Goal: Task Accomplishment & Management: Manage account settings

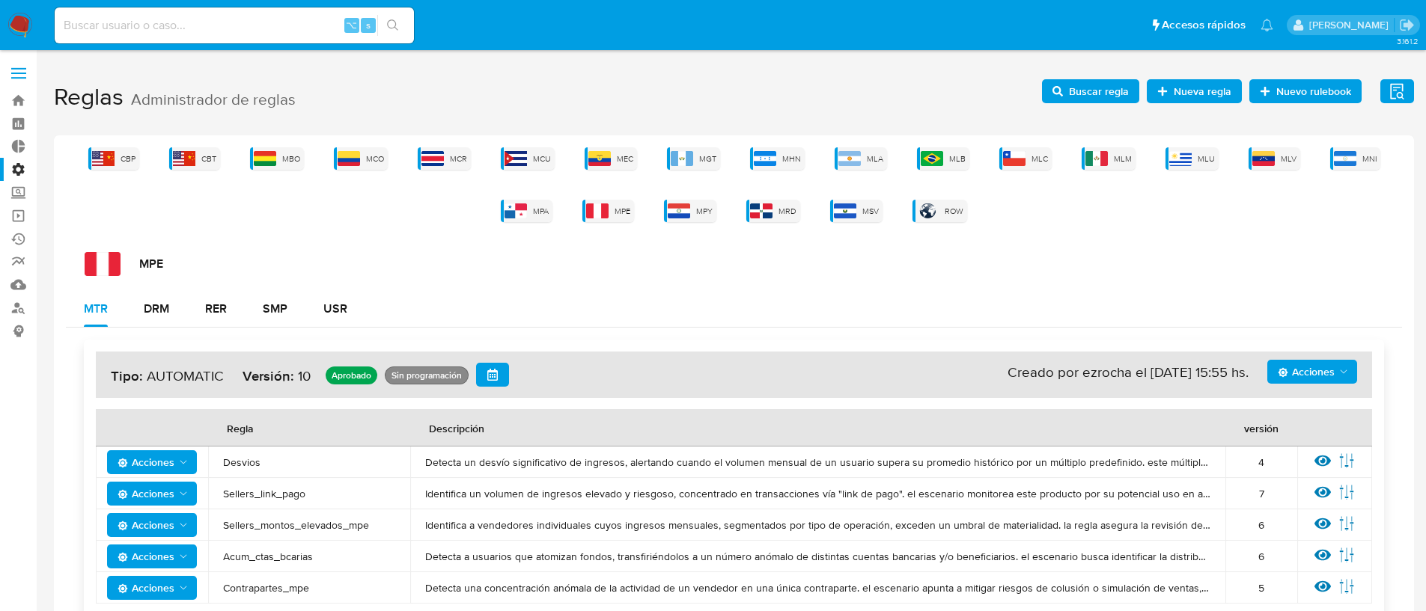
click at [1103, 100] on span "Buscar regla" at bounding box center [1099, 91] width 60 height 24
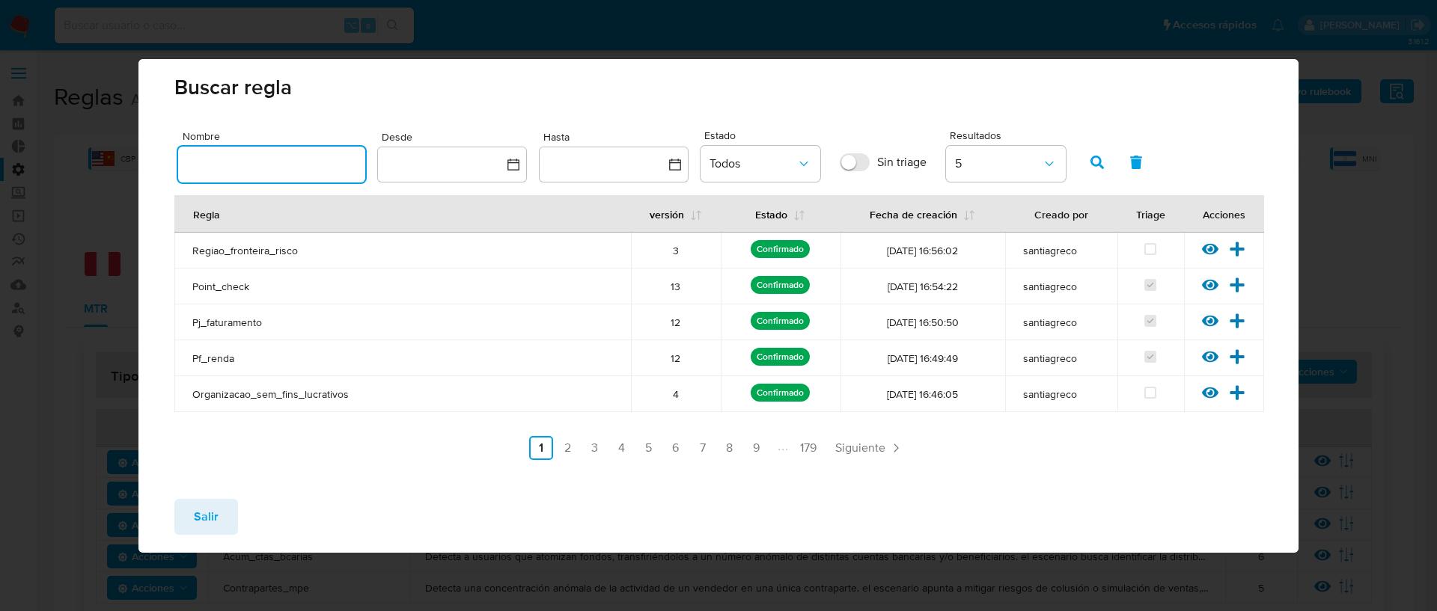
click at [198, 169] on input "text" at bounding box center [271, 164] width 187 height 19
type input "ACCOUNT_MONEY_MLB"
click at [1096, 159] on icon "button" at bounding box center [1096, 162] width 13 height 13
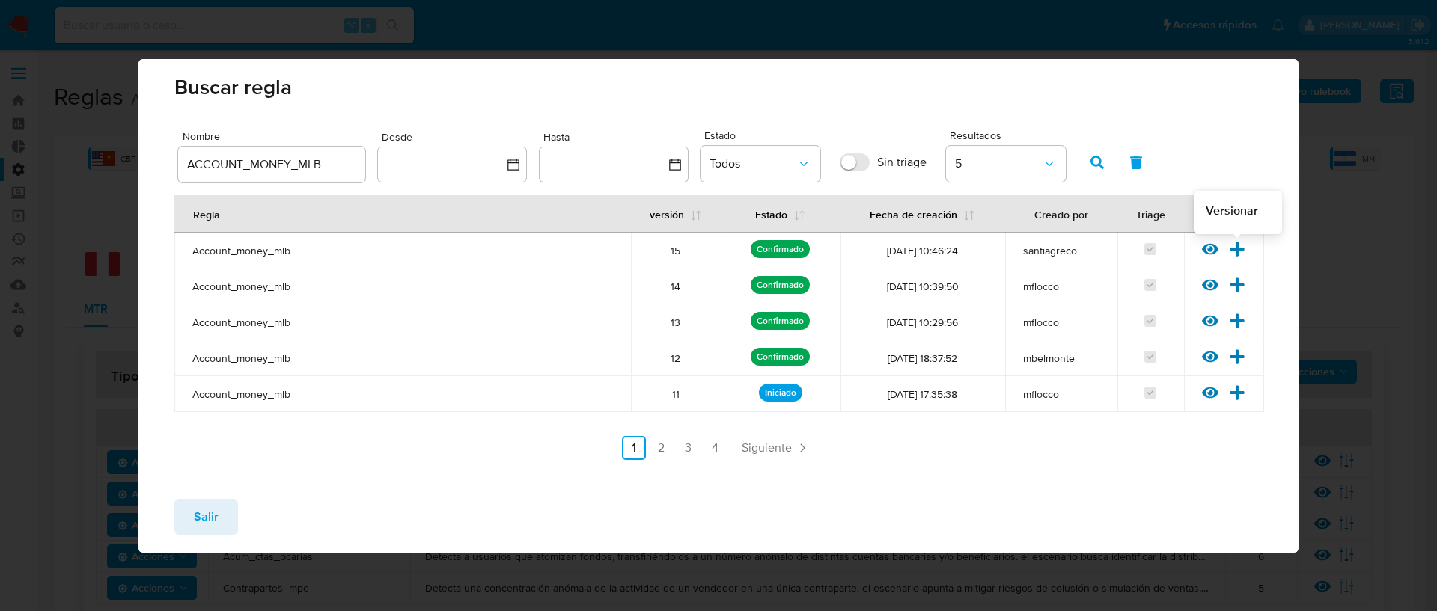
click at [1243, 245] on icon at bounding box center [1237, 249] width 16 height 16
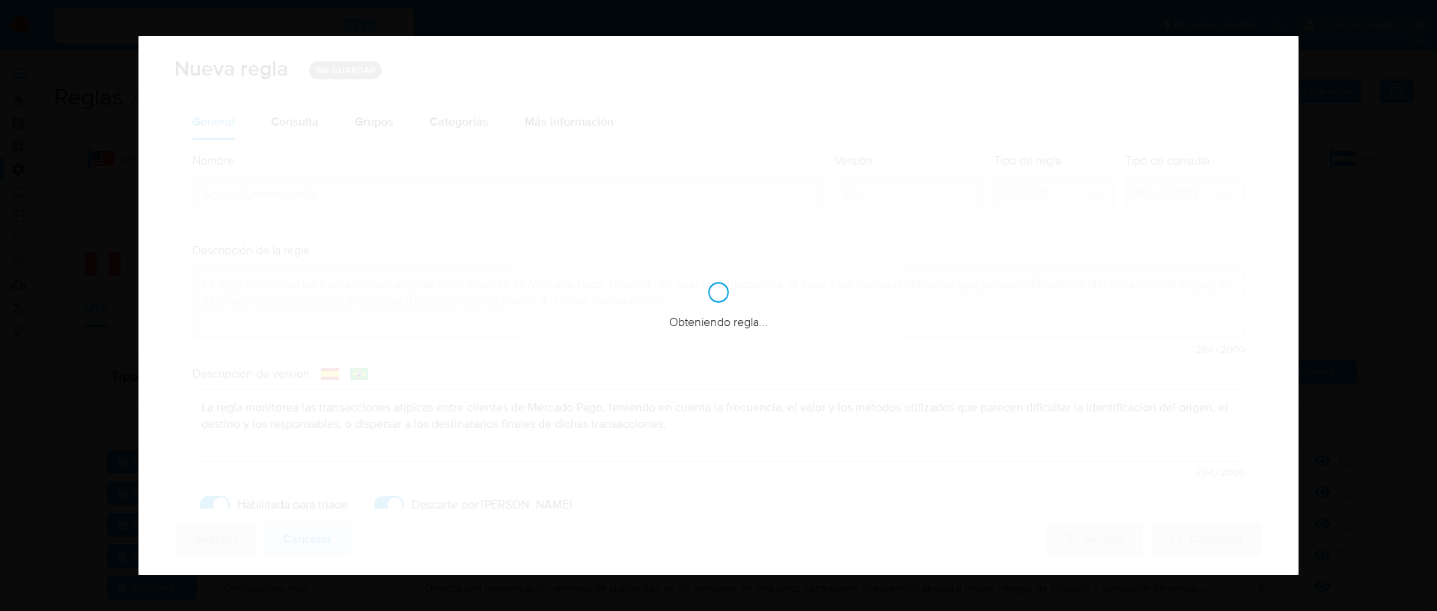
checkbox input "true"
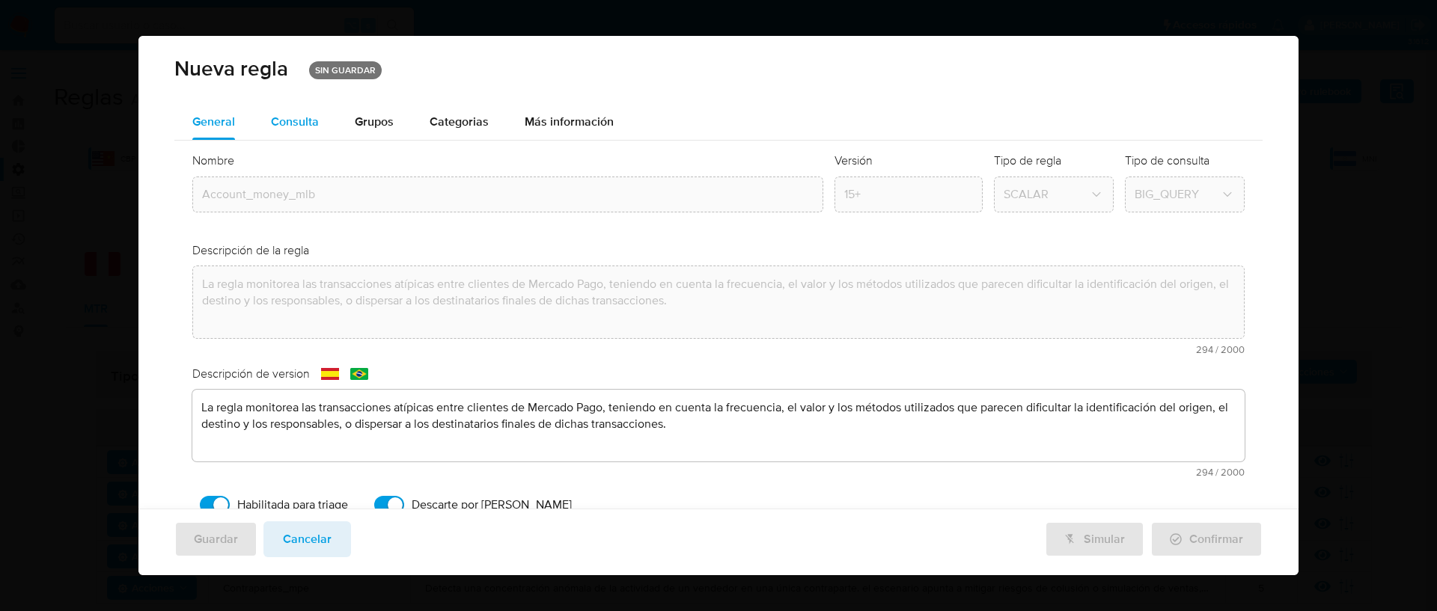
click at [314, 128] on div "Consulta" at bounding box center [295, 122] width 48 height 12
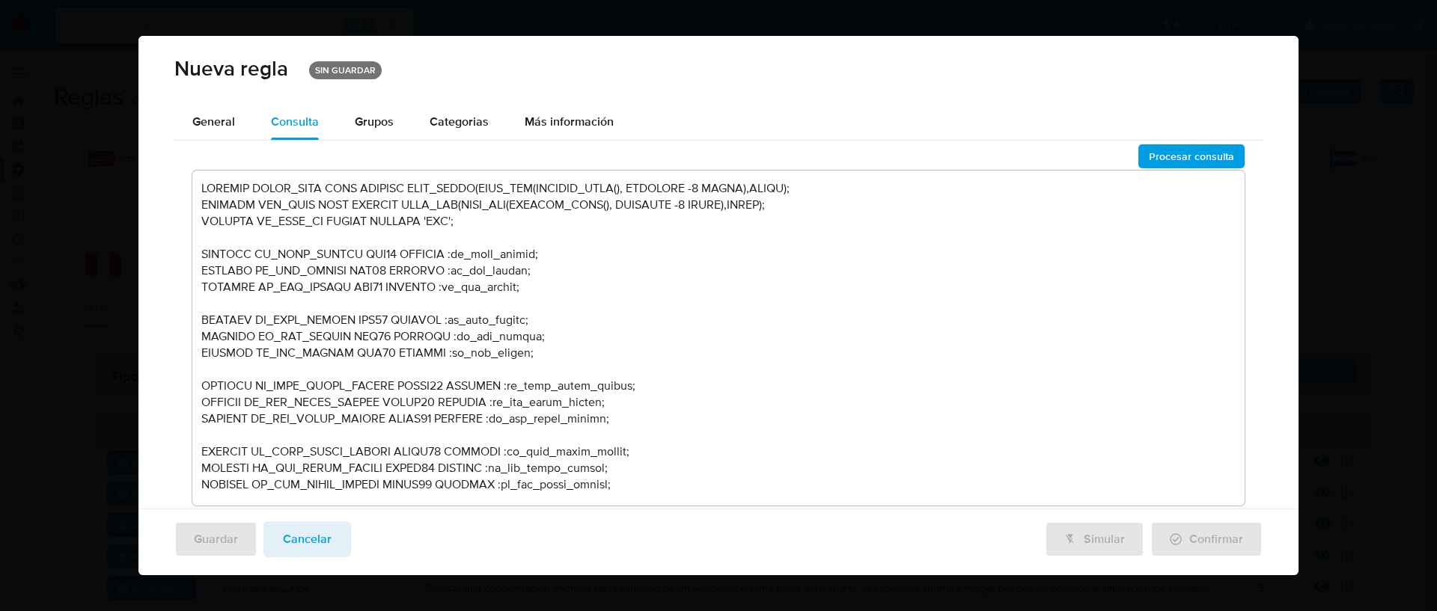
click at [649, 280] on textarea at bounding box center [718, 338] width 1052 height 335
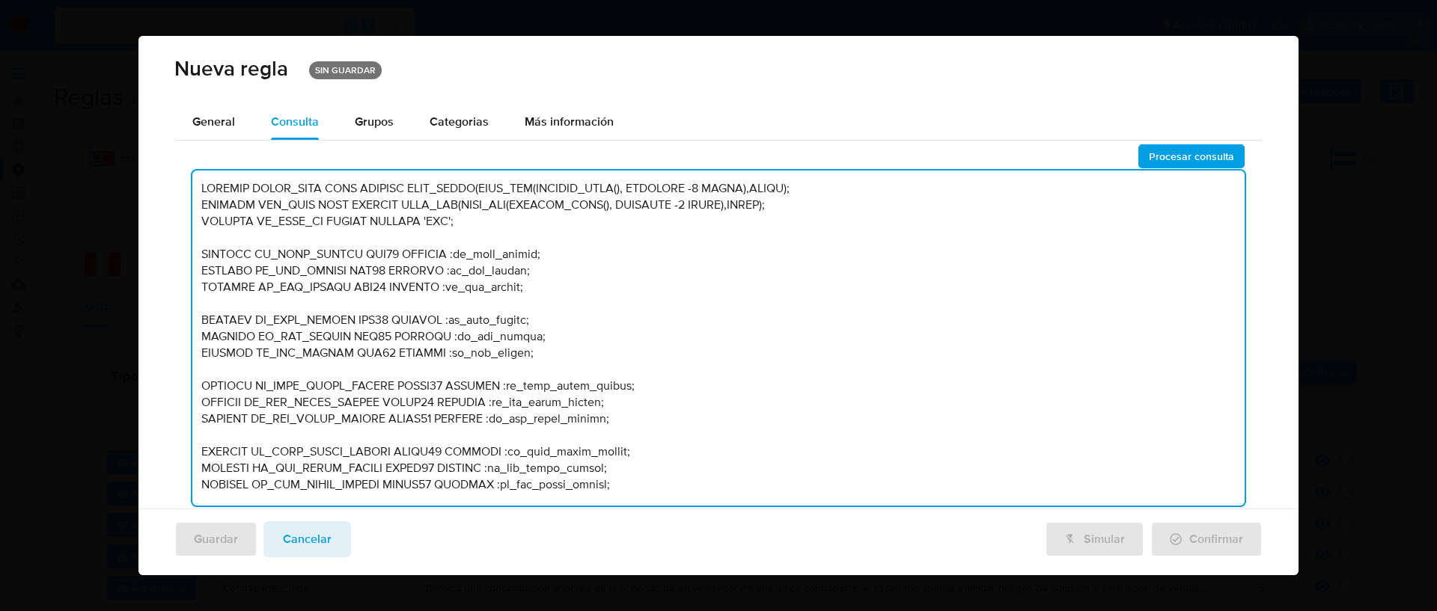
scroll to position [7923, 0]
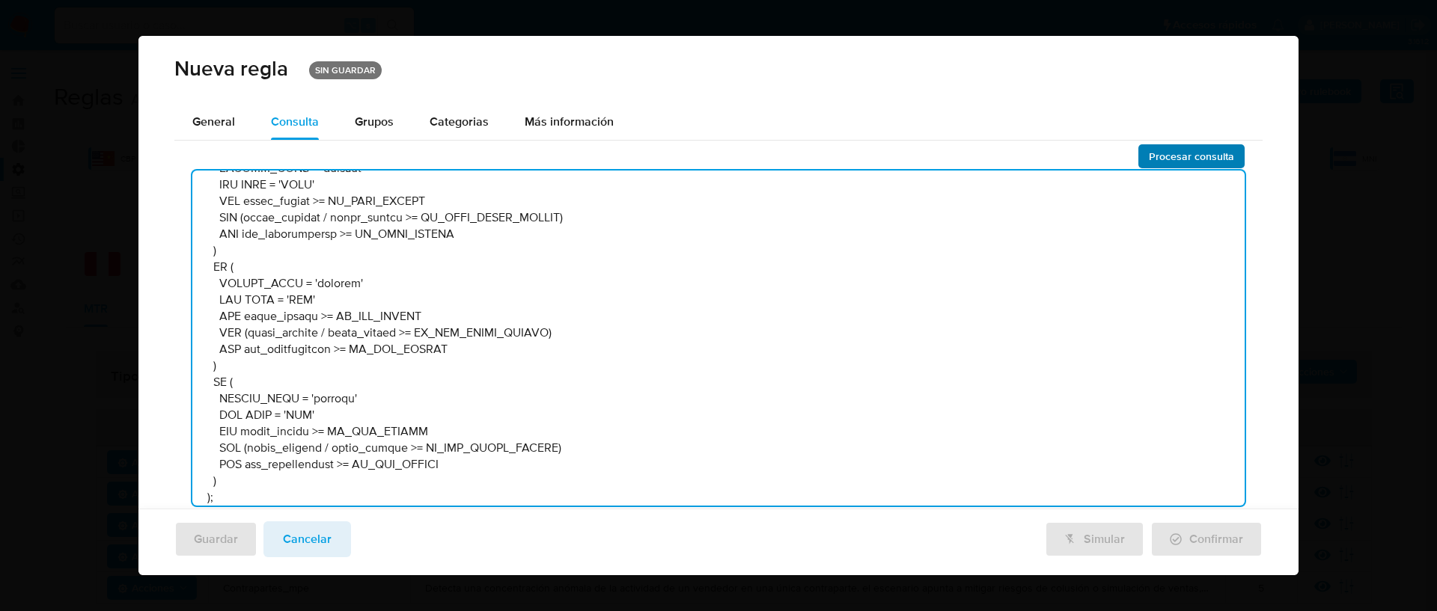
type textarea "DECLARE START_TIME DATE DEFAULT DATE_TRUNC(DATE_ADD(CURRENT_DATE(), INTERVAL -1…"
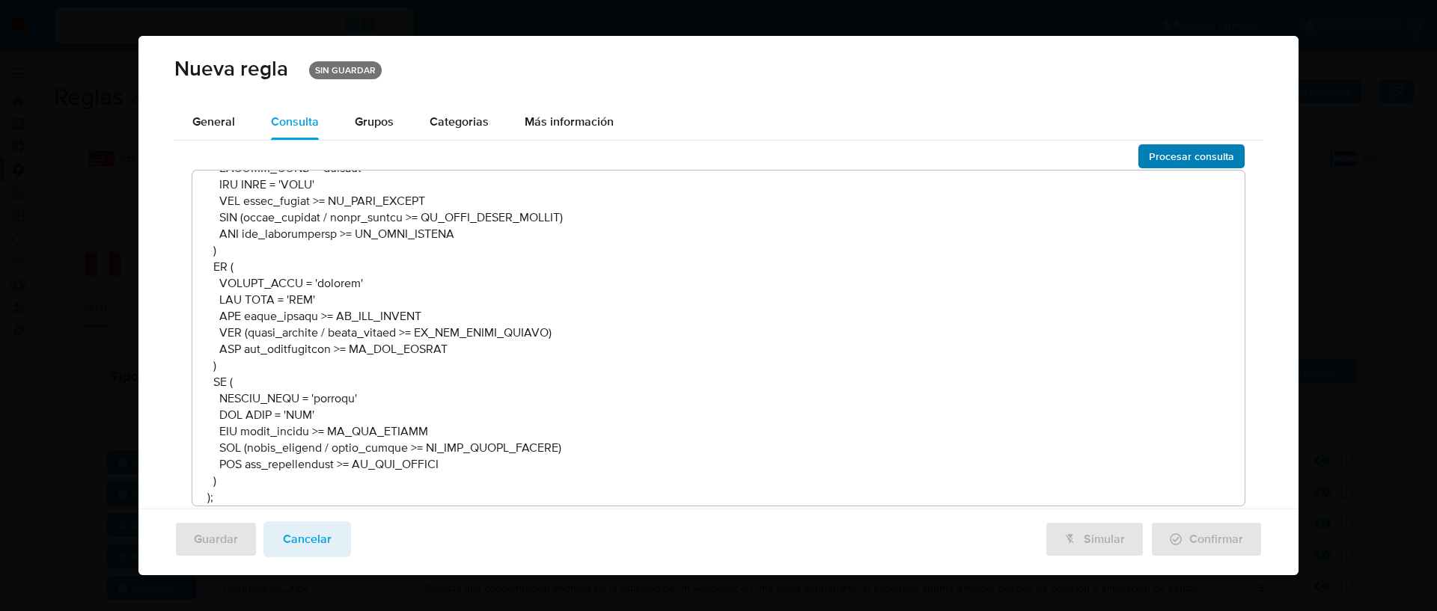
click at [1180, 157] on span "Procesar consulta" at bounding box center [1191, 156] width 85 height 21
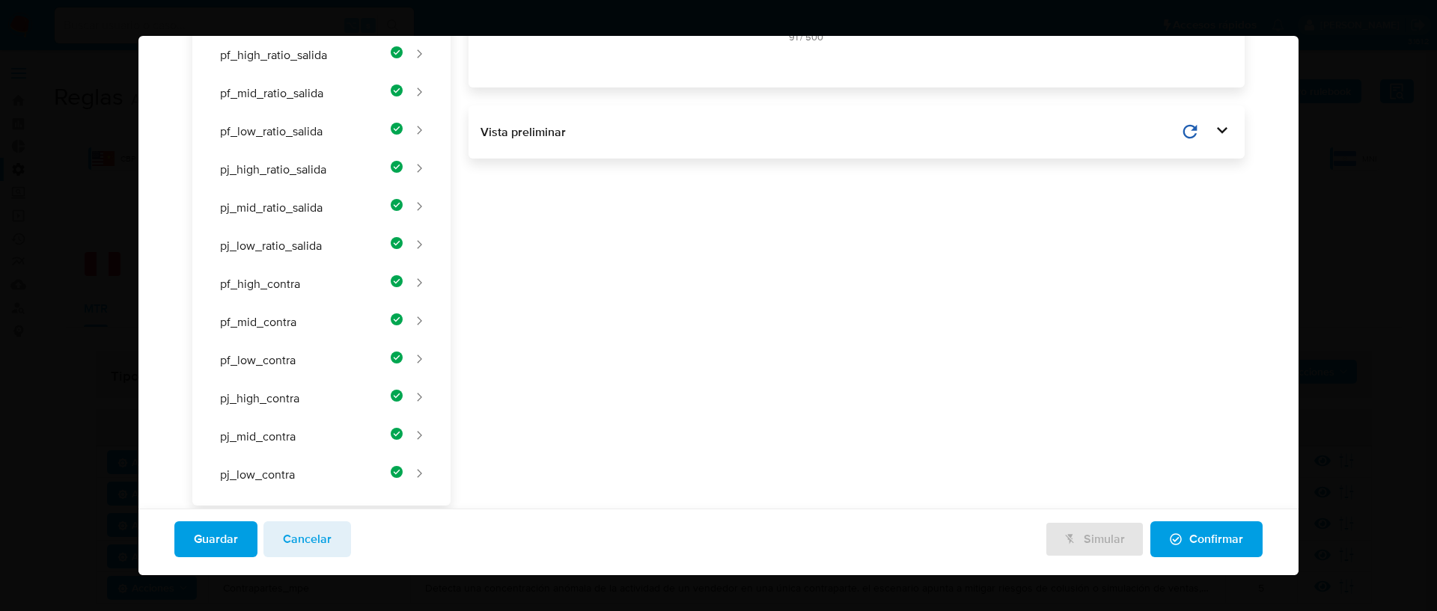
scroll to position [382, 0]
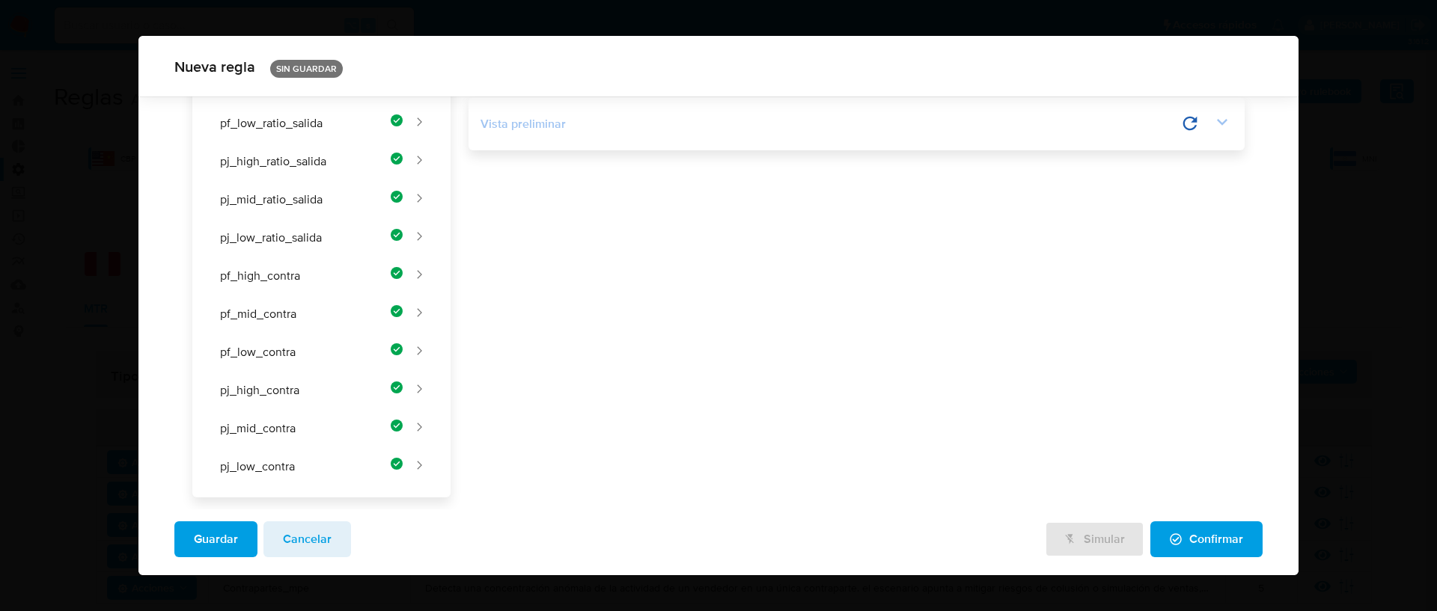
click at [1213, 129] on icon at bounding box center [1222, 122] width 21 height 21
click at [1014, 121] on icon at bounding box center [1013, 124] width 14 height 14
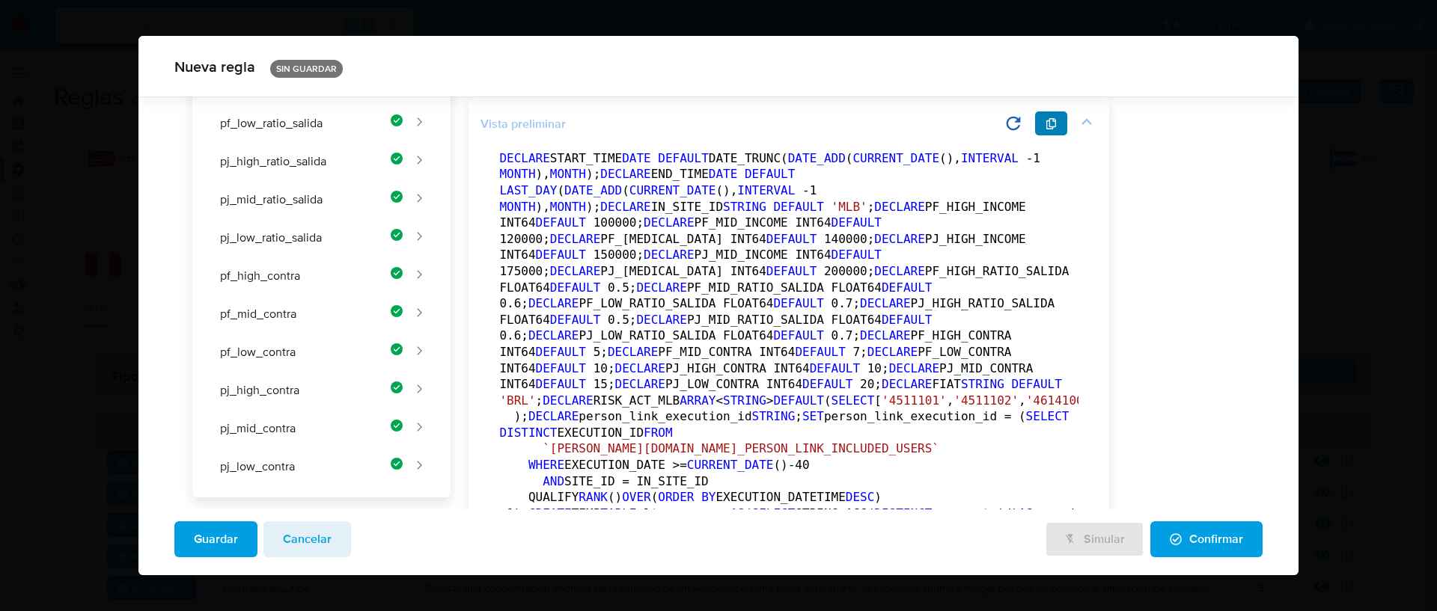
click at [1053, 122] on icon "button" at bounding box center [1051, 124] width 12 height 12
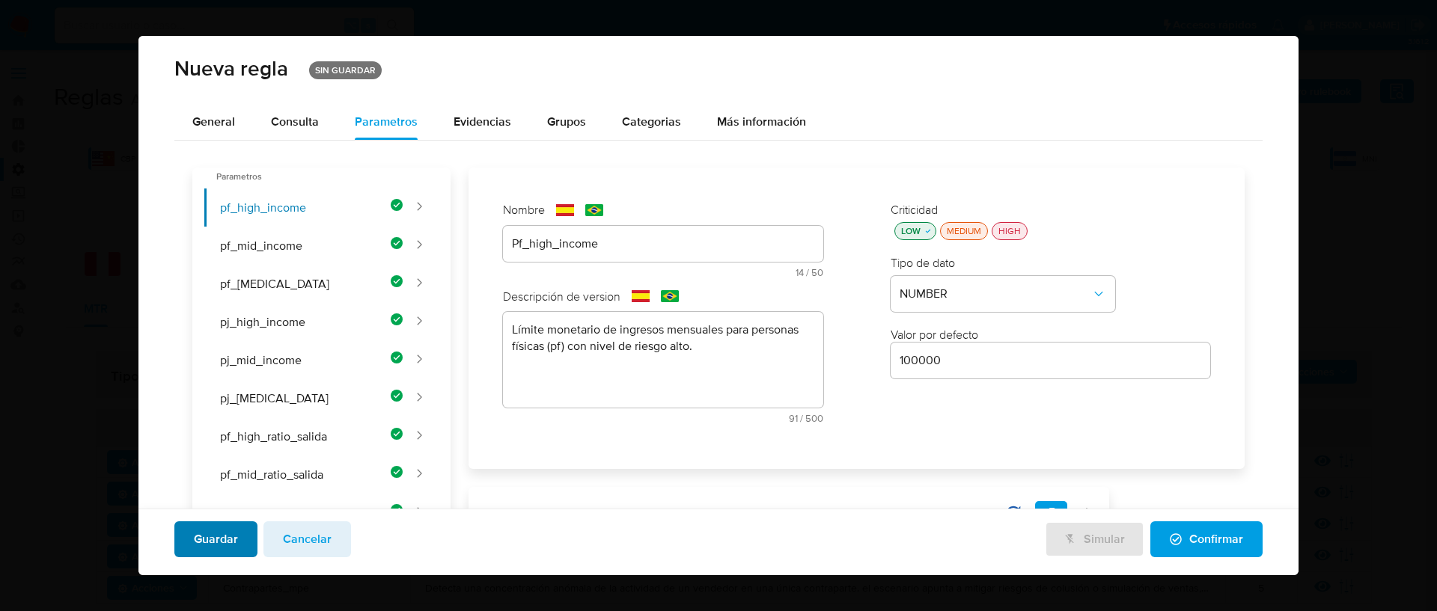
click at [223, 541] on span "Guardar" at bounding box center [216, 539] width 44 height 33
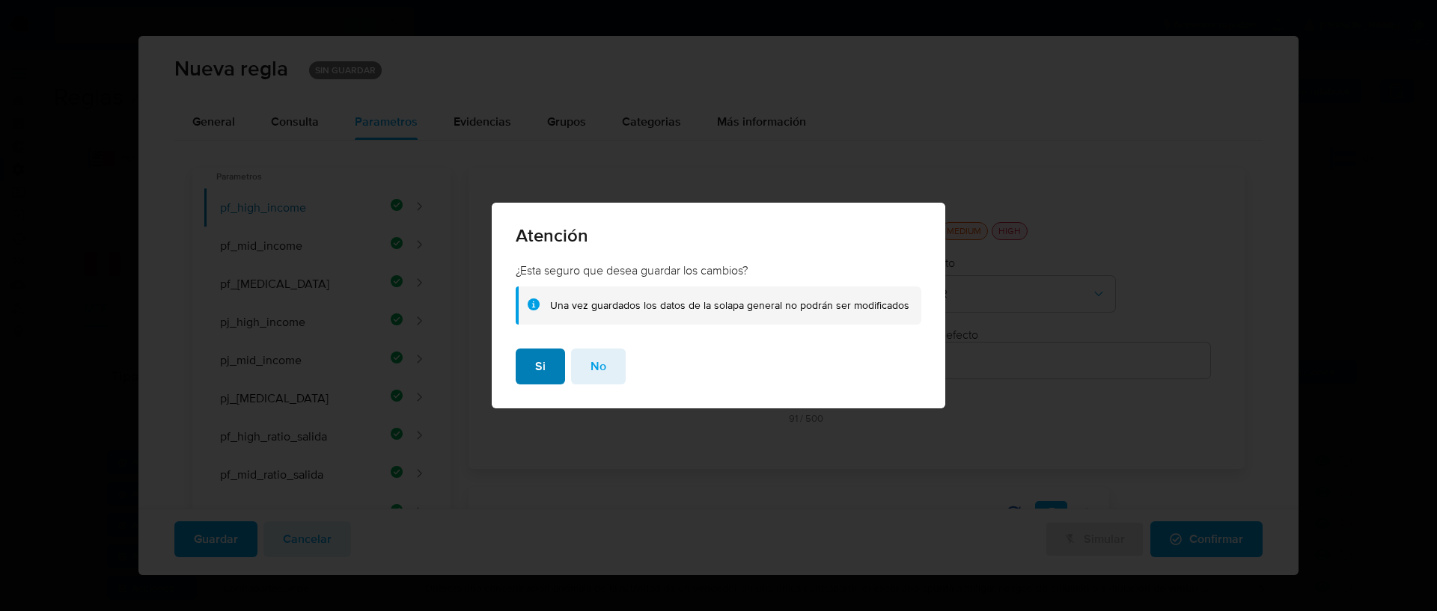
click at [544, 365] on span "Si" at bounding box center [540, 366] width 10 height 33
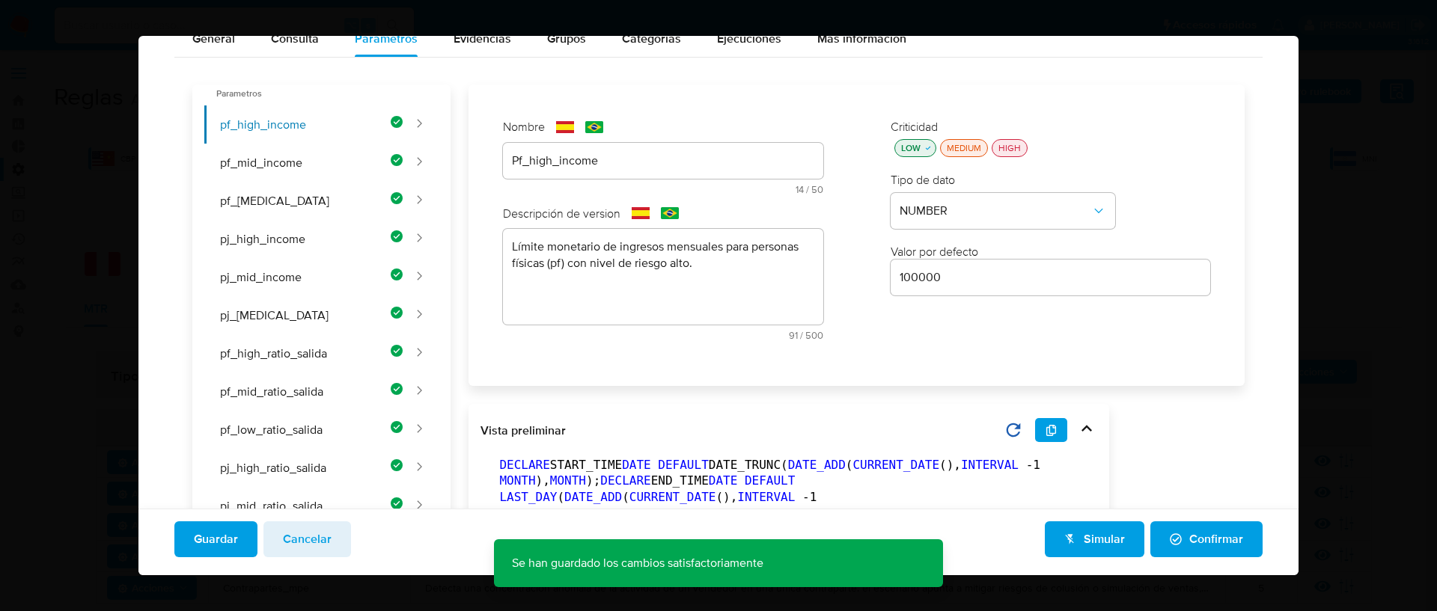
scroll to position [150, 0]
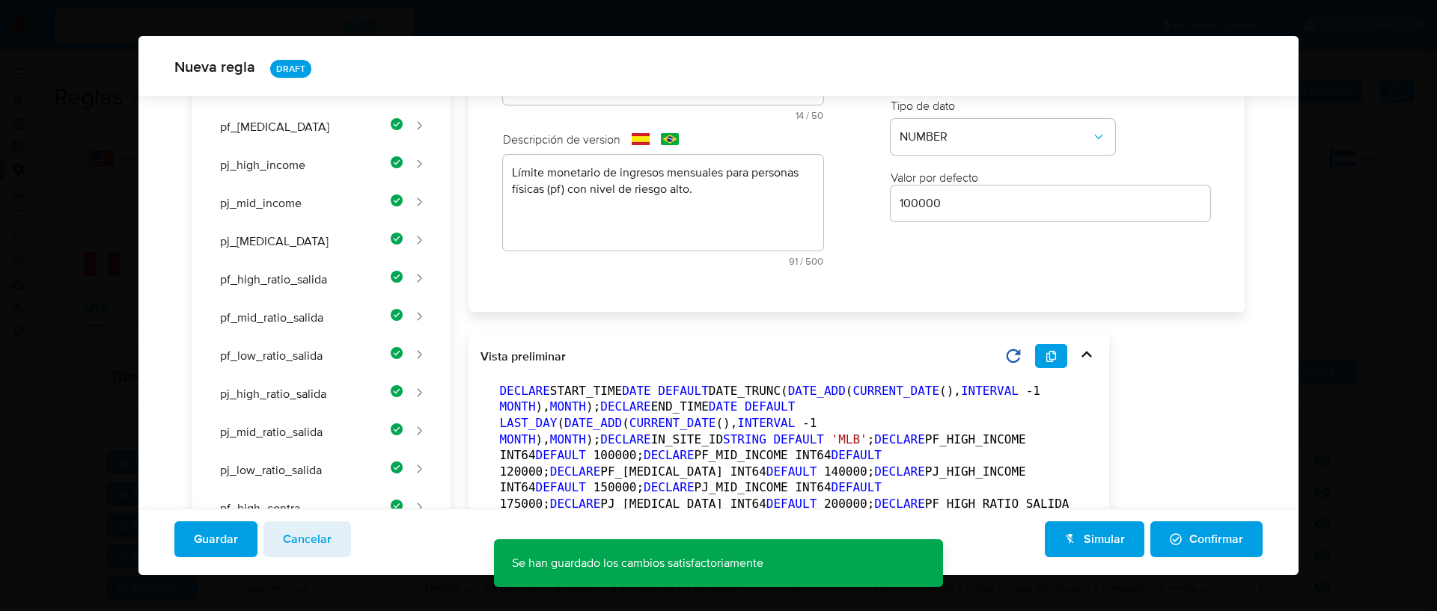
click at [1087, 358] on icon at bounding box center [1086, 354] width 21 height 21
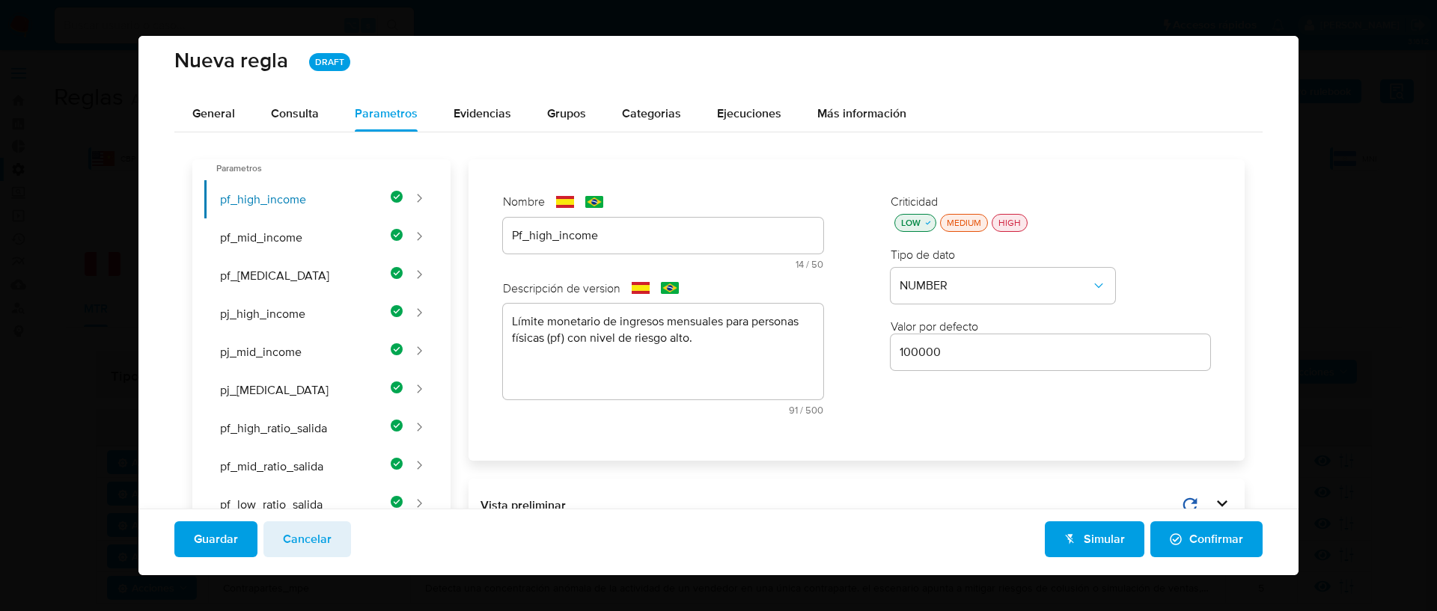
scroll to position [0, 0]
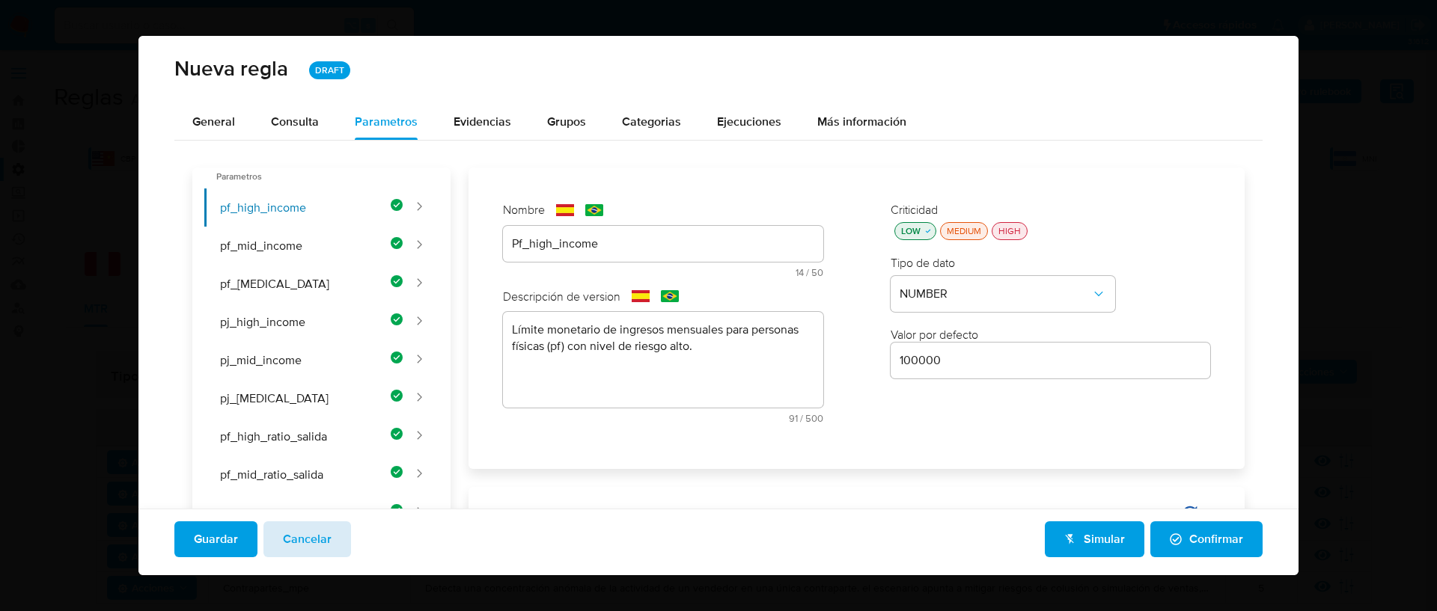
click at [283, 542] on span "Cancelar" at bounding box center [307, 539] width 49 height 33
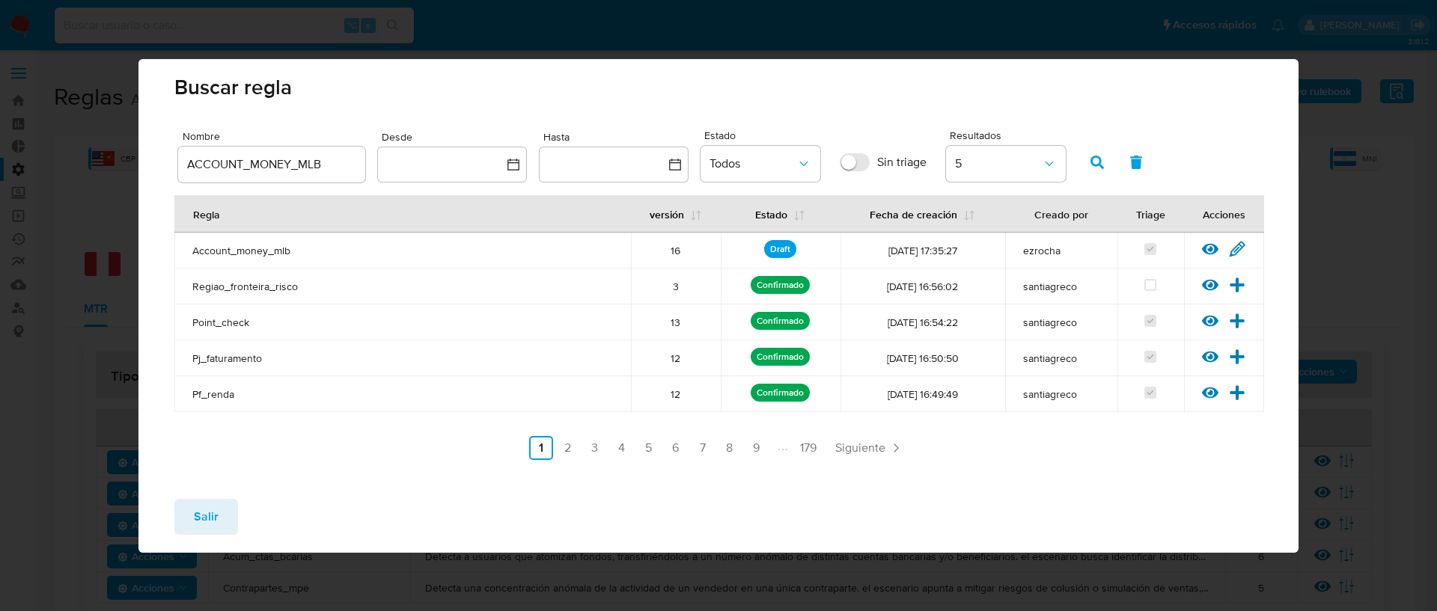
click at [323, 163] on input "ACCOUNT_MONEY_MLB" at bounding box center [271, 164] width 187 height 19
type input "CBT"
click at [1103, 166] on icon "button" at bounding box center [1096, 162] width 13 height 13
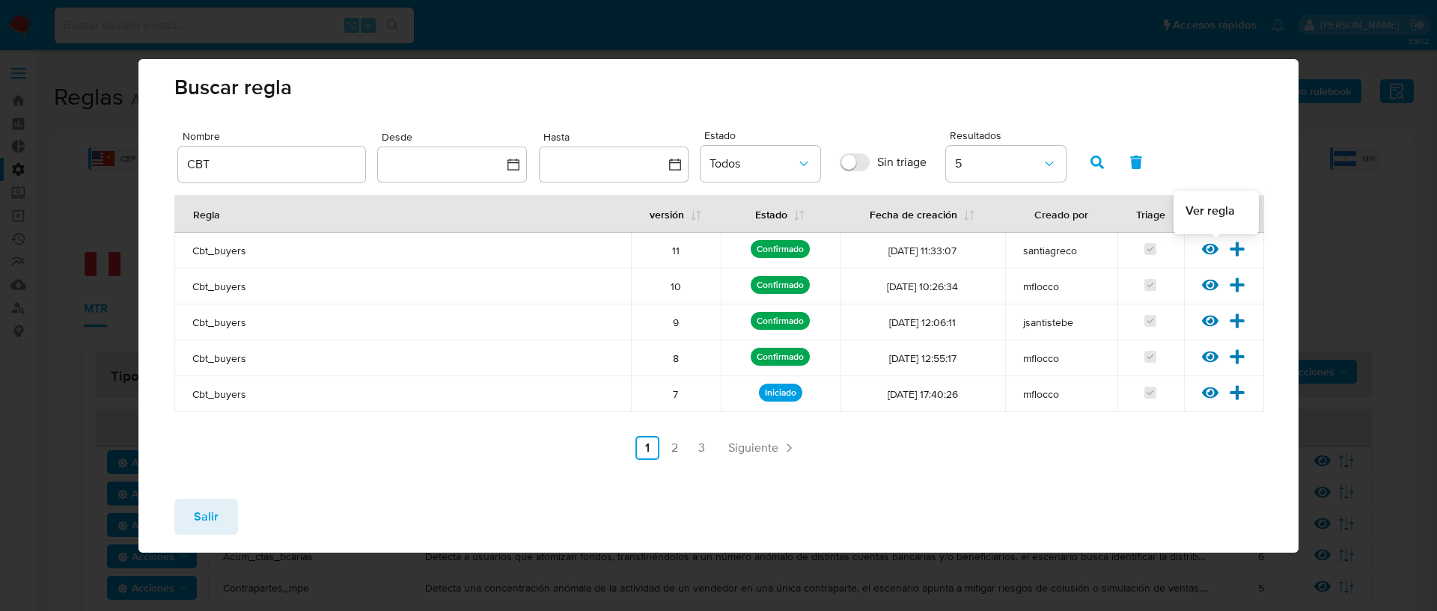
click at [1212, 248] on icon at bounding box center [1210, 248] width 16 height 11
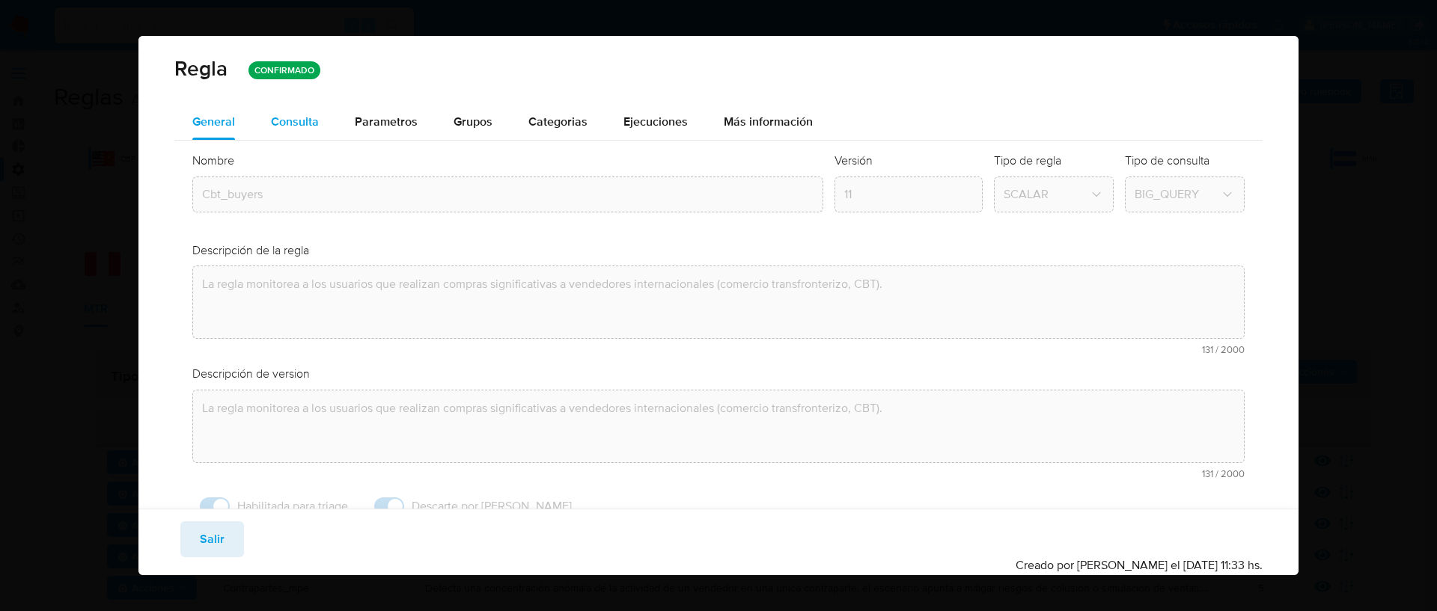
click at [289, 116] on div "Consulta" at bounding box center [295, 122] width 48 height 12
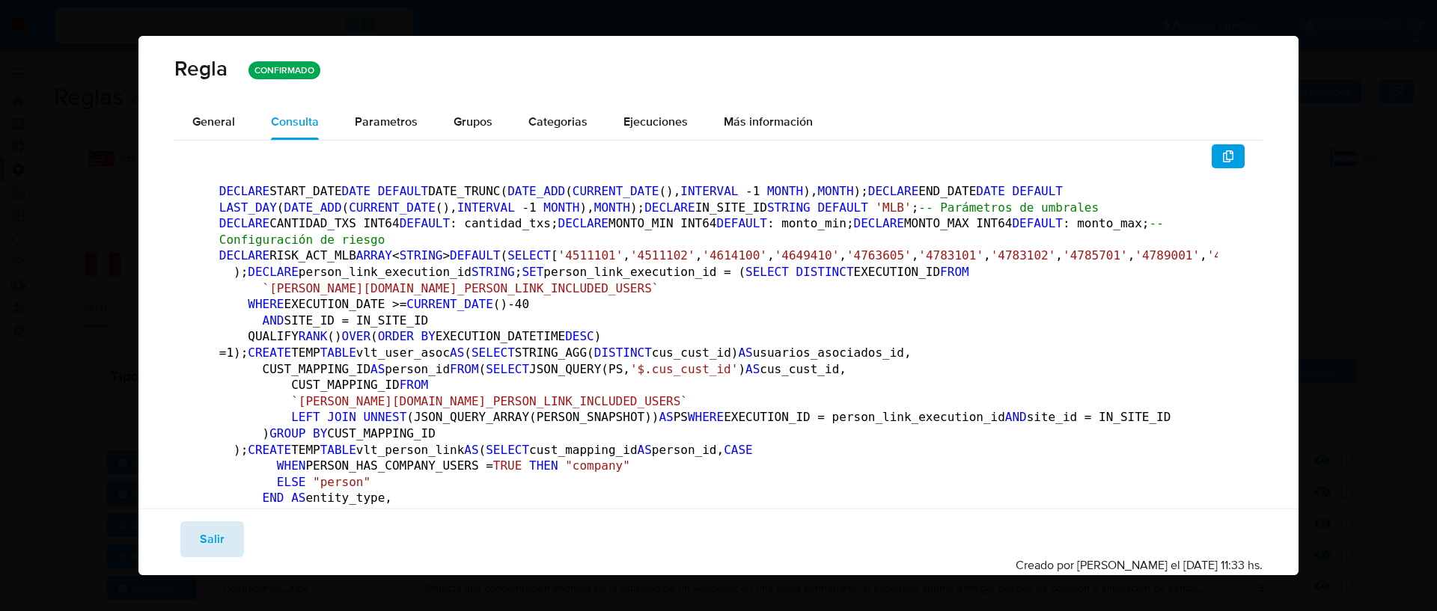
click at [222, 539] on span "Salir" at bounding box center [212, 539] width 25 height 33
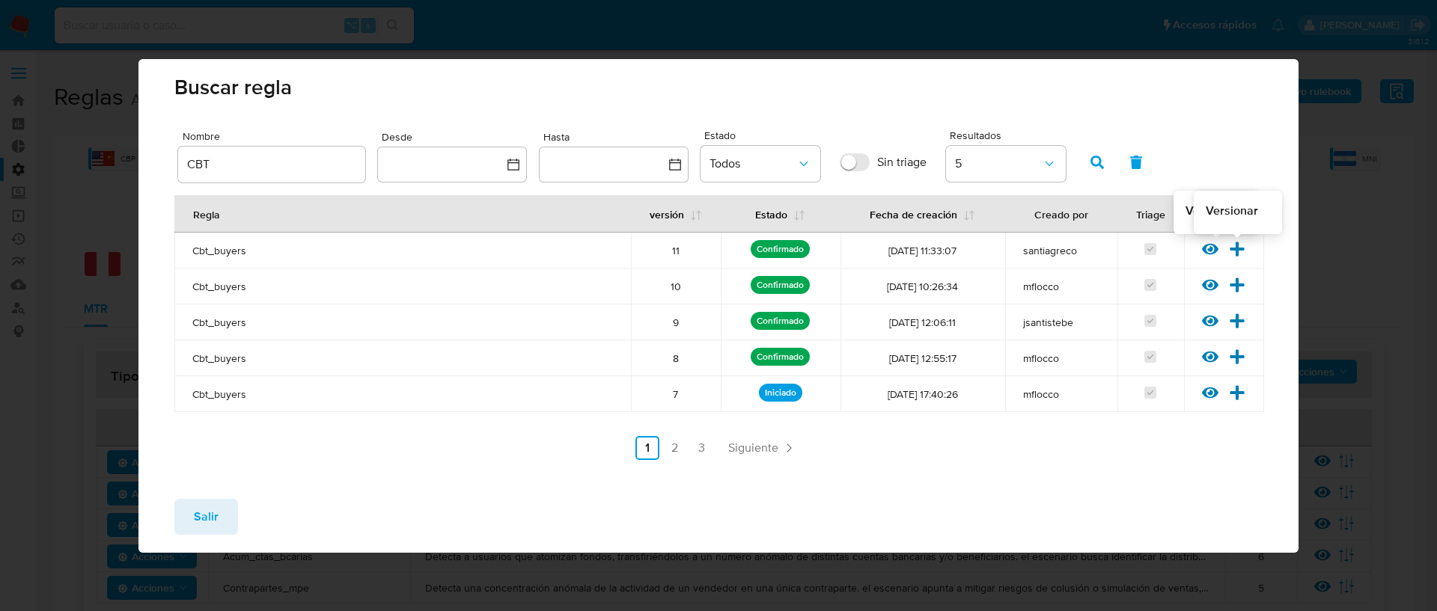
click at [1229, 245] on icon at bounding box center [1237, 249] width 16 height 16
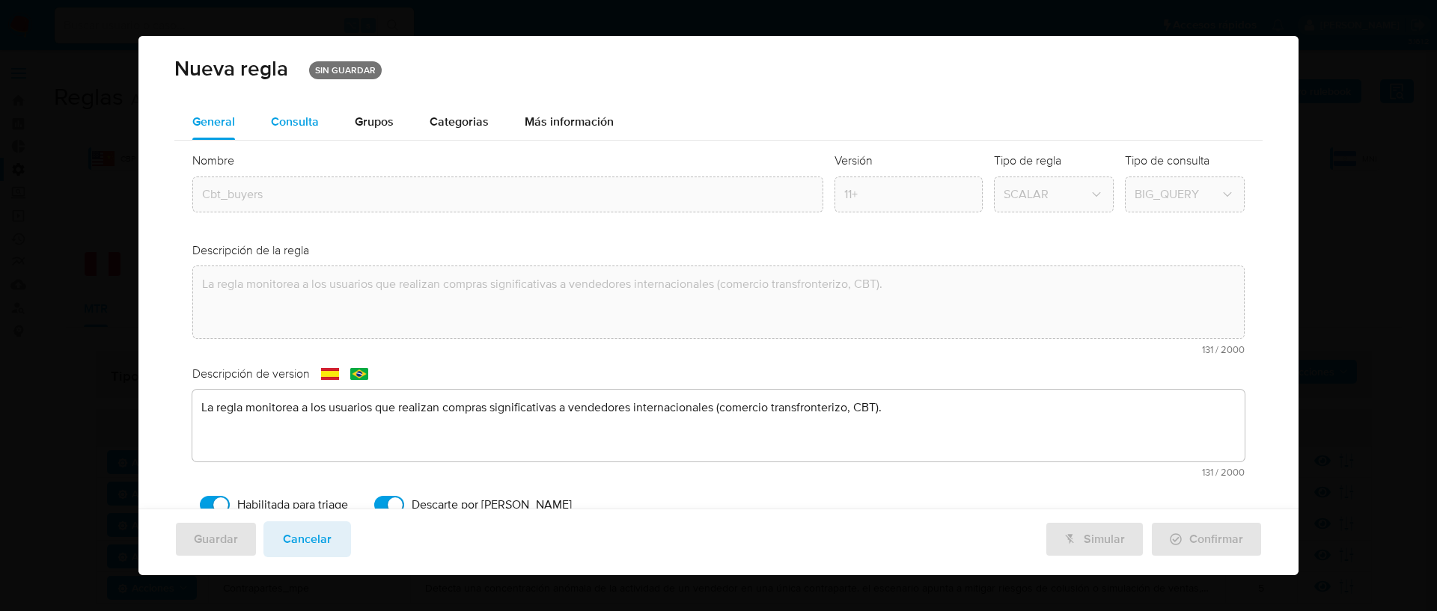
click at [290, 119] on div "Consulta" at bounding box center [295, 122] width 48 height 12
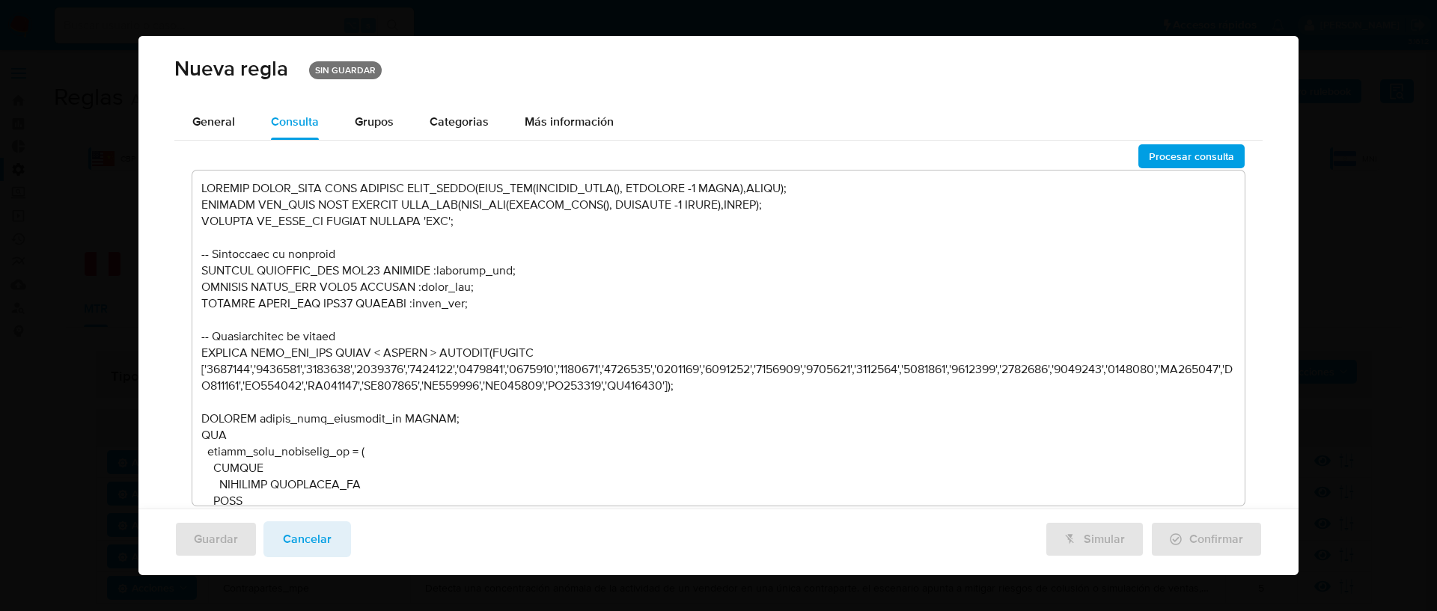
click at [524, 274] on textarea at bounding box center [718, 338] width 1052 height 335
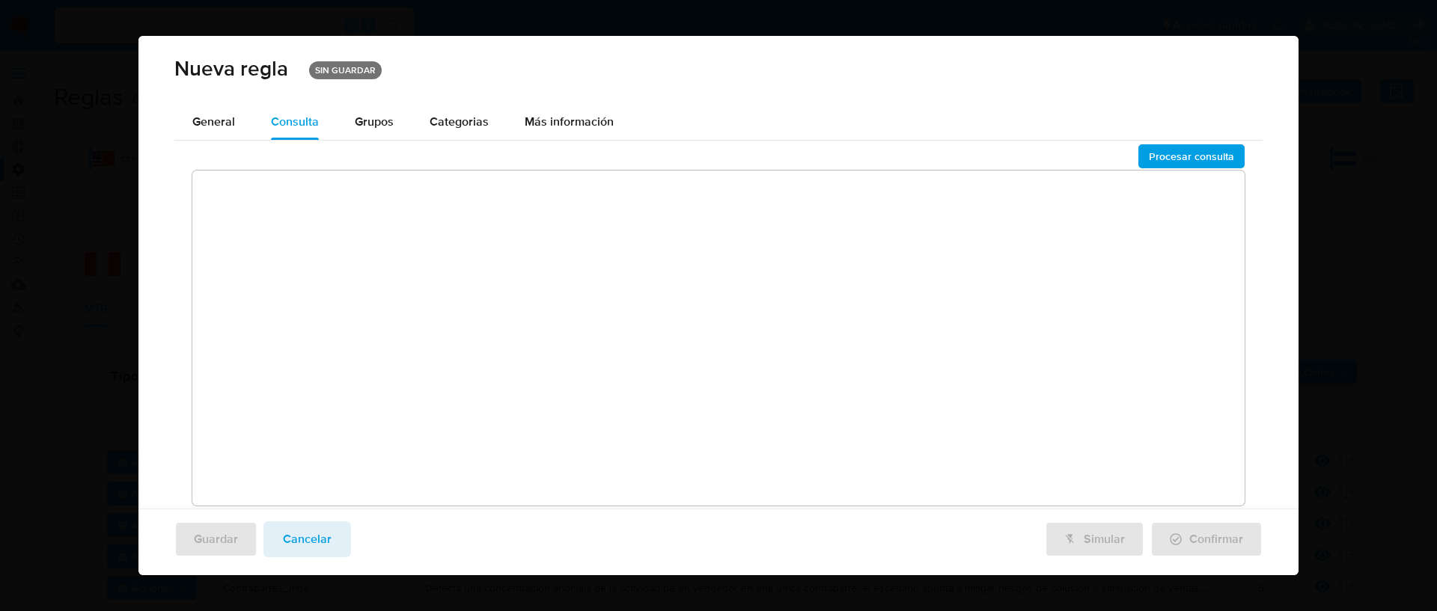
click at [332, 197] on textarea at bounding box center [718, 338] width 1052 height 335
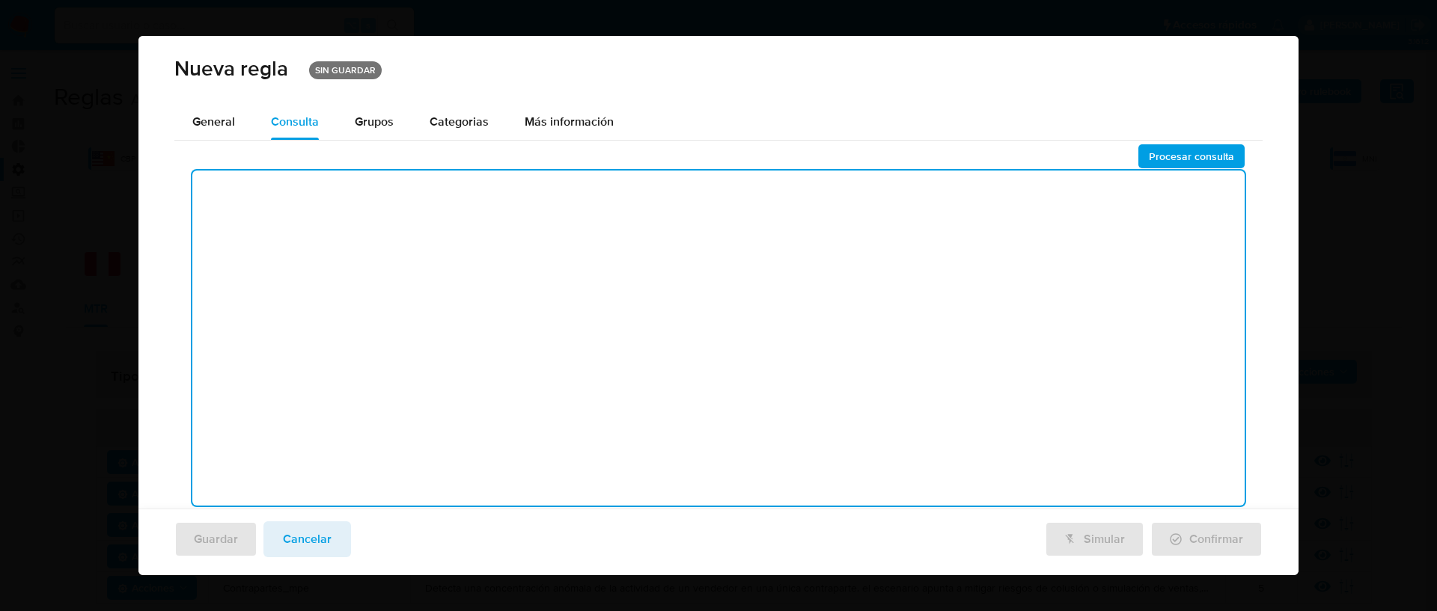
paste textarea "DECLARE START_DATE DATE DEFAULT DATE_TRUNC(DATE_ADD(CURRENT_DATE(), INTERVAL -1…"
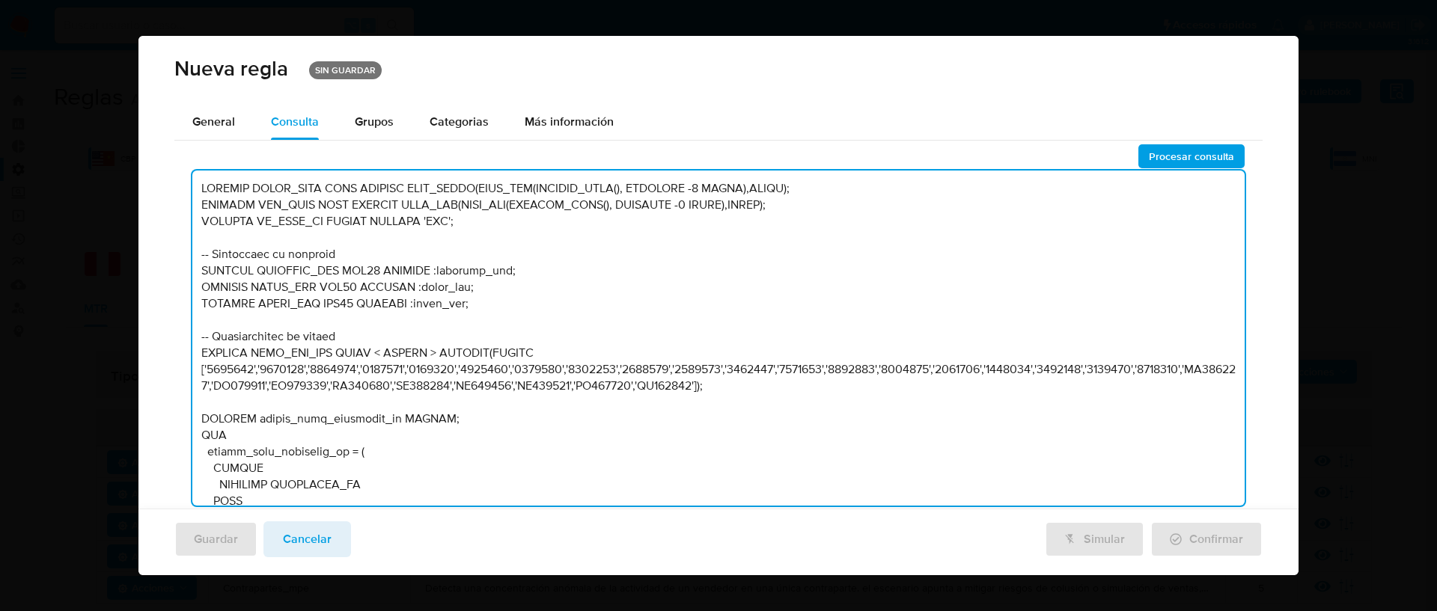
scroll to position [3428, 0]
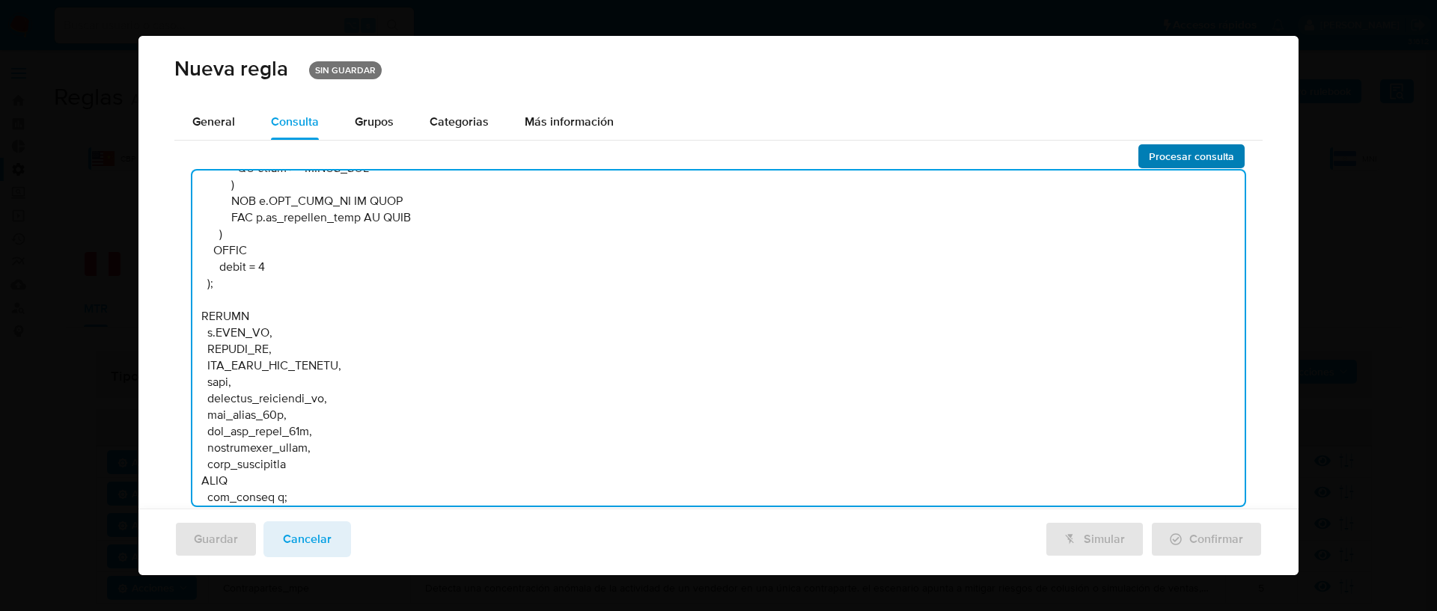
type textarea "DECLARE START_DATE DATE DEFAULT DATE_TRUNC(DATE_ADD(CURRENT_DATE(), INTERVAL -1…"
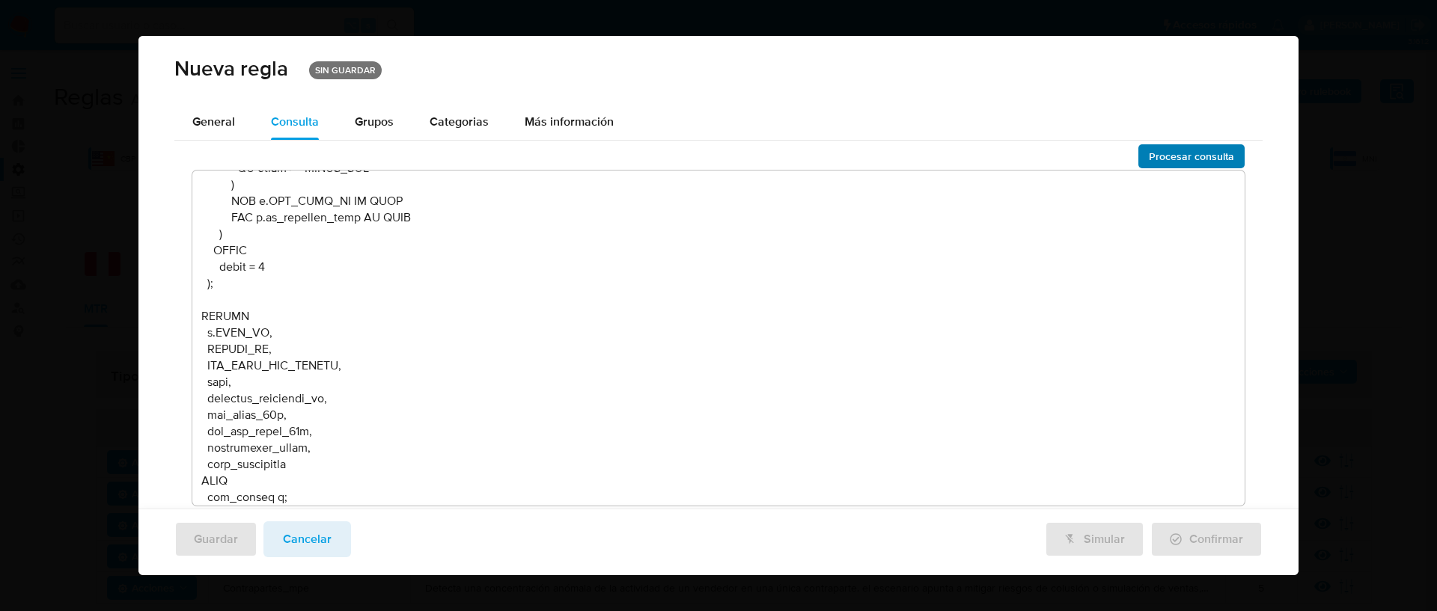
click at [1149, 157] on span "Procesar consulta" at bounding box center [1191, 156] width 85 height 21
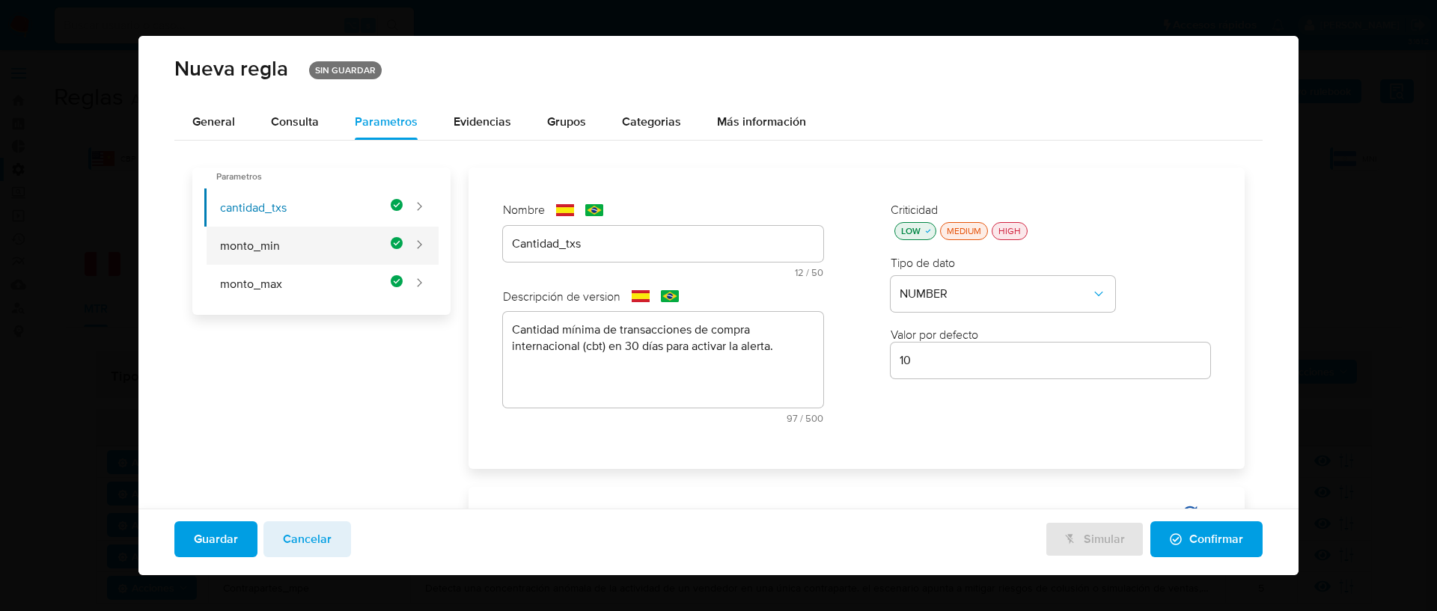
click at [355, 258] on button "monto_min" at bounding box center [303, 246] width 199 height 38
type input "8000"
type input "Monto_min"
type textarea "Monto total mínimo en compras (cbt), asociado a una cantidad mínima de transacc…"
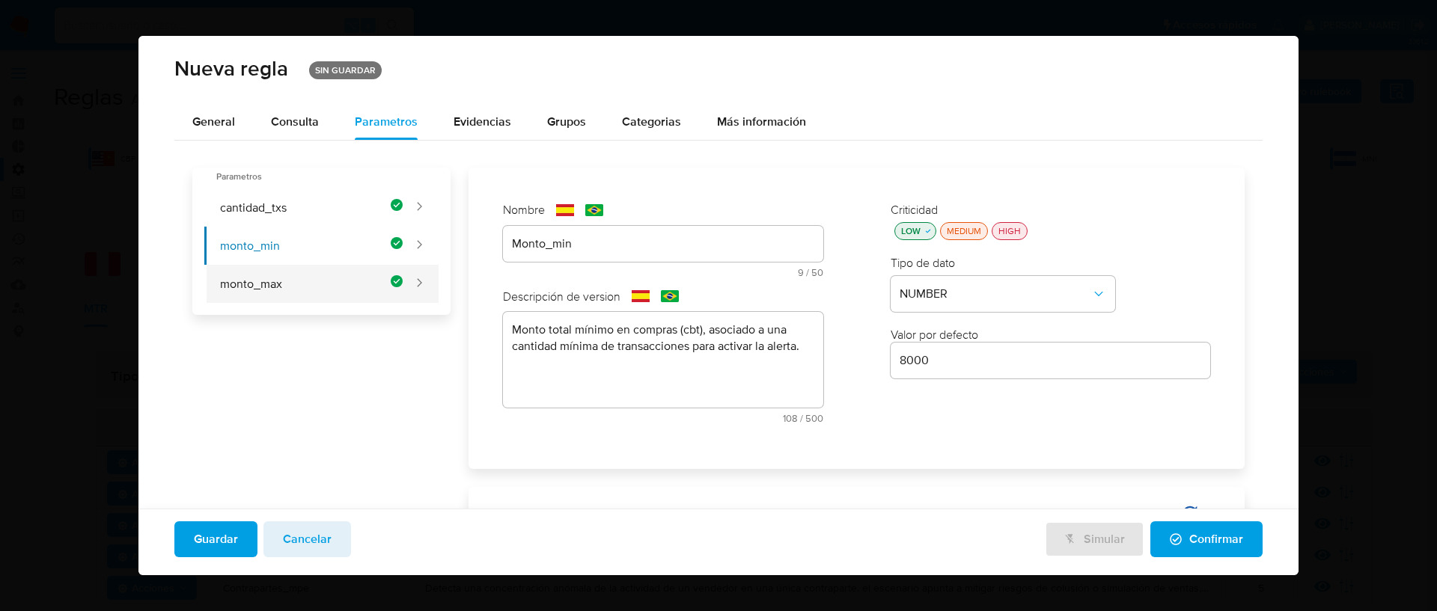
click at [363, 293] on button "monto_max" at bounding box center [303, 284] width 199 height 38
type input "10000"
type input "Monto_max"
type textarea "Monto total en compras (cbt) que activa la alerta por sí solo, sin requerir una…"
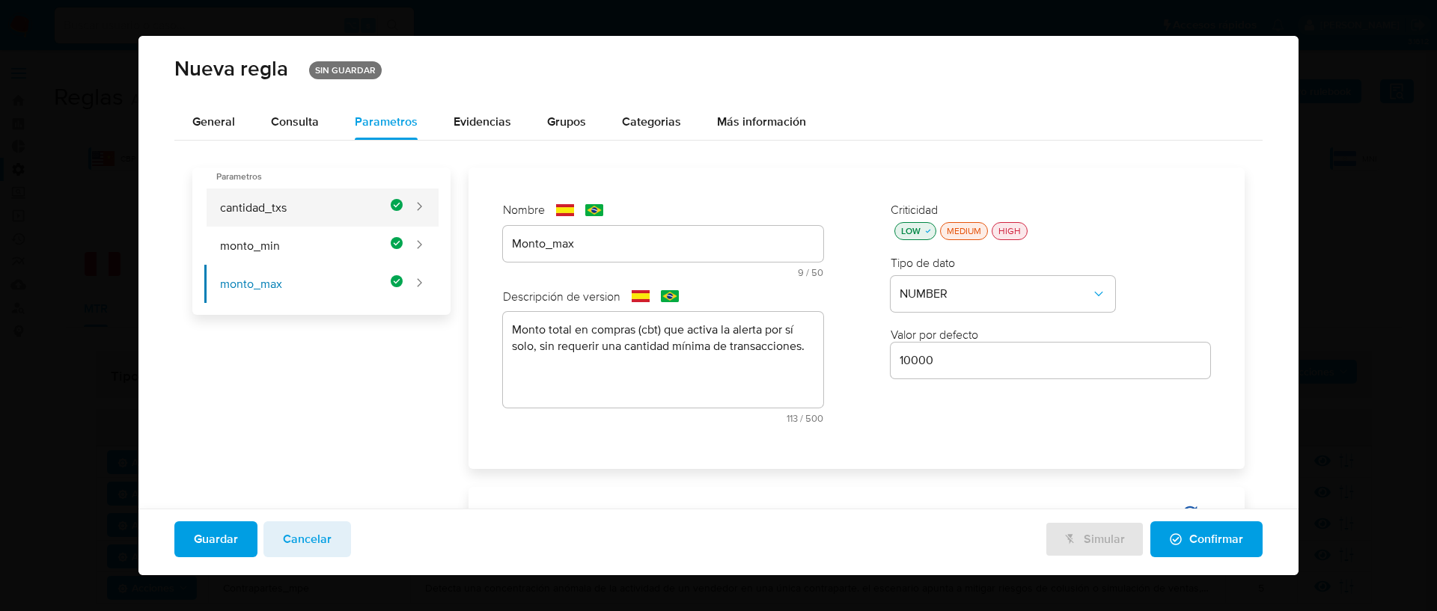
click at [344, 225] on button "cantidad_txs" at bounding box center [303, 208] width 199 height 38
type input "10"
type input "Cantidad_txs"
type textarea "Cantidad mínima de transacciones de compra internacional (cbt) en 30 días para …"
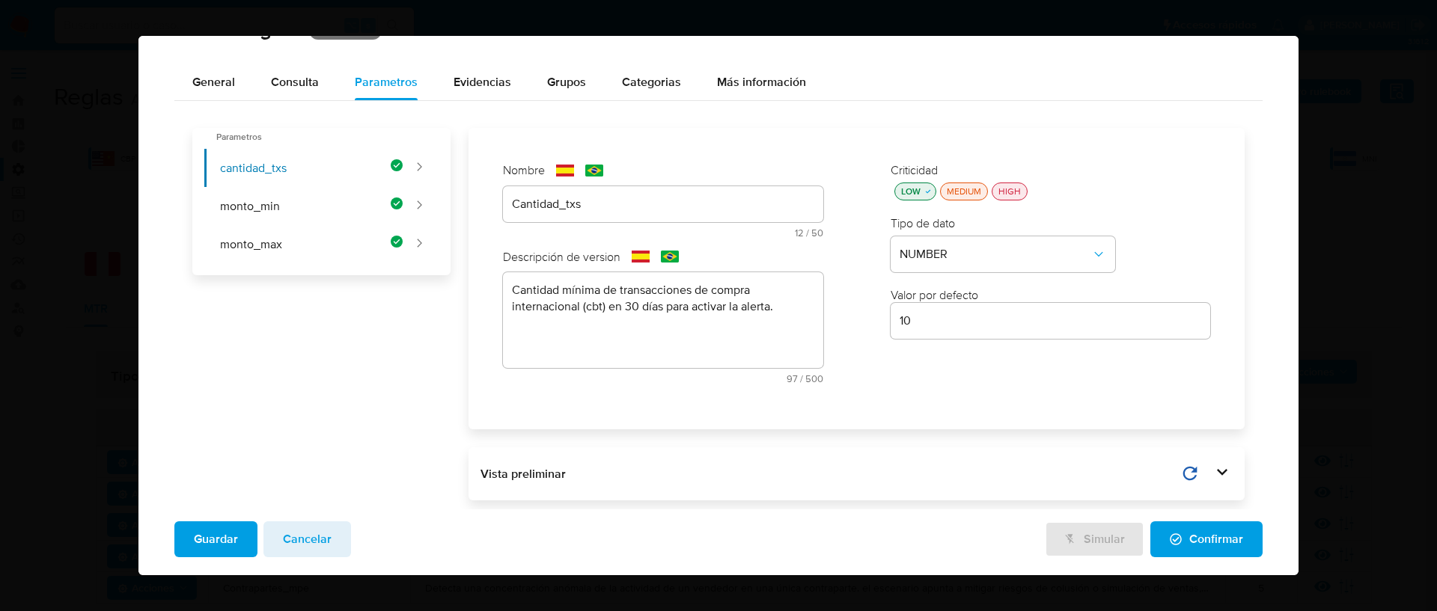
scroll to position [43, 0]
click at [1200, 468] on div "Vista preliminar" at bounding box center [856, 471] width 752 height 29
click at [1182, 473] on icon at bounding box center [1189, 470] width 21 height 21
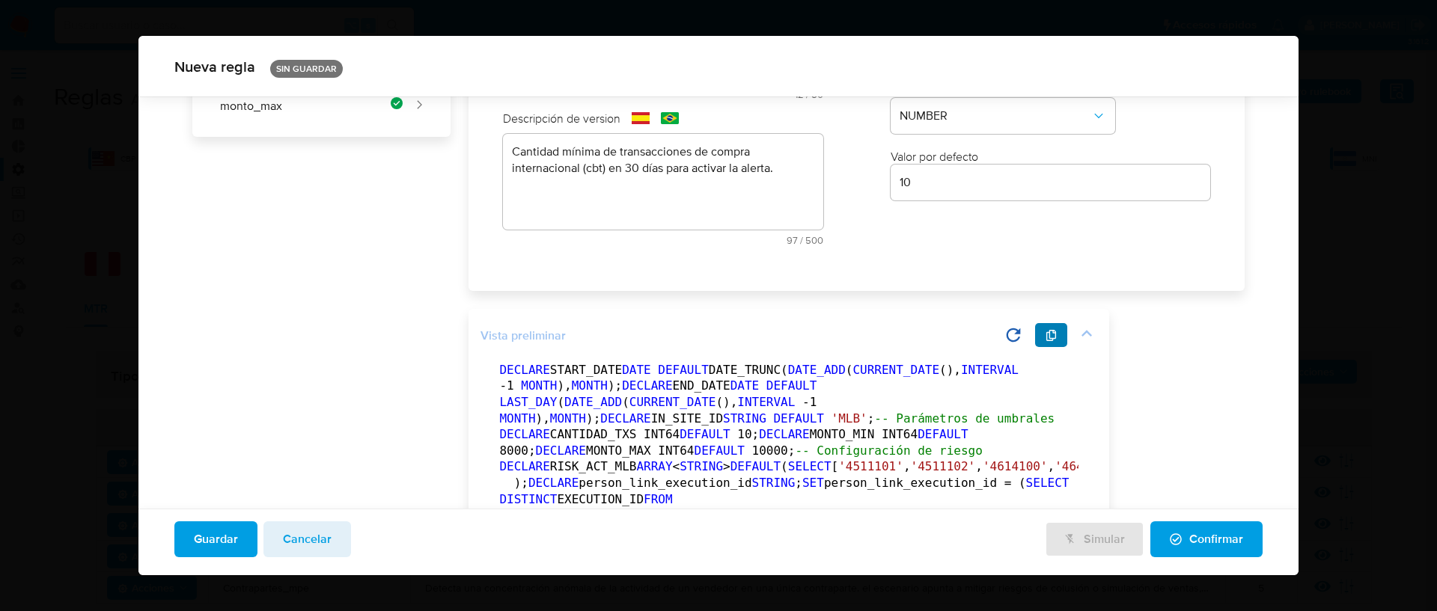
scroll to position [178, 0]
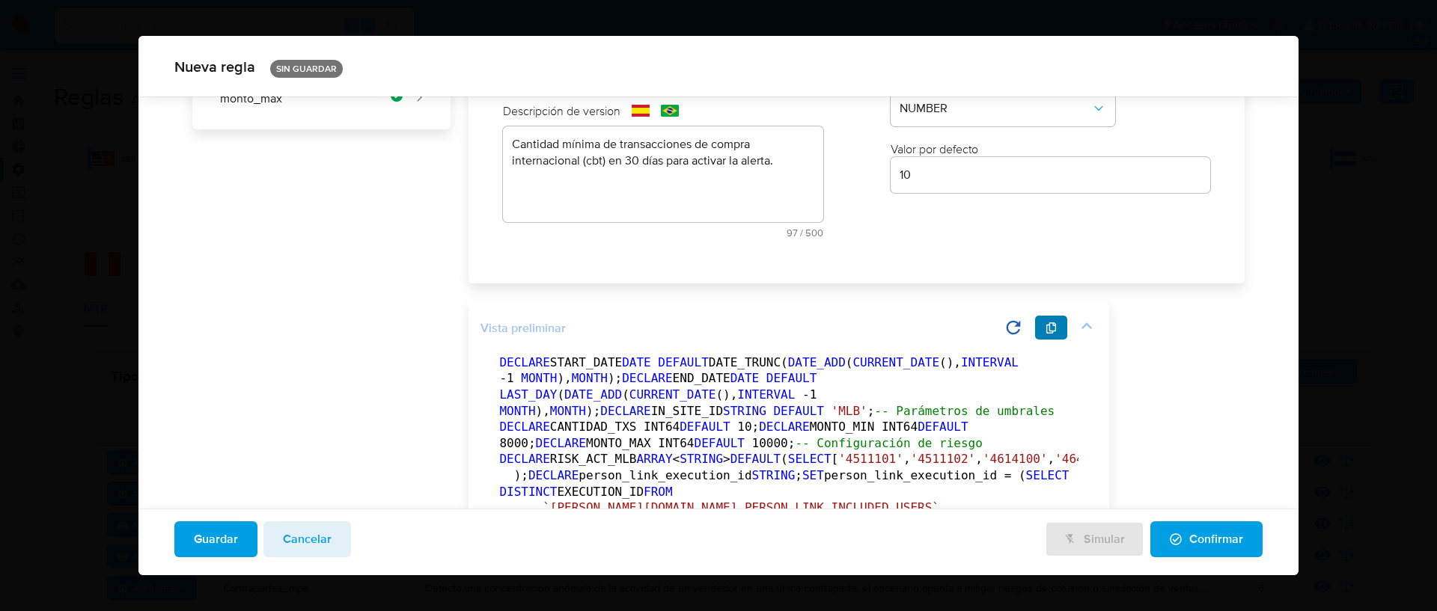
click at [1047, 320] on span "button" at bounding box center [1051, 327] width 12 height 21
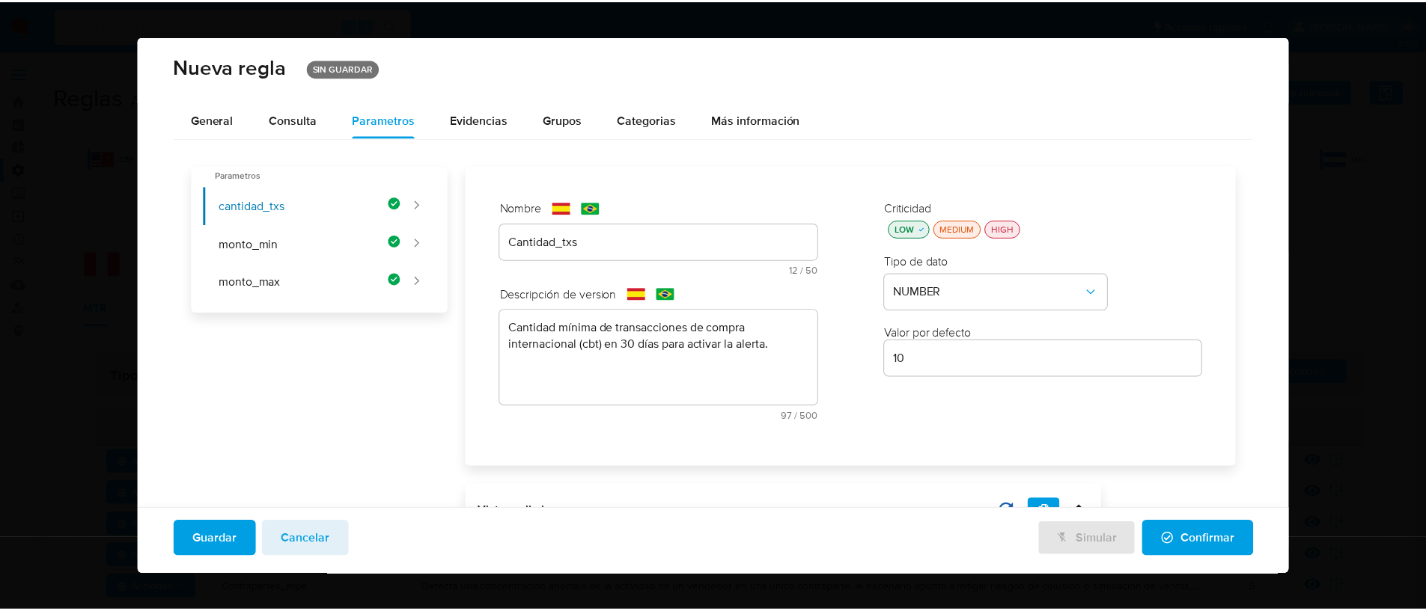
scroll to position [3, 0]
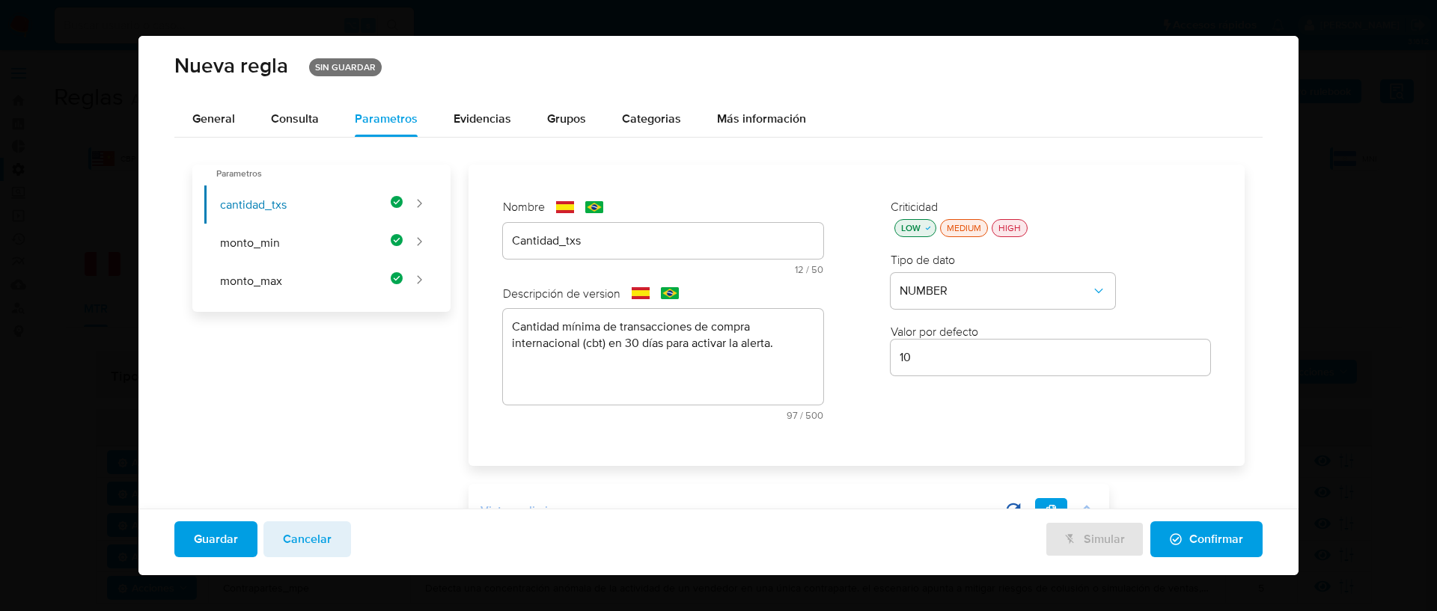
click at [1089, 501] on icon at bounding box center [1086, 508] width 21 height 21
click at [1170, 536] on icon "button" at bounding box center [1176, 540] width 12 height 12
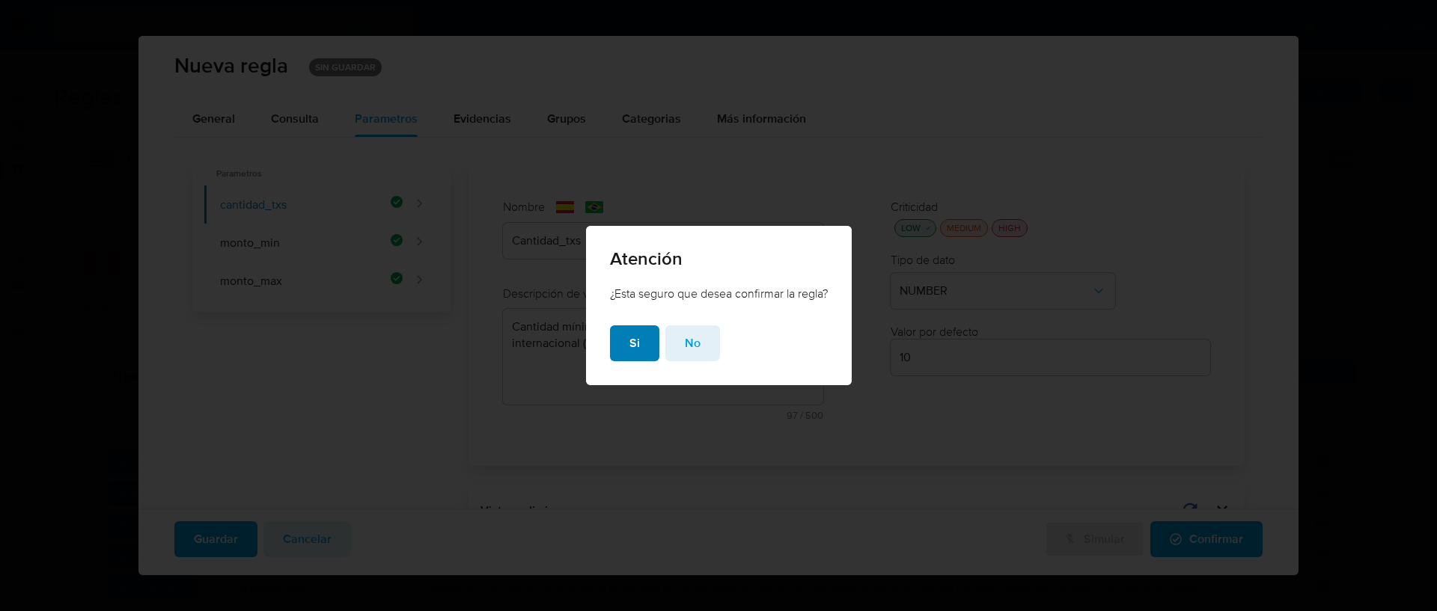
click at [639, 332] on button "Si" at bounding box center [634, 344] width 49 height 36
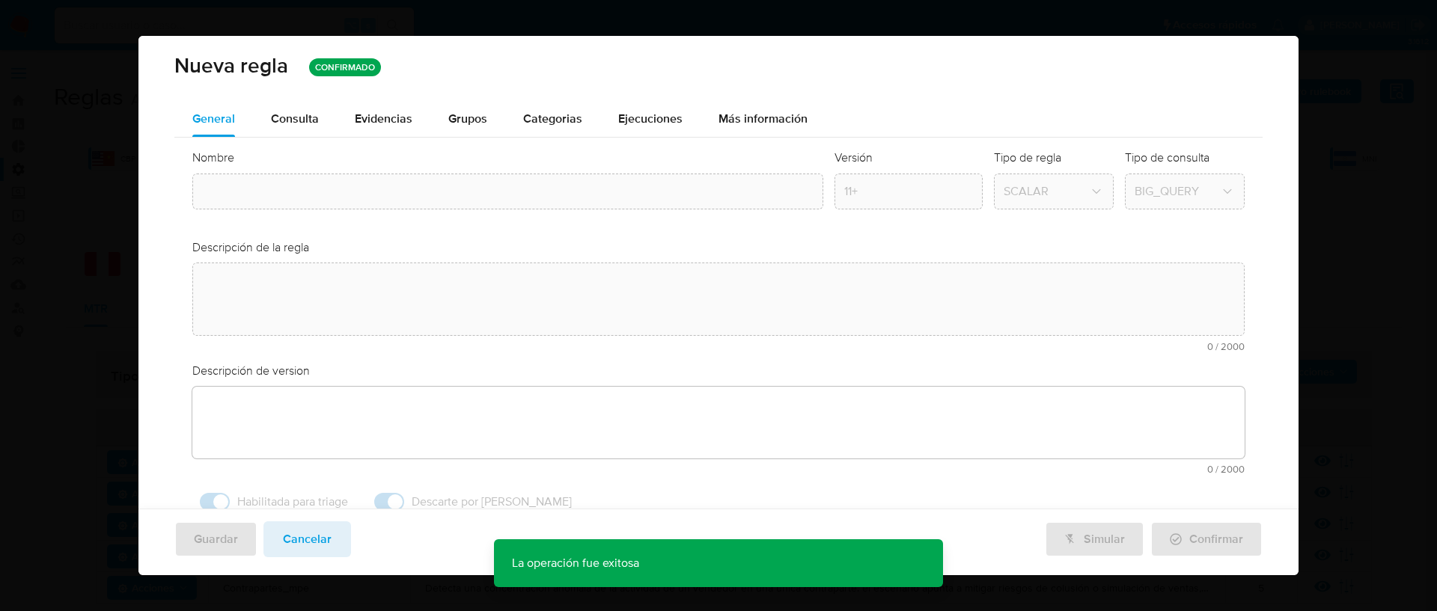
type input "Cbt_buyers"
type textarea "La regla monitorea a los usuarios que realizan compras significativas a vendedo…"
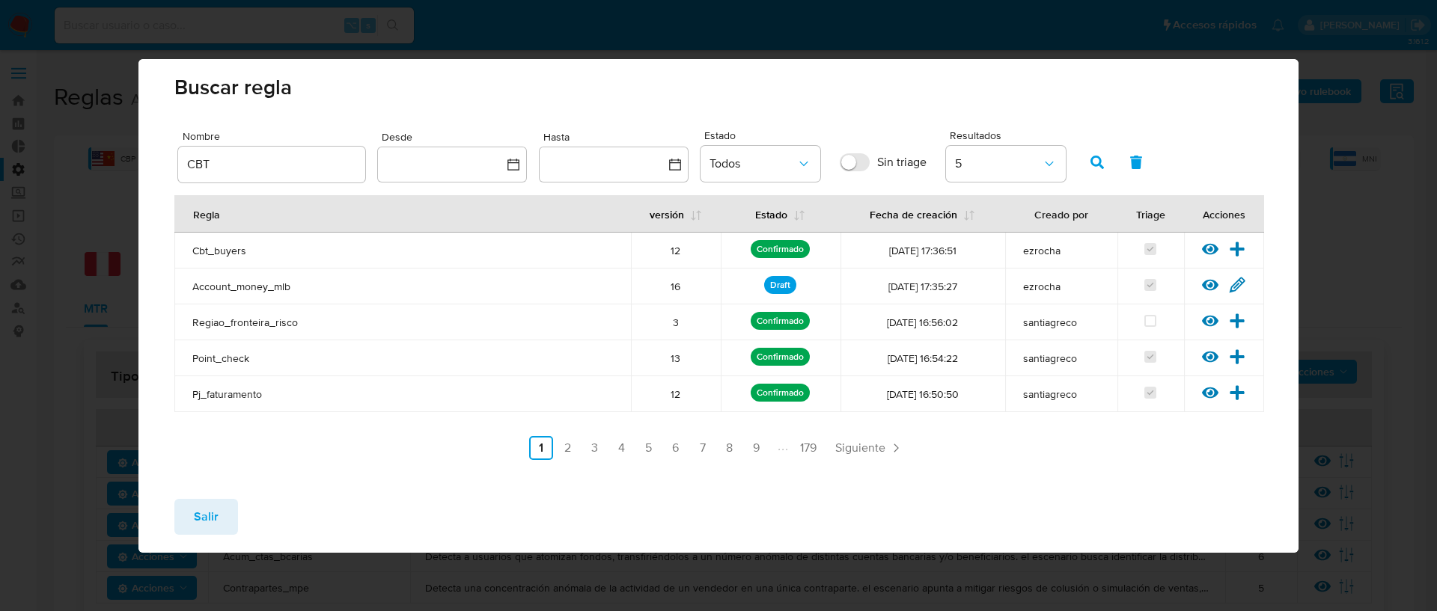
click at [221, 162] on input "CBT" at bounding box center [271, 164] width 187 height 19
click at [1091, 162] on icon "button" at bounding box center [1096, 162] width 13 height 13
click at [674, 453] on link "2" at bounding box center [674, 448] width 24 height 24
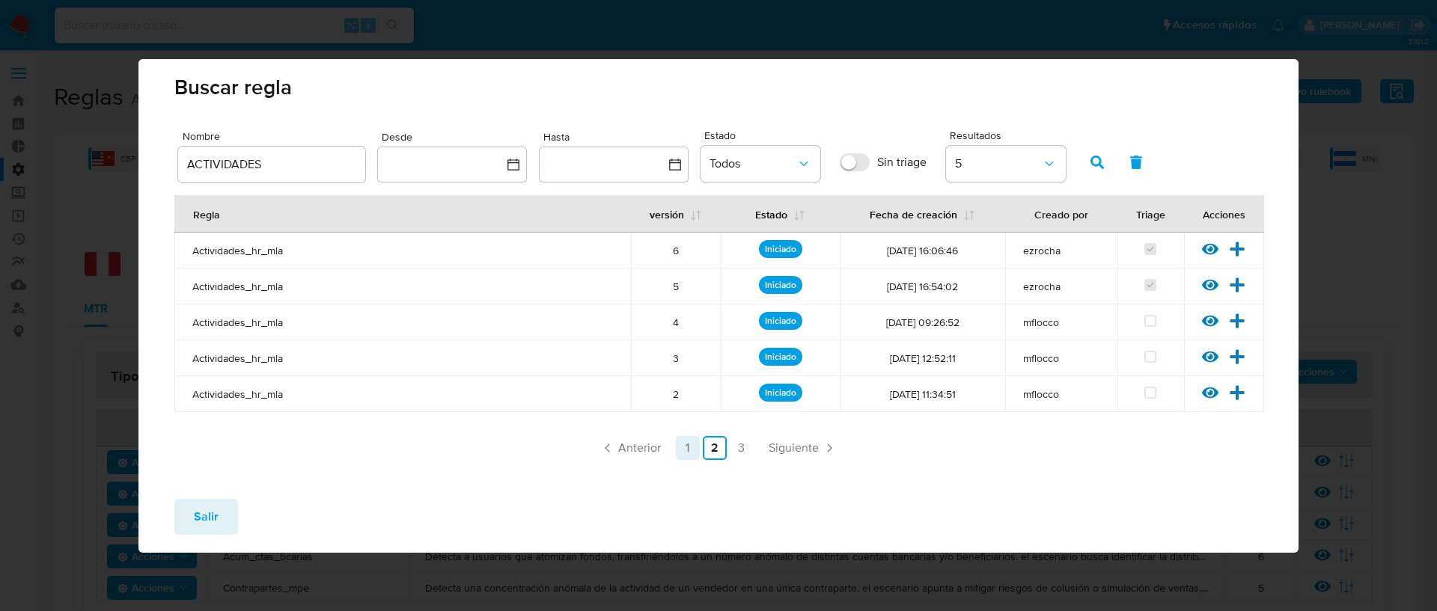
click at [679, 452] on link "1" at bounding box center [688, 448] width 24 height 24
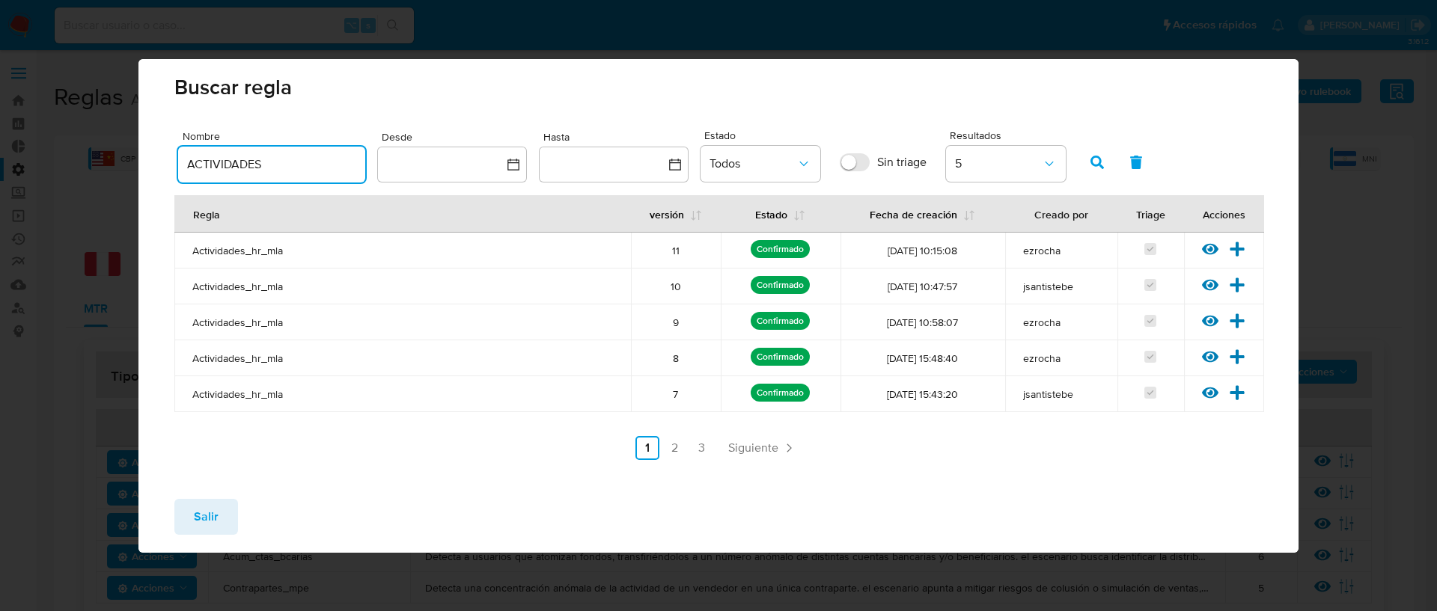
click at [201, 168] on input "ACTIVIDADES" at bounding box center [271, 164] width 187 height 19
type input "ATIVIDADES"
click at [1084, 168] on button "button" at bounding box center [1097, 162] width 39 height 36
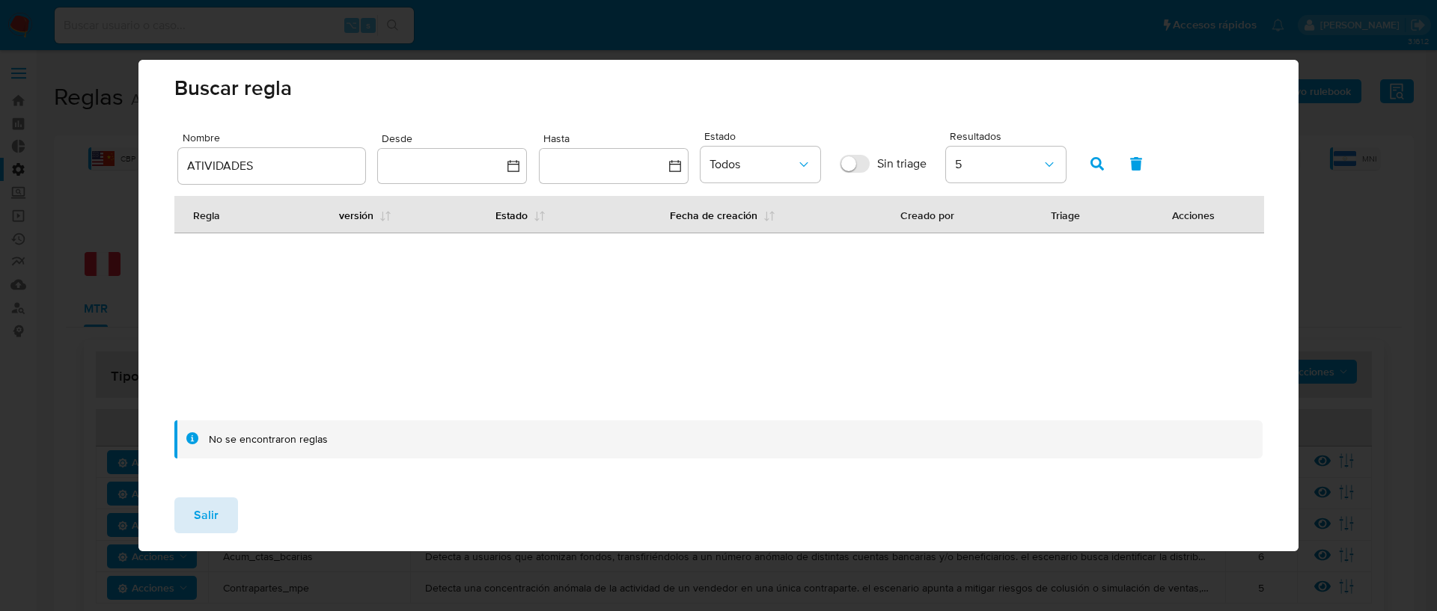
click at [201, 519] on span "Salir" at bounding box center [206, 515] width 25 height 33
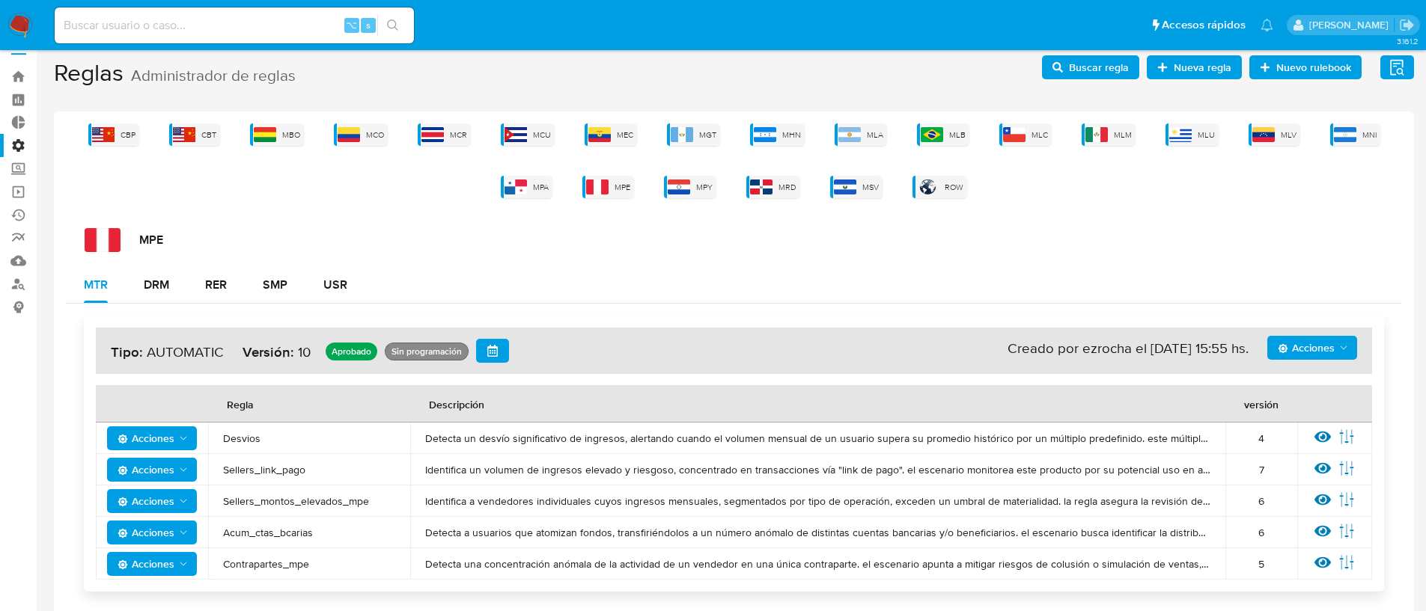
scroll to position [25, 0]
click at [948, 138] on div "MLB" at bounding box center [943, 134] width 52 height 22
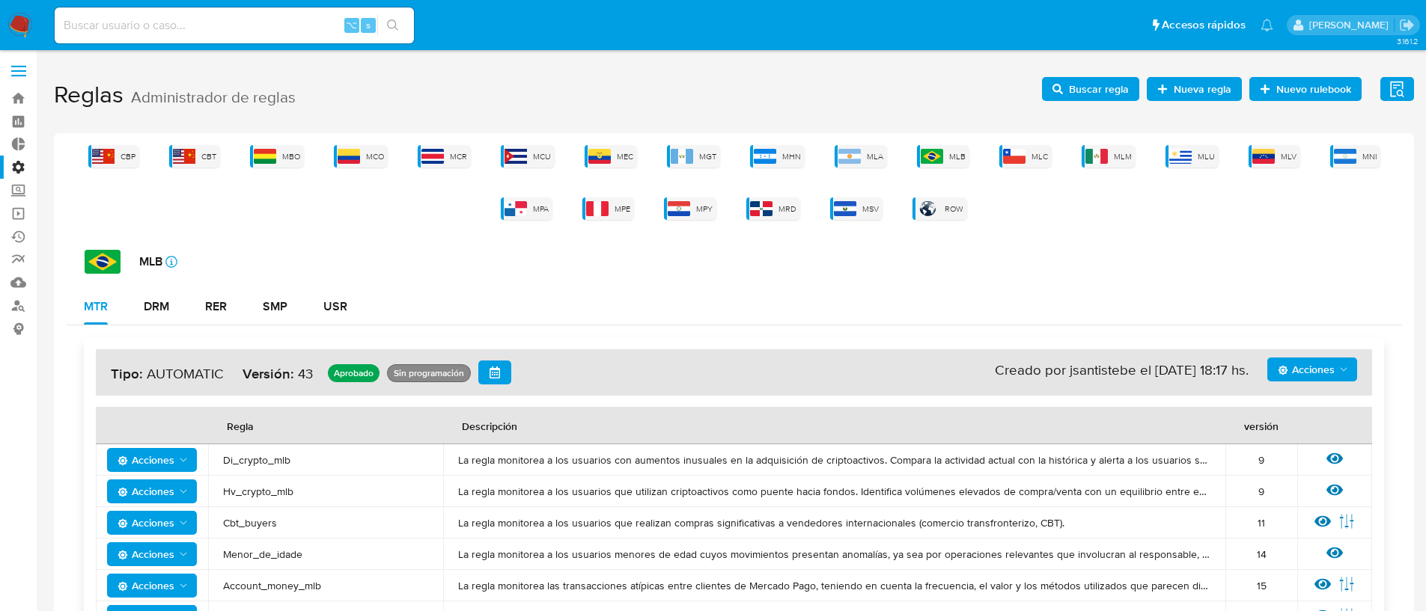
scroll to position [0, 0]
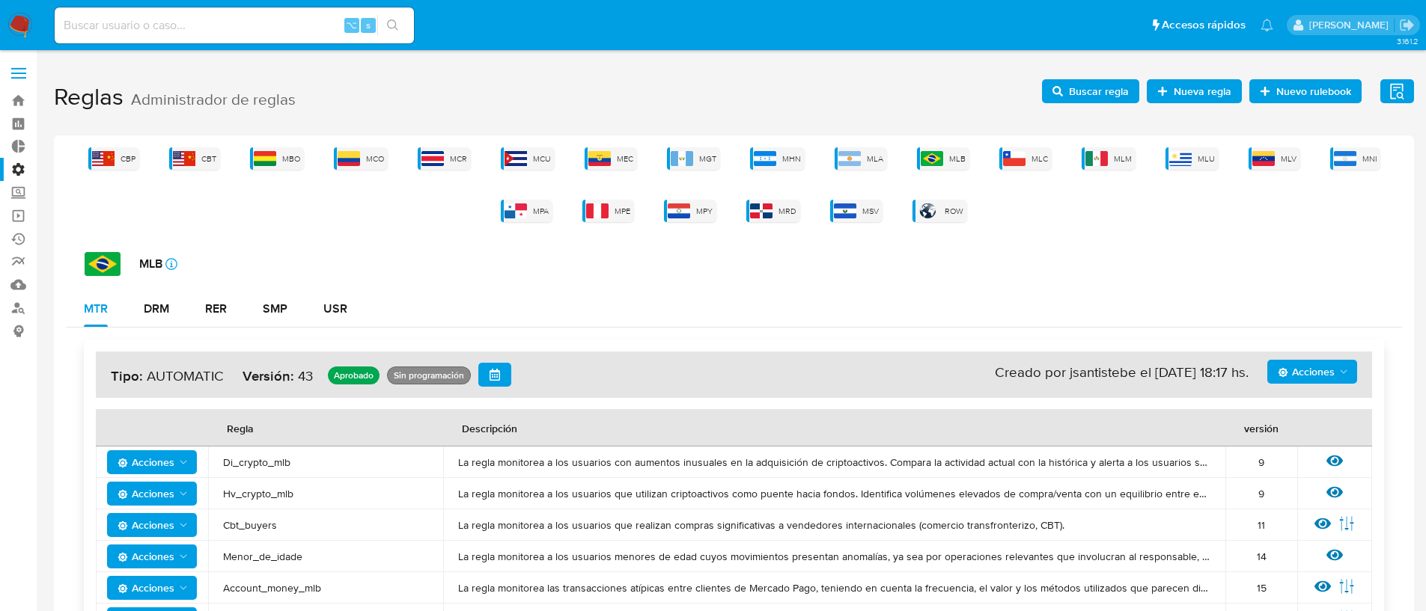
click at [1105, 94] on span "Buscar regla" at bounding box center [1099, 91] width 60 height 24
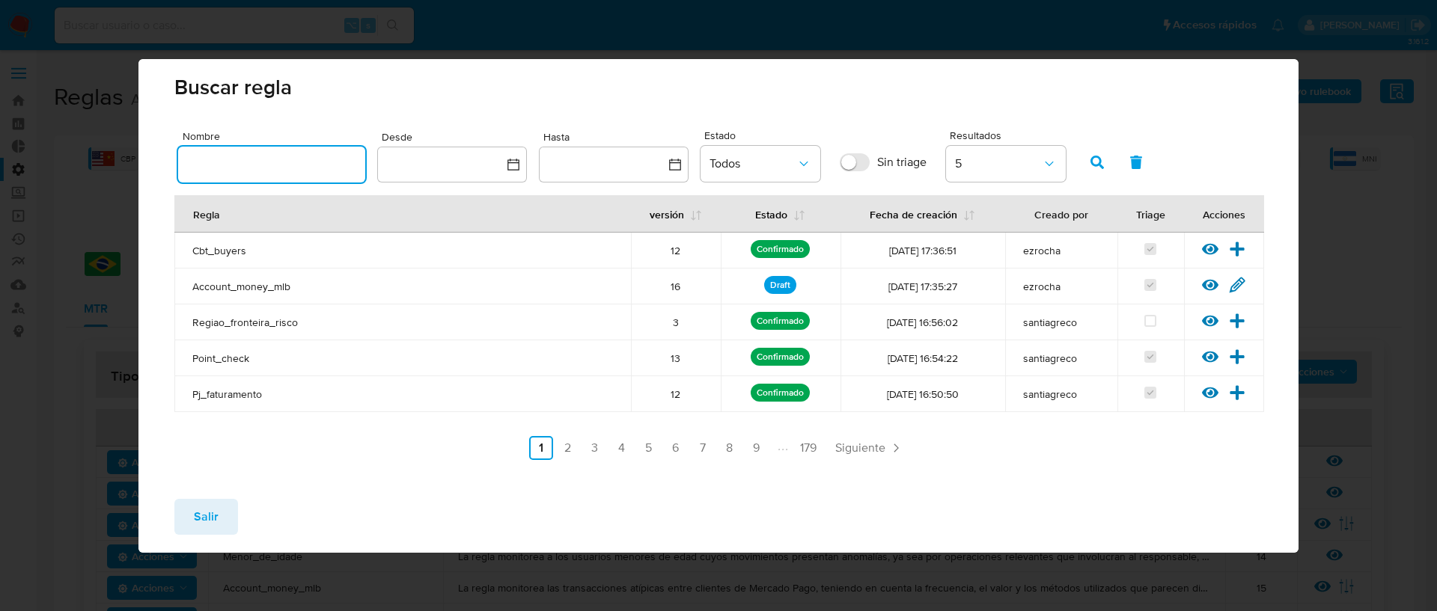
click at [275, 173] on input "text" at bounding box center [271, 164] width 187 height 19
type input "ACTIVI"
click at [1085, 165] on button "button" at bounding box center [1097, 162] width 39 height 36
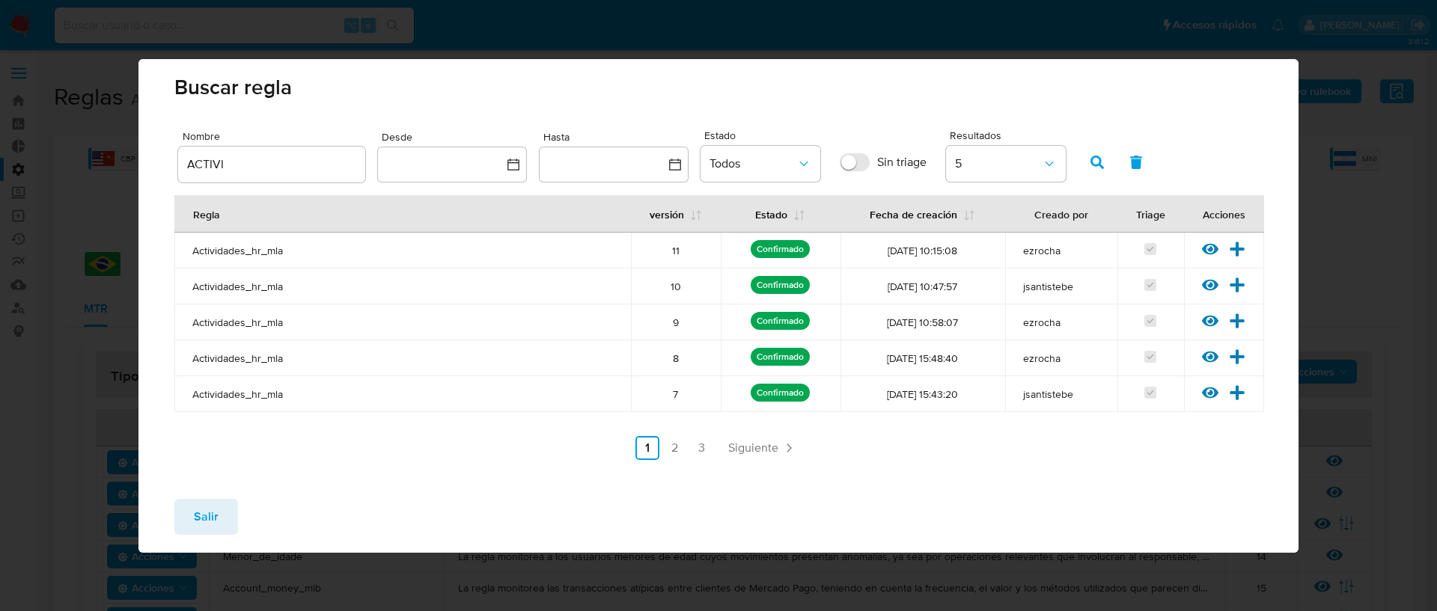
click at [219, 497] on div "Salir" at bounding box center [718, 520] width 1160 height 66
click at [220, 514] on button "Salir" at bounding box center [206, 517] width 64 height 36
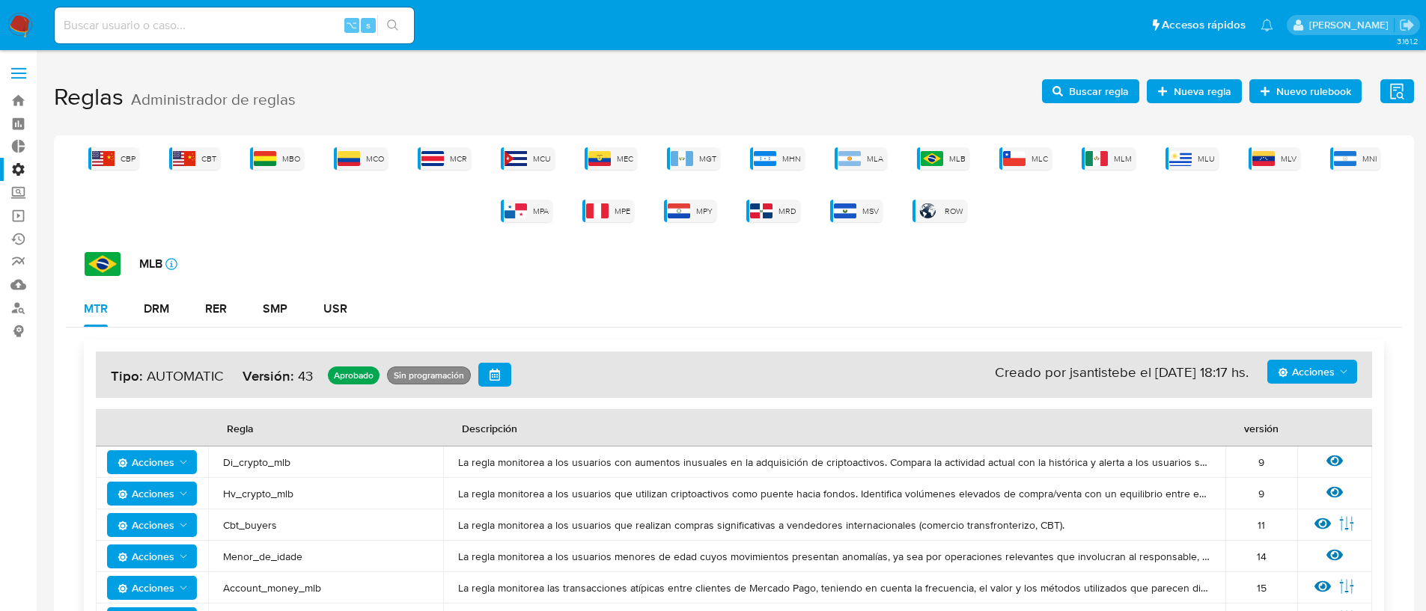
click at [1073, 89] on span "Buscar regla" at bounding box center [1099, 91] width 60 height 24
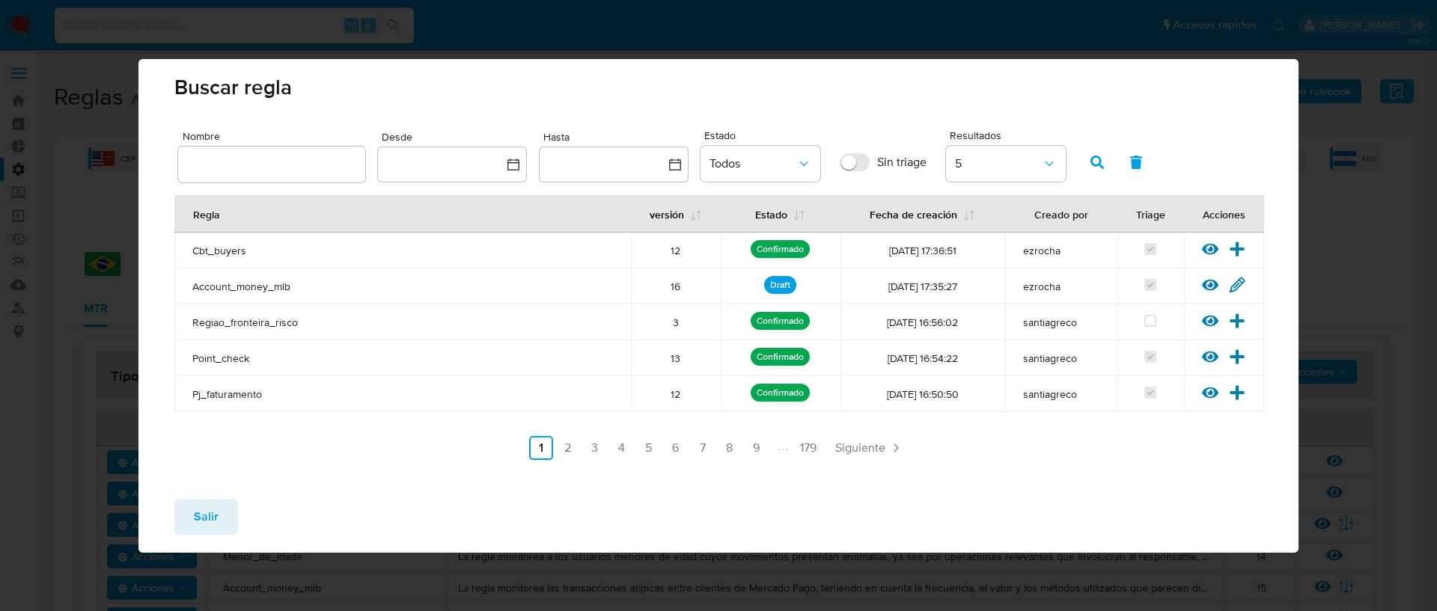
click at [264, 165] on input "text" at bounding box center [271, 164] width 187 height 19
type input "ATIVI"
click at [1105, 158] on button "button" at bounding box center [1097, 162] width 39 height 36
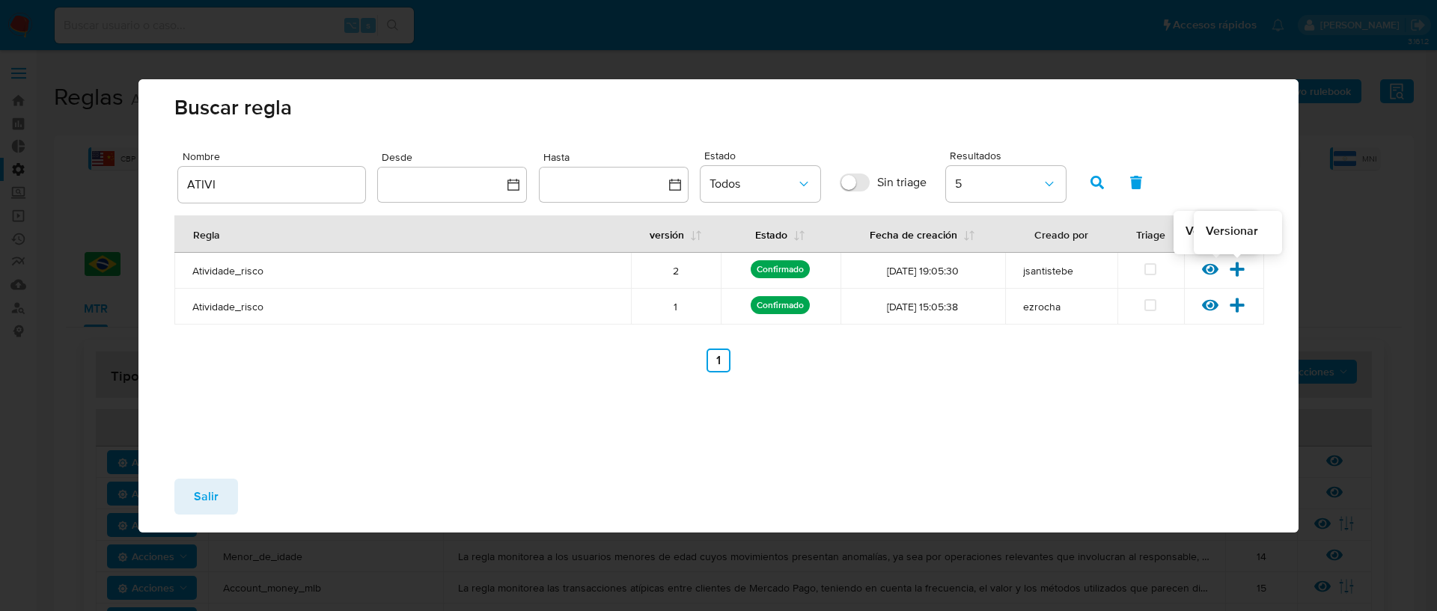
click at [1242, 274] on icon at bounding box center [1237, 269] width 16 height 16
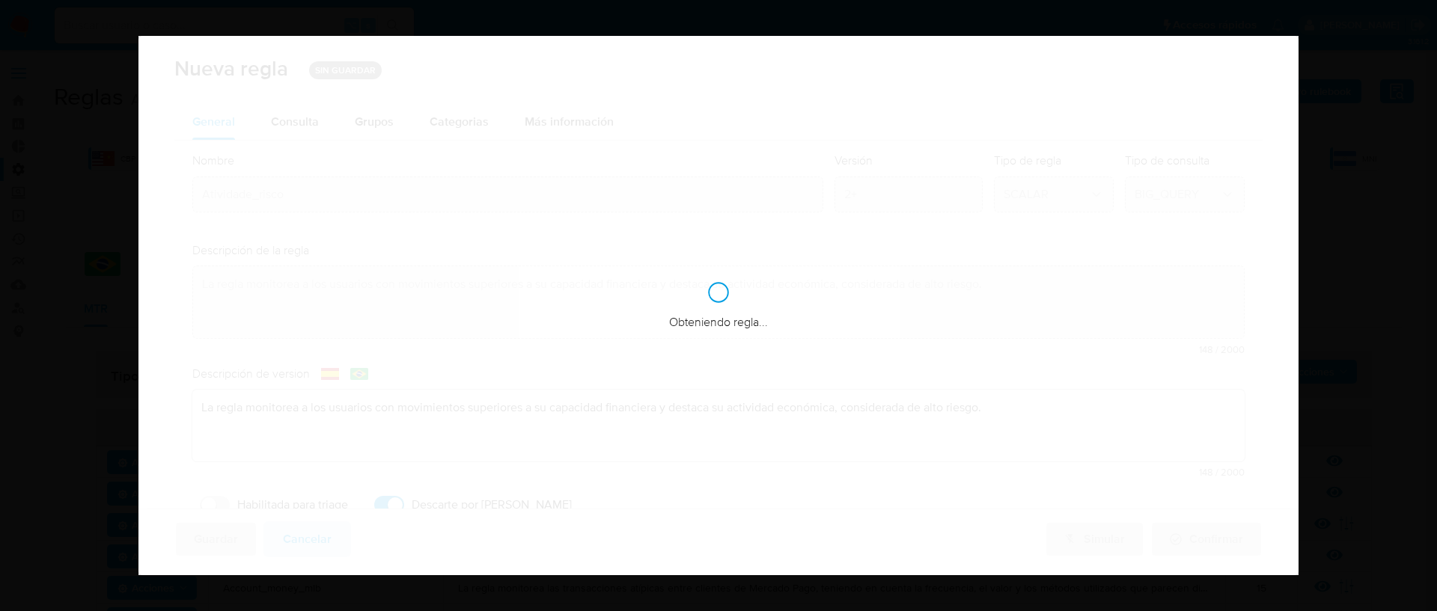
checkbox input "true"
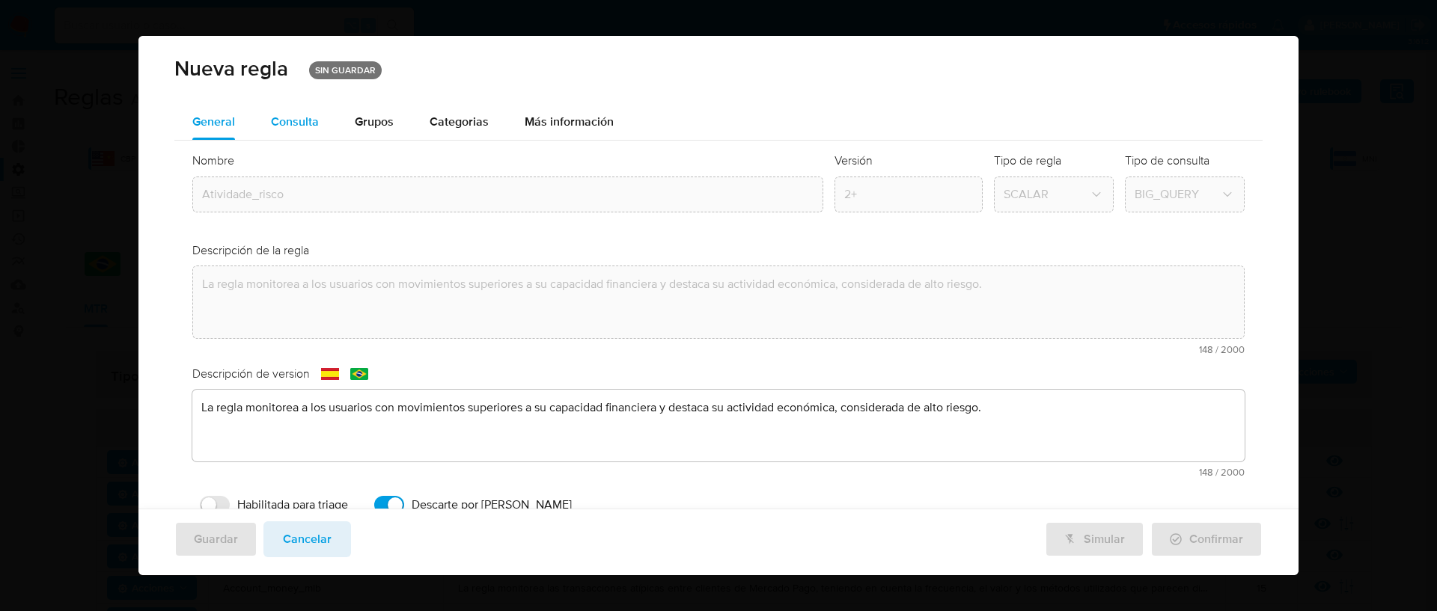
click at [296, 131] on div "Consulta" at bounding box center [295, 122] width 48 height 36
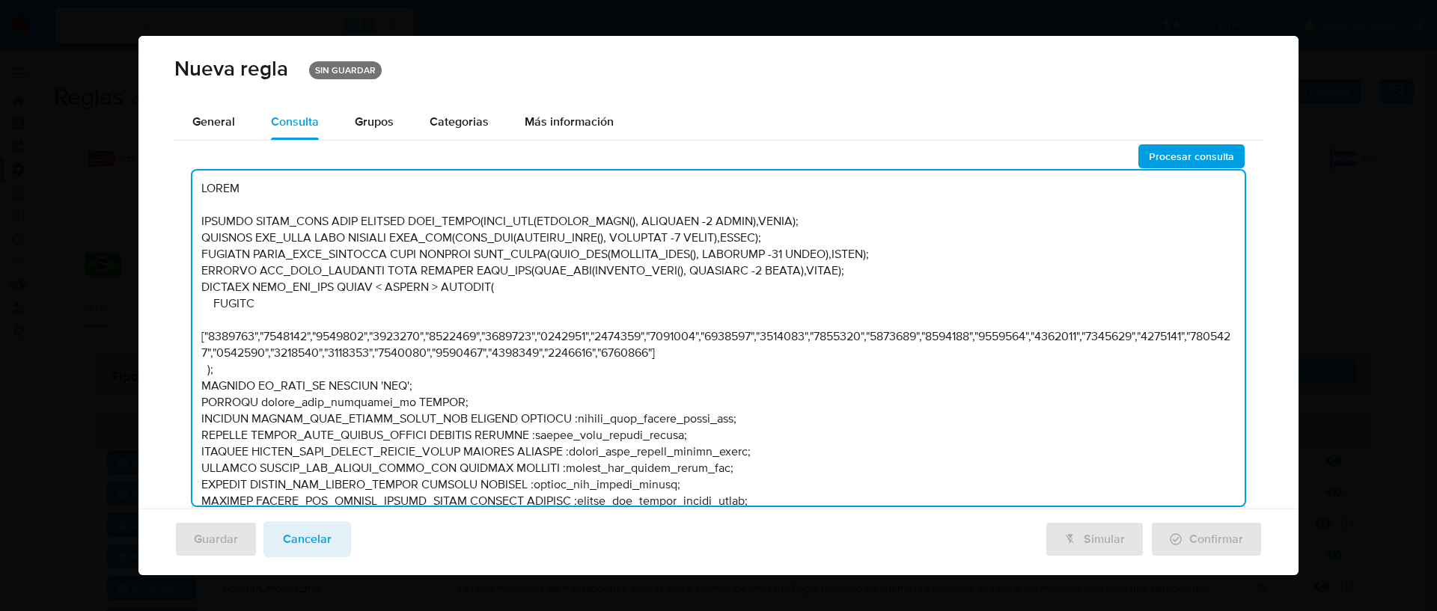
click at [554, 296] on textarea at bounding box center [718, 338] width 1052 height 335
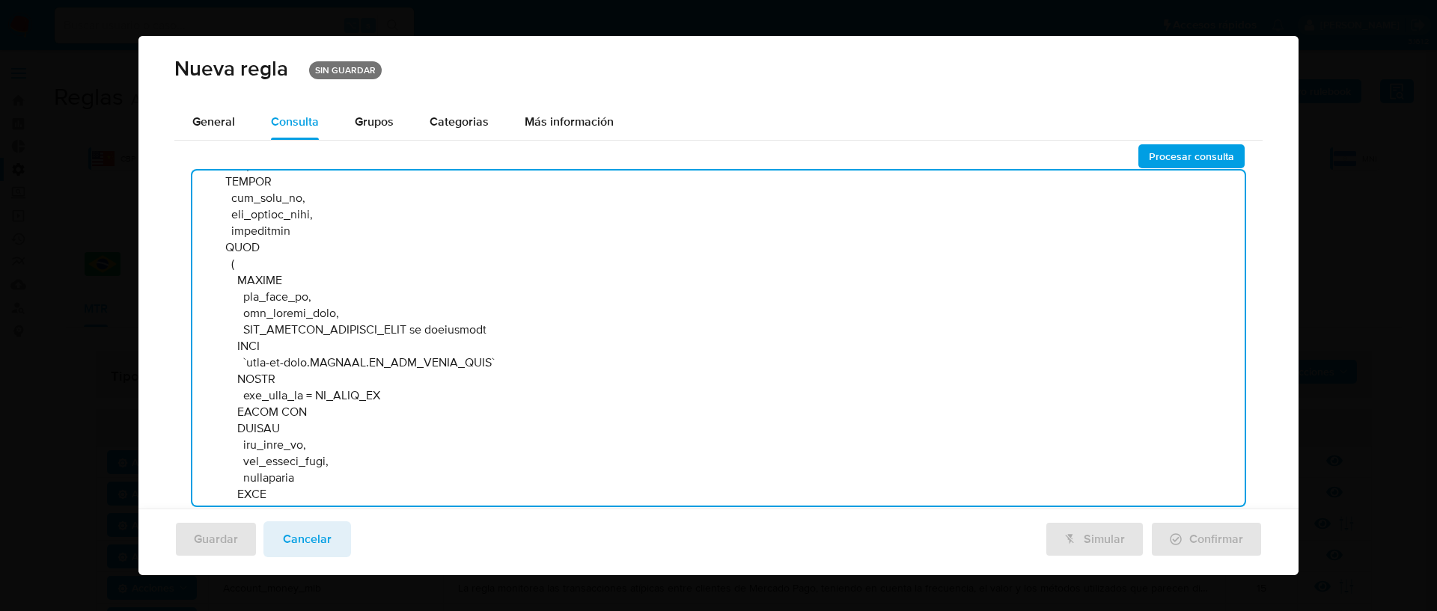
scroll to position [1644, 0]
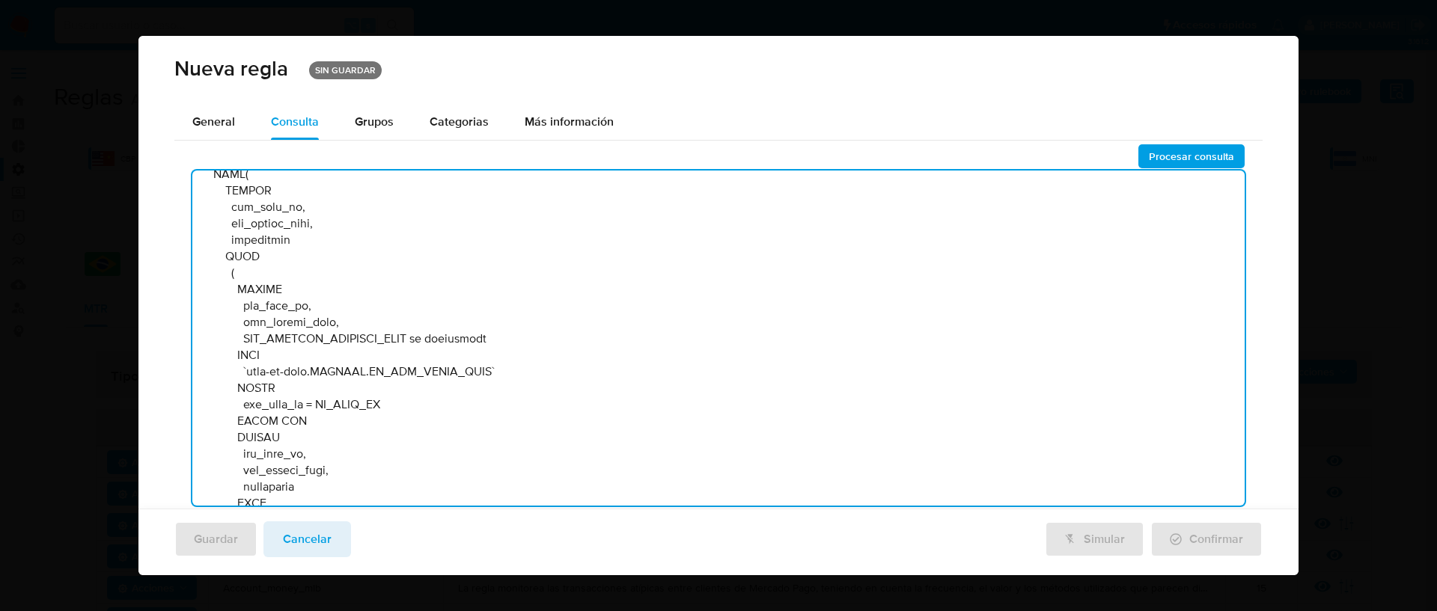
type textarea "DECLARE UMBRAL_MONTO_TOTAL_MES_PJ_ALTO NUMERIC DEFAULT :umbral_monto_total_mes_…"
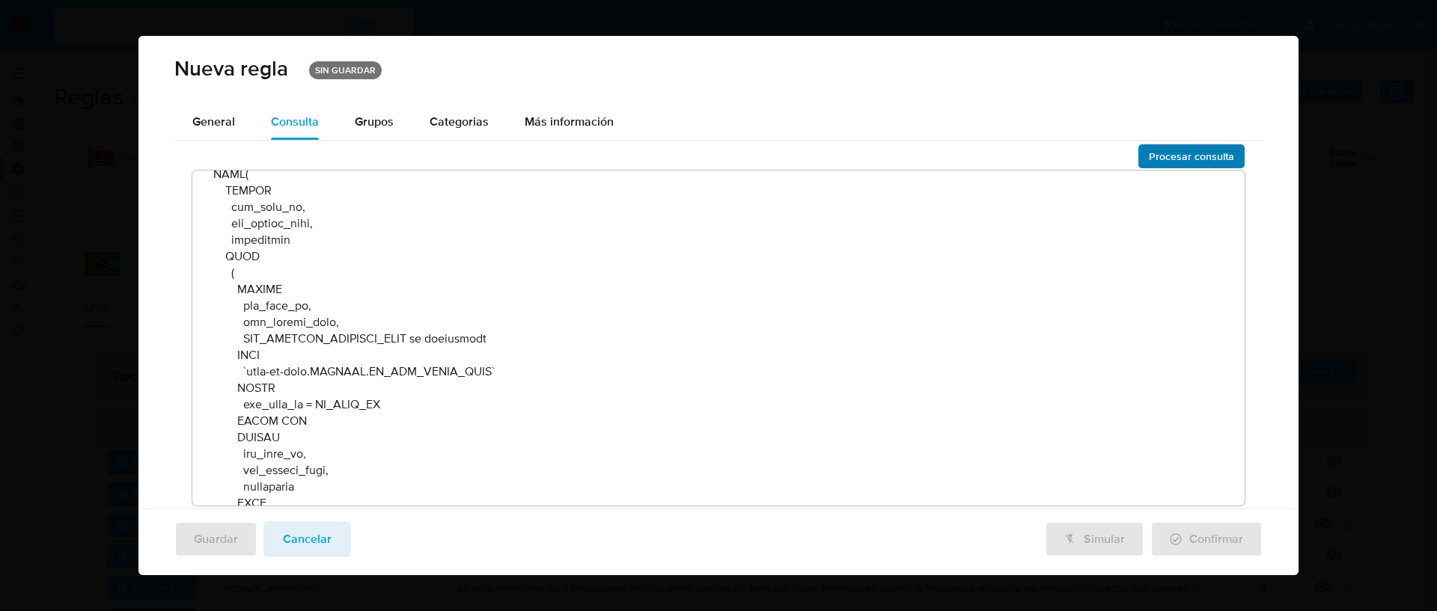
click at [1149, 156] on span "Procesar consulta" at bounding box center [1191, 156] width 85 height 21
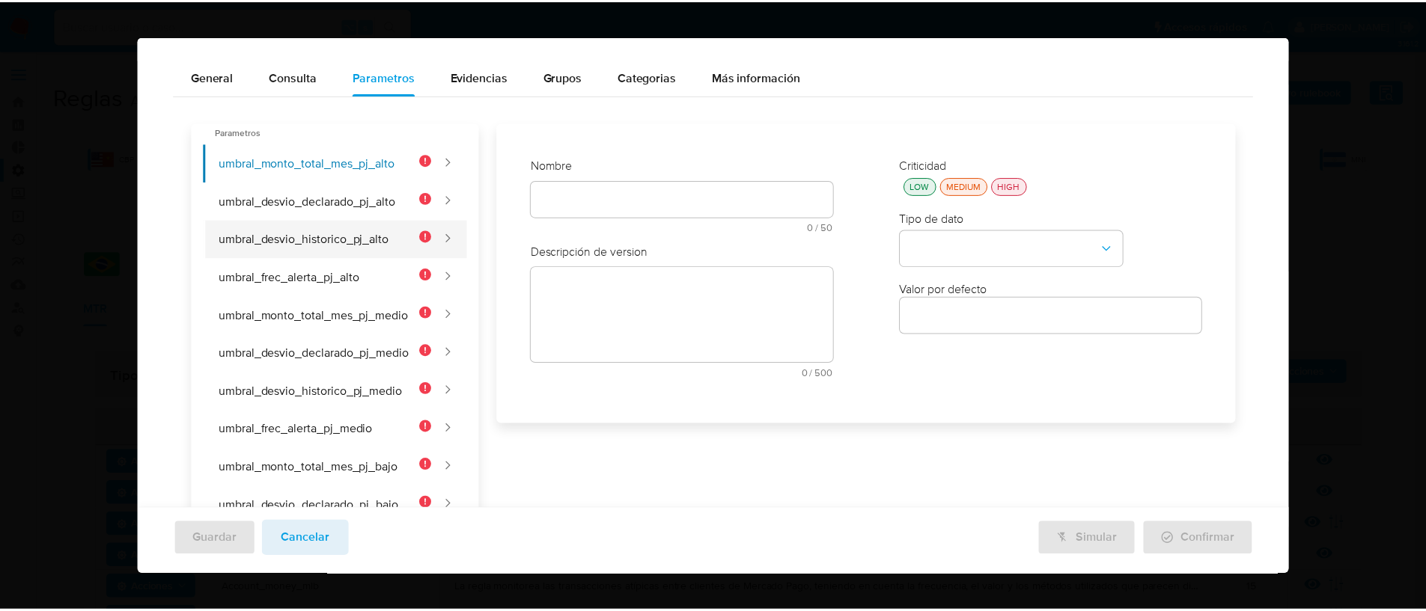
scroll to position [0, 0]
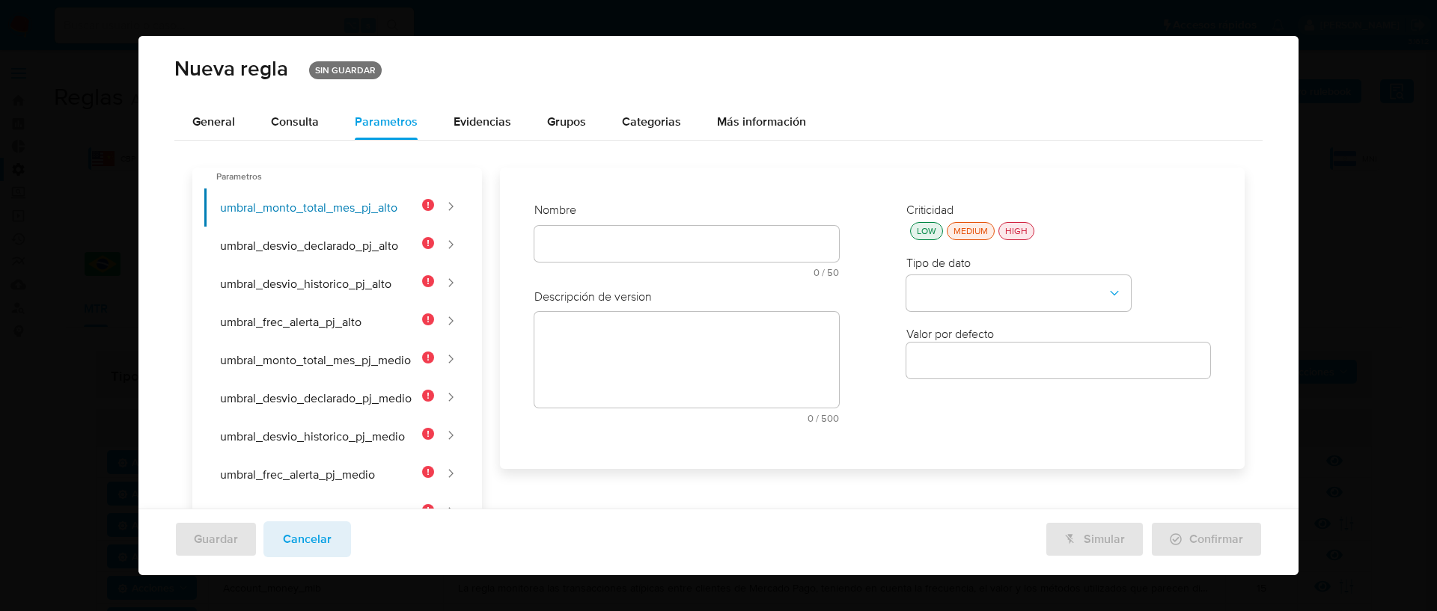
click at [290, 536] on span "Cancelar" at bounding box center [307, 539] width 49 height 33
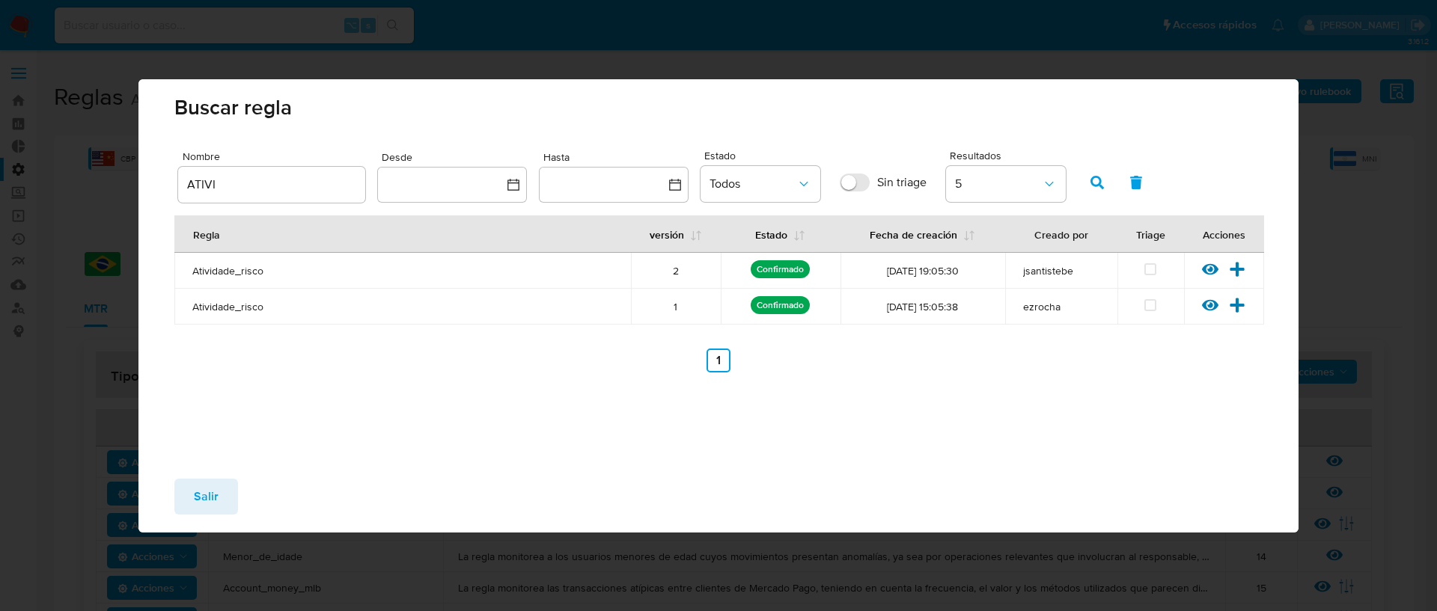
click at [208, 492] on span "Salir" at bounding box center [206, 496] width 25 height 33
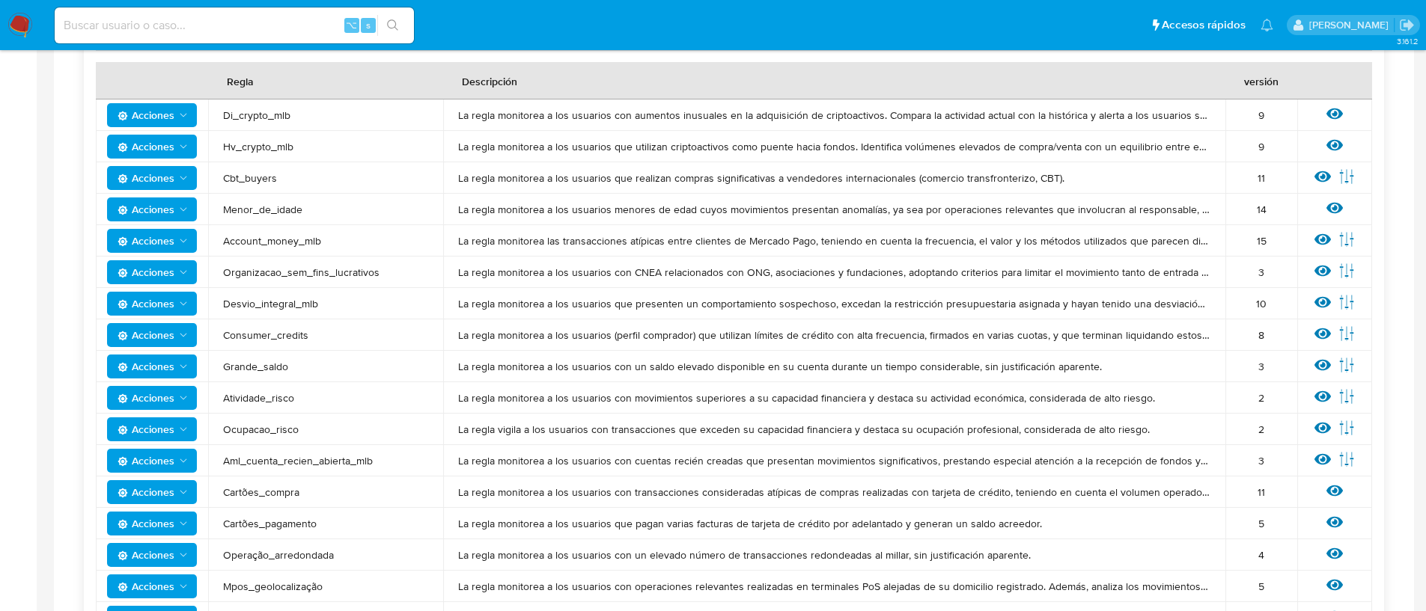
scroll to position [348, 0]
click at [1350, 397] on icon at bounding box center [1346, 396] width 16 height 16
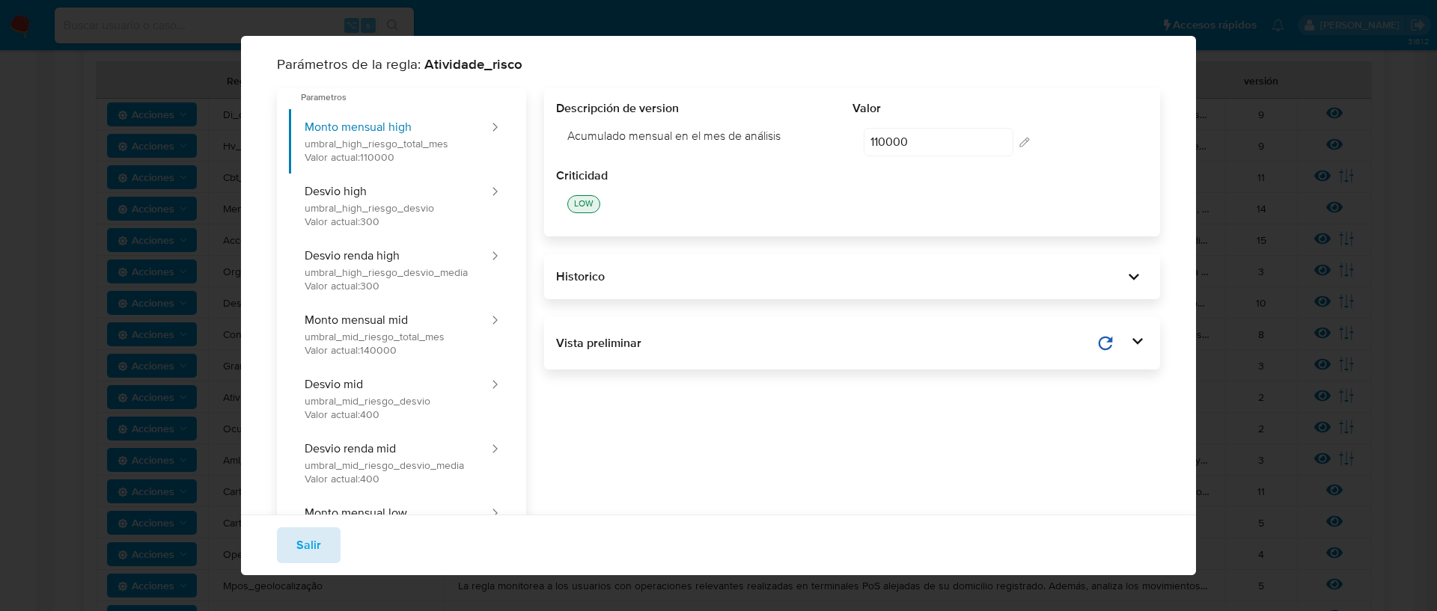
click at [305, 555] on span "Salir" at bounding box center [308, 545] width 25 height 33
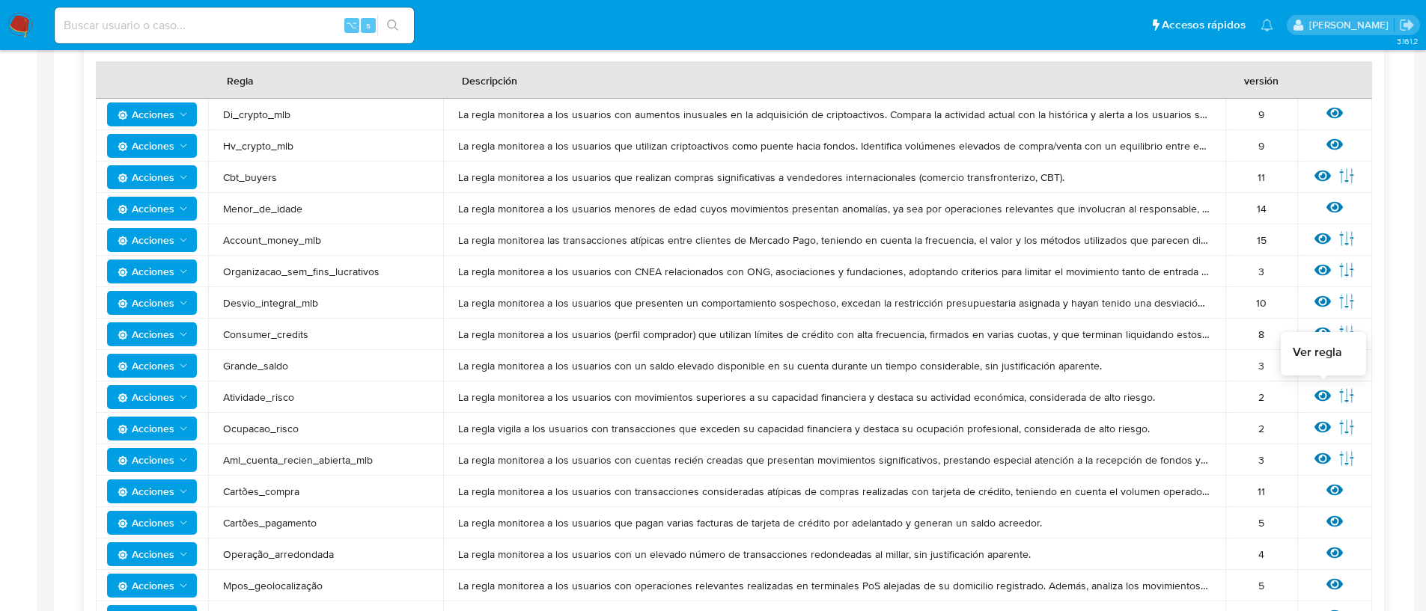
click at [1324, 398] on icon at bounding box center [1322, 396] width 16 height 16
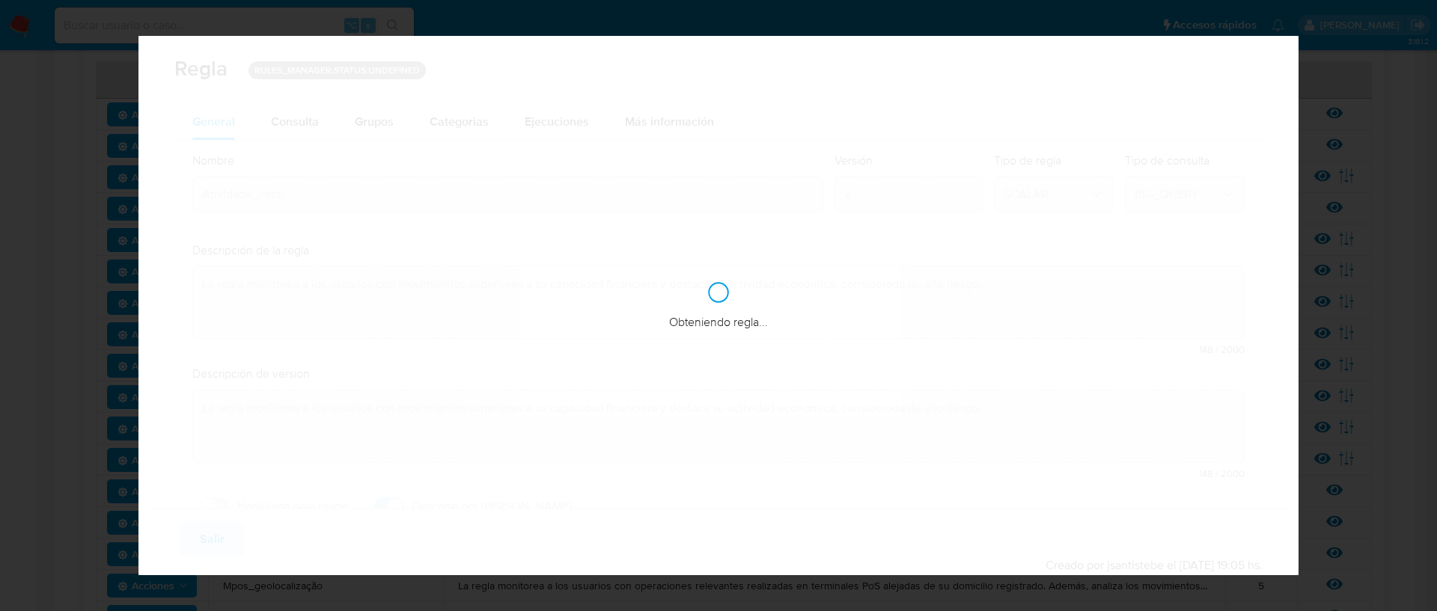
checkbox input "true"
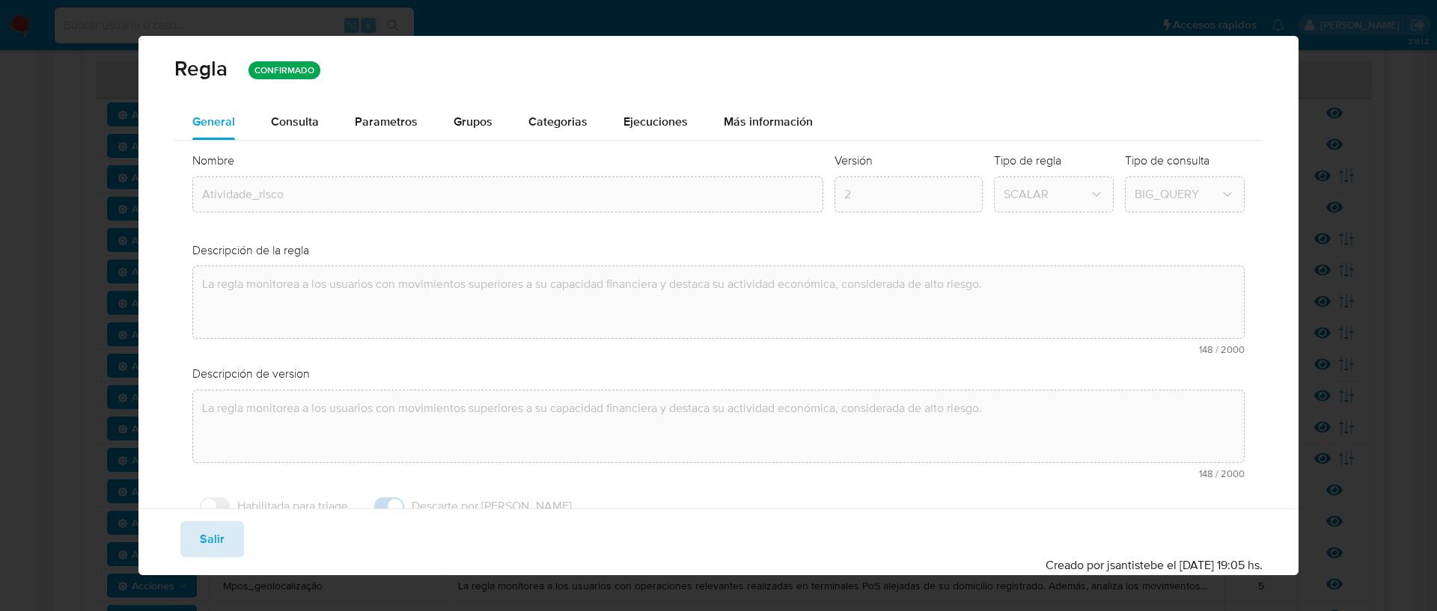
click at [216, 540] on span "Salir" at bounding box center [212, 539] width 25 height 33
type input "1"
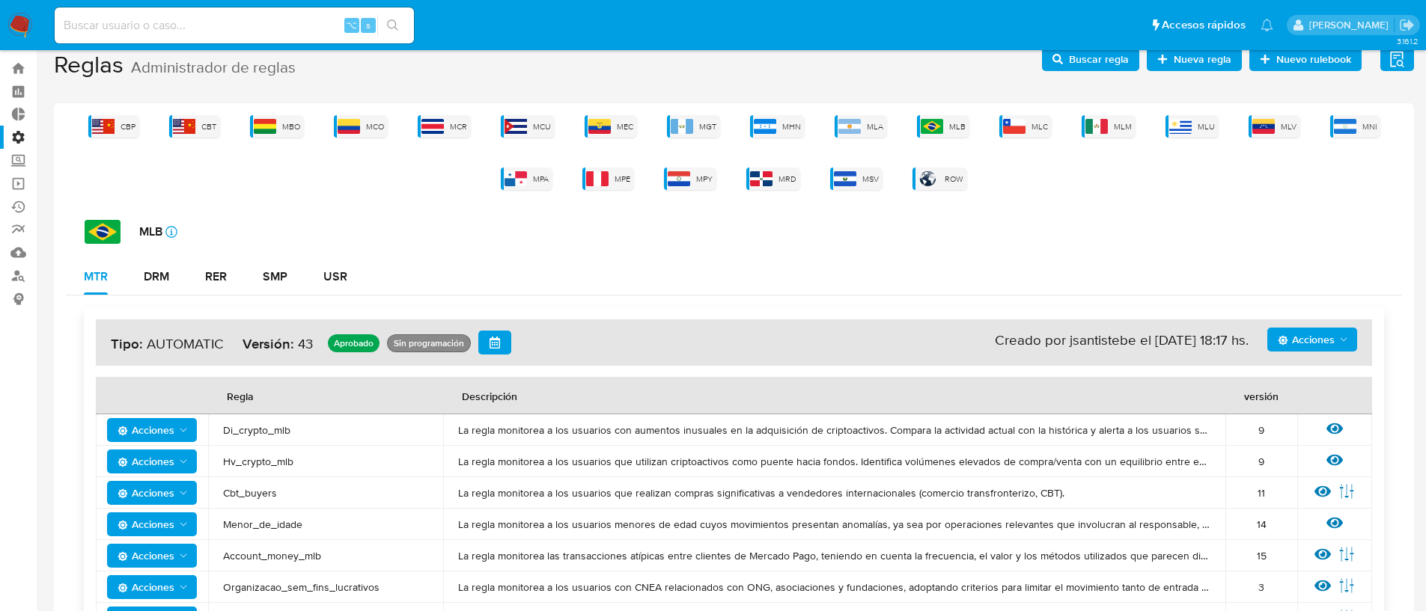
scroll to position [0, 0]
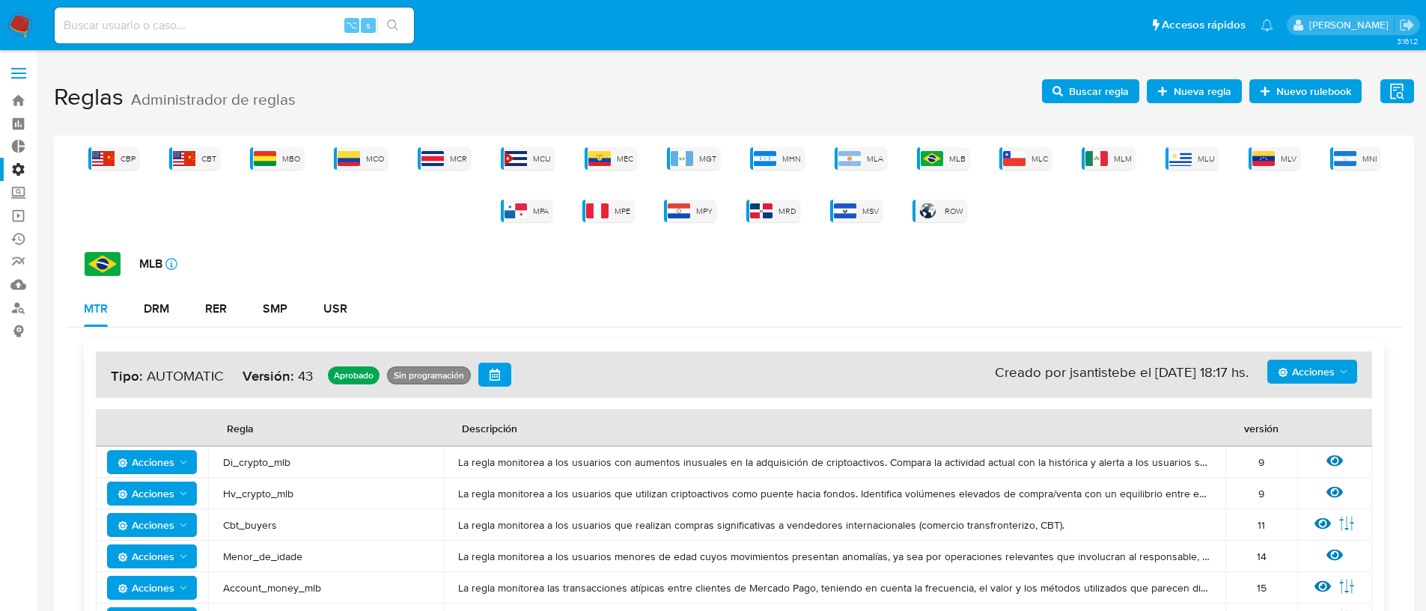
click at [1089, 95] on span "Buscar regla" at bounding box center [1099, 91] width 60 height 24
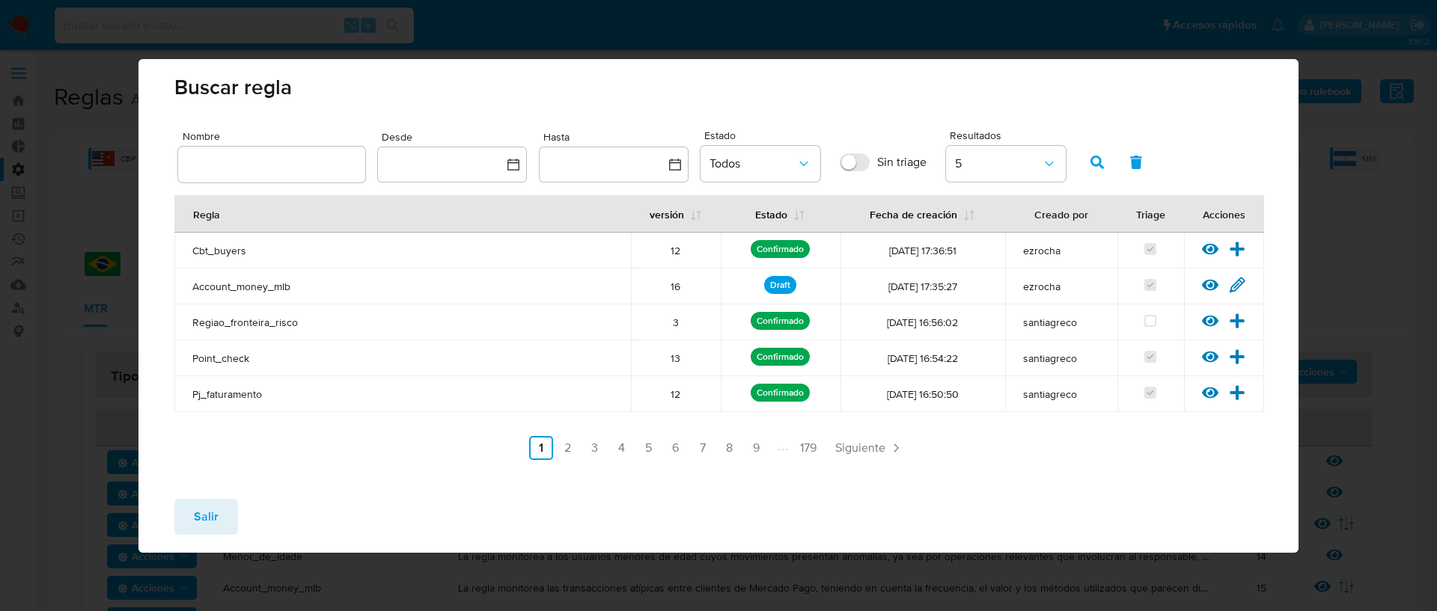
click at [232, 168] on input "text" at bounding box center [271, 164] width 187 height 19
type input "ATIVI"
click at [1105, 159] on button "button" at bounding box center [1097, 162] width 39 height 36
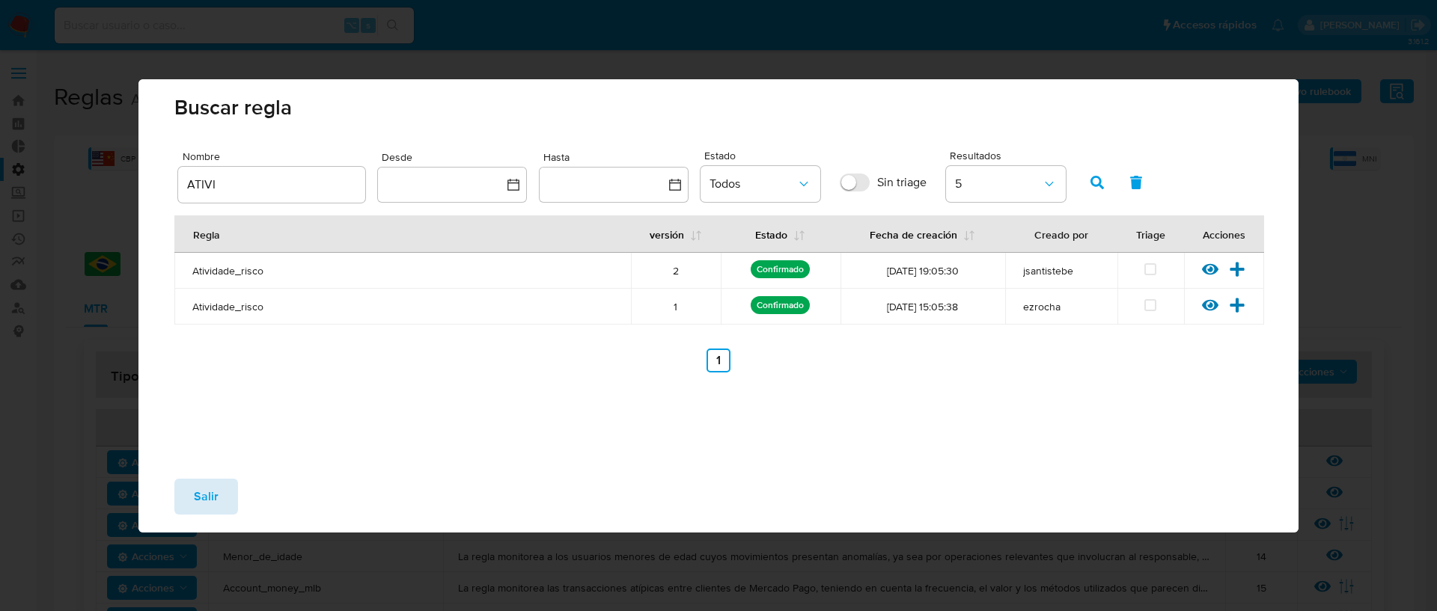
click at [211, 498] on span "Salir" at bounding box center [206, 496] width 25 height 33
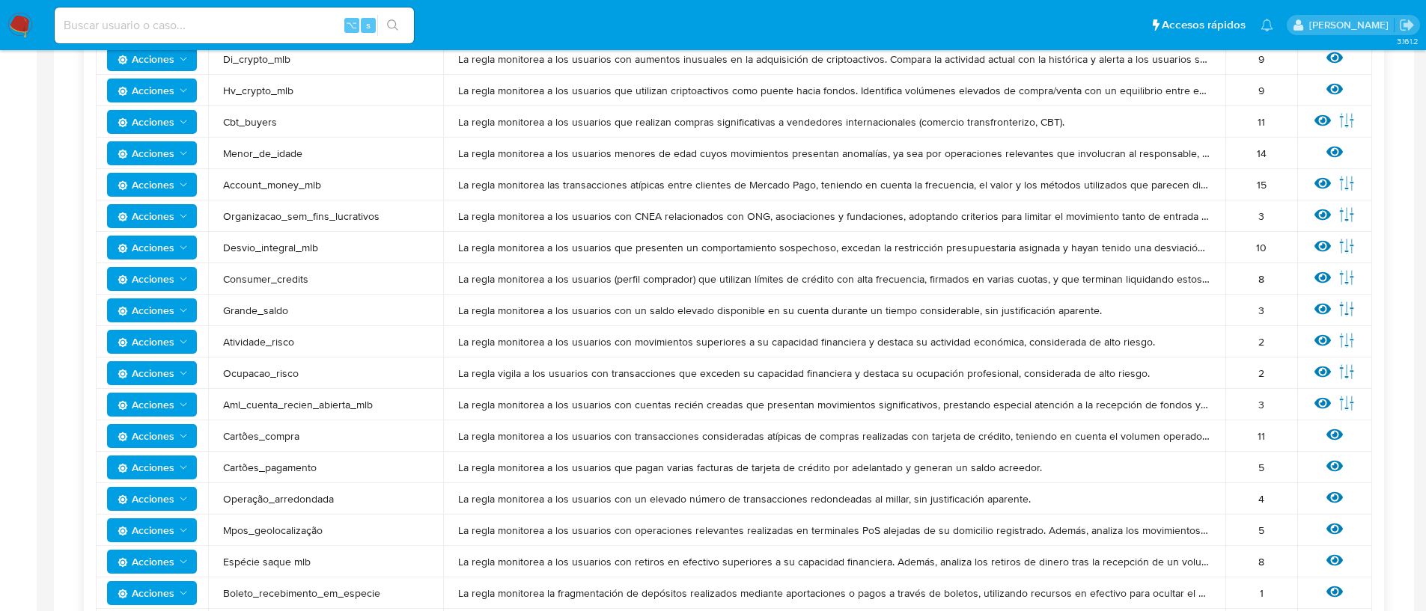
scroll to position [404, 0]
click at [179, 435] on icon "Acciones" at bounding box center [183, 436] width 12 height 12
click at [163, 433] on span "Acciones" at bounding box center [145, 436] width 57 height 24
click at [140, 504] on button "Ver historico" at bounding box center [152, 509] width 135 height 36
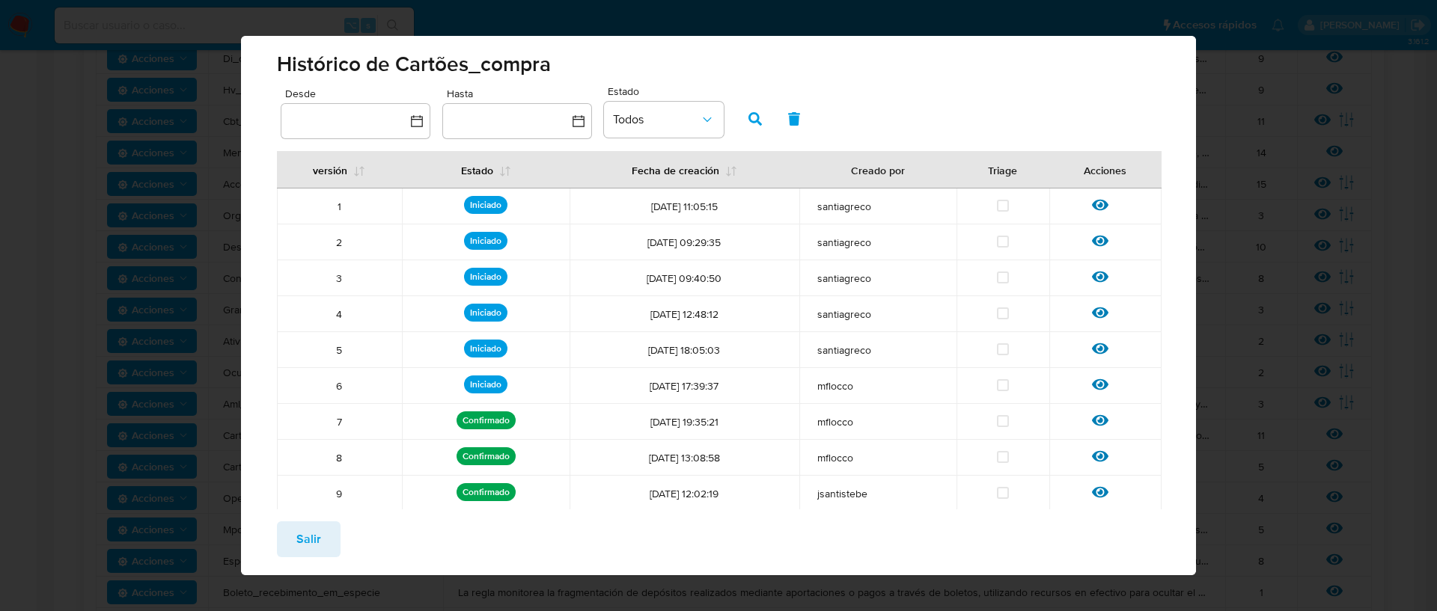
click at [306, 561] on div "Salir" at bounding box center [719, 543] width 956 height 66
click at [308, 546] on span "Salir" at bounding box center [308, 539] width 25 height 33
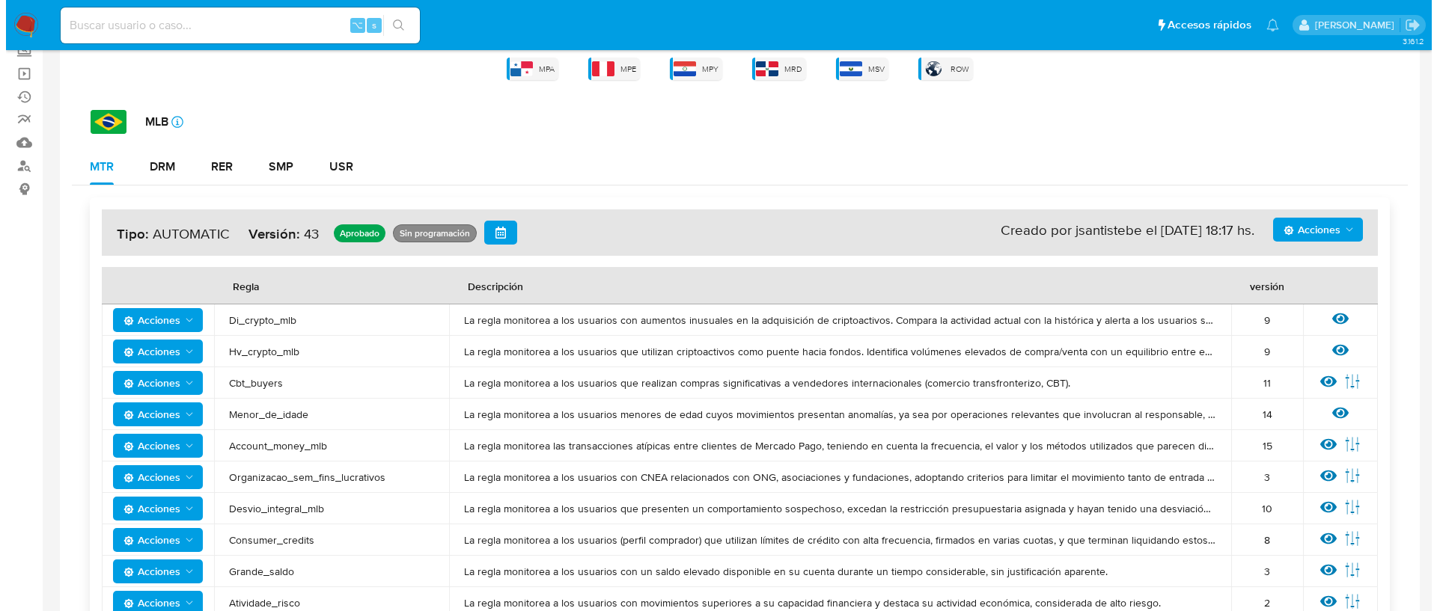
scroll to position [0, 0]
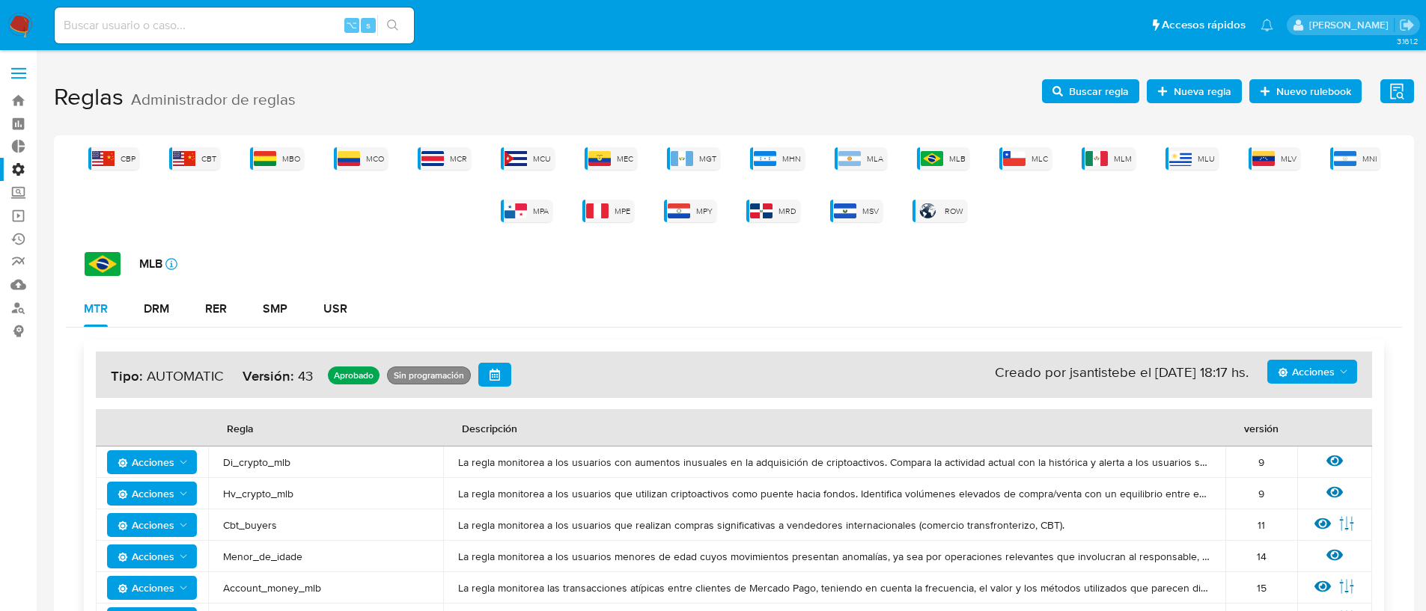
click at [1080, 96] on span "Buscar regla" at bounding box center [1099, 91] width 60 height 24
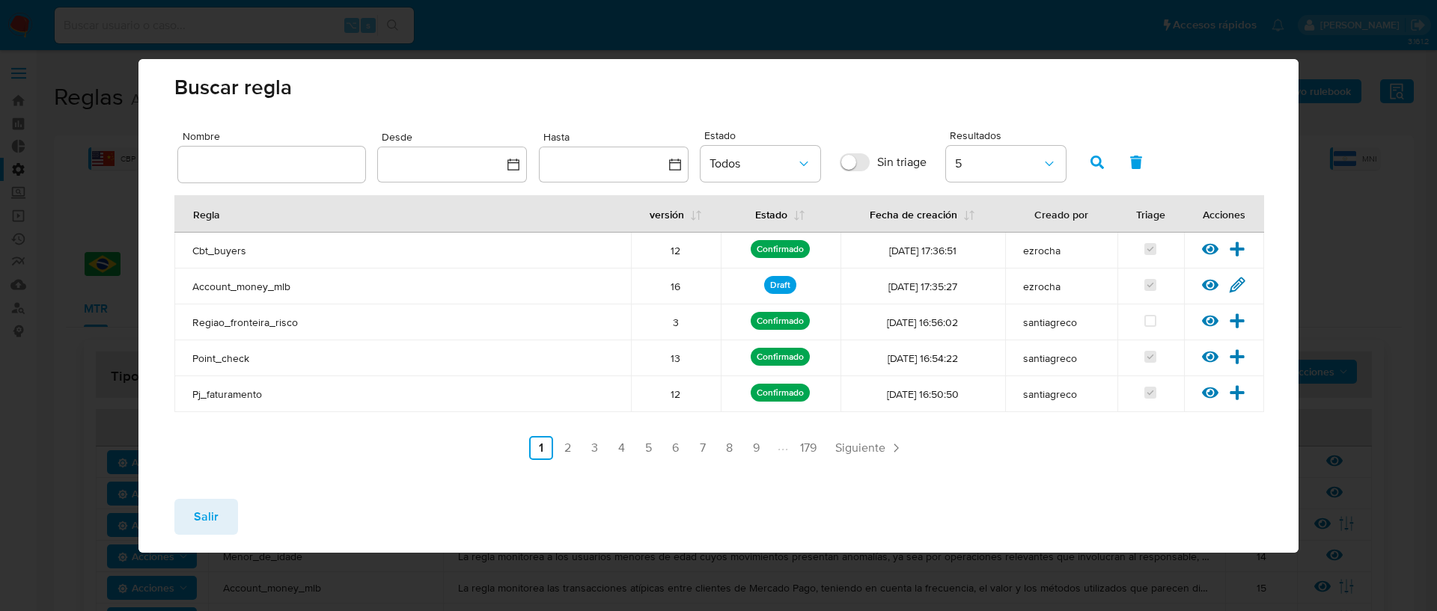
click at [206, 177] on div at bounding box center [271, 165] width 187 height 36
click at [210, 171] on input "text" at bounding box center [271, 164] width 187 height 19
type input "CARTOES"
click at [1089, 159] on button "button" at bounding box center [1097, 162] width 39 height 36
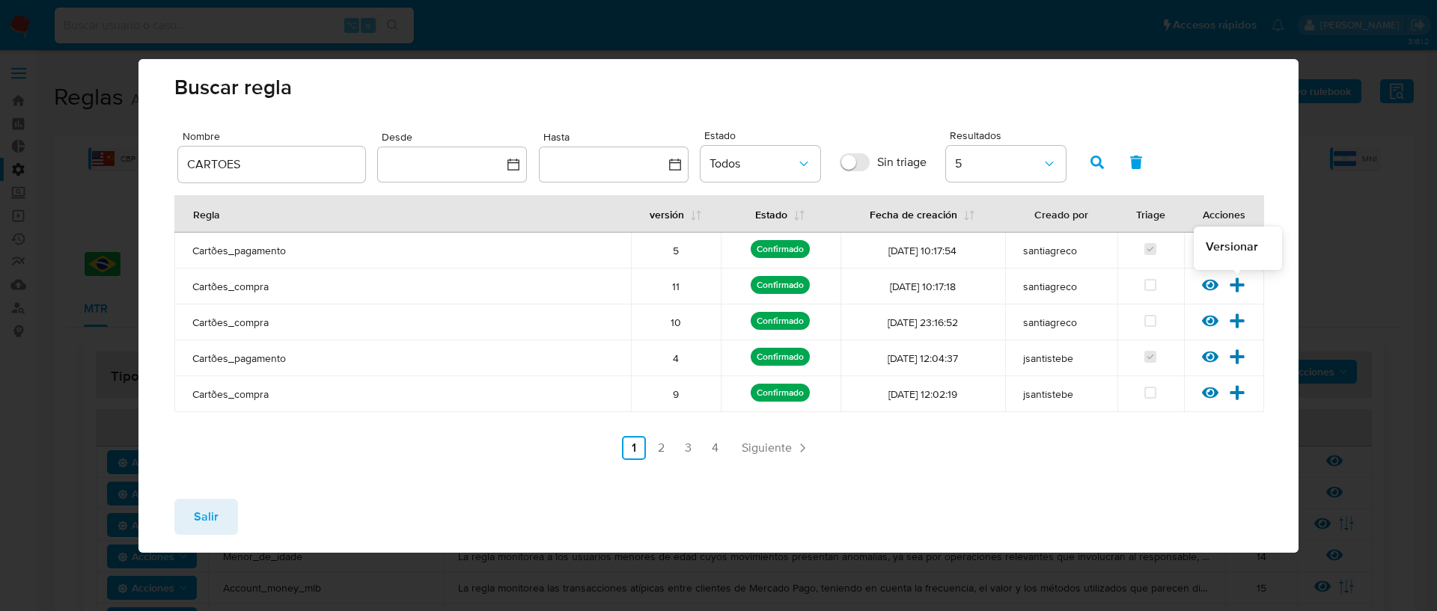
click at [1234, 284] on icon at bounding box center [1237, 285] width 14 height 14
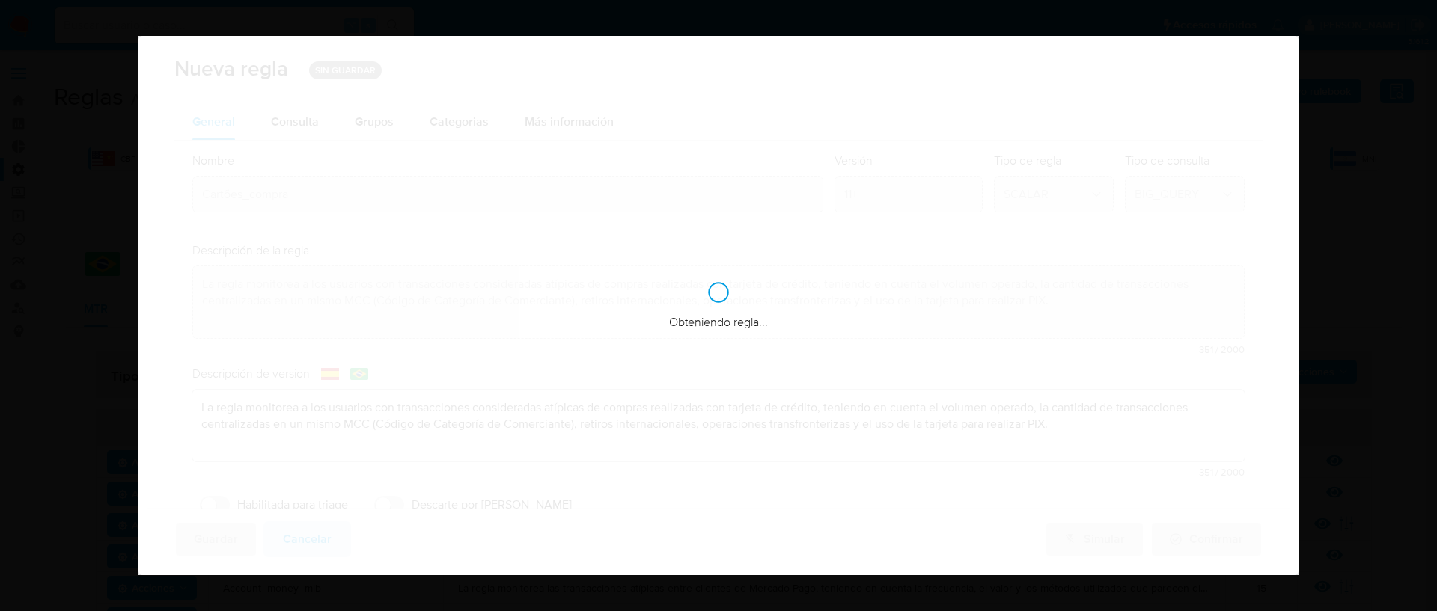
checkbox input "true"
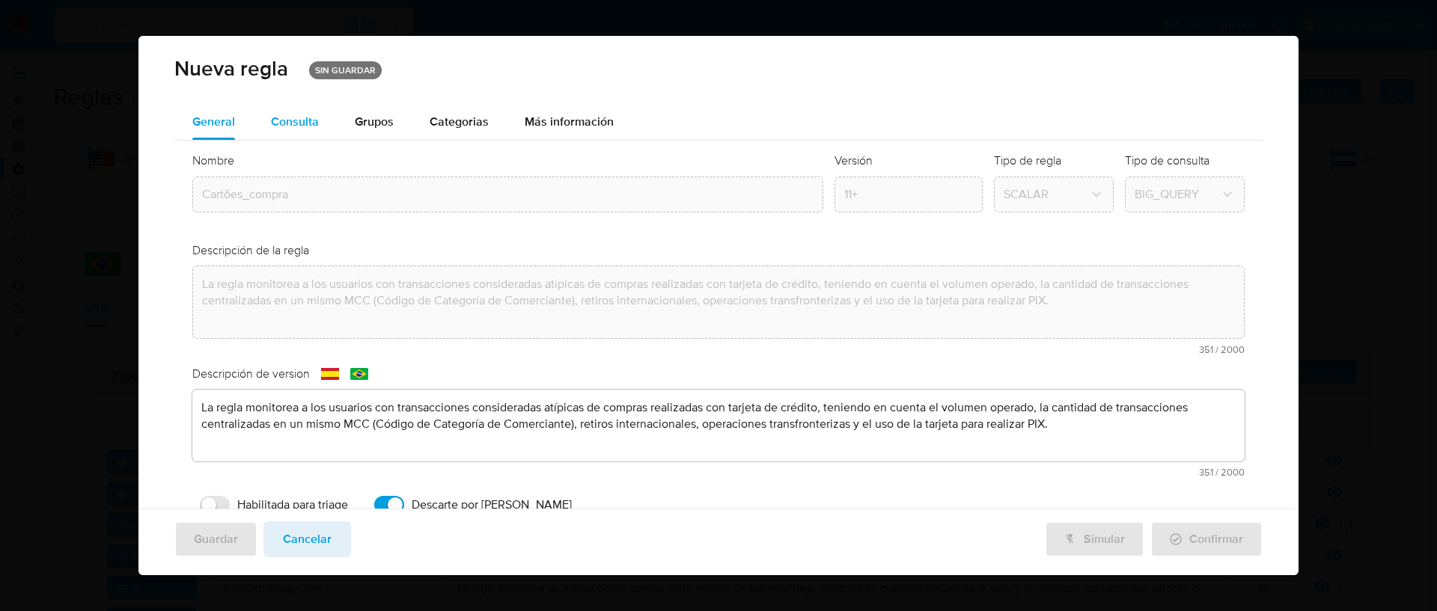
click at [305, 118] on div "Consulta" at bounding box center [295, 122] width 48 height 12
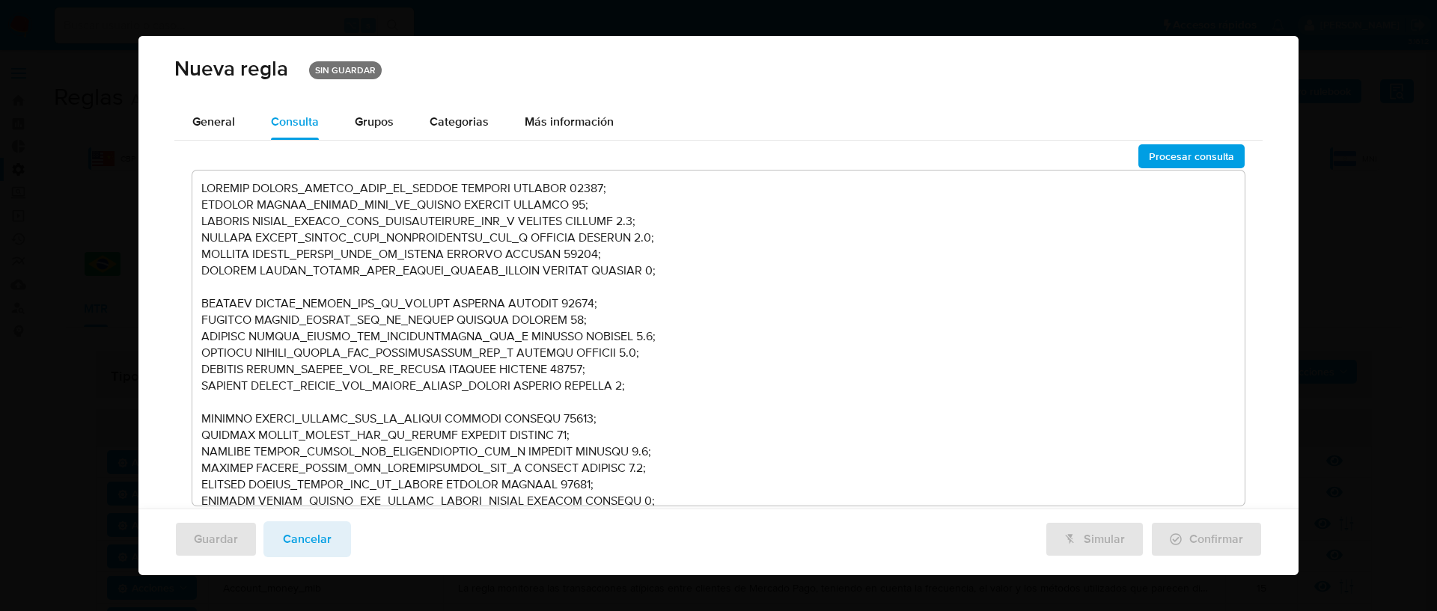
click at [787, 330] on textarea at bounding box center [718, 338] width 1052 height 335
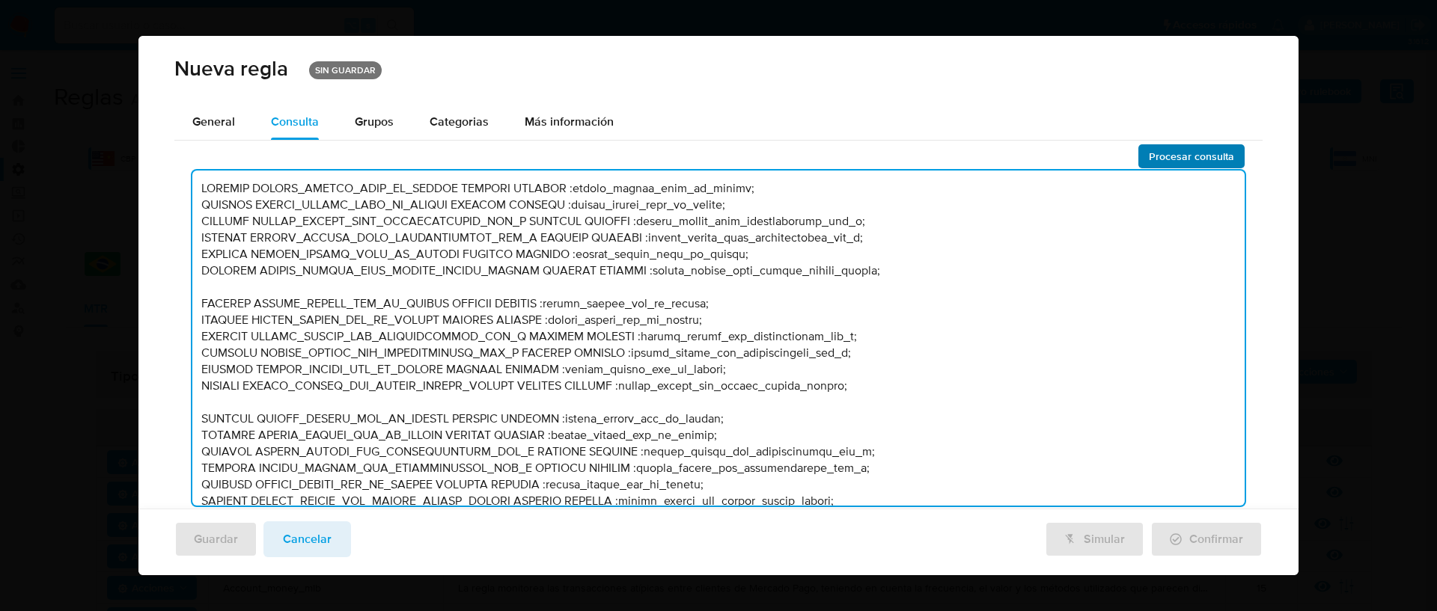
type textarea "DECLARE UMBRAL_PERSON_HIGH_VT_COMPRA NUMERIC DEFAULT :umbral_person_high_vt_com…"
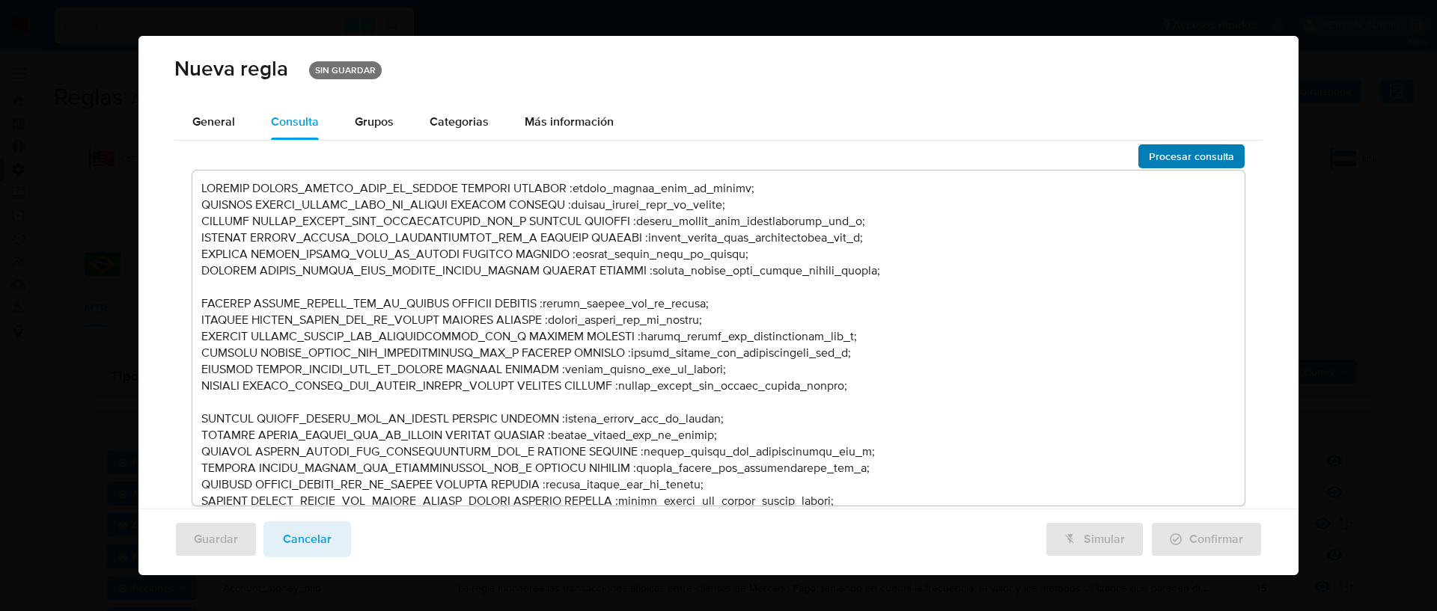
click at [1170, 164] on span "Procesar consulta" at bounding box center [1191, 156] width 85 height 21
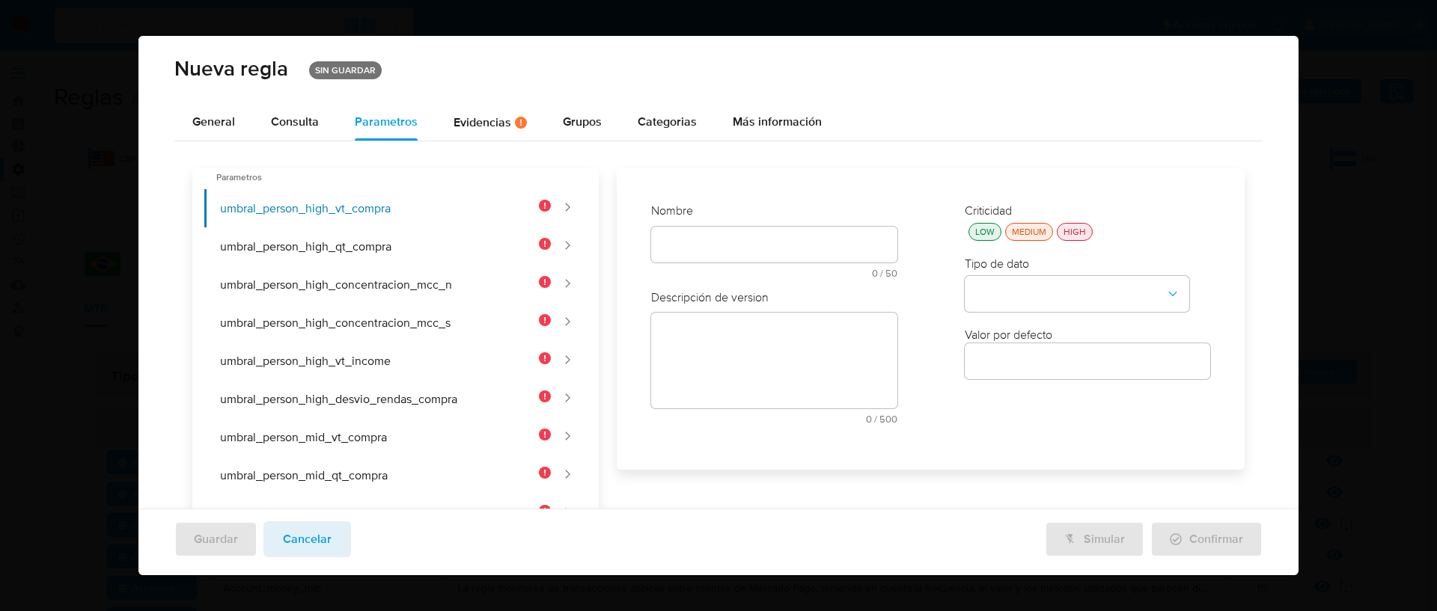
click at [305, 531] on span "Cancelar" at bounding box center [307, 539] width 49 height 33
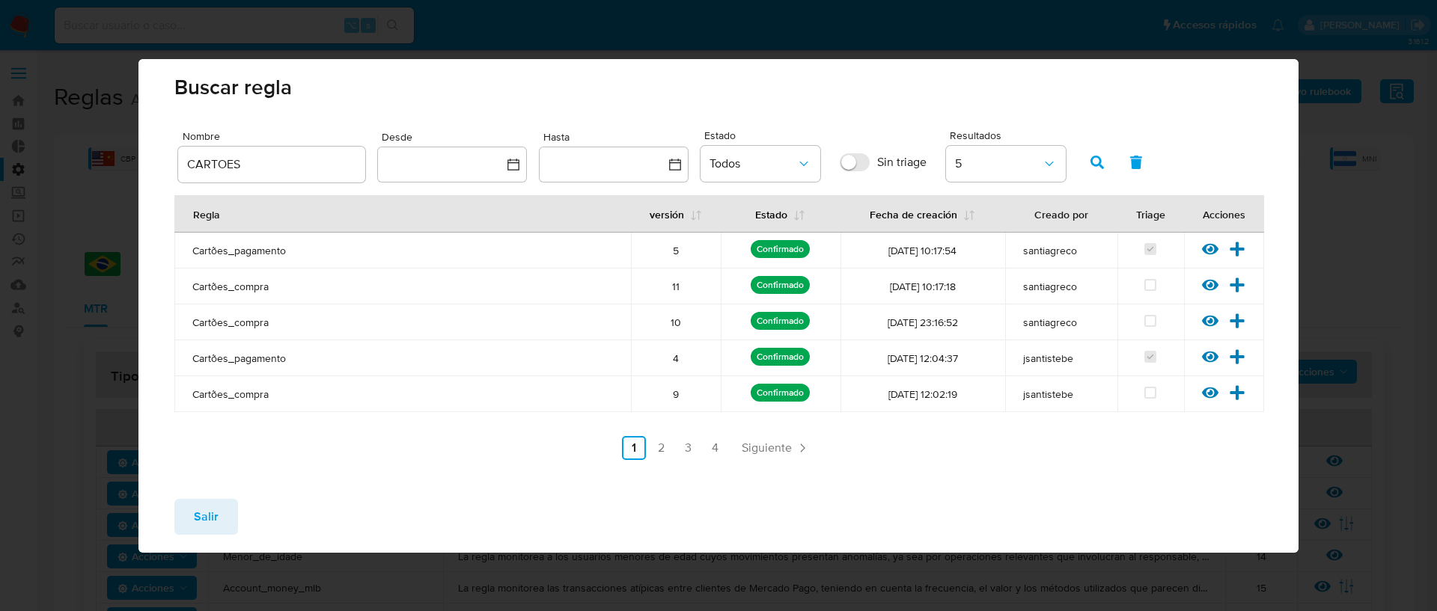
click at [232, 510] on button "Salir" at bounding box center [206, 517] width 64 height 36
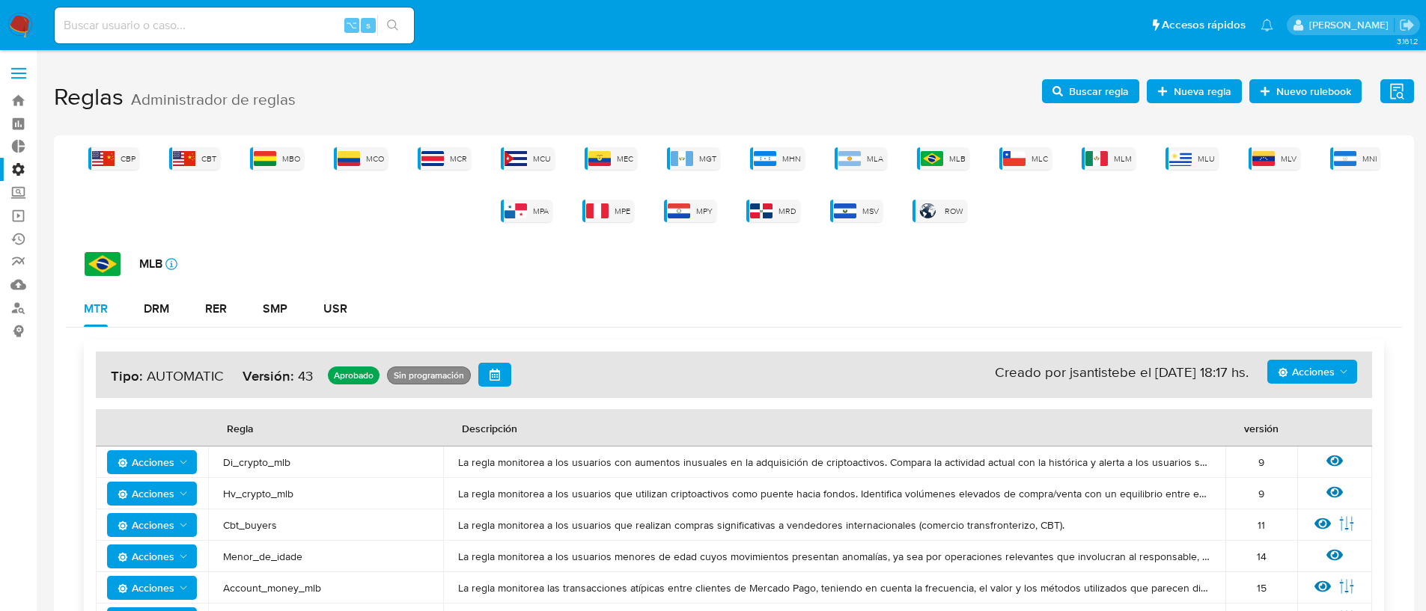
click at [1063, 90] on icon "button" at bounding box center [1057, 91] width 10 height 10
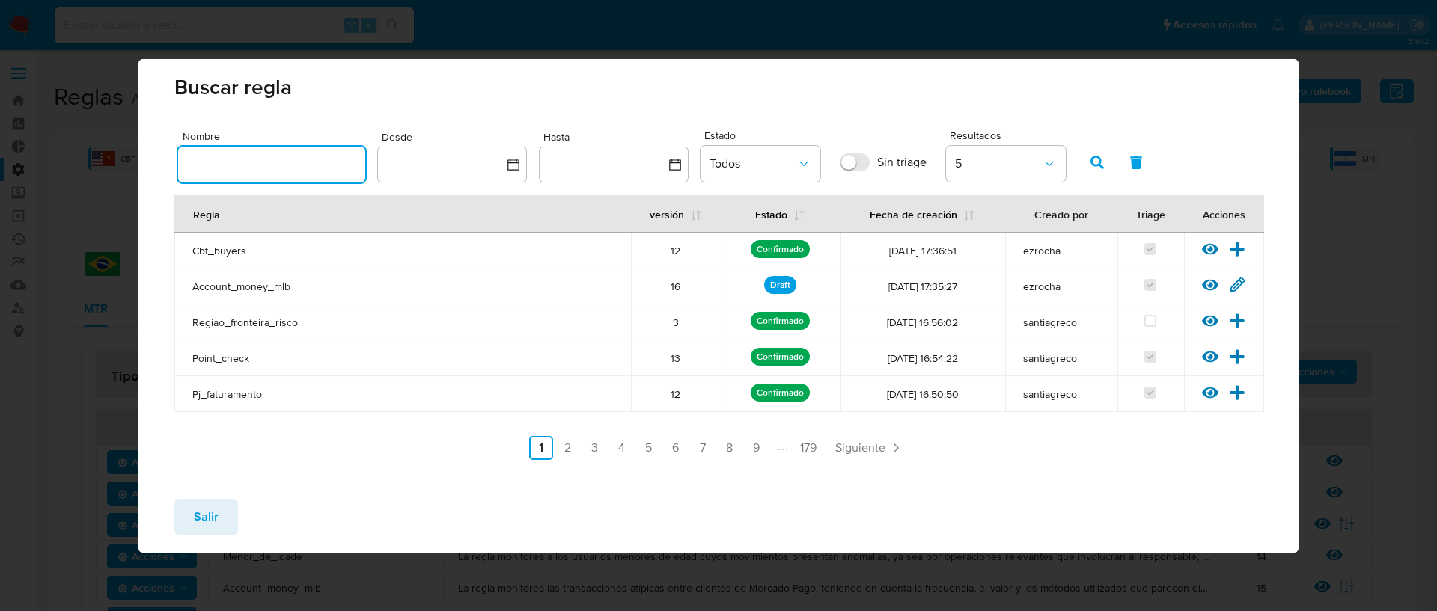
click at [285, 171] on input "text" at bounding box center [271, 164] width 187 height 19
type input "CARTOES"
click at [1091, 151] on span "button" at bounding box center [1096, 162] width 13 height 25
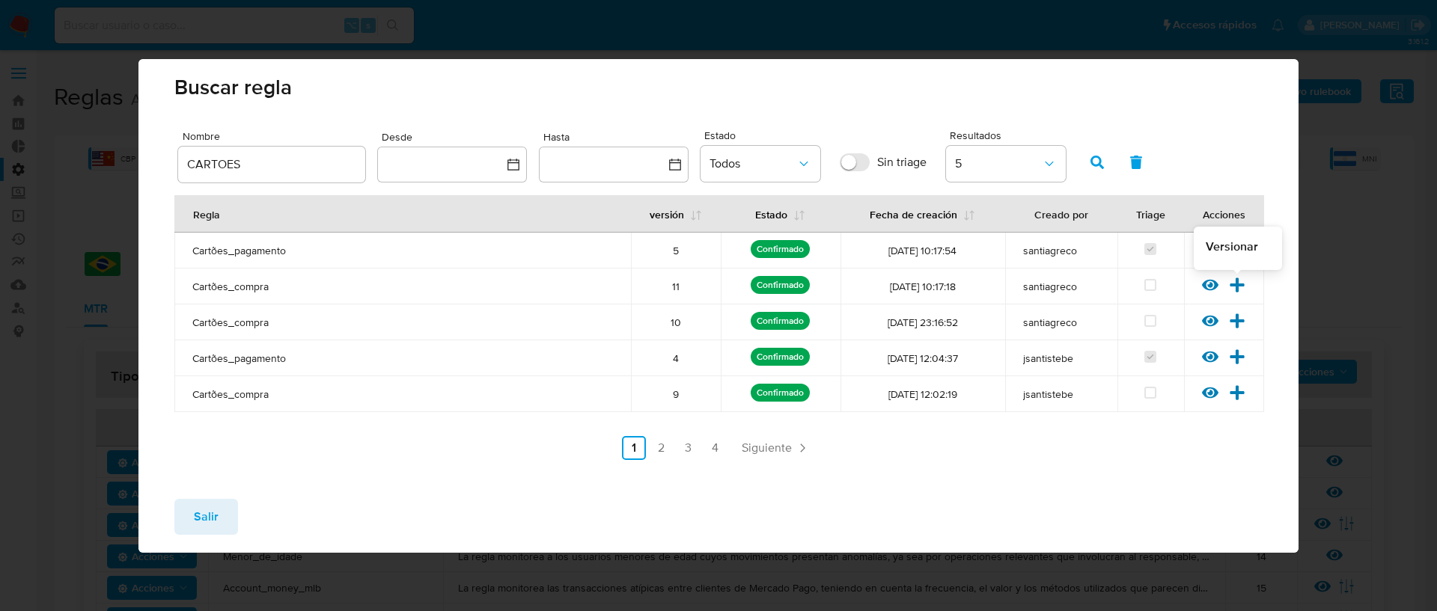
click at [1240, 283] on icon at bounding box center [1237, 285] width 14 height 14
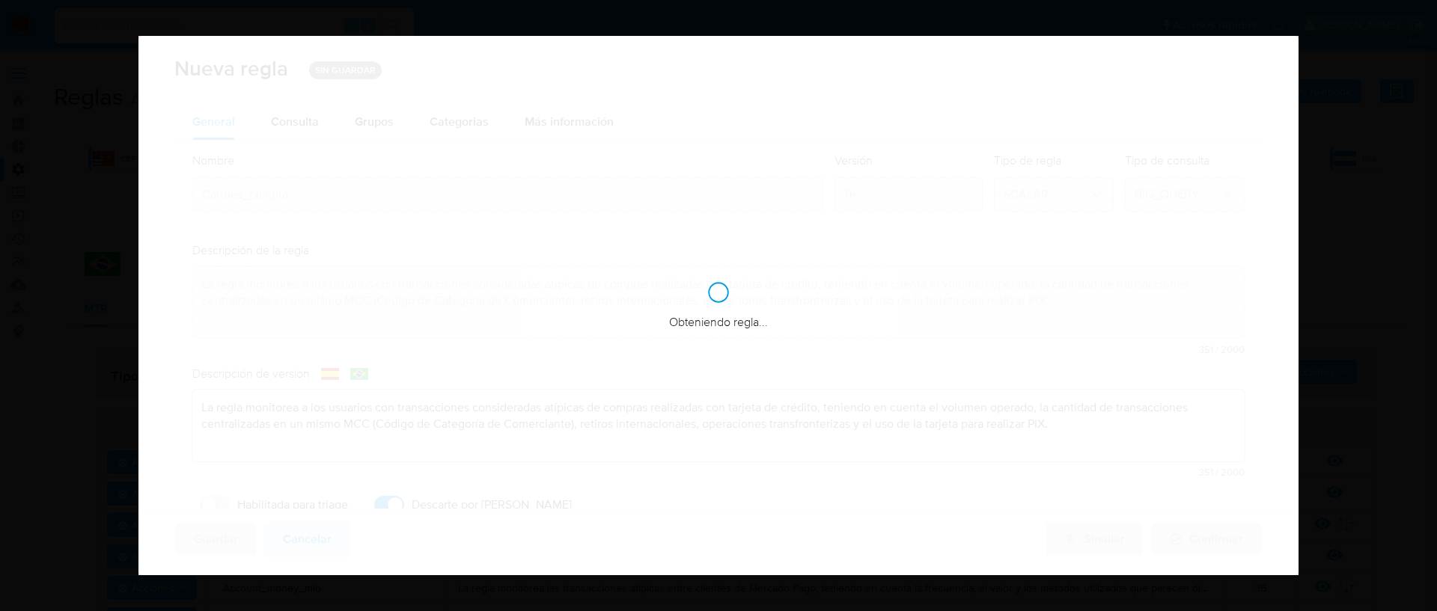
checkbox input "true"
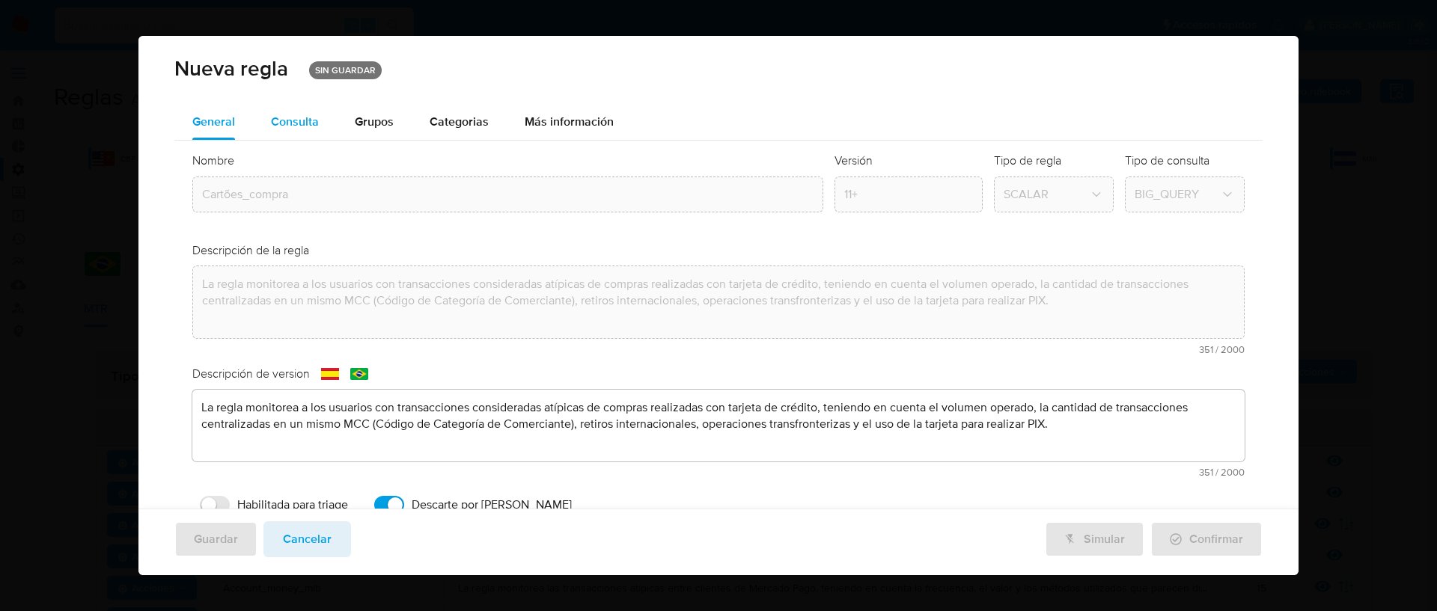
click at [314, 121] on div "Consulta" at bounding box center [295, 122] width 48 height 12
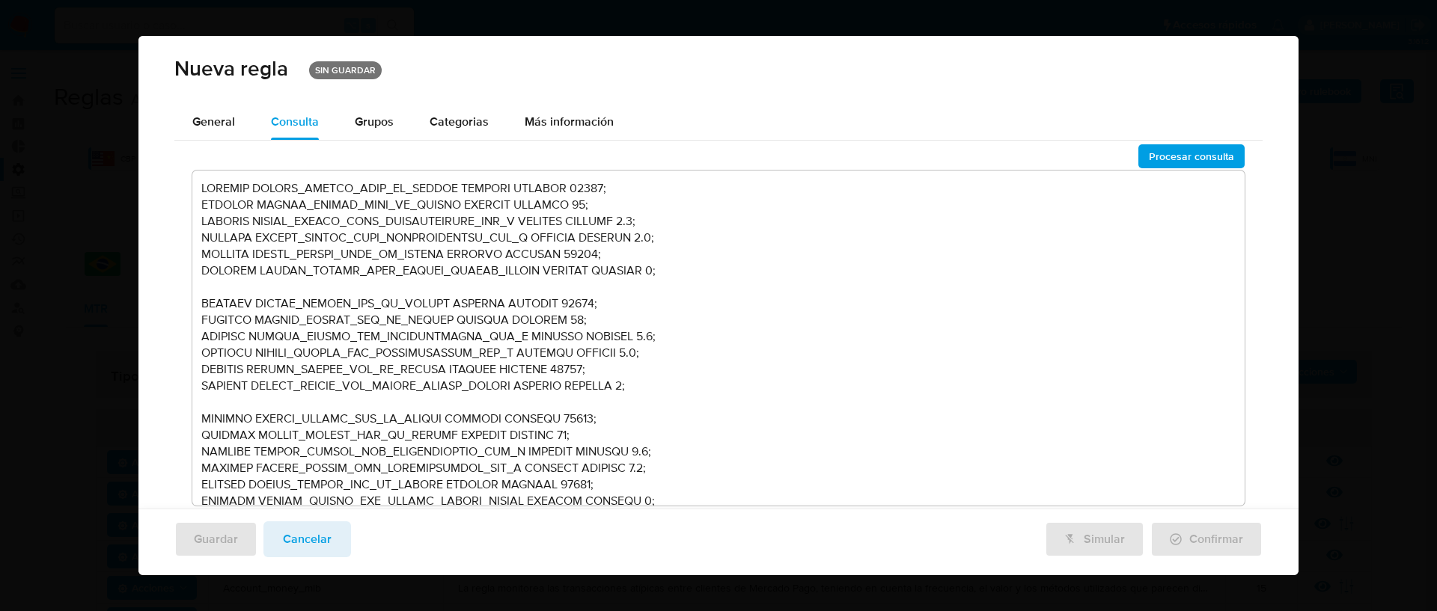
click at [740, 282] on textarea at bounding box center [718, 338] width 1052 height 335
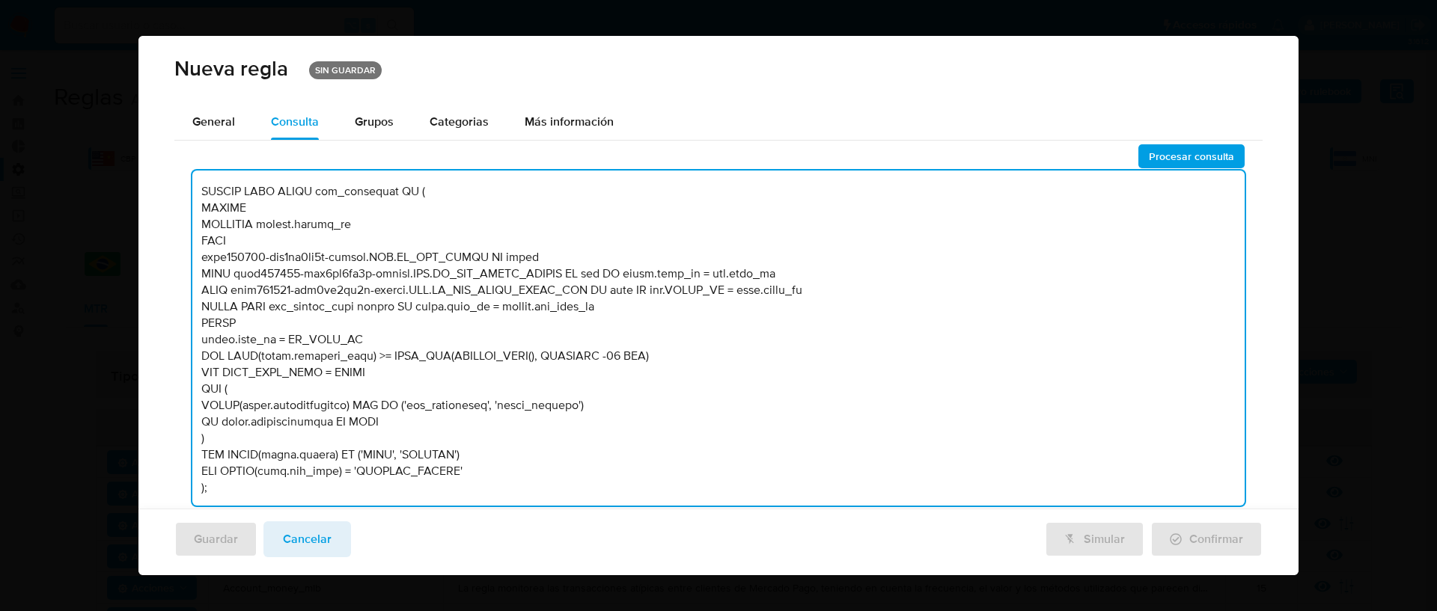
scroll to position [4493, 0]
type textarea "DECLARE UMBRAL_PERSON_HIGH_VT_COMPRA NUMERIC DEFAULT 25000; DECLARE UMBRAL_PERS…"
click at [1159, 157] on span "Procesar consulta" at bounding box center [1191, 156] width 85 height 21
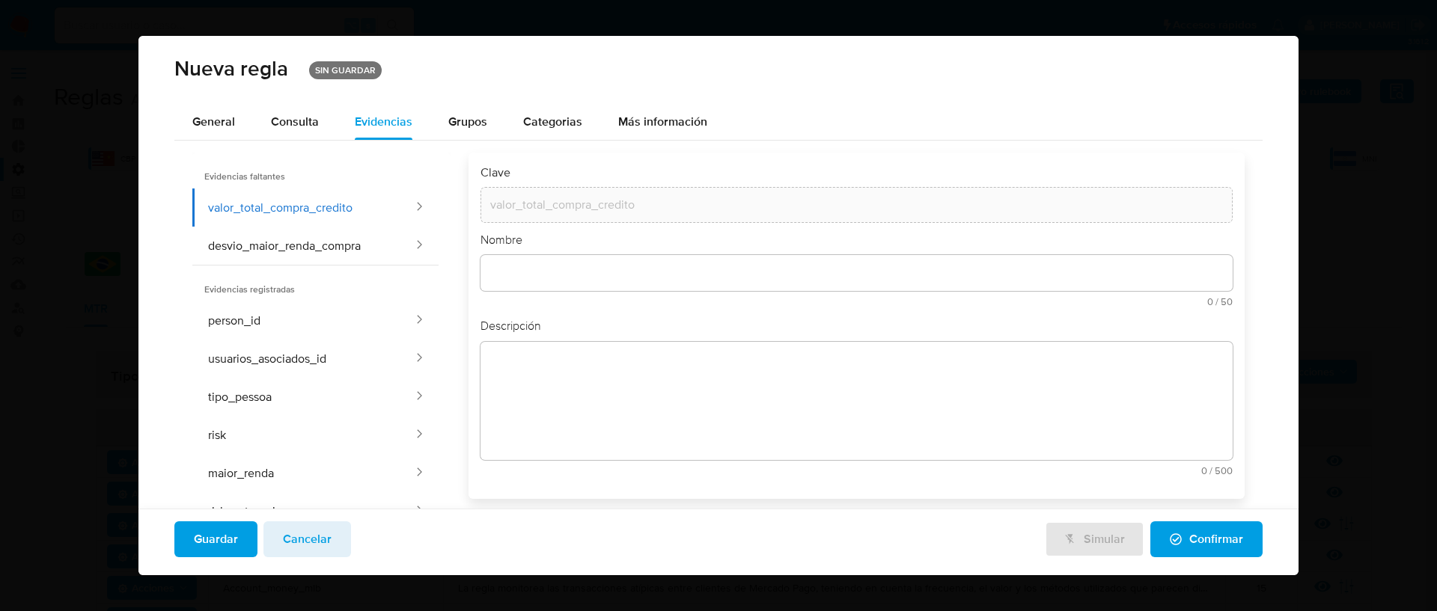
scroll to position [30, 0]
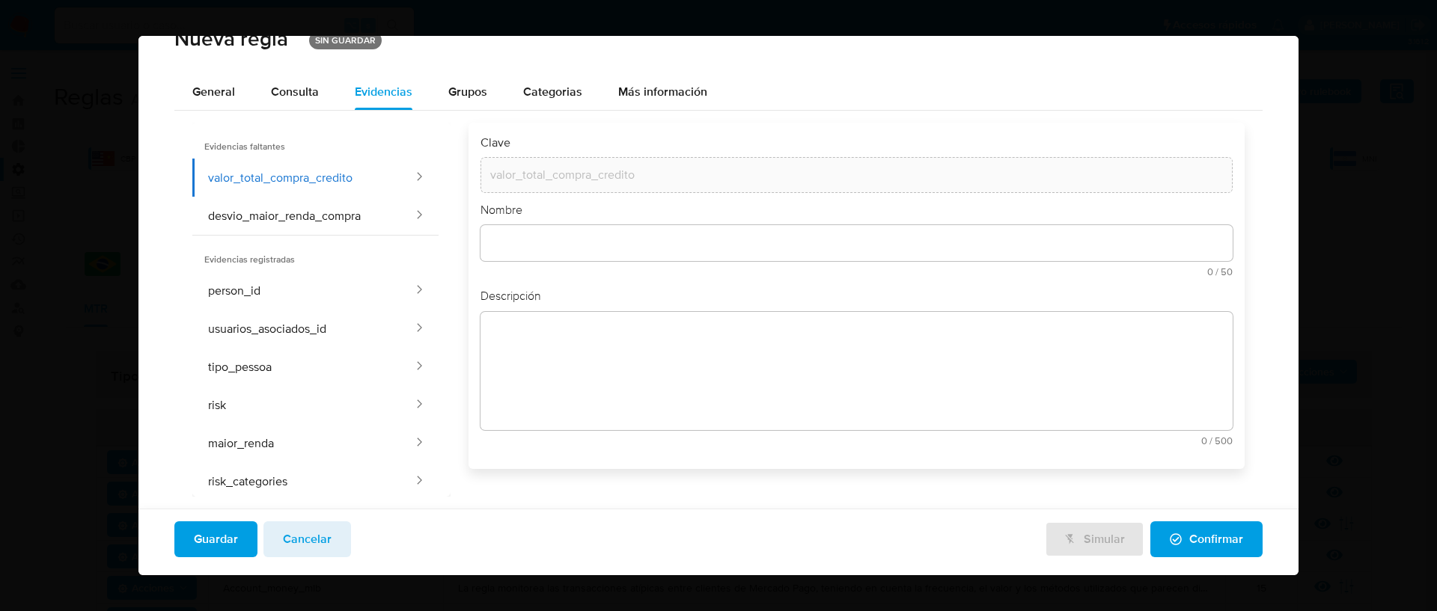
click at [597, 261] on div at bounding box center [856, 243] width 752 height 36
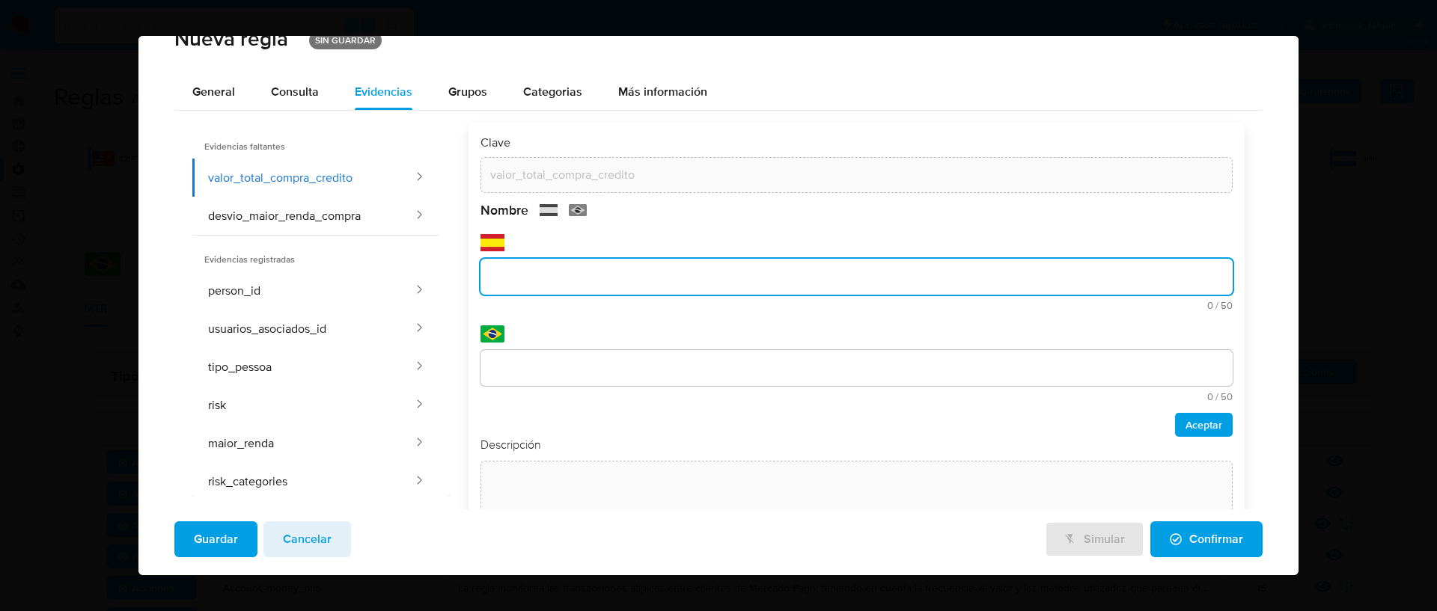
click at [572, 279] on div "Nombre text-es 0 / 50 50 caracteres restantes text-pt 0 / 50 50 caracteres rest…" at bounding box center [856, 319] width 752 height 235
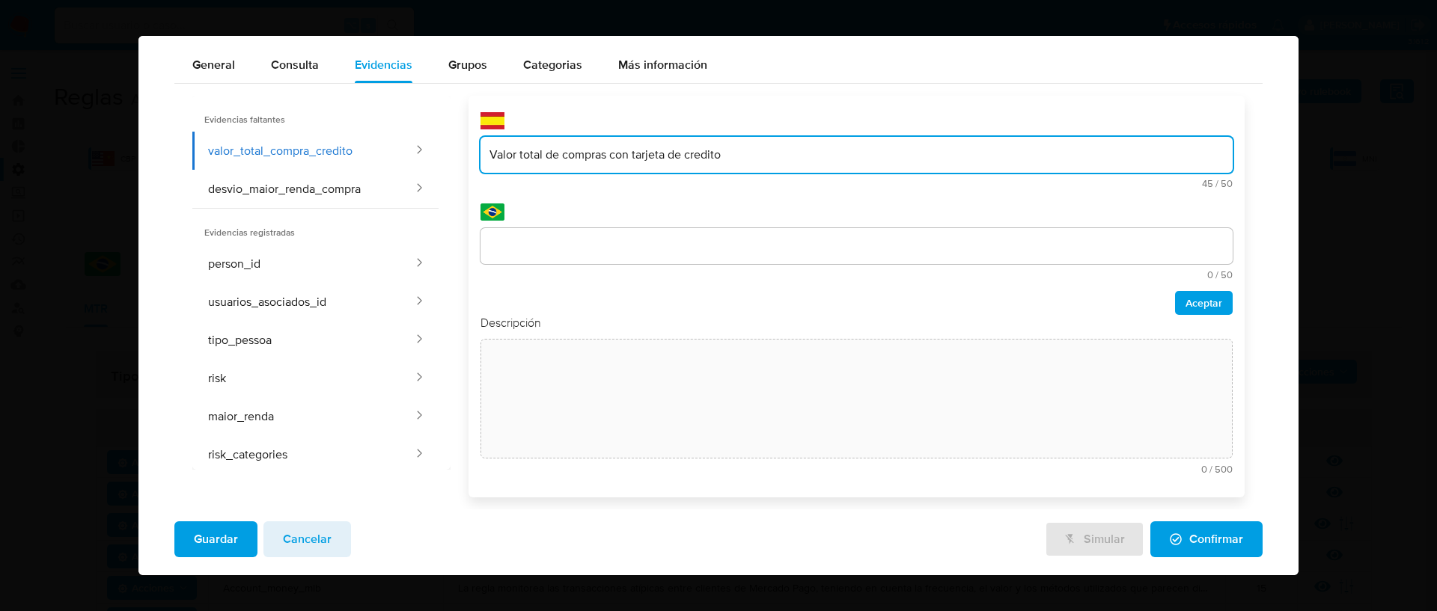
type input "Valor total de compras con tarjeta de credito"
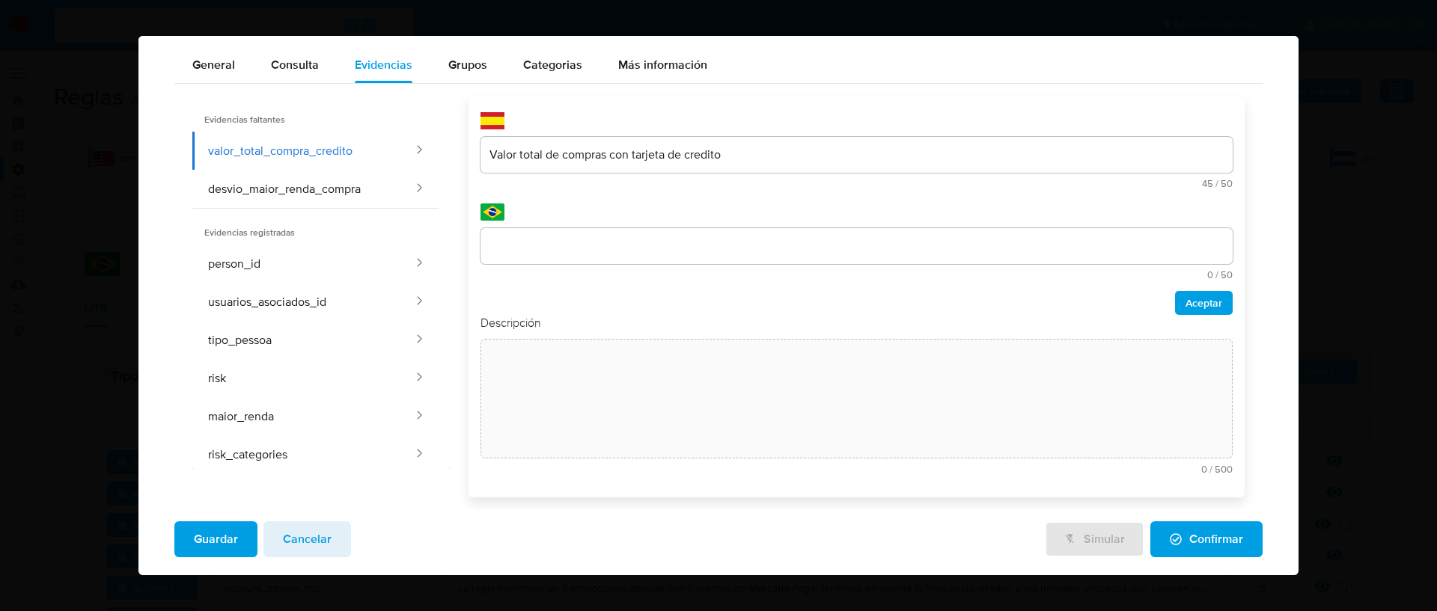
click at [533, 248] on input "text" at bounding box center [856, 245] width 752 height 19
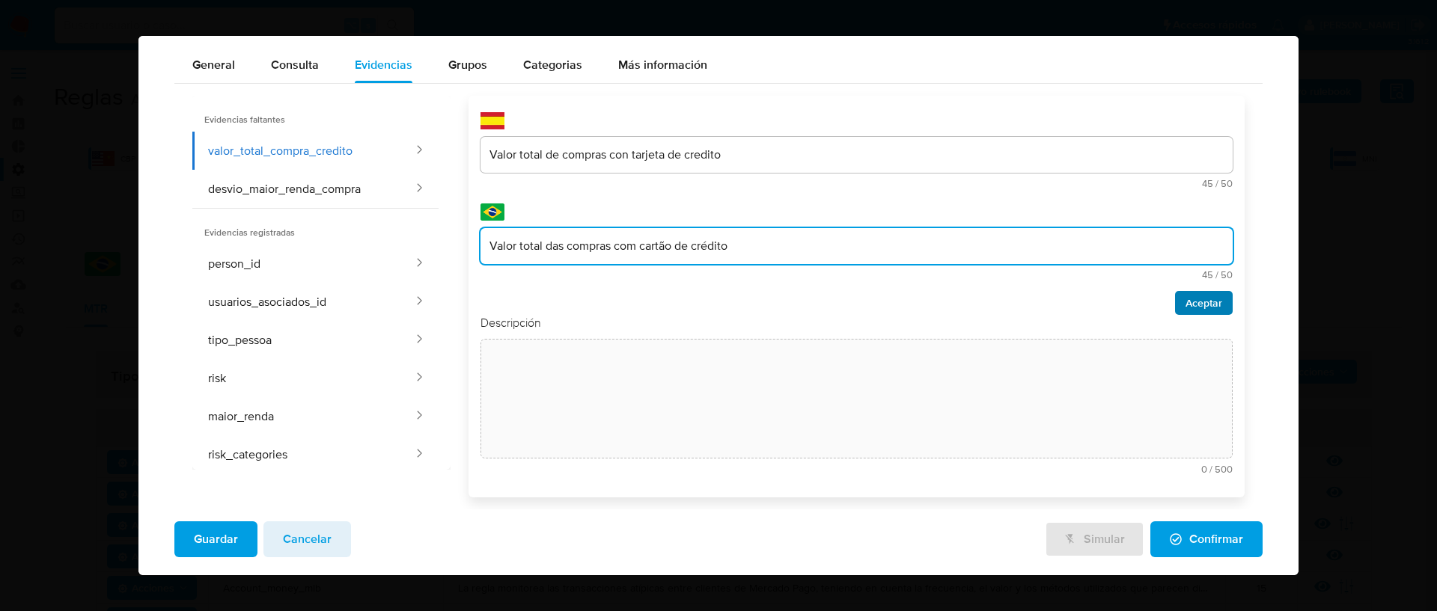
type input "Valor total das compras com cartão de crédito"
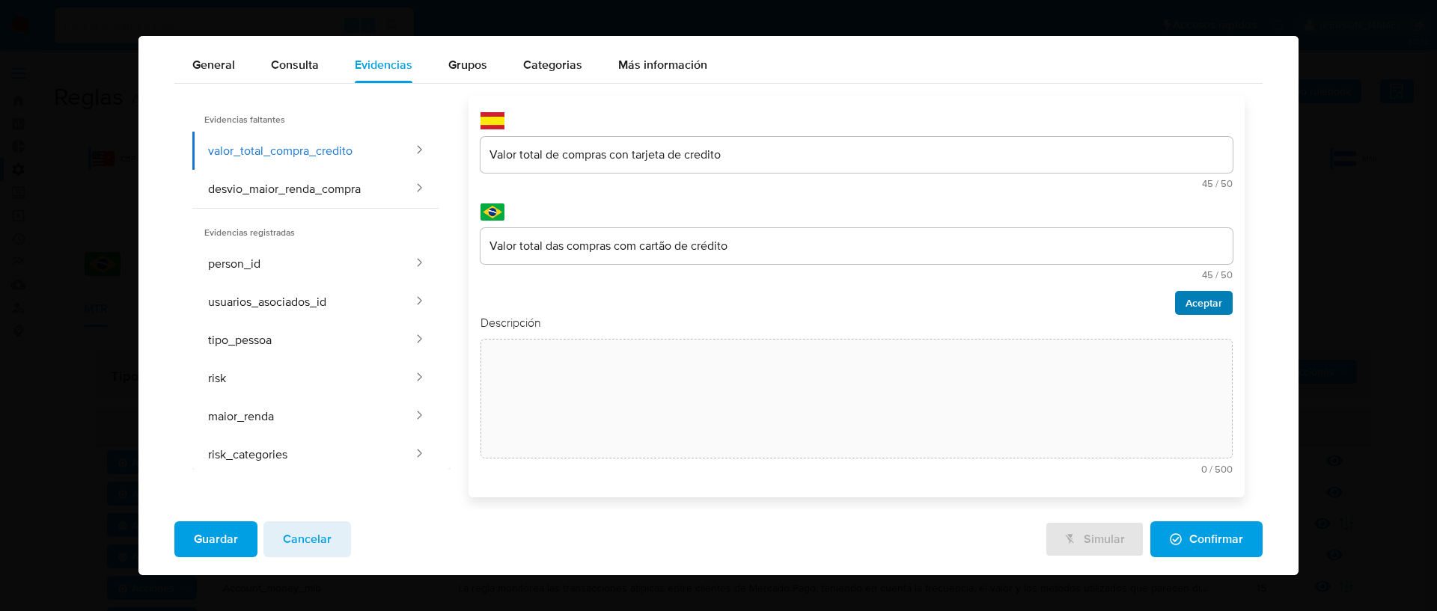
click at [1185, 303] on span "Aceptar" at bounding box center [1203, 303] width 37 height 21
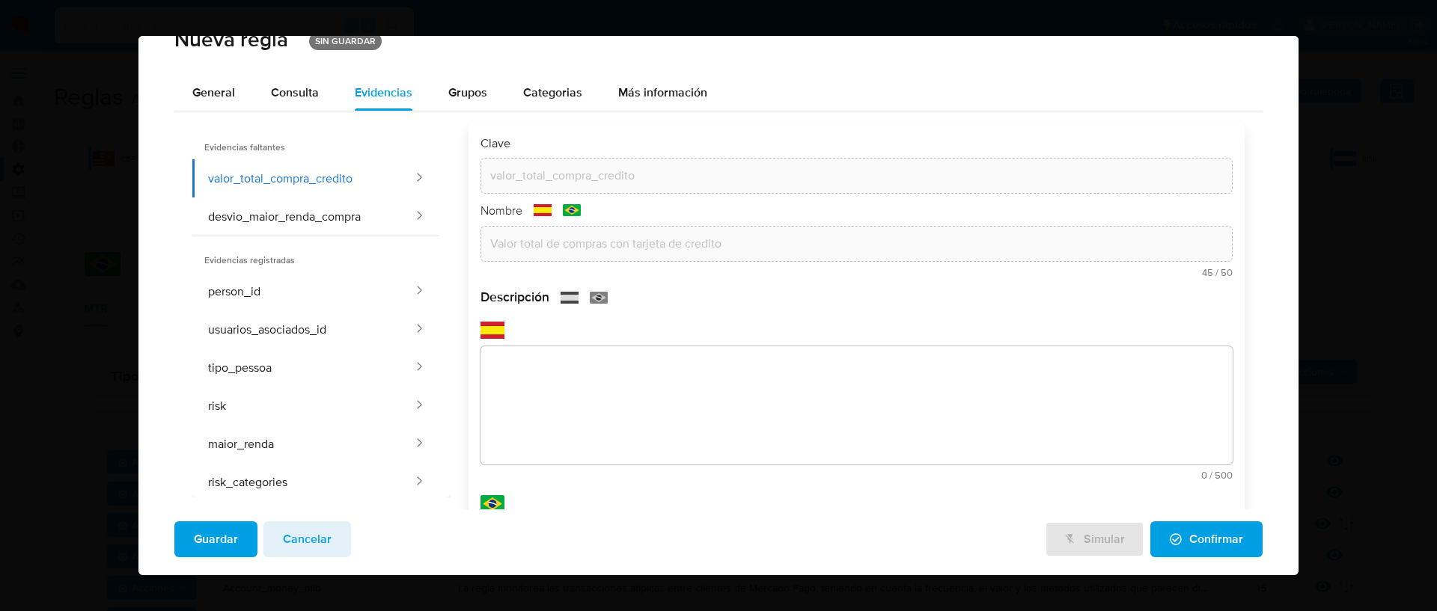
click at [528, 342] on div "text-es 0 / 500 500 caracteres restantes" at bounding box center [856, 401] width 752 height 159
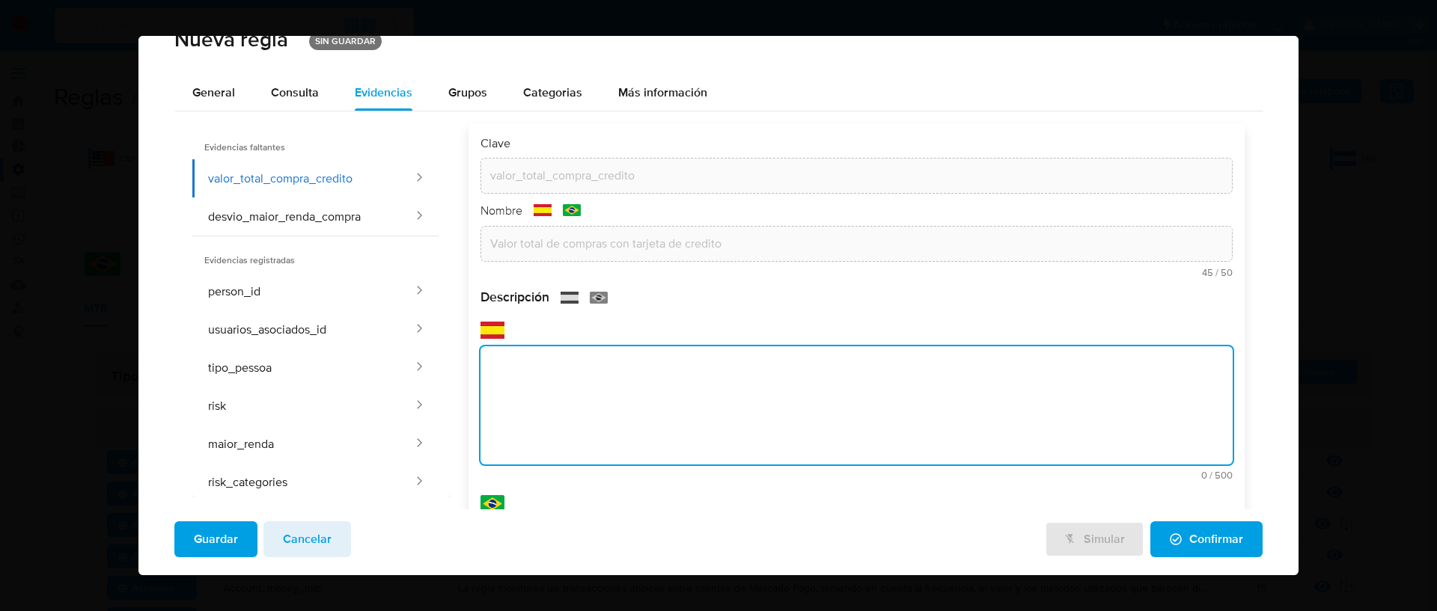
scroll to position [57, 0]
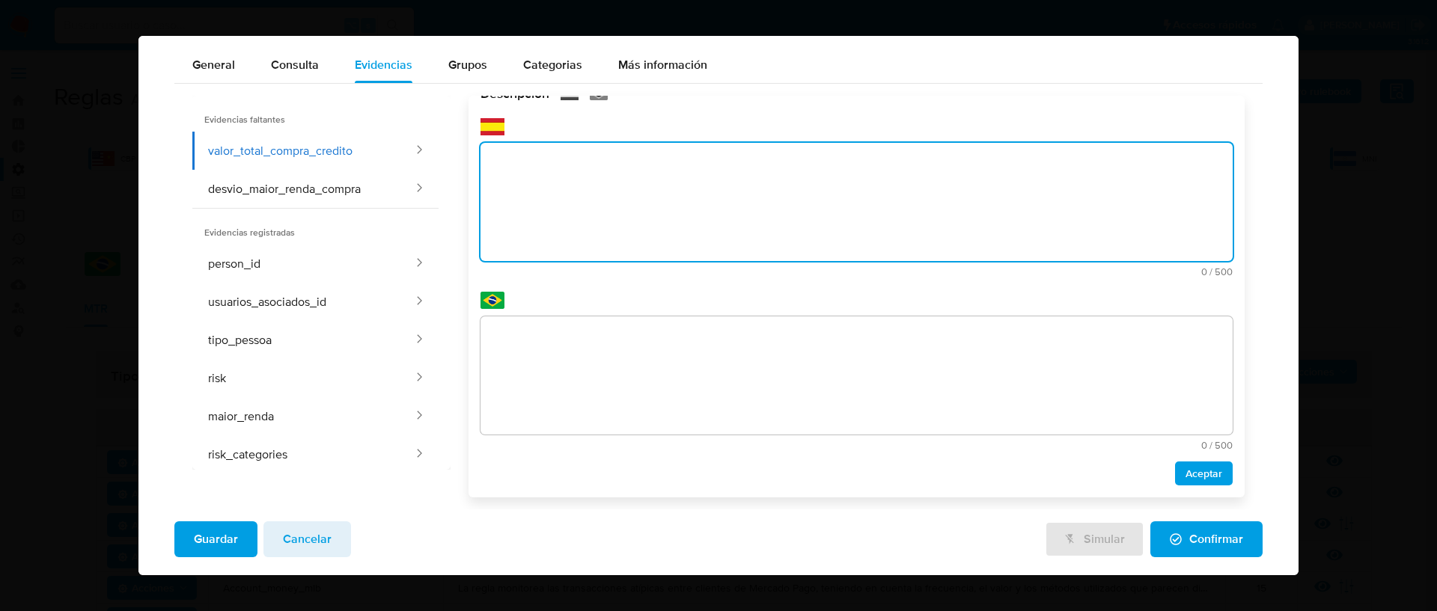
click at [523, 360] on div "Descripción text-es 0 / 500 500 caracteres restantes text-pt 0 / 500 500 caract…" at bounding box center [856, 285] width 752 height 400
type textarea "Valor de compras totales en el mes de analisis de compras"
click at [549, 359] on textarea at bounding box center [856, 376] width 752 height 118
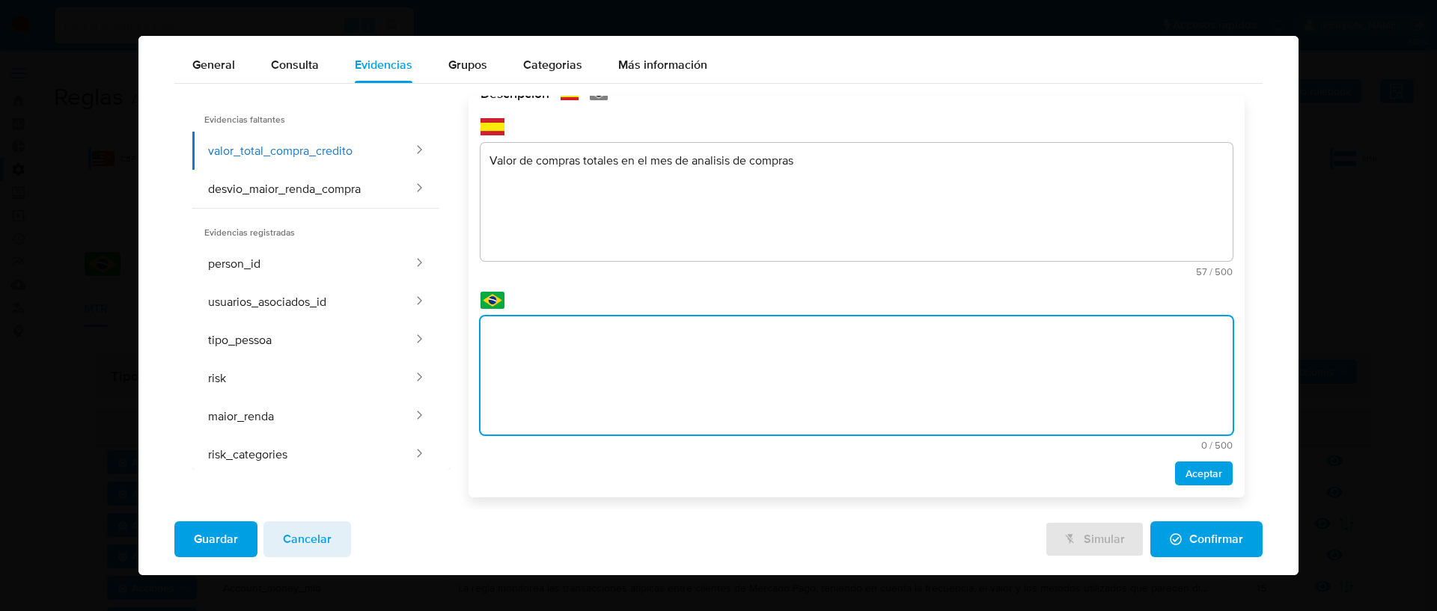
type textarea "Valor de compras totales en el mes de analisis de compras"
drag, startPoint x: 803, startPoint y: 335, endPoint x: 399, endPoint y: 321, distance: 404.4
click at [399, 321] on div "Evidencias faltantes valor_total_compra_credito desvio_maior_renda_compra Evide…" at bounding box center [718, 297] width 1052 height 402
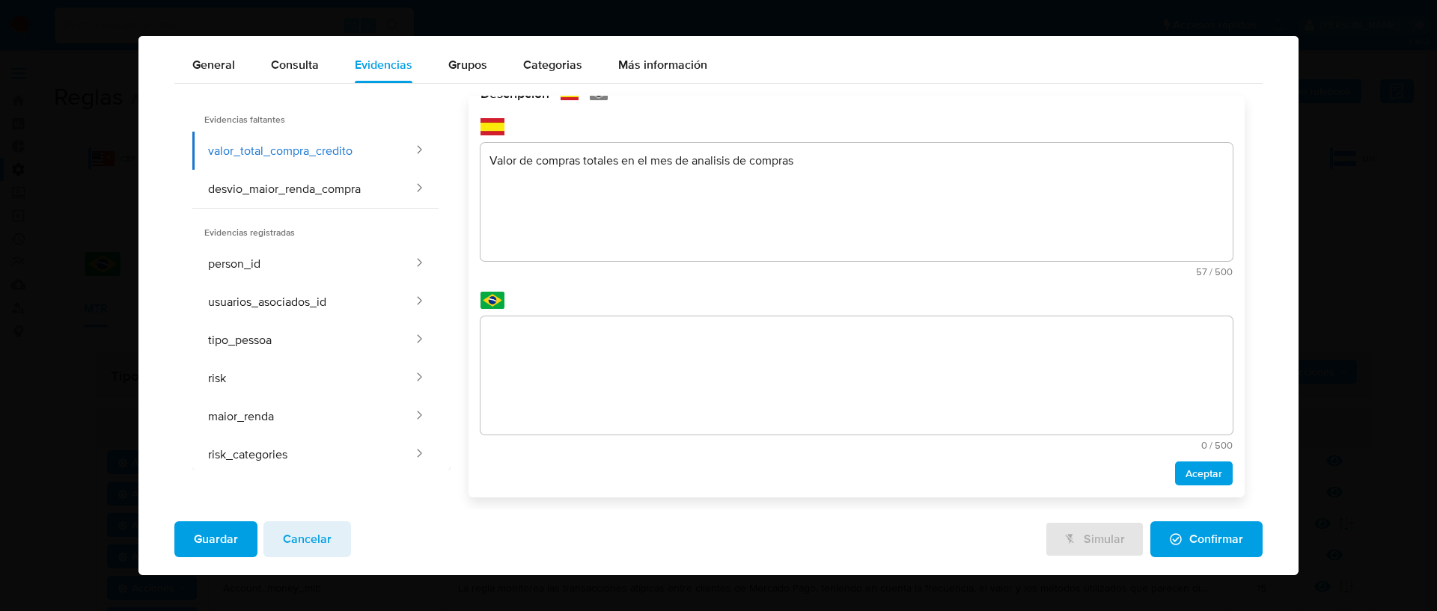
drag, startPoint x: 503, startPoint y: 375, endPoint x: 509, endPoint y: 362, distance: 14.1
click at [504, 372] on textarea at bounding box center [856, 376] width 752 height 118
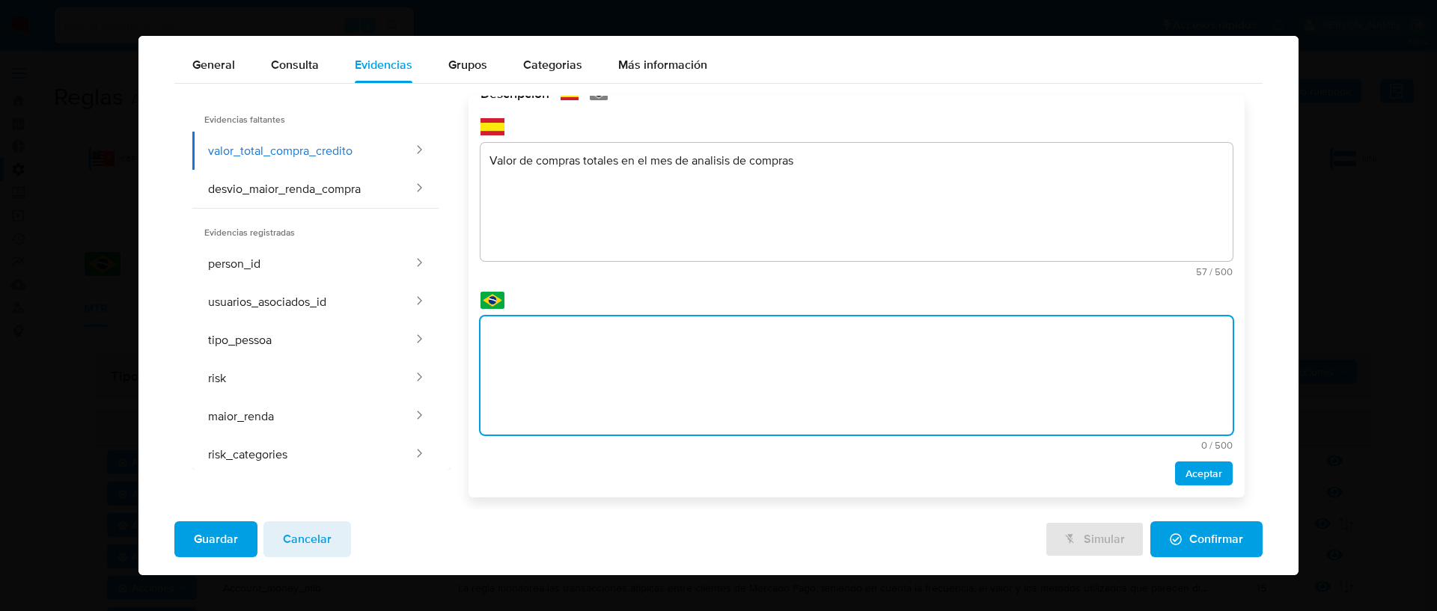
paste textarea "Valor total das compras no mês de análise das"
type textarea "Valor total das compras no mês de análise das"
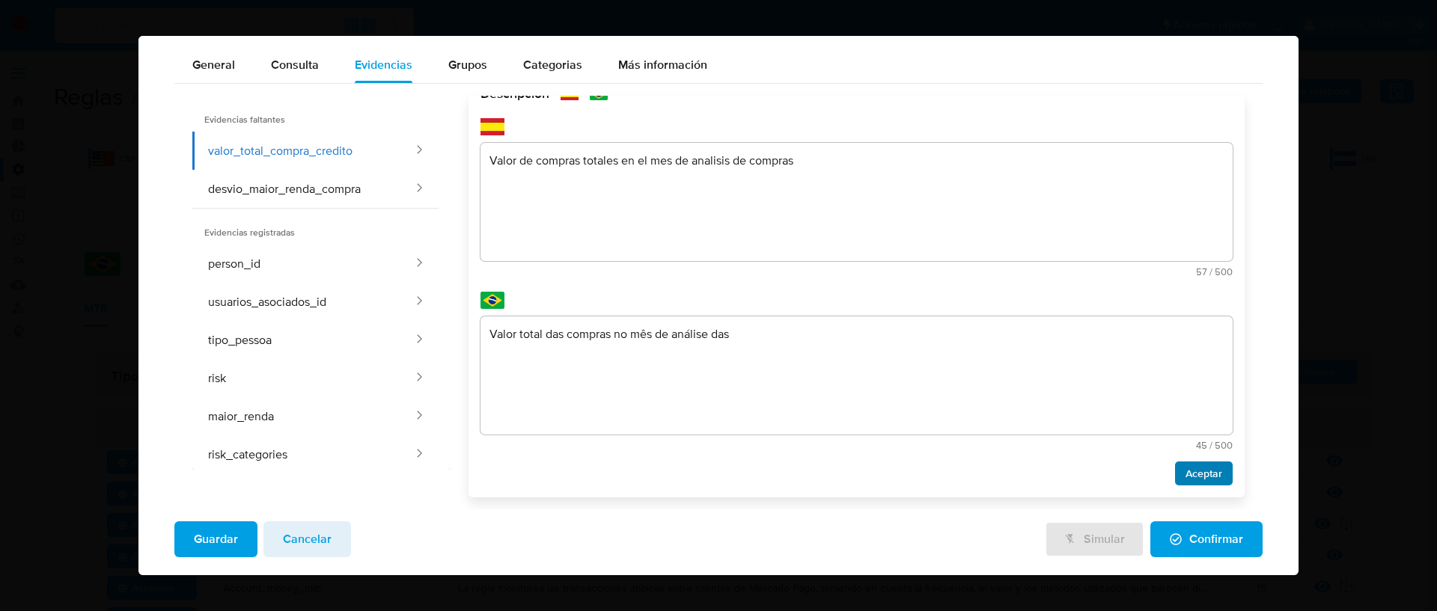
click at [1185, 470] on span "Aceptar" at bounding box center [1203, 473] width 37 height 21
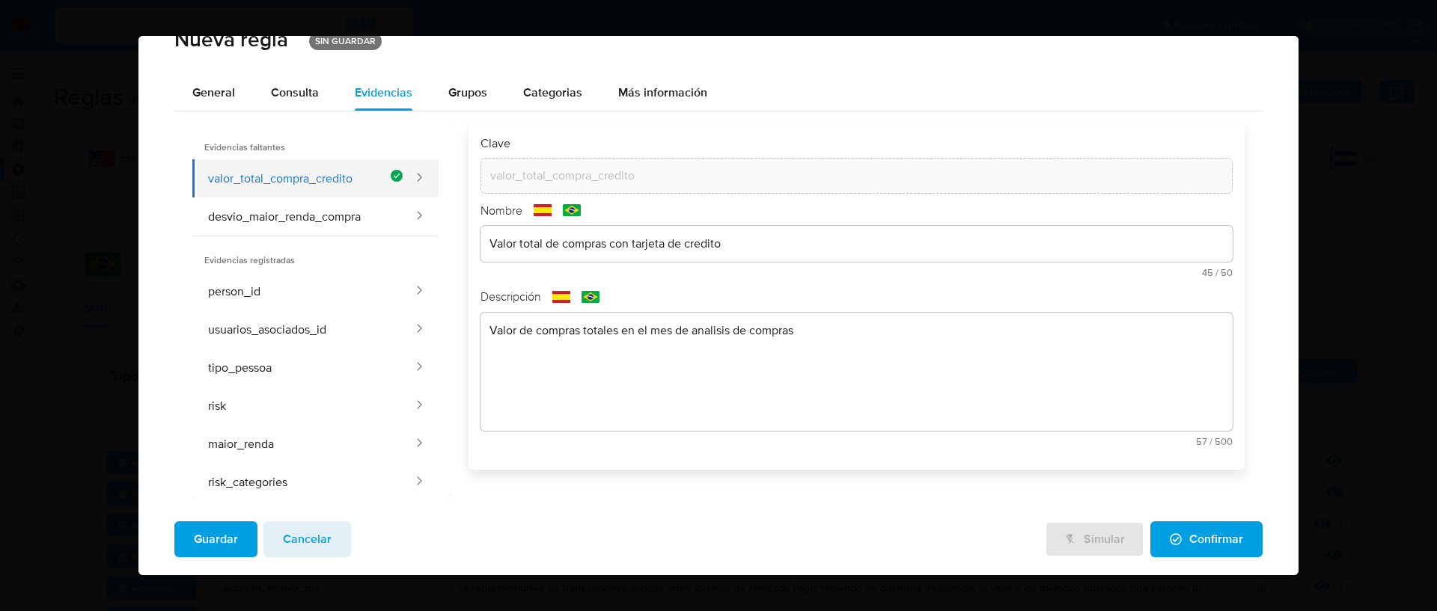
click at [328, 192] on button "valor_total_compra_credito" at bounding box center [297, 178] width 211 height 38
click at [359, 215] on button "desvio_maior_renda_compra" at bounding box center [303, 217] width 223 height 38
type input "desvio_maior_renda_compra"
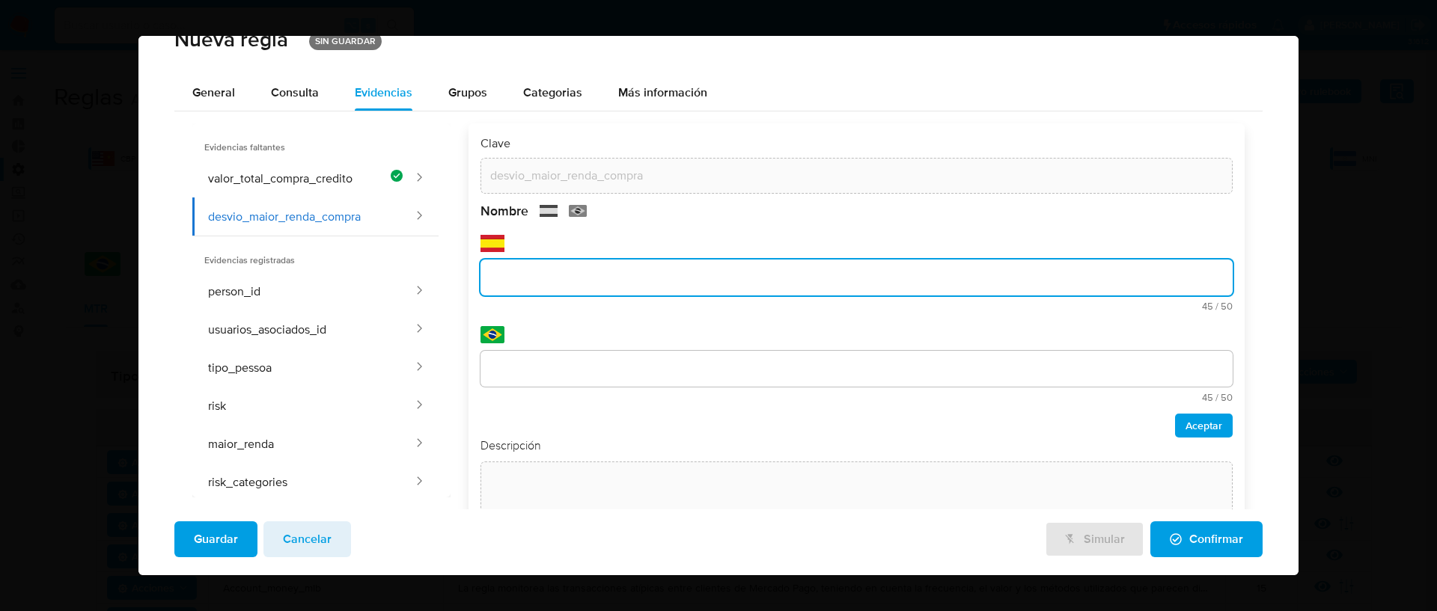
click at [544, 245] on div "text-es 45 / 50 5 caracteres restantes" at bounding box center [856, 273] width 752 height 76
type input "Desvio de mayor ingresos de compra"
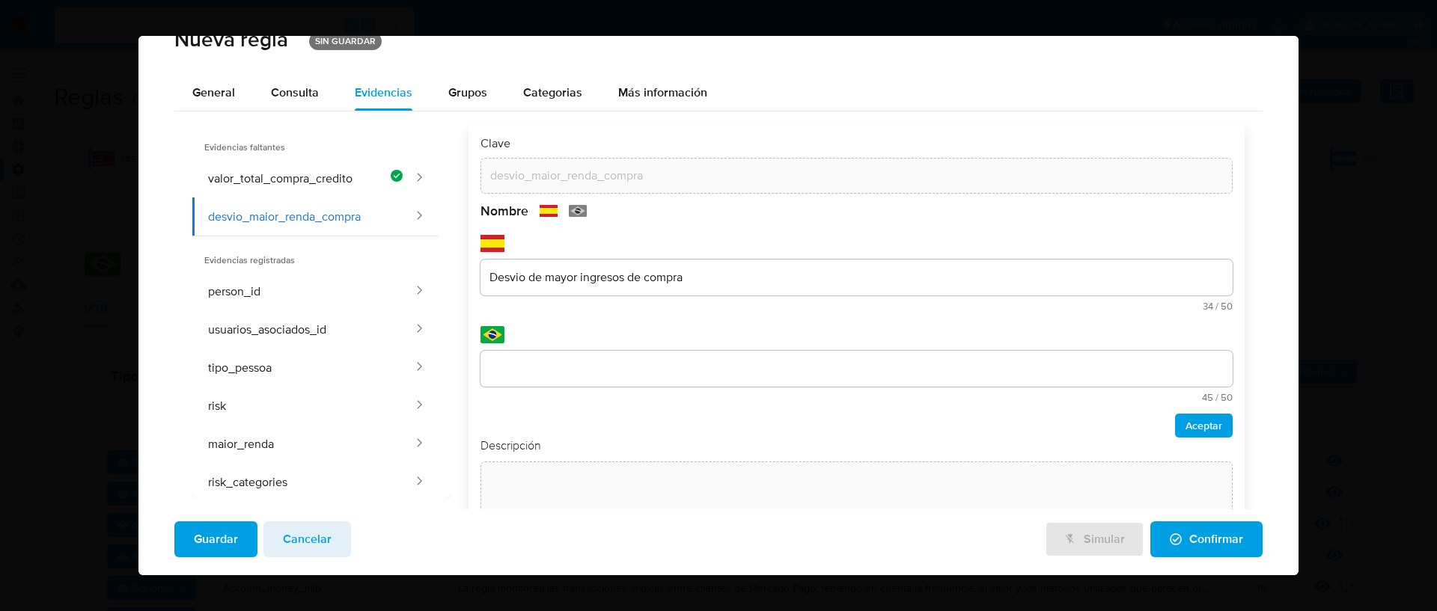
scroll to position [57, 0]
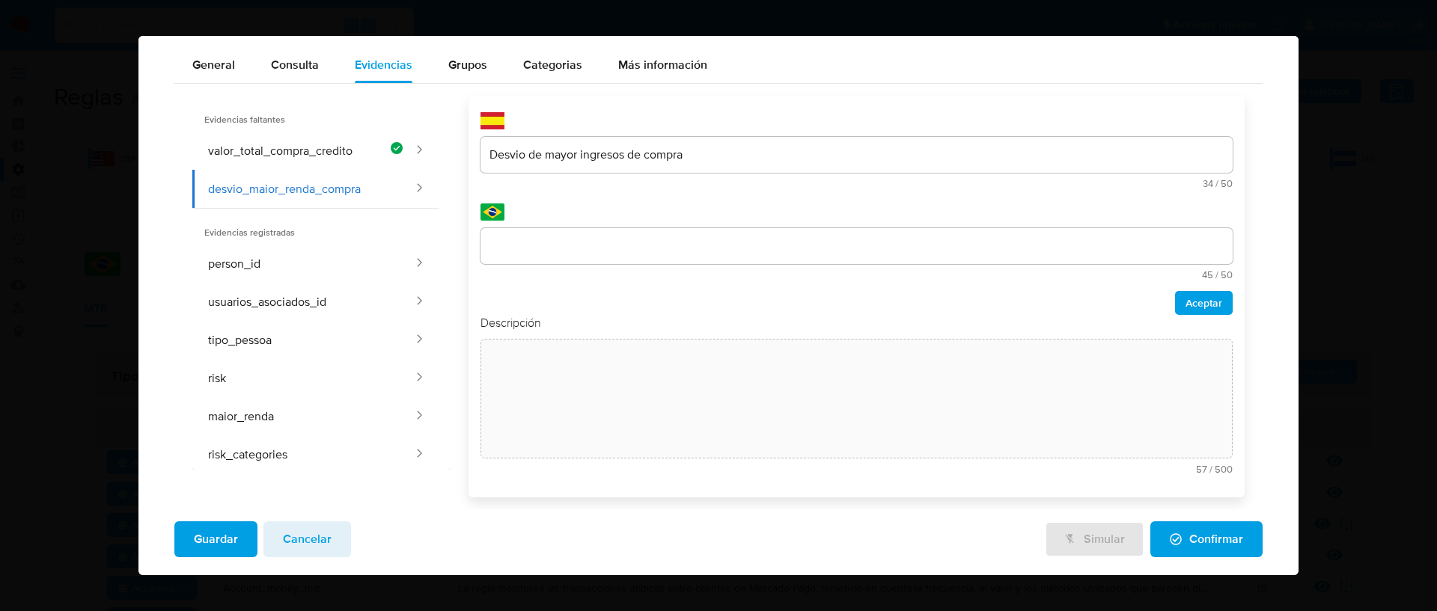
click at [591, 254] on input "text" at bounding box center [856, 245] width 752 height 19
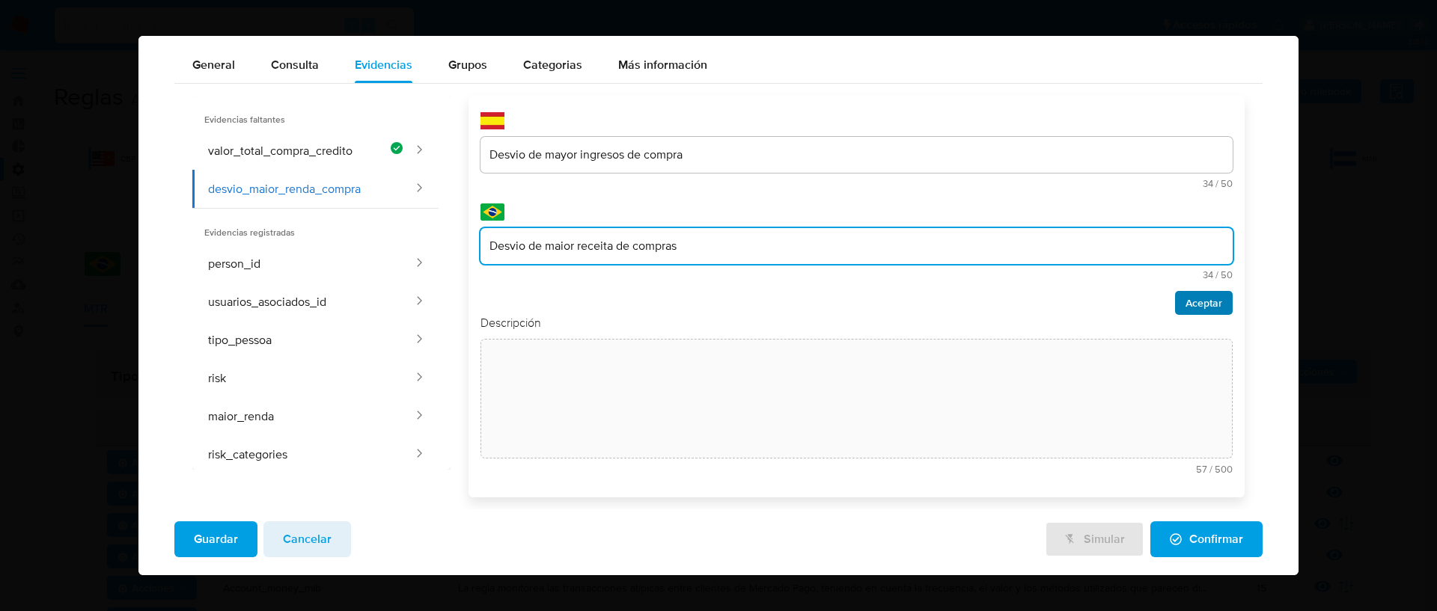
type input "Desvio de maior receita de compras"
click at [1175, 299] on button "Aceptar" at bounding box center [1204, 303] width 58 height 24
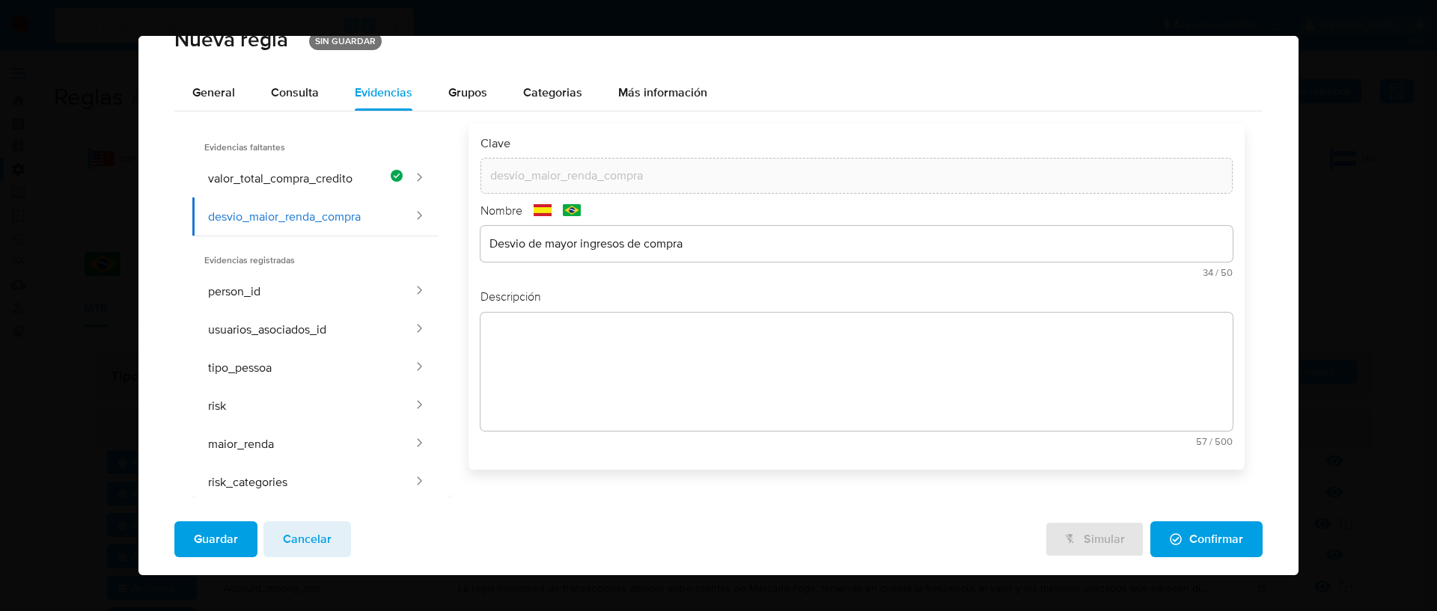
scroll to position [29, 0]
click at [534, 344] on div "text-es 57 / 500 443 caracteres restantes" at bounding box center [856, 401] width 752 height 159
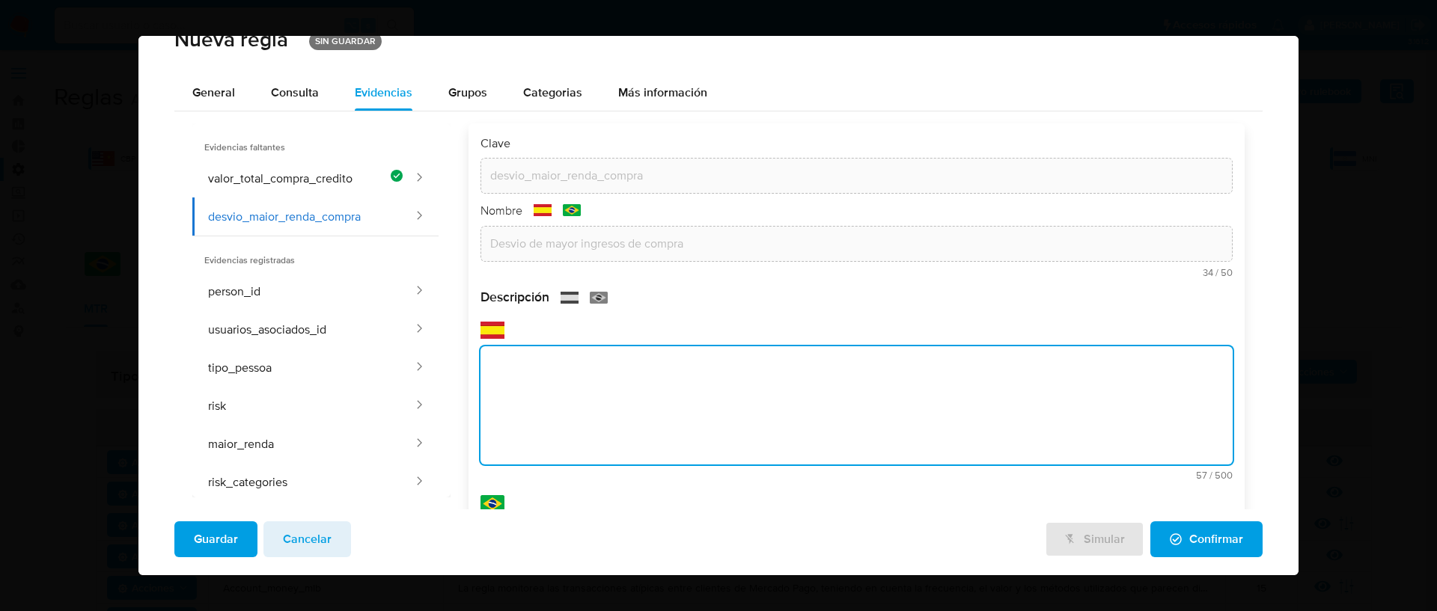
scroll to position [57, 0]
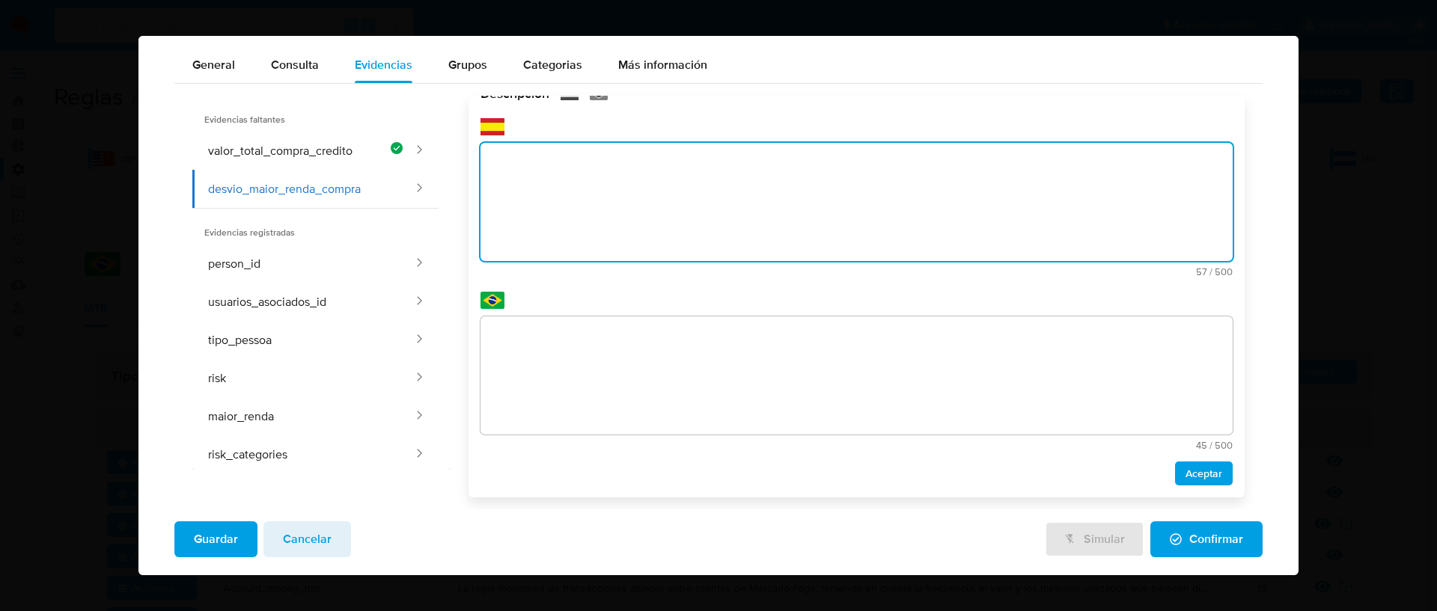
click at [537, 362] on div "Descripción text-es 57 / 500 443 caracteres restantes text-pt 45 / 500 455 cara…" at bounding box center [856, 285] width 752 height 400
click at [513, 338] on textarea at bounding box center [856, 376] width 752 height 118
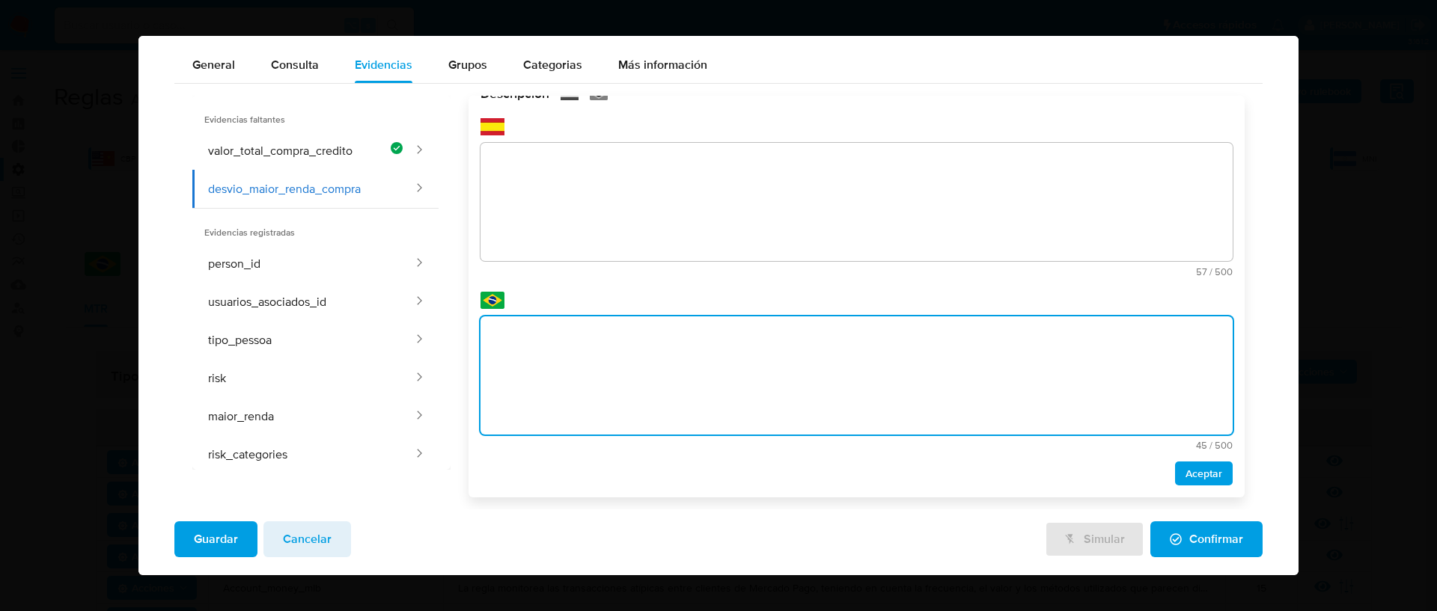
paste textarea "D"
type textarea "Desvio de maior receita de compras"
click at [537, 176] on textarea at bounding box center [856, 202] width 752 height 118
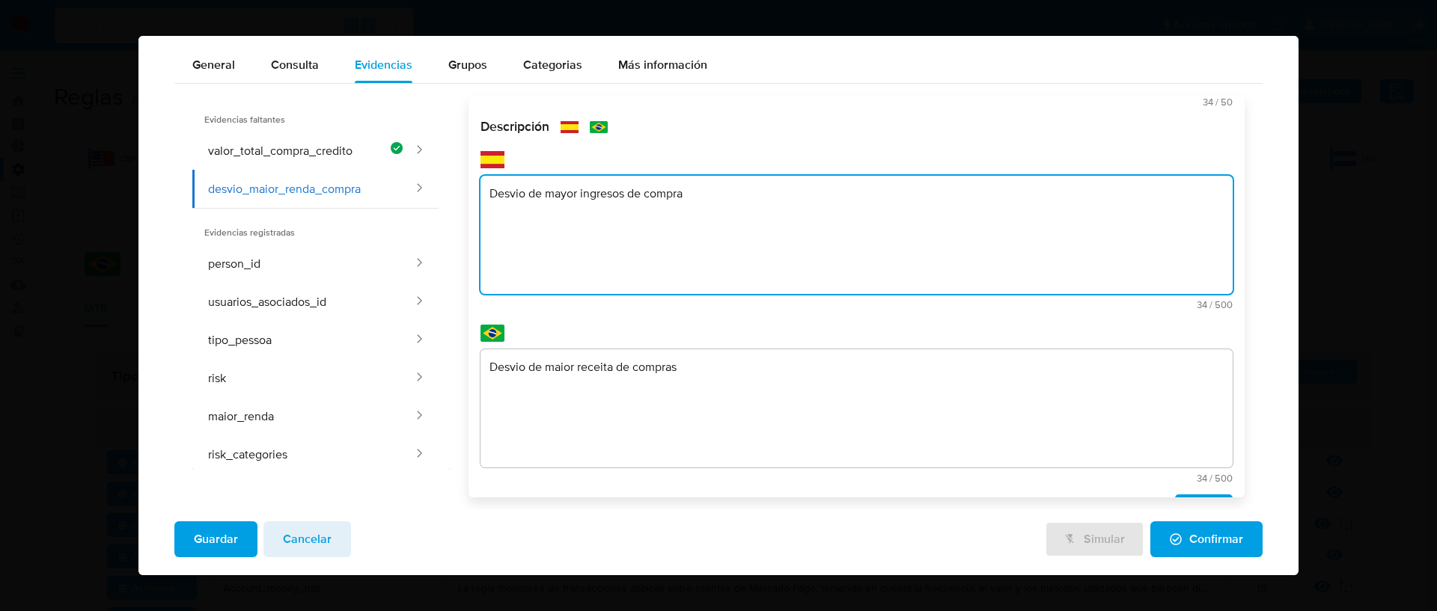
scroll to position [176, 0]
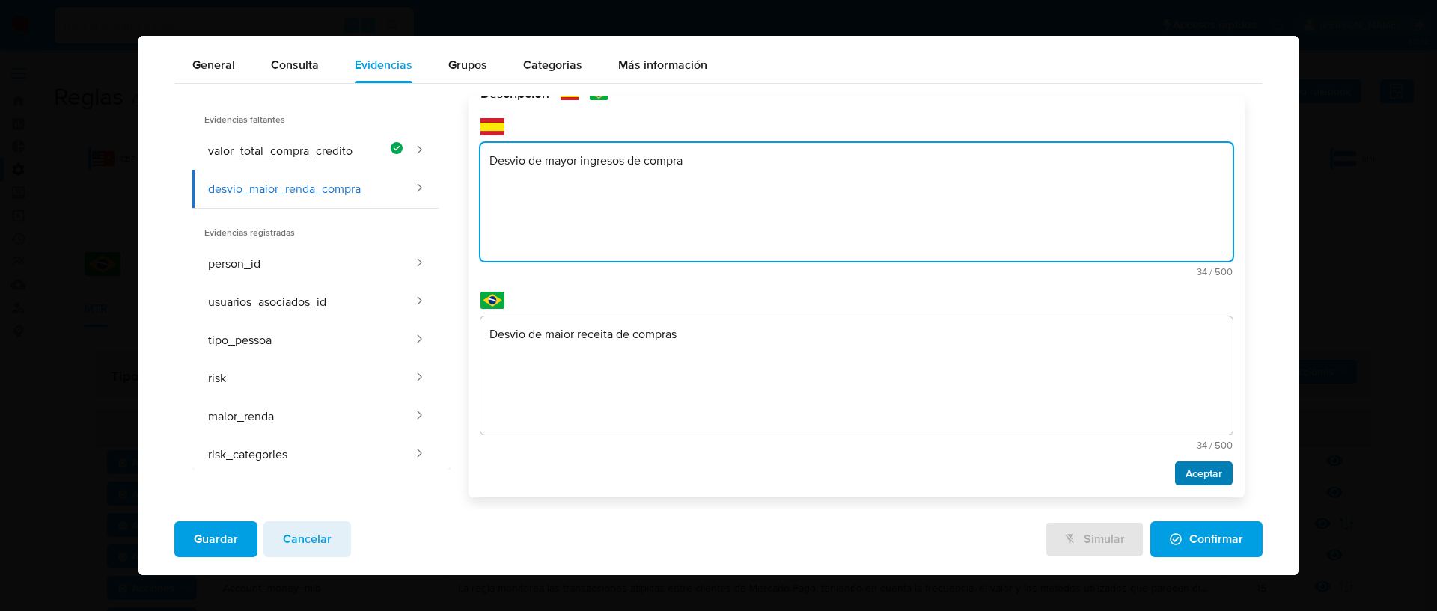
type textarea "Desvio de mayor ingresos de compra"
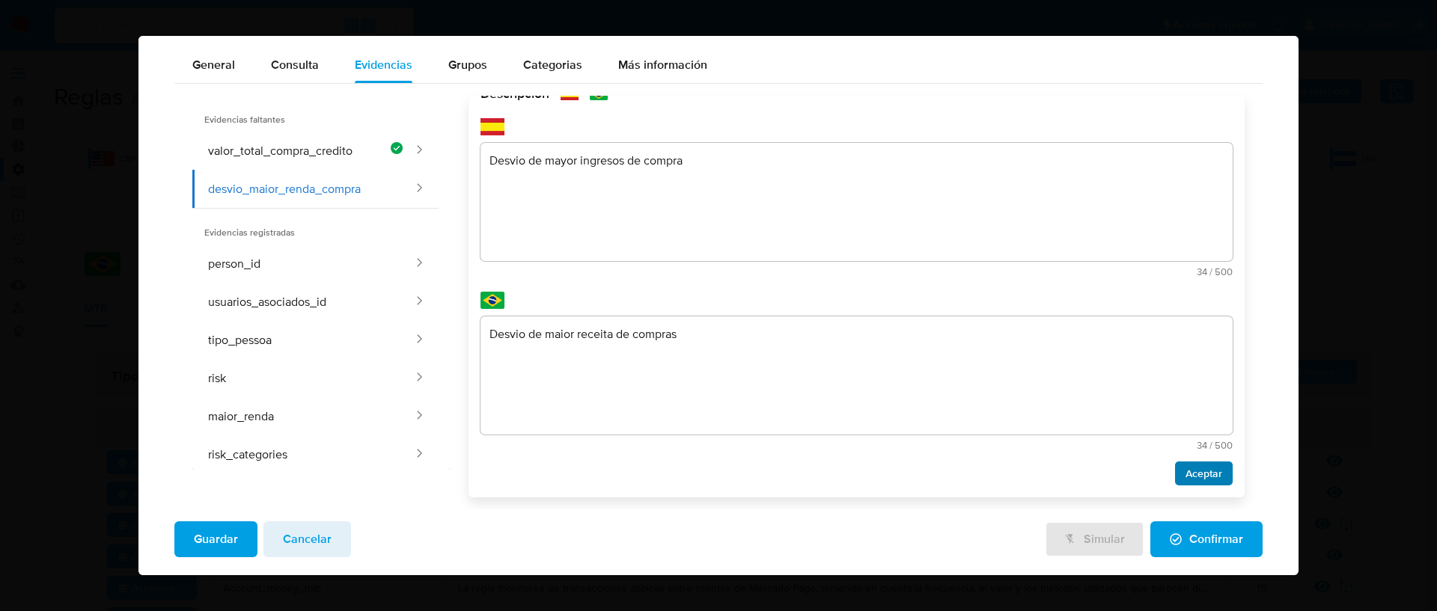
click at [1185, 467] on span "Aceptar" at bounding box center [1203, 473] width 37 height 21
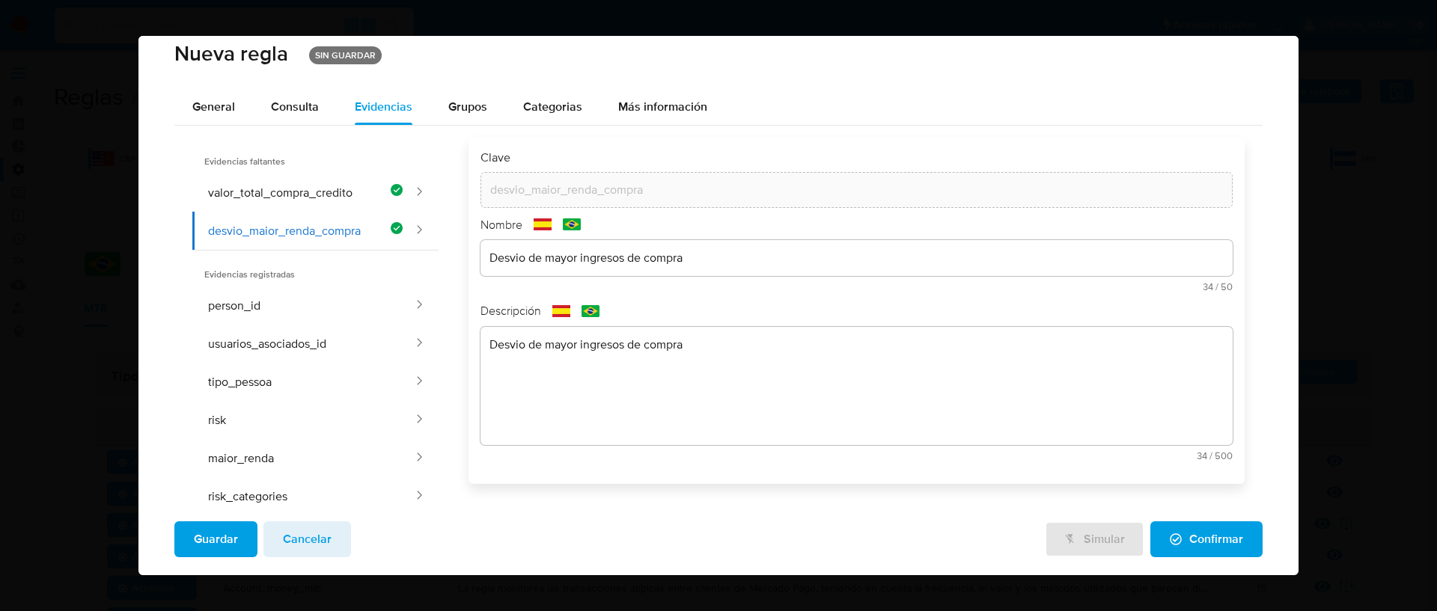
scroll to position [0, 0]
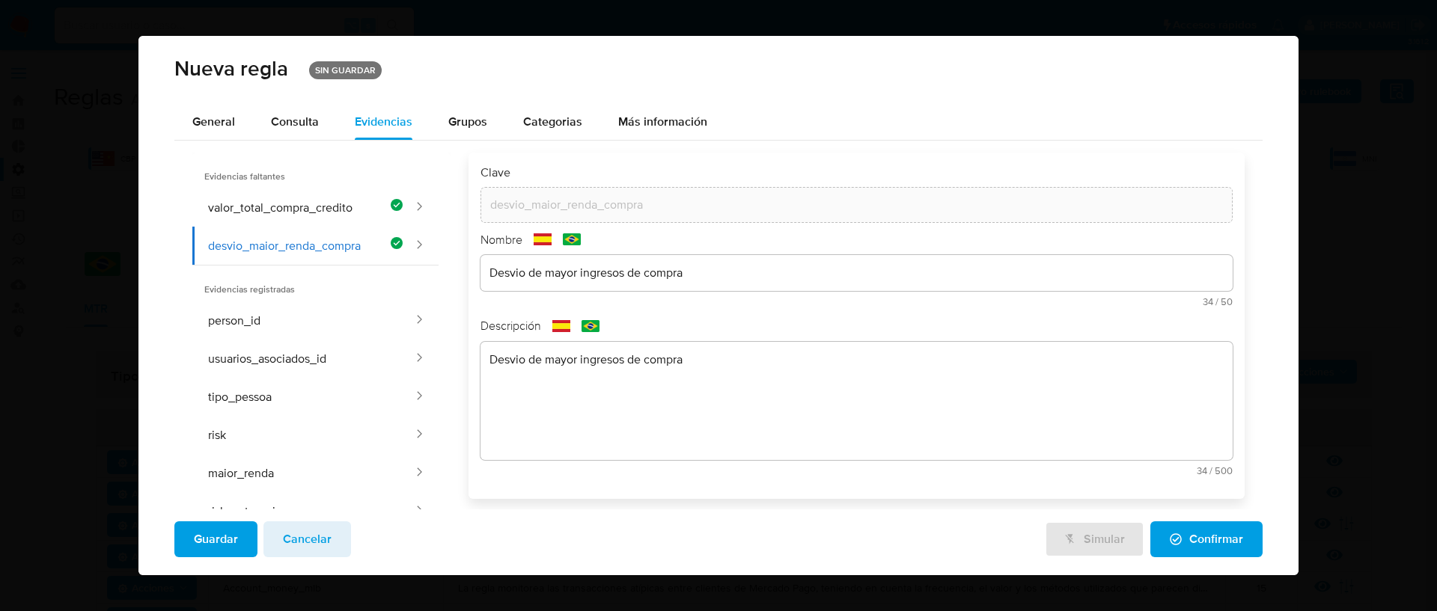
click at [1170, 542] on icon "button" at bounding box center [1176, 540] width 12 height 12
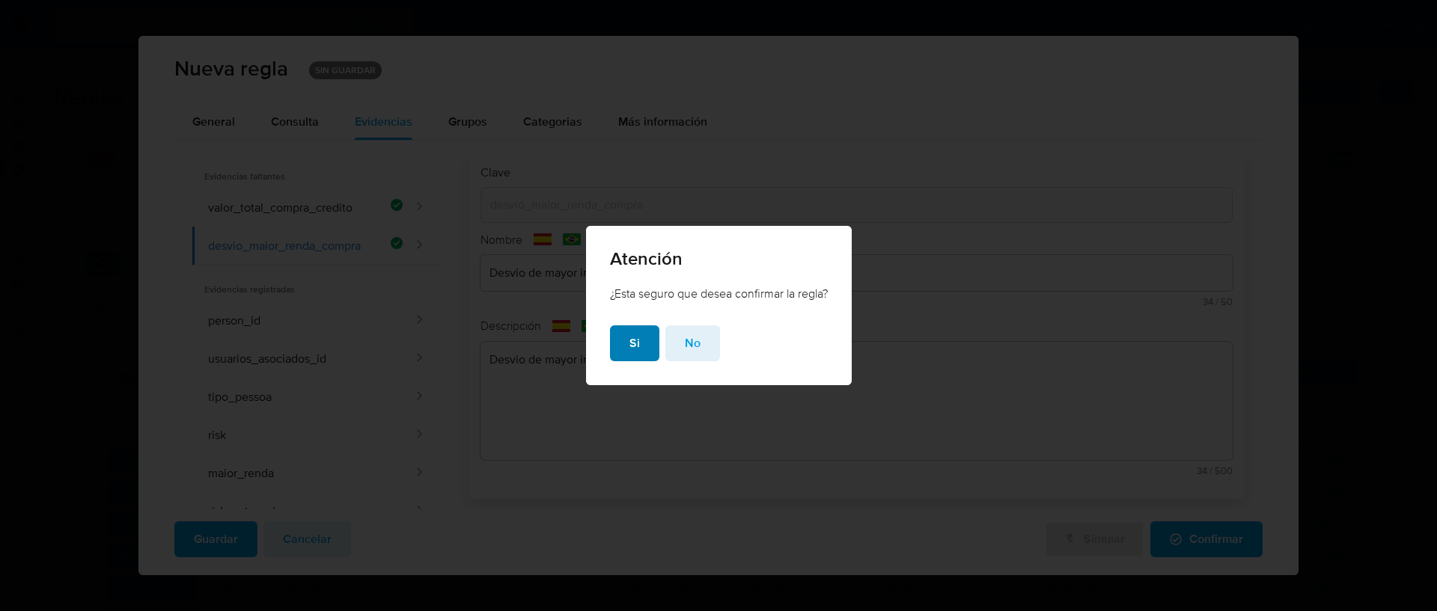
click at [622, 332] on button "Si" at bounding box center [634, 344] width 49 height 36
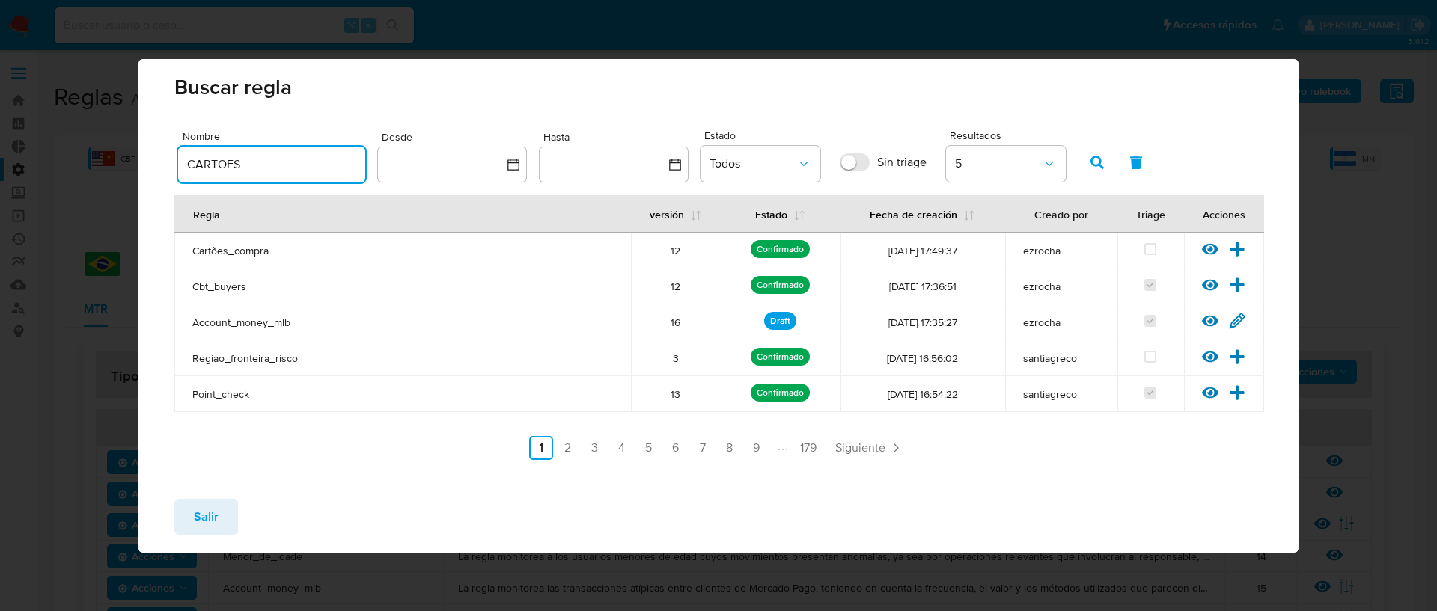
click at [294, 166] on input "CARTOES" at bounding box center [271, 164] width 187 height 19
type input "ativi"
click at [1090, 167] on icon "button" at bounding box center [1096, 162] width 13 height 13
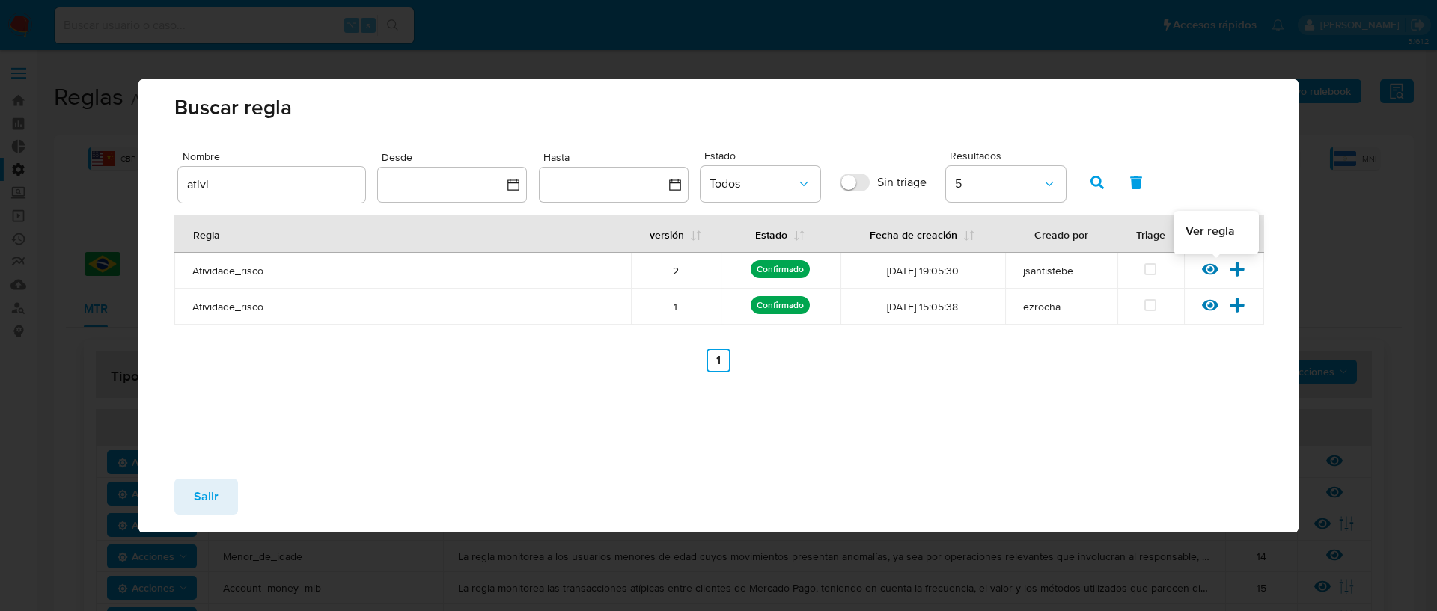
click at [1217, 267] on icon at bounding box center [1210, 268] width 16 height 11
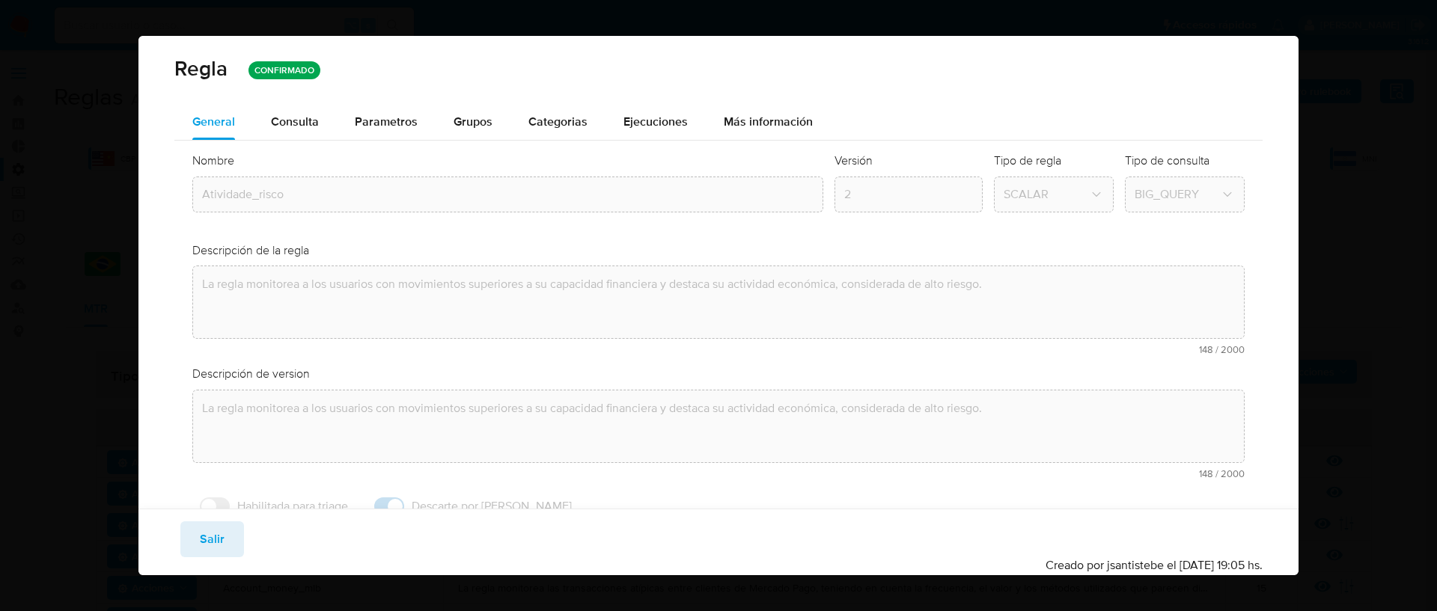
click at [308, 123] on div "Consulta" at bounding box center [295, 122] width 48 height 12
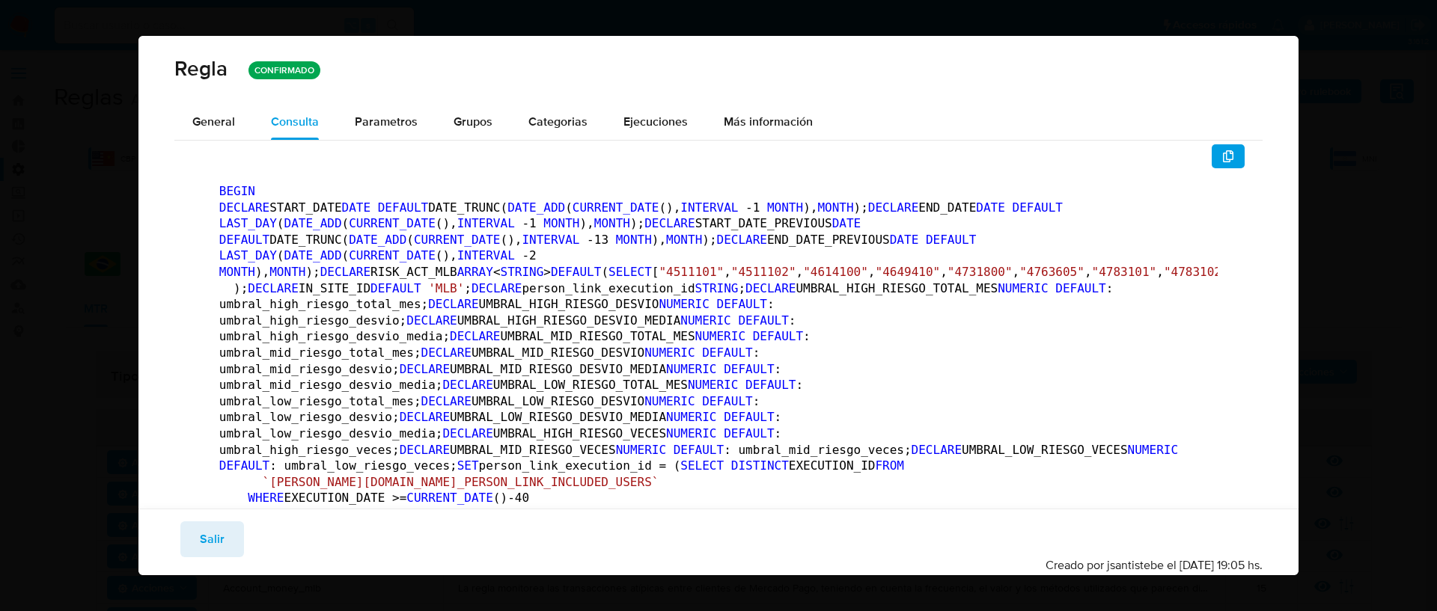
click at [1222, 158] on icon "button" at bounding box center [1228, 156] width 12 height 12
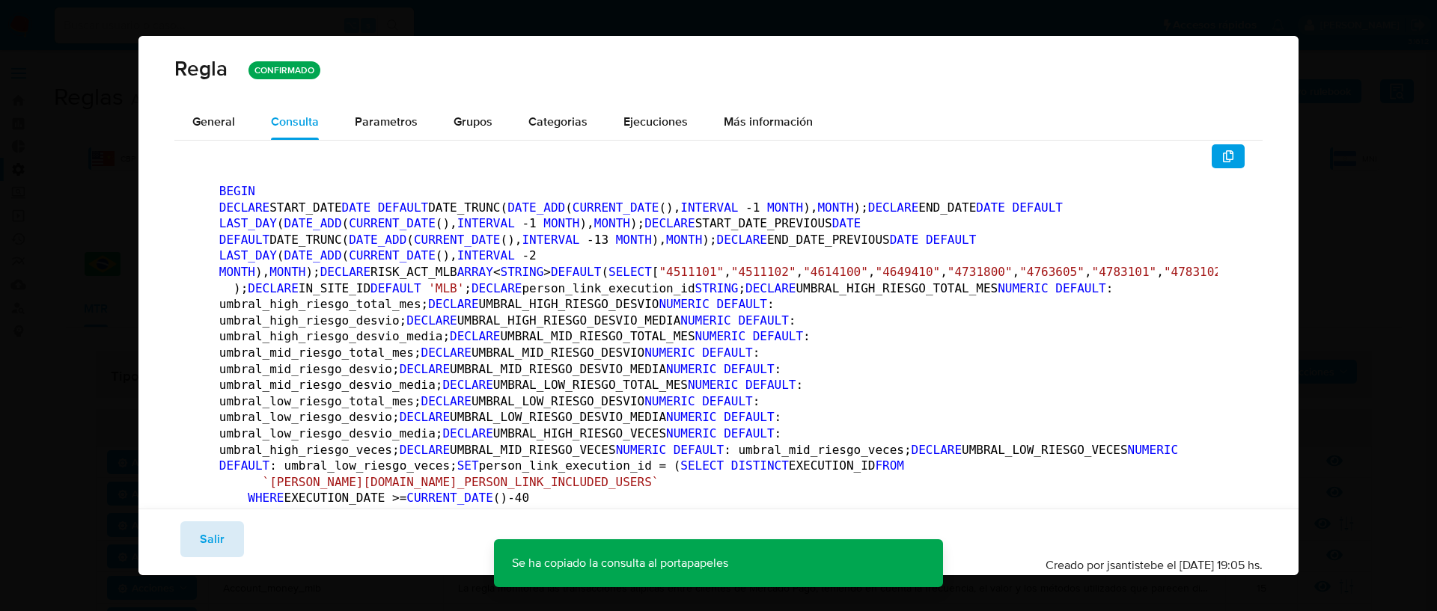
click at [202, 542] on span "Salir" at bounding box center [212, 539] width 25 height 33
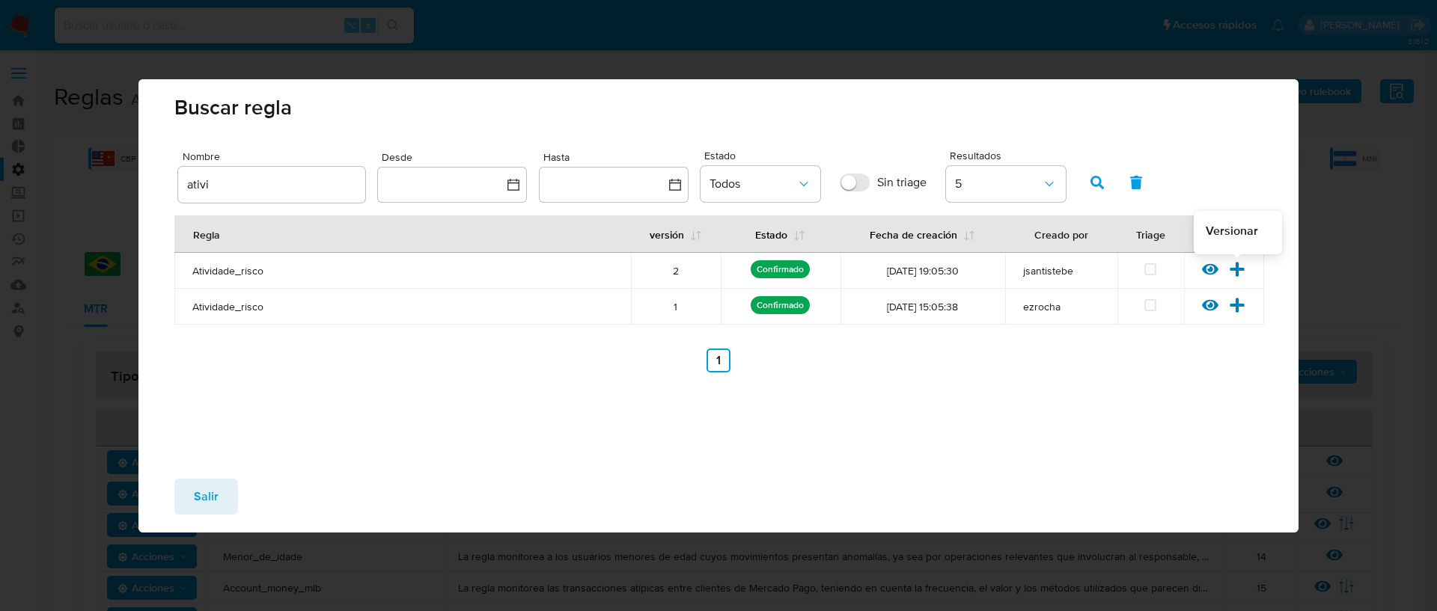
click at [1243, 272] on icon at bounding box center [1237, 269] width 16 height 16
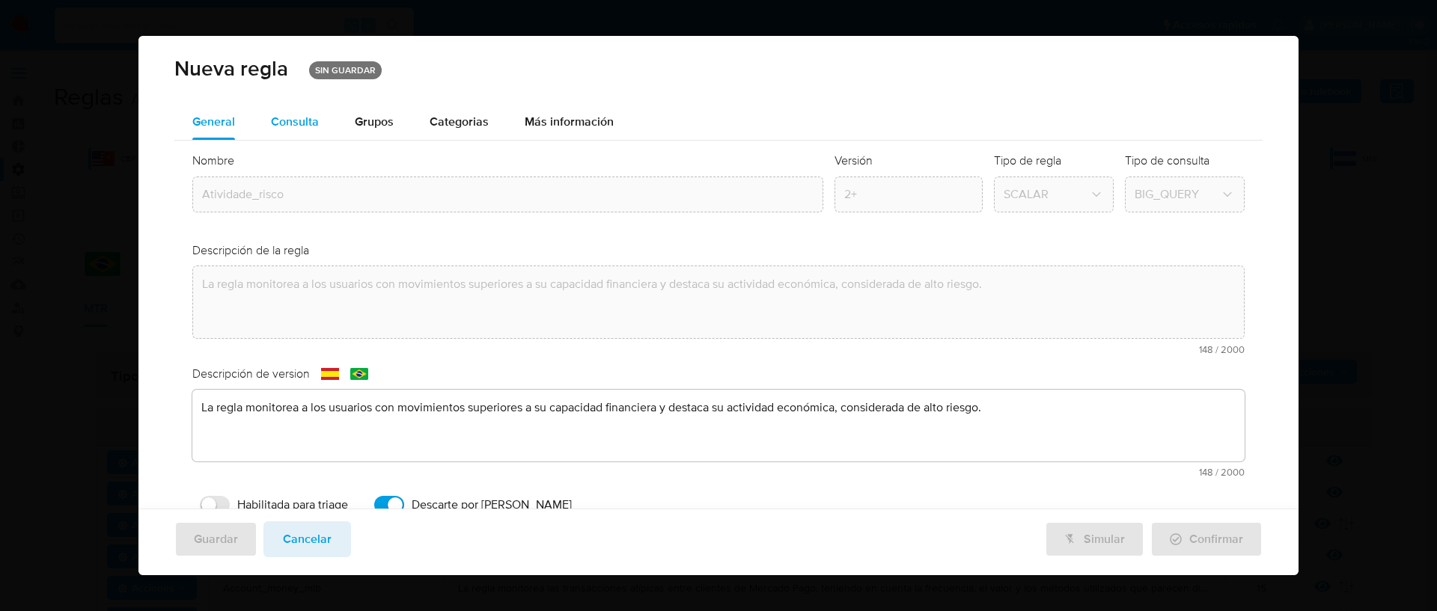
click at [305, 124] on div "Consulta" at bounding box center [295, 122] width 48 height 12
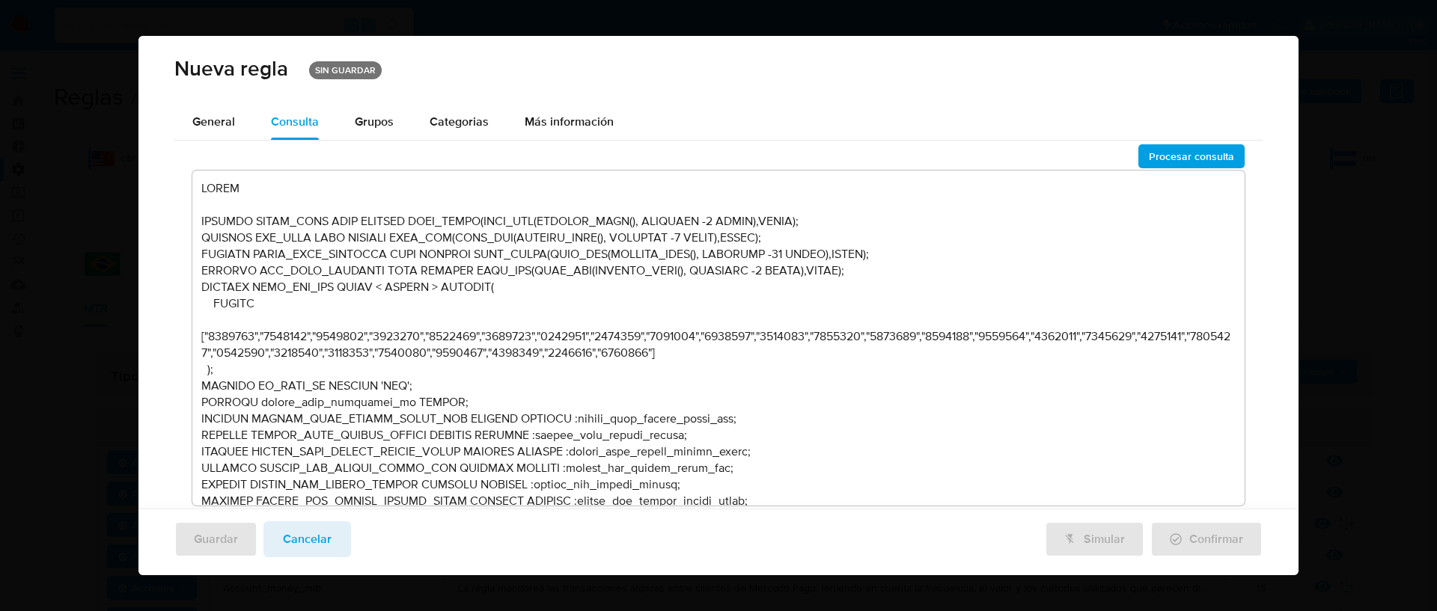
click at [552, 293] on textarea at bounding box center [718, 338] width 1052 height 335
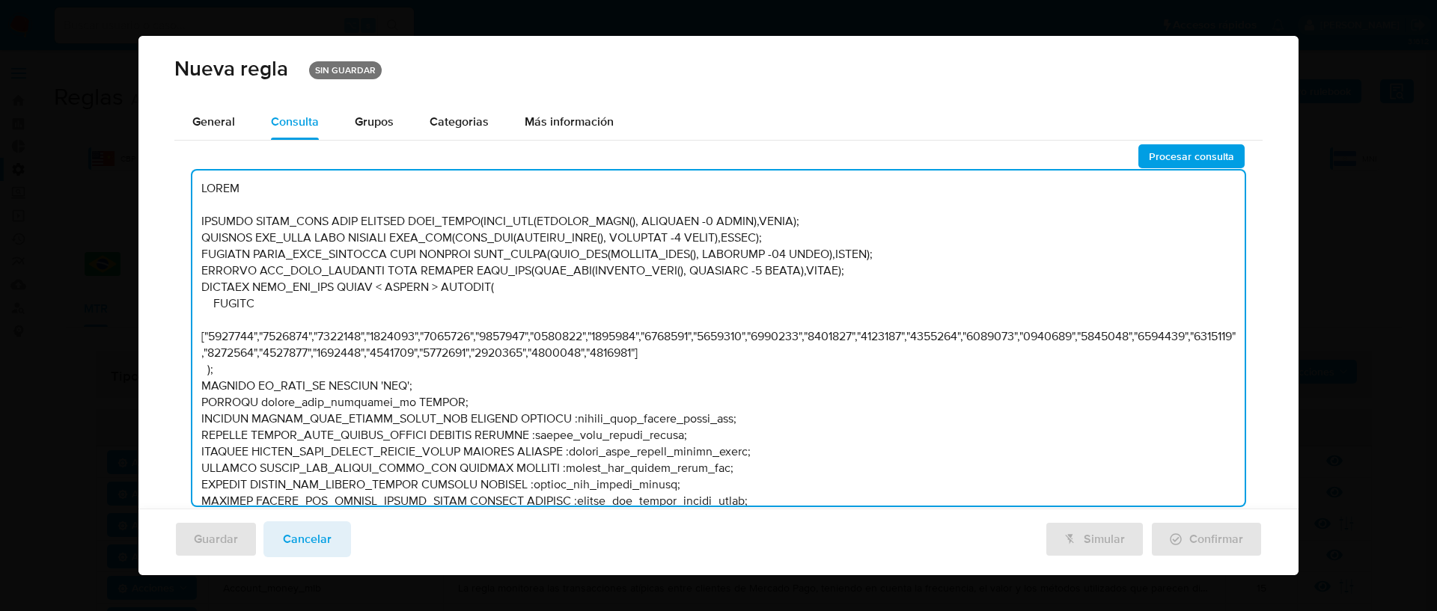
scroll to position [5882, 0]
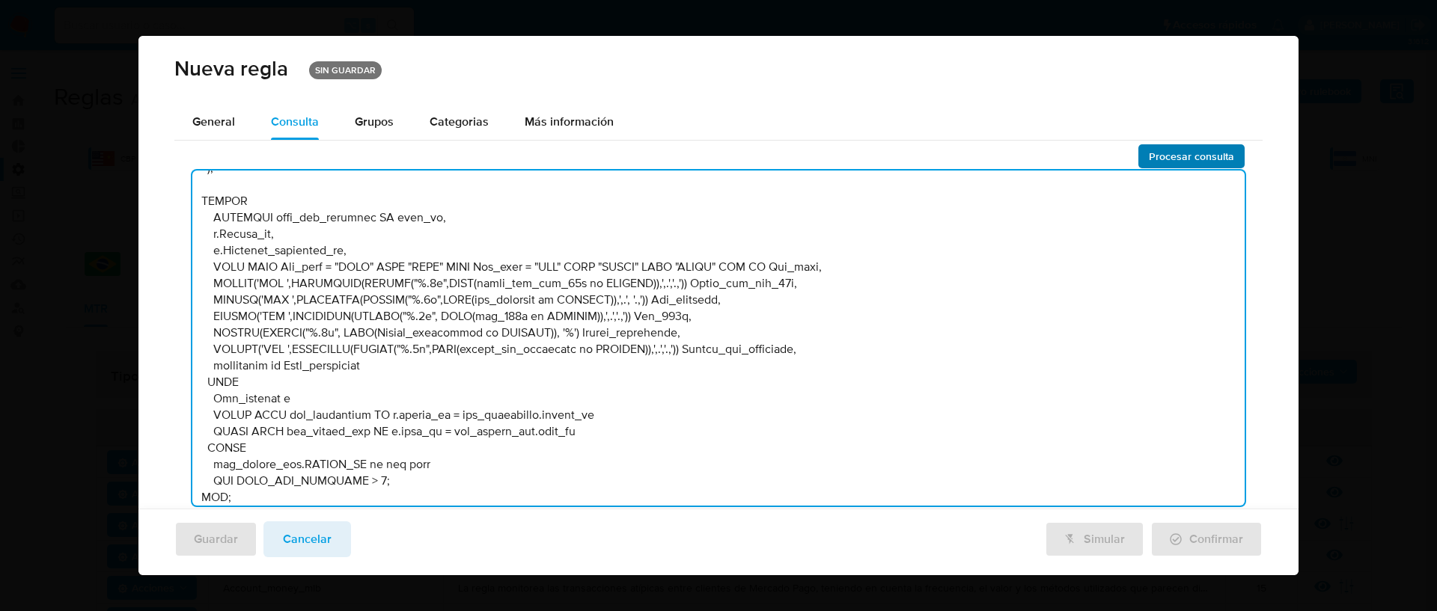
type textarea "BEGIN DECLARE START_DATE DATE DEFAULT DATE_TRUNC(DATE_ADD(CURRENT_DATE(), INTER…"
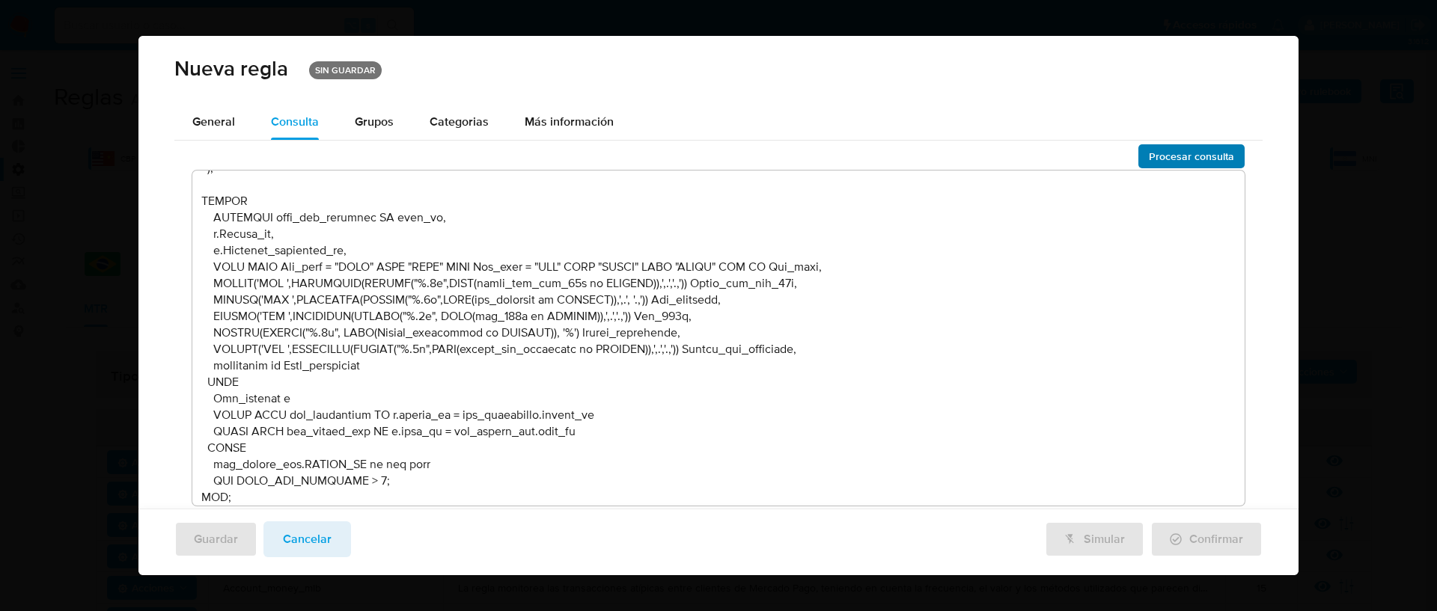
click at [1168, 157] on span "Procesar consulta" at bounding box center [1191, 156] width 85 height 21
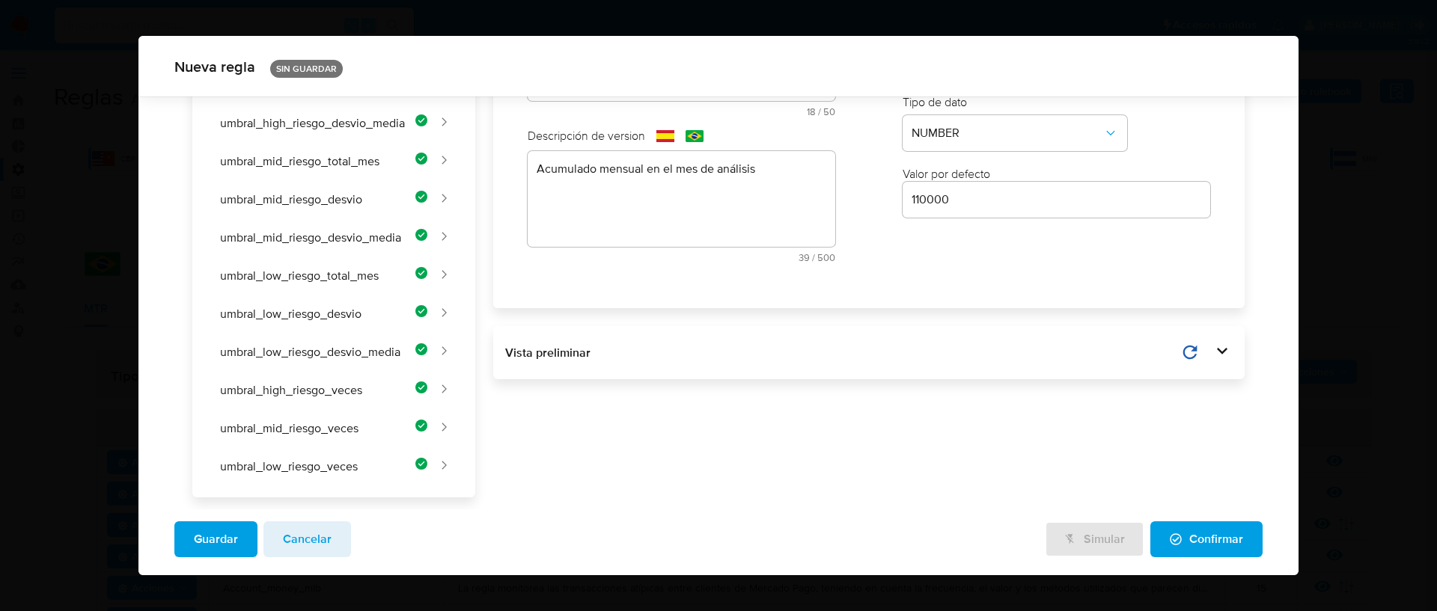
scroll to position [0, 0]
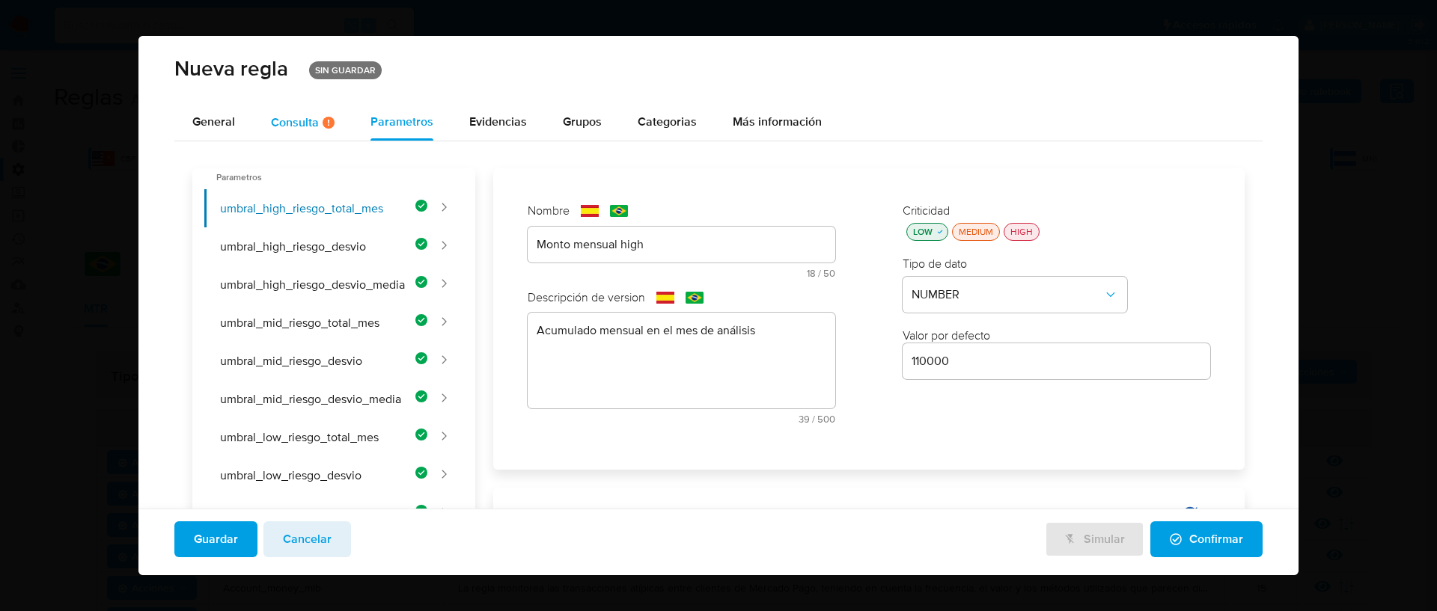
click at [299, 116] on div "Consulta Hay posibles errores en la consulta ( 2 )" at bounding box center [303, 122] width 64 height 13
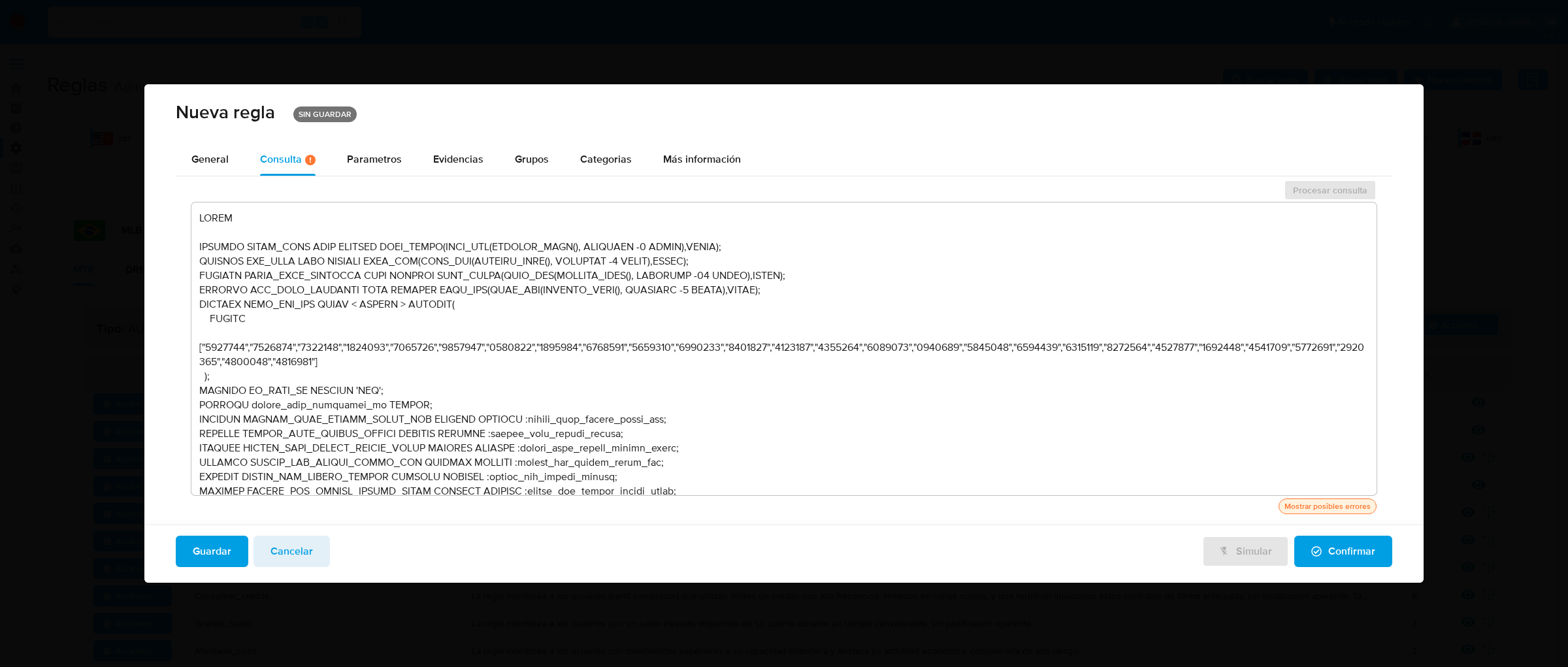
click at [1244, 509] on div "Mostrar posibles errores" at bounding box center [1327, 505] width 92 height 11
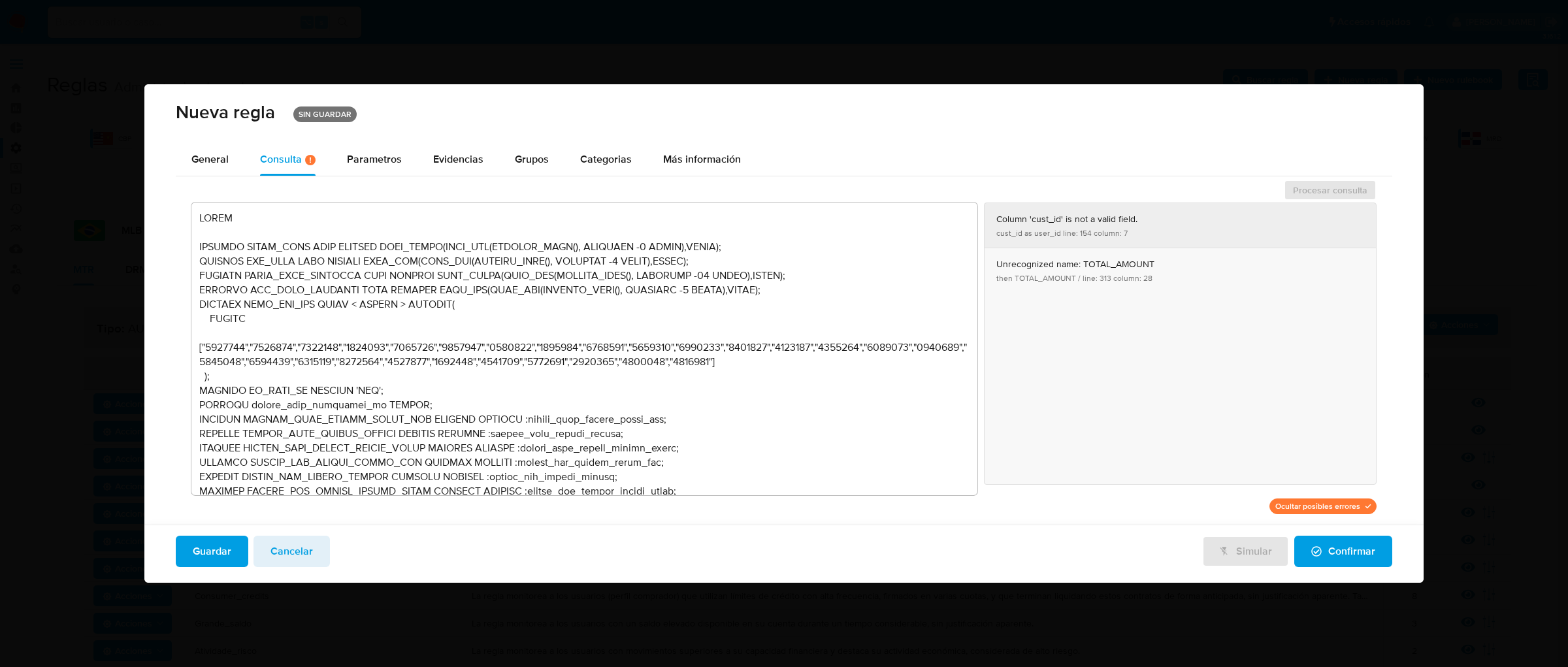
click at [1125, 223] on button "Column 'cust_id' is not a valid field. cust_id as user_id line: 154 column: 7" at bounding box center [1180, 225] width 391 height 45
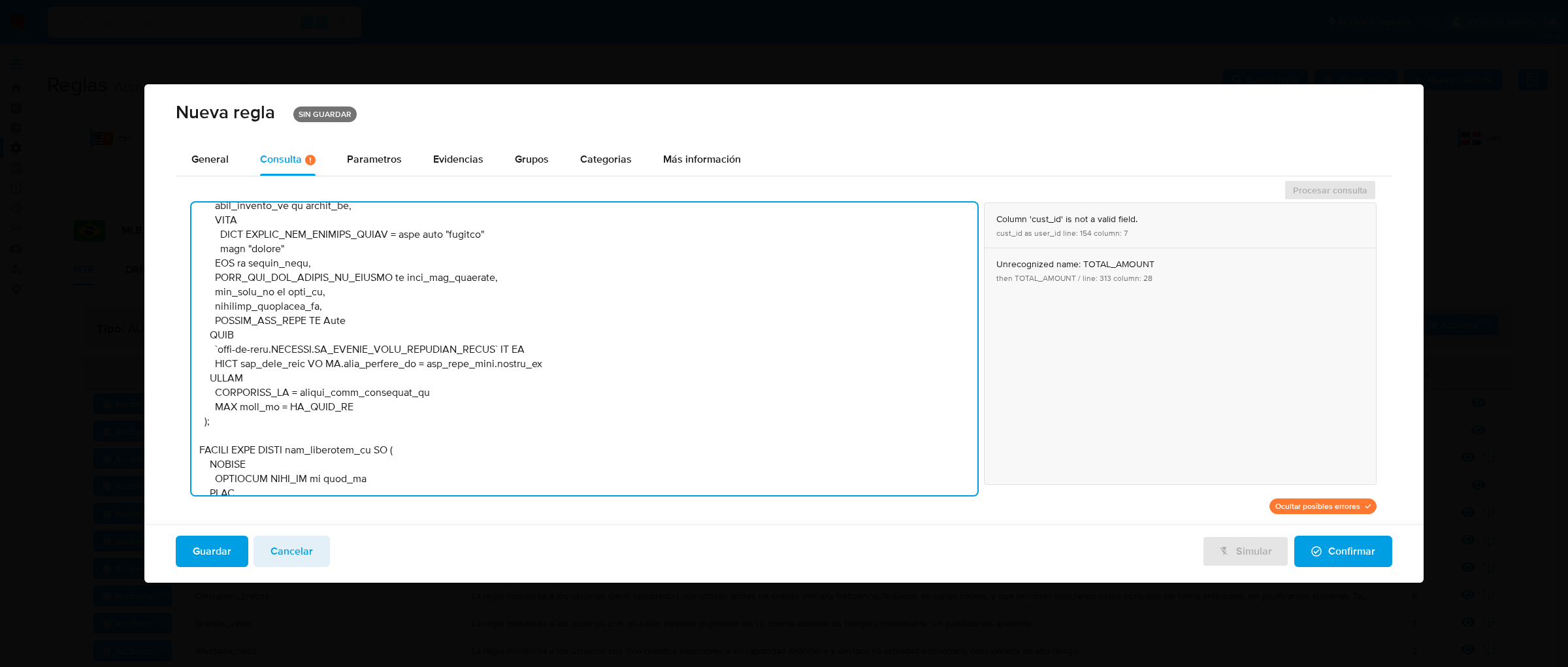
scroll to position [930, 0]
click at [1066, 272] on button "Unrecognized name: TOTAL_AMOUNT then TOTAL_AMOUNT / line: 313 column: 28" at bounding box center [1180, 270] width 391 height 45
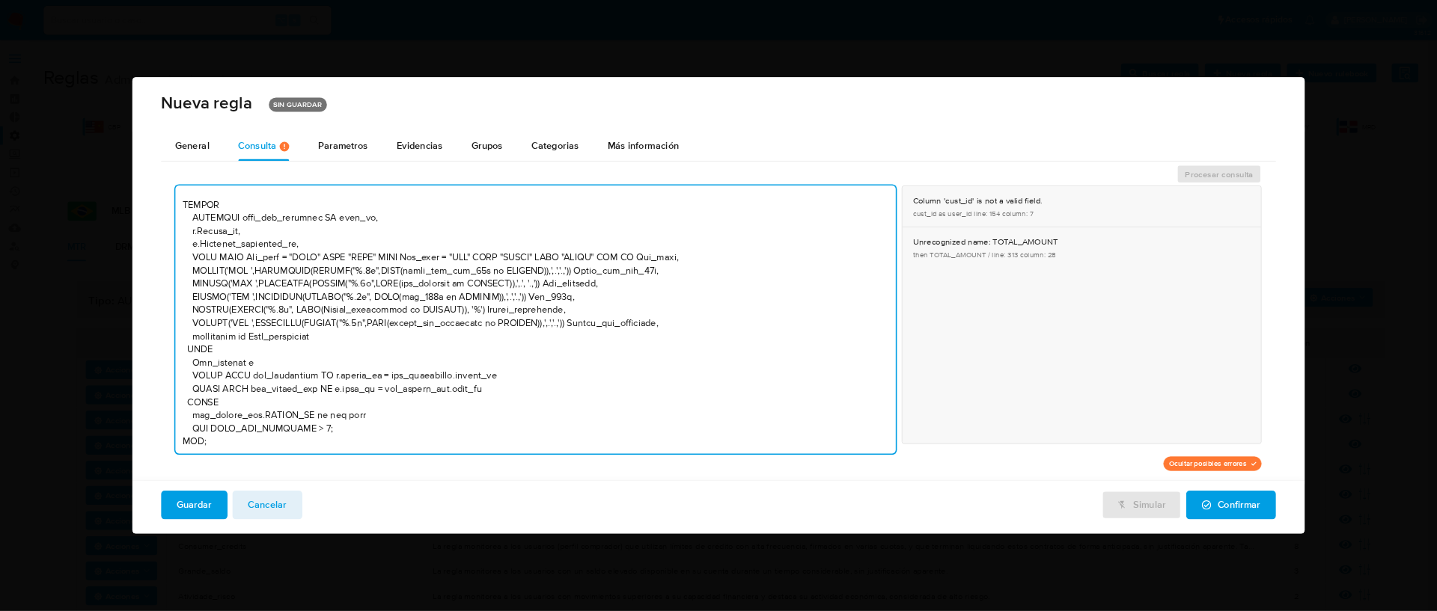
scroll to position [5885, 0]
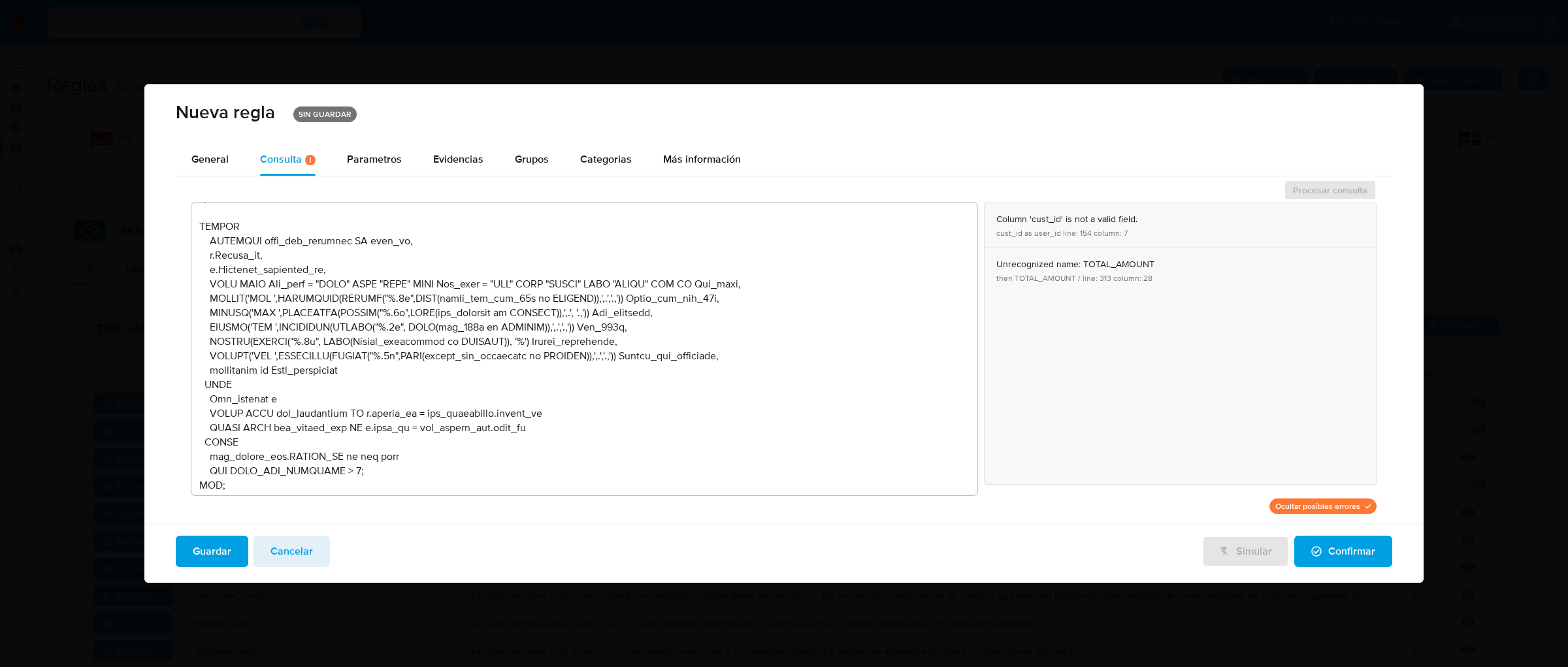
click at [1244, 53] on div "Nueva regla SIN GUARDAR General Consulta Hay posibles errores en la consulta ( …" at bounding box center [784, 334] width 1568 height 667
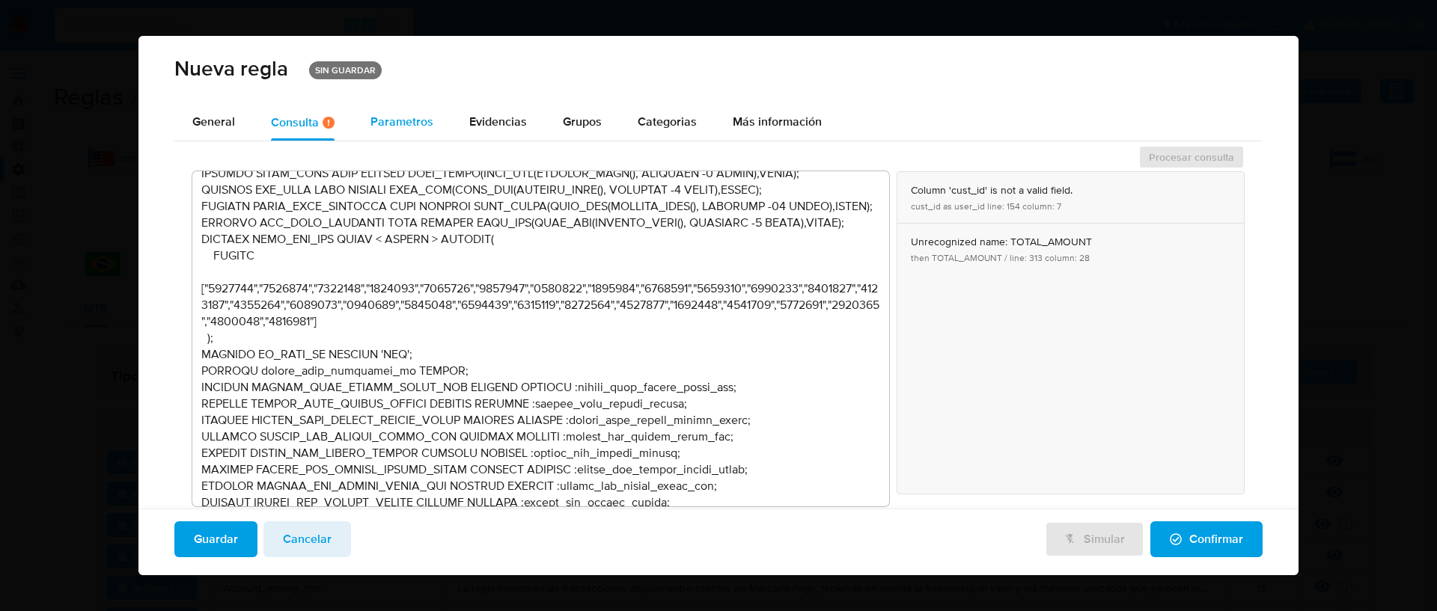
scroll to position [0, 0]
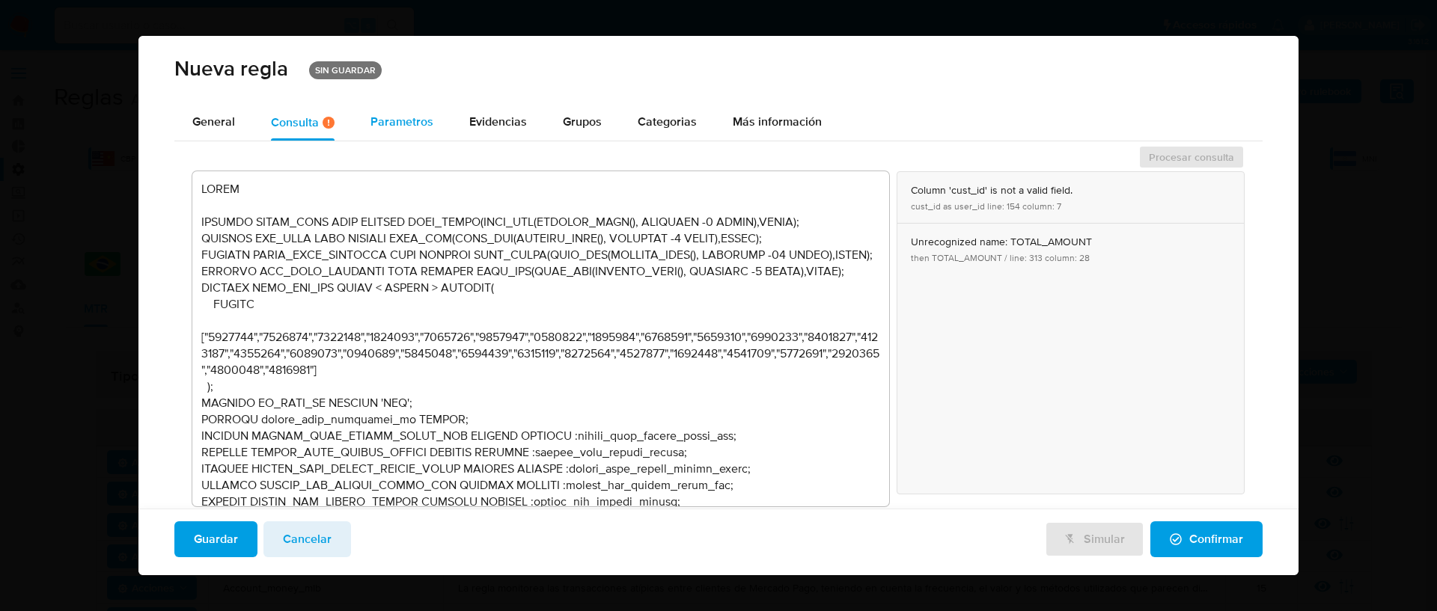
click at [403, 126] on span "Parametros" at bounding box center [401, 121] width 63 height 17
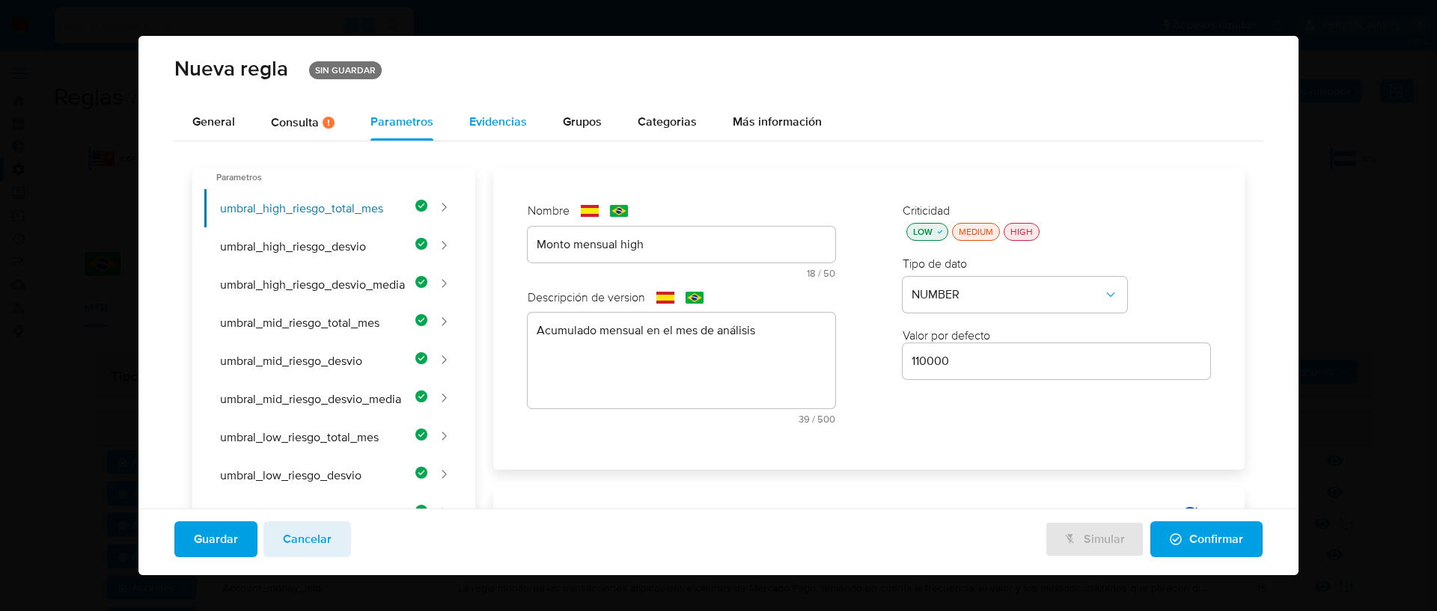
click at [493, 123] on div "Evidencias" at bounding box center [498, 122] width 58 height 12
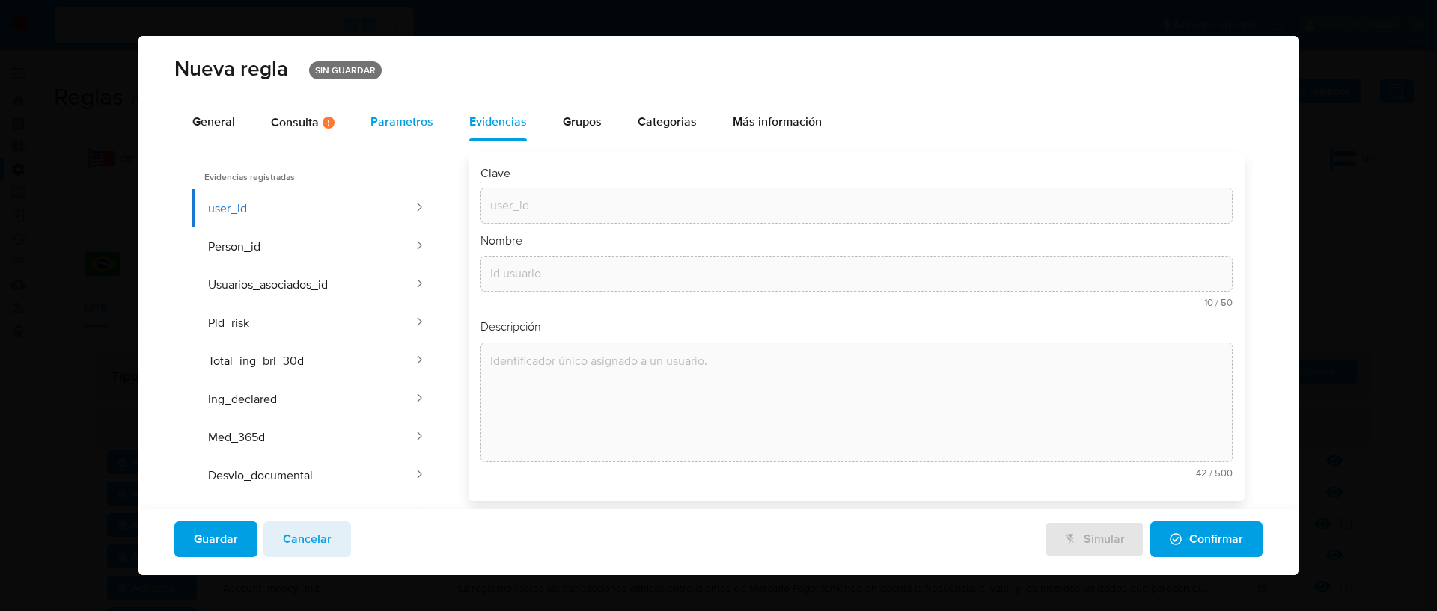
click at [415, 122] on span "Parametros" at bounding box center [401, 121] width 63 height 17
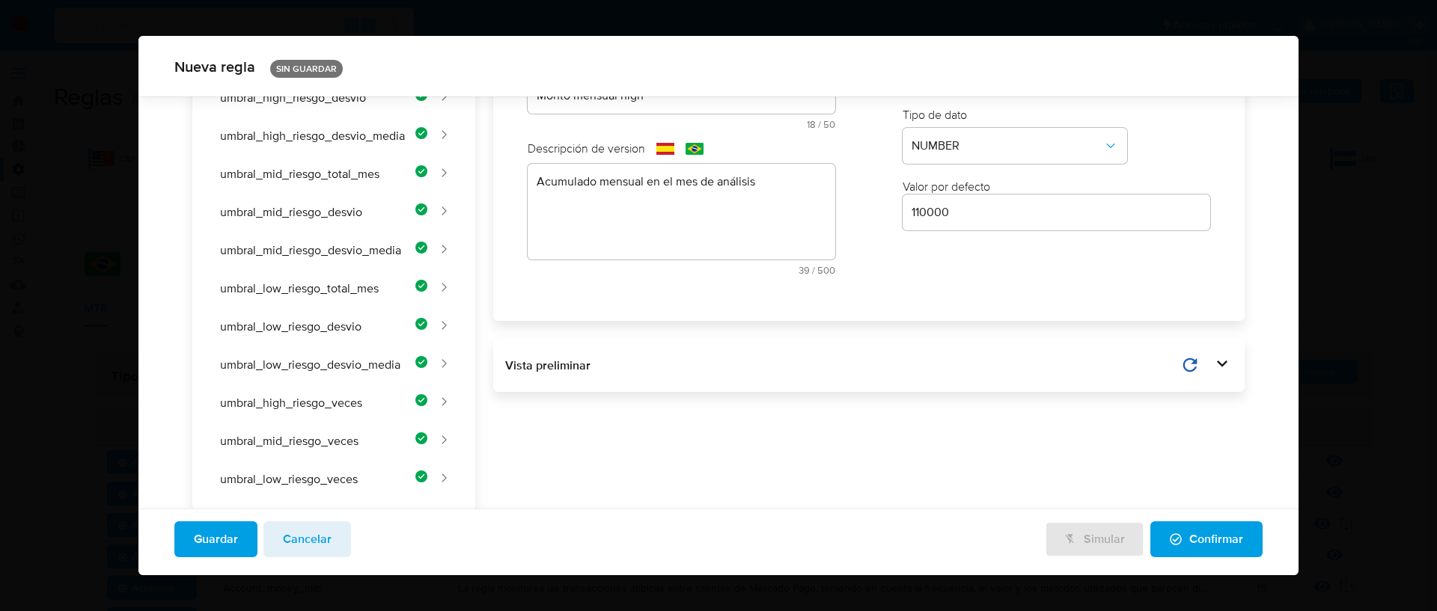
scroll to position [154, 0]
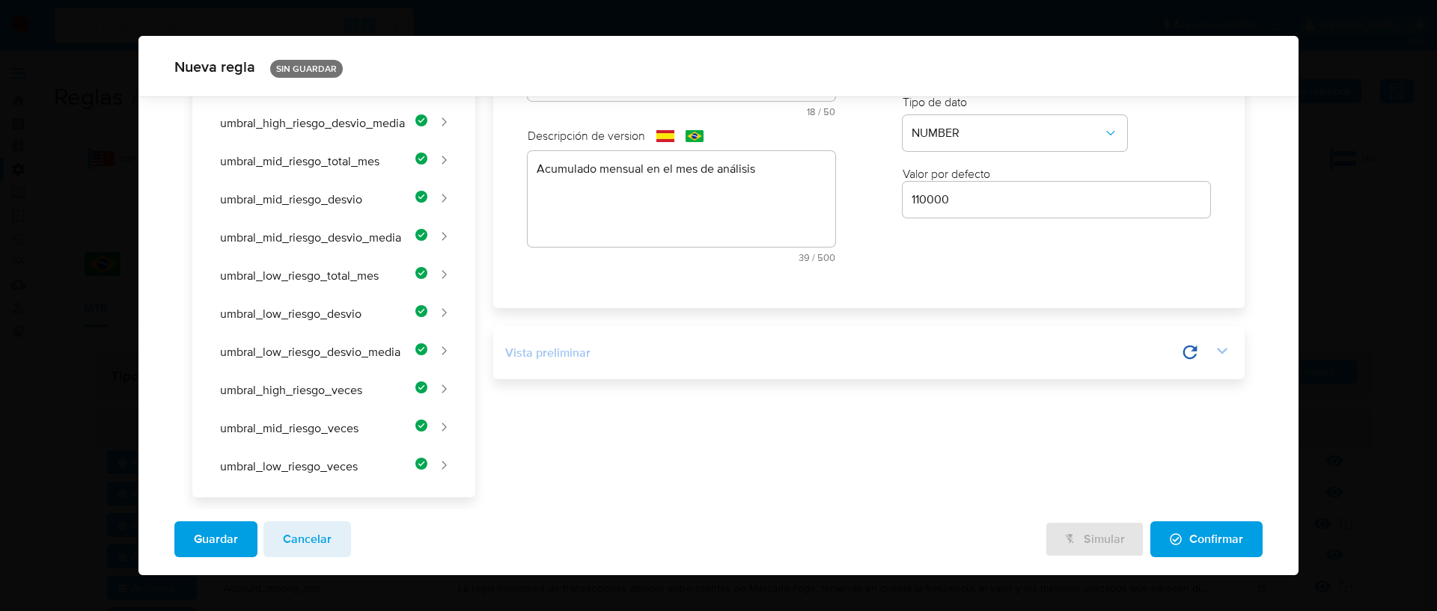
click at [1212, 353] on icon at bounding box center [1222, 351] width 21 height 21
click at [1040, 353] on icon at bounding box center [1037, 352] width 21 height 21
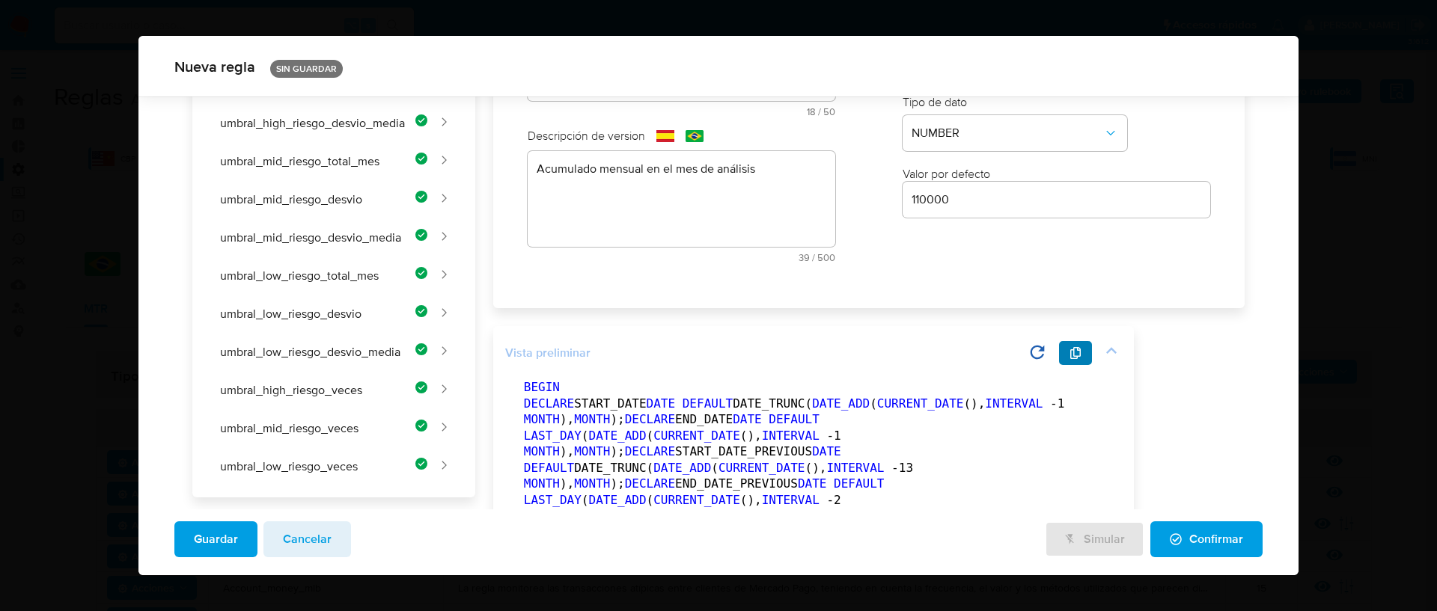
click at [1071, 355] on icon "button" at bounding box center [1075, 353] width 10 height 12
click at [210, 527] on span "Guardar" at bounding box center [216, 539] width 44 height 33
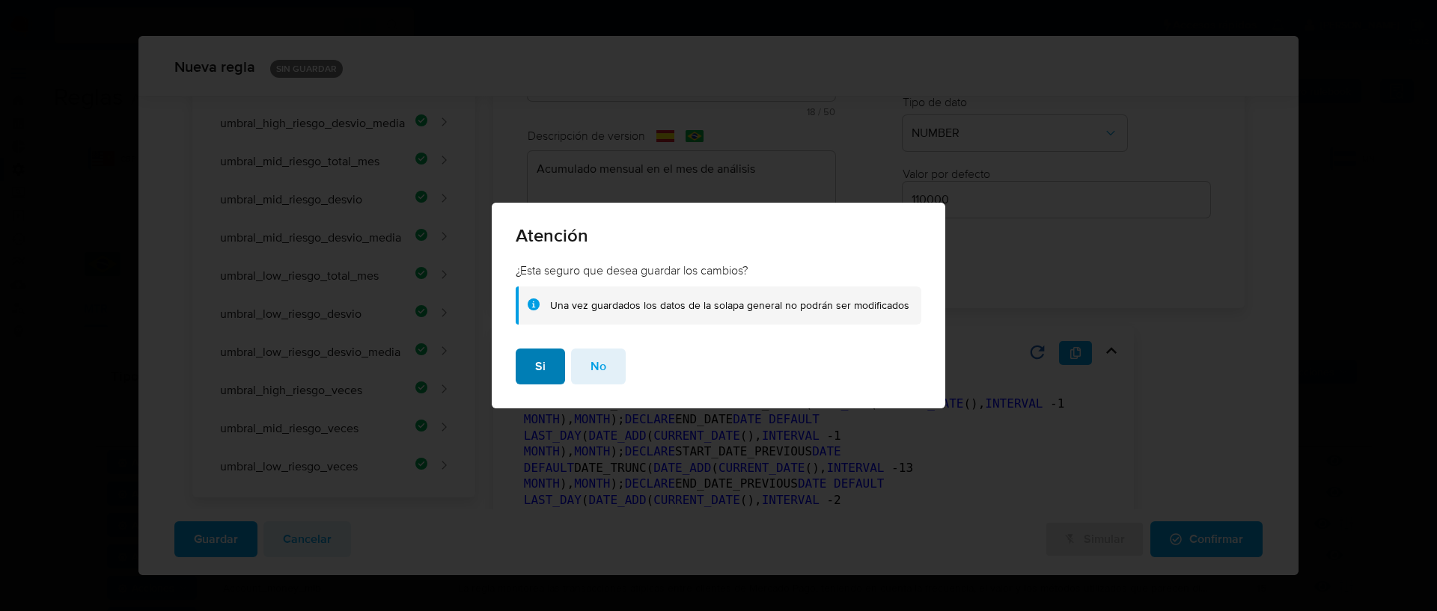
click at [535, 361] on button "Si" at bounding box center [540, 367] width 49 height 36
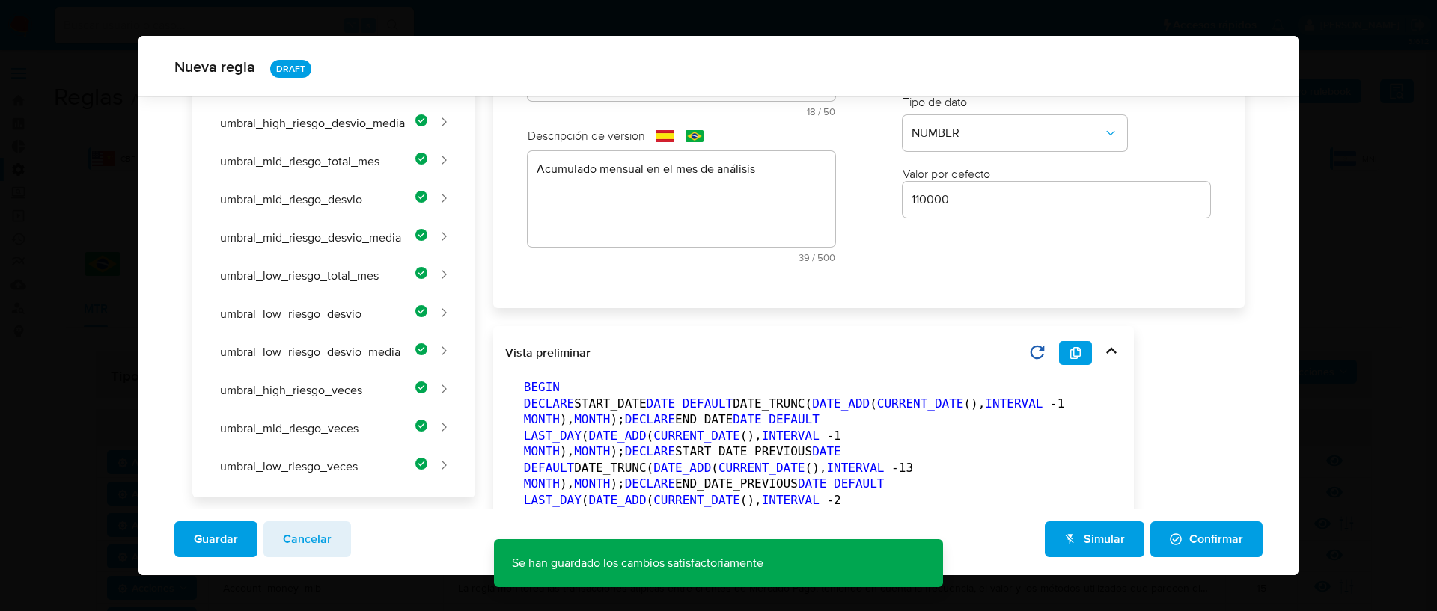
click at [323, 532] on span "Cancelar" at bounding box center [307, 539] width 49 height 33
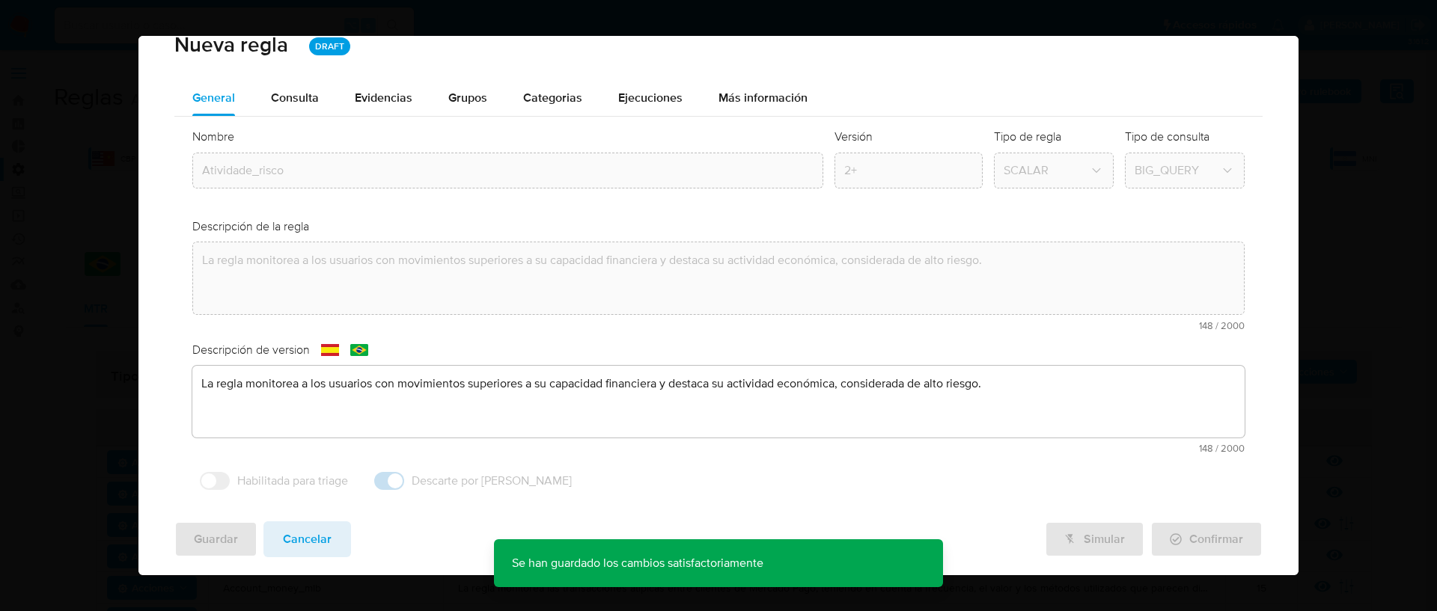
scroll to position [24, 0]
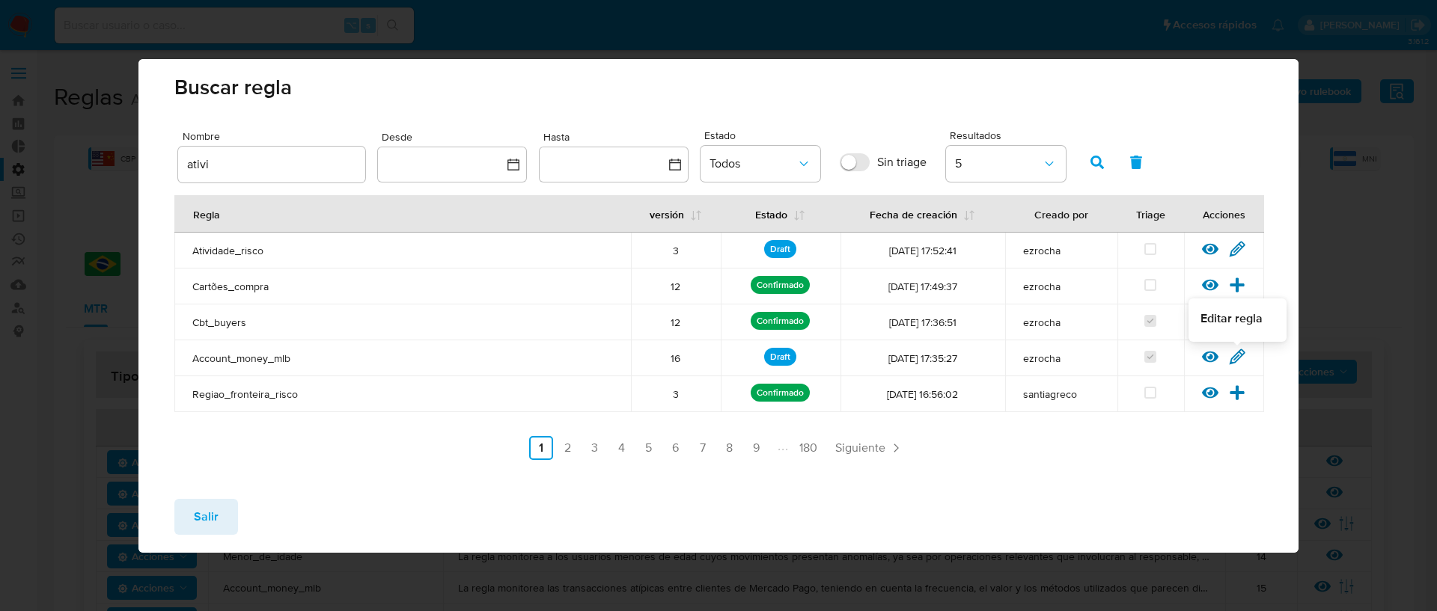
click at [1237, 353] on icon at bounding box center [1237, 357] width 16 height 16
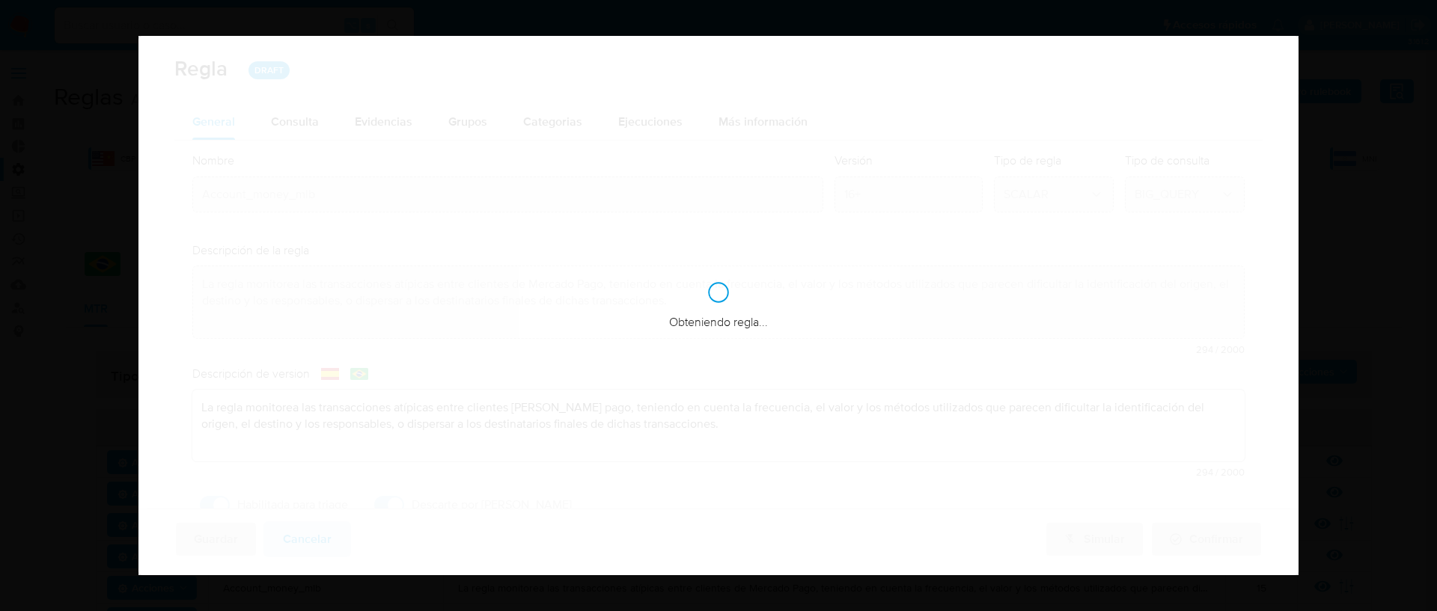
checkbox input "true"
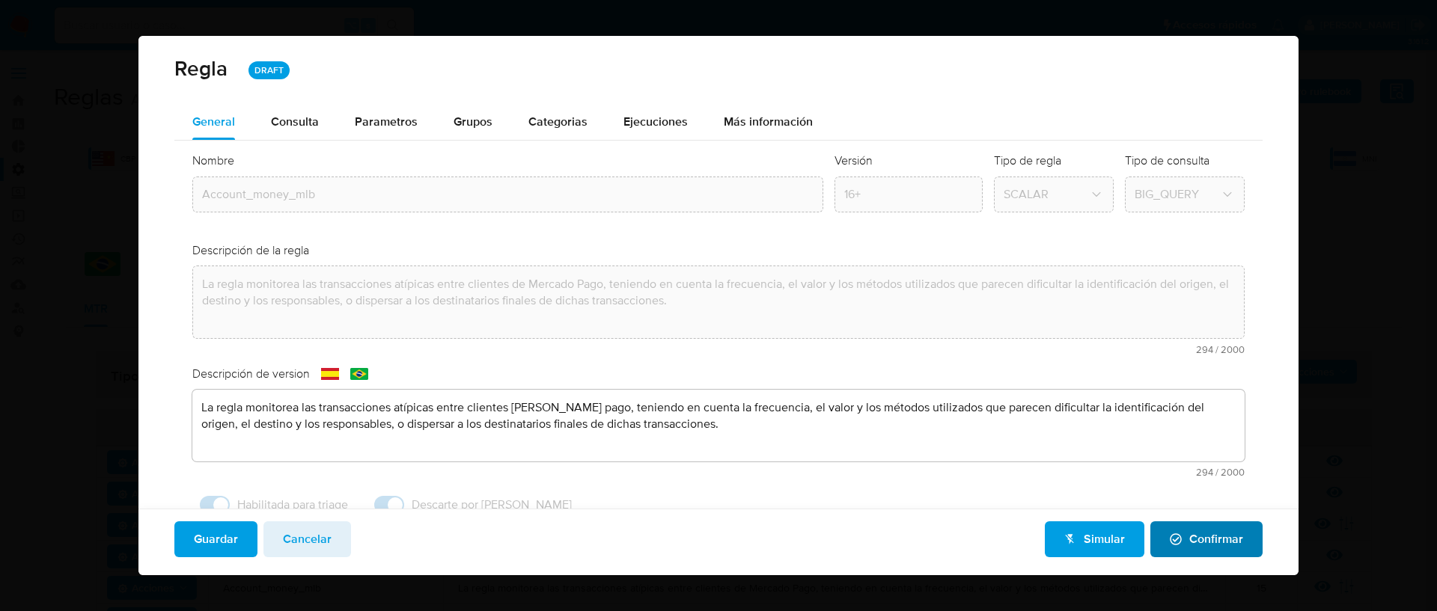
click at [1170, 538] on icon "button" at bounding box center [1176, 540] width 12 height 12
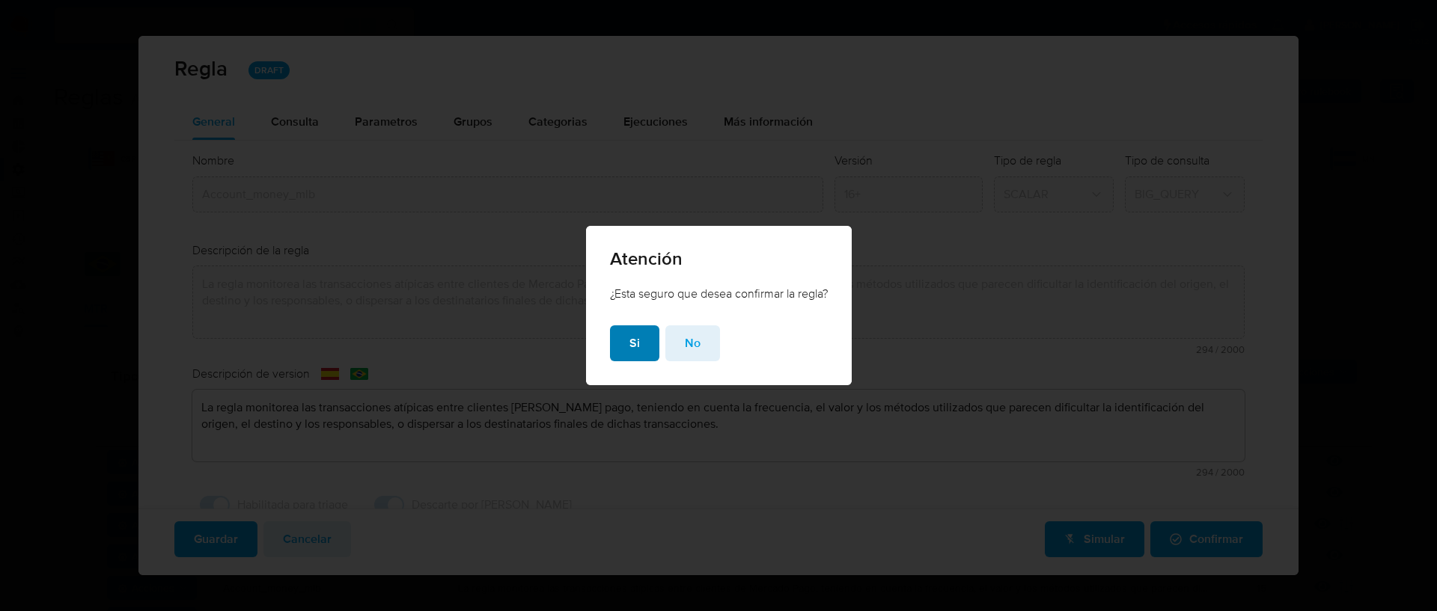
click at [629, 340] on span "Si" at bounding box center [634, 343] width 10 height 33
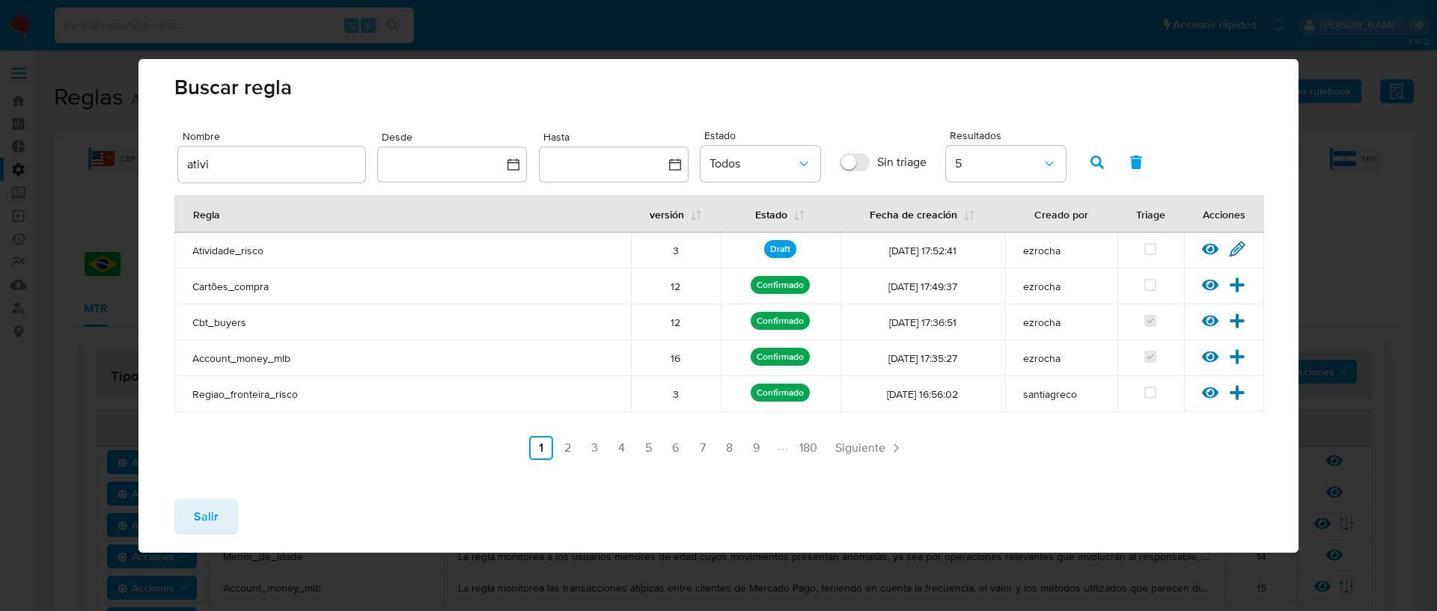
click at [222, 160] on input "ativi" at bounding box center [271, 164] width 187 height 19
type input "contas"
click at [1100, 167] on icon "button" at bounding box center [1096, 162] width 13 height 13
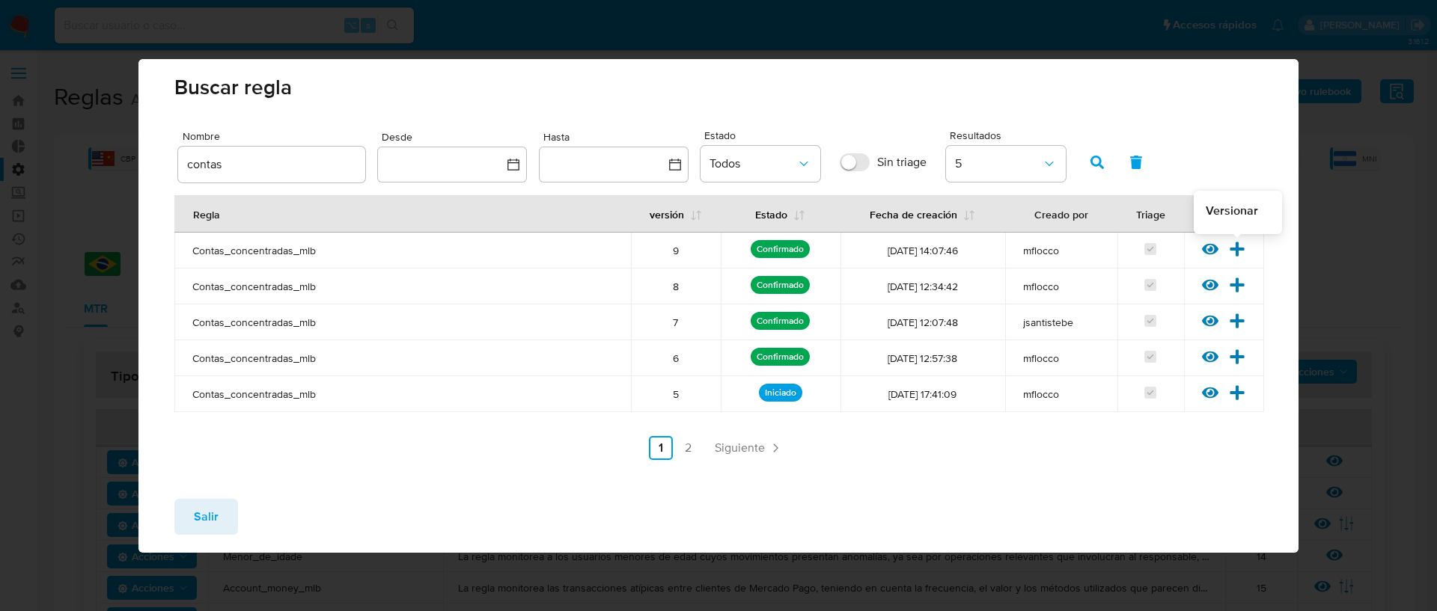
click at [1242, 248] on icon at bounding box center [1237, 249] width 14 height 14
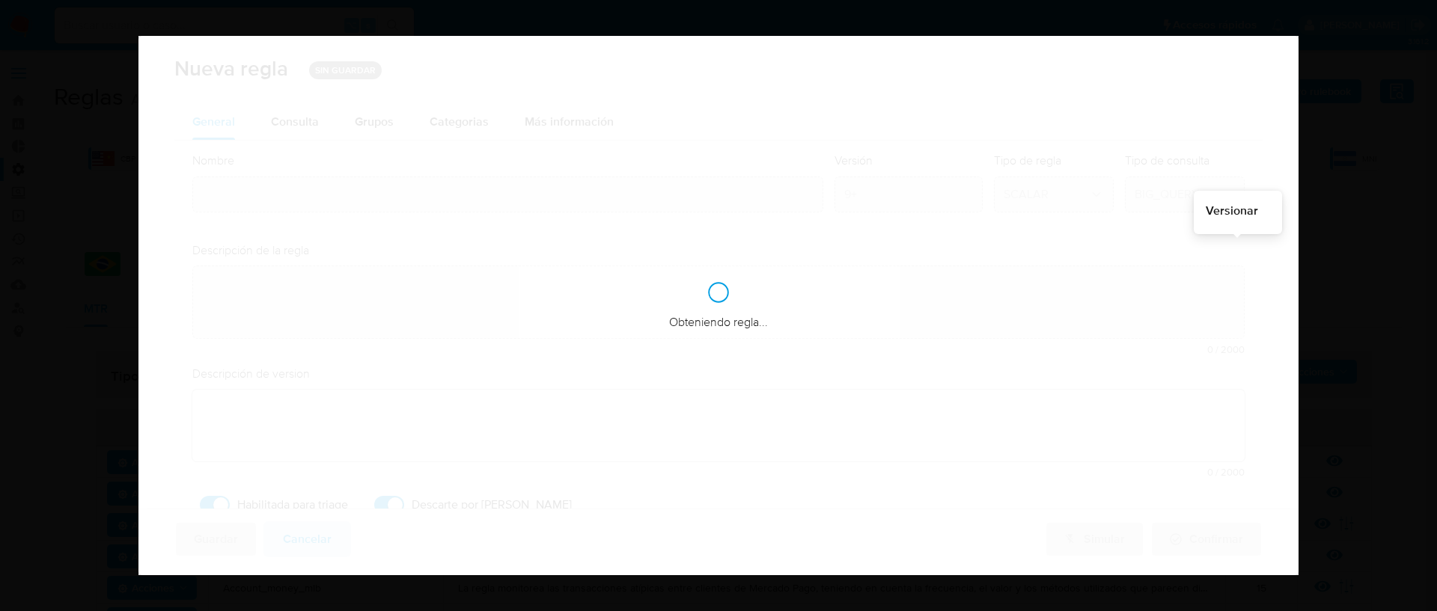
type input "Contas_concentradas_mlb"
type textarea "La regla monitorea a los usuarios que crean varias cuentas en el mismo día o en…"
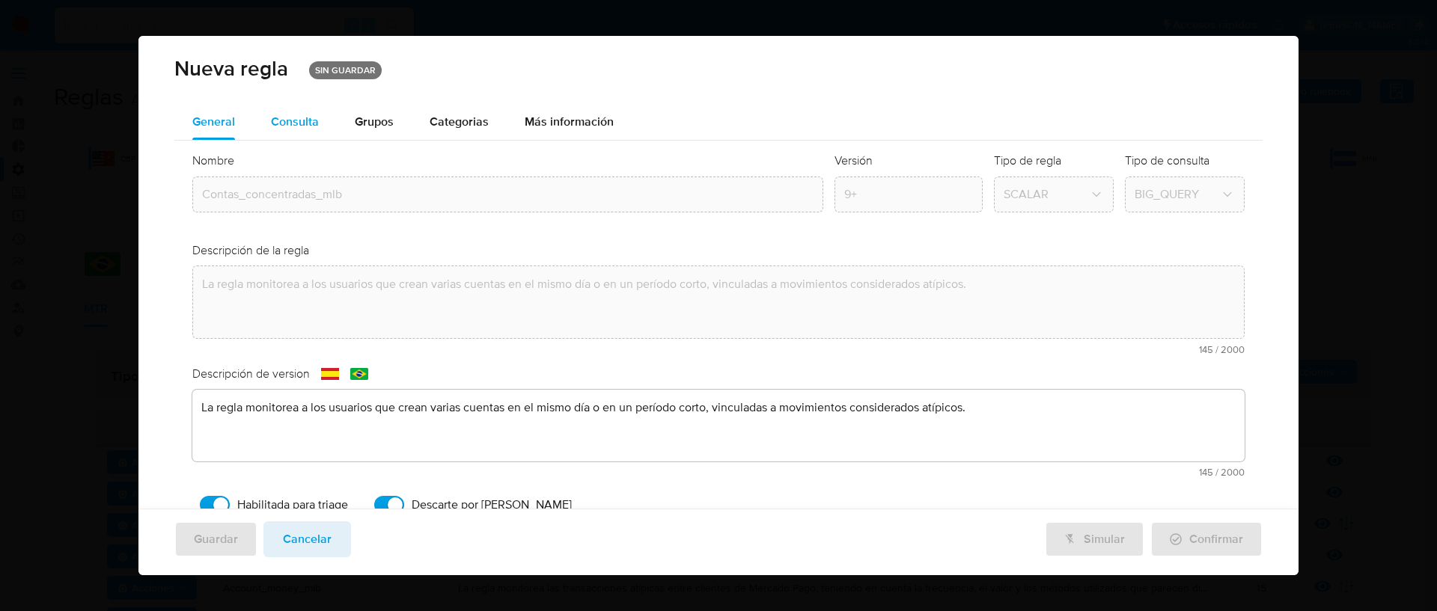
click at [292, 128] on div "Consulta" at bounding box center [295, 122] width 48 height 12
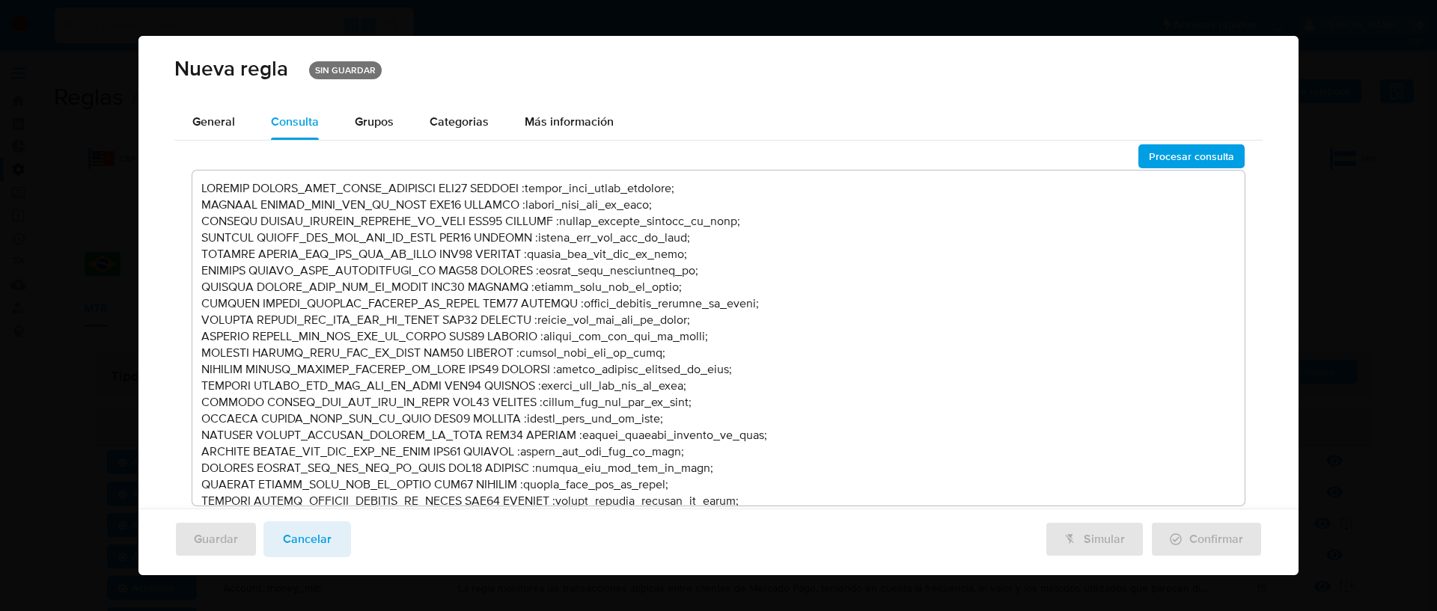
click at [835, 326] on textarea at bounding box center [718, 338] width 1052 height 335
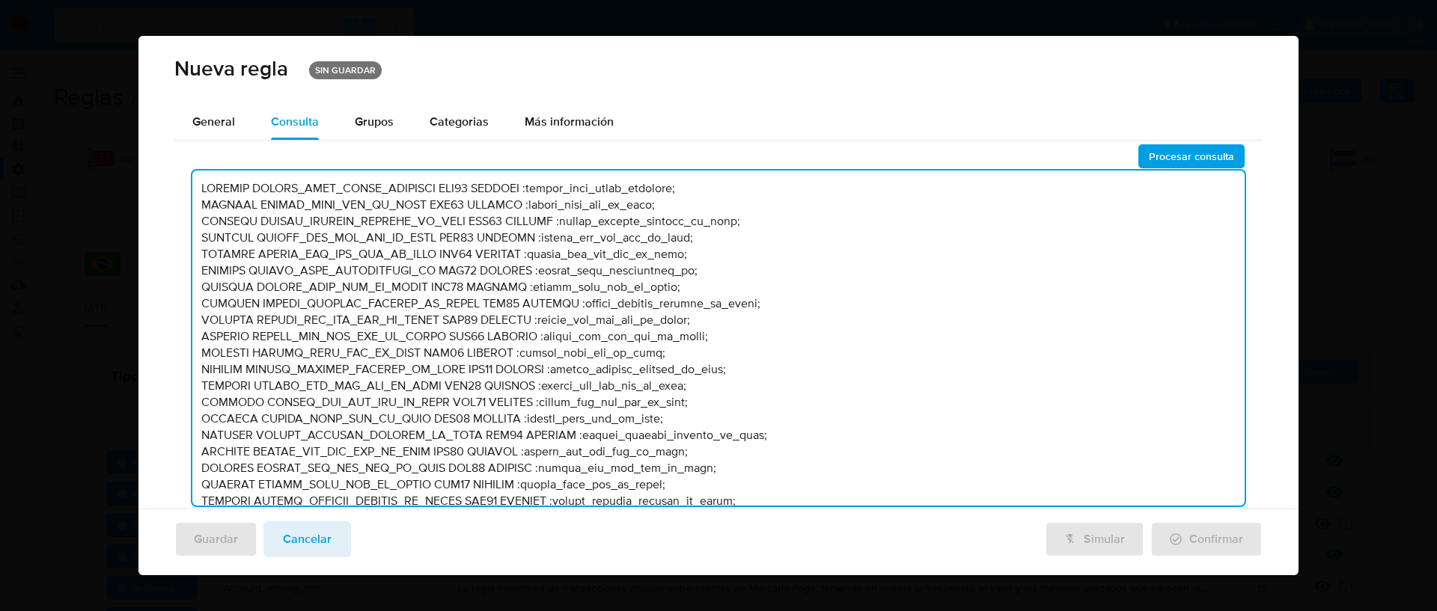
scroll to position [3791, 0]
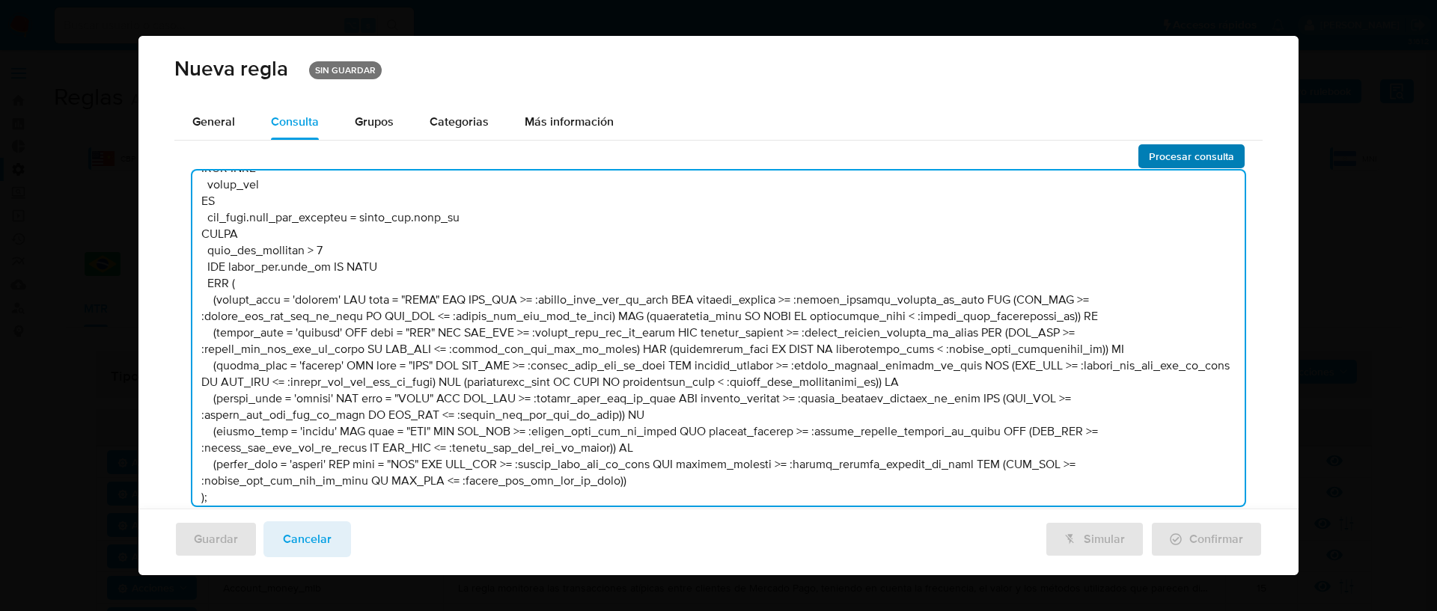
type textarea "DECLARE UMBRAL_DIAS_CASOS_ABIERTOS INT64 DEFAULT :umbral_dias_casos_abiertos; D…"
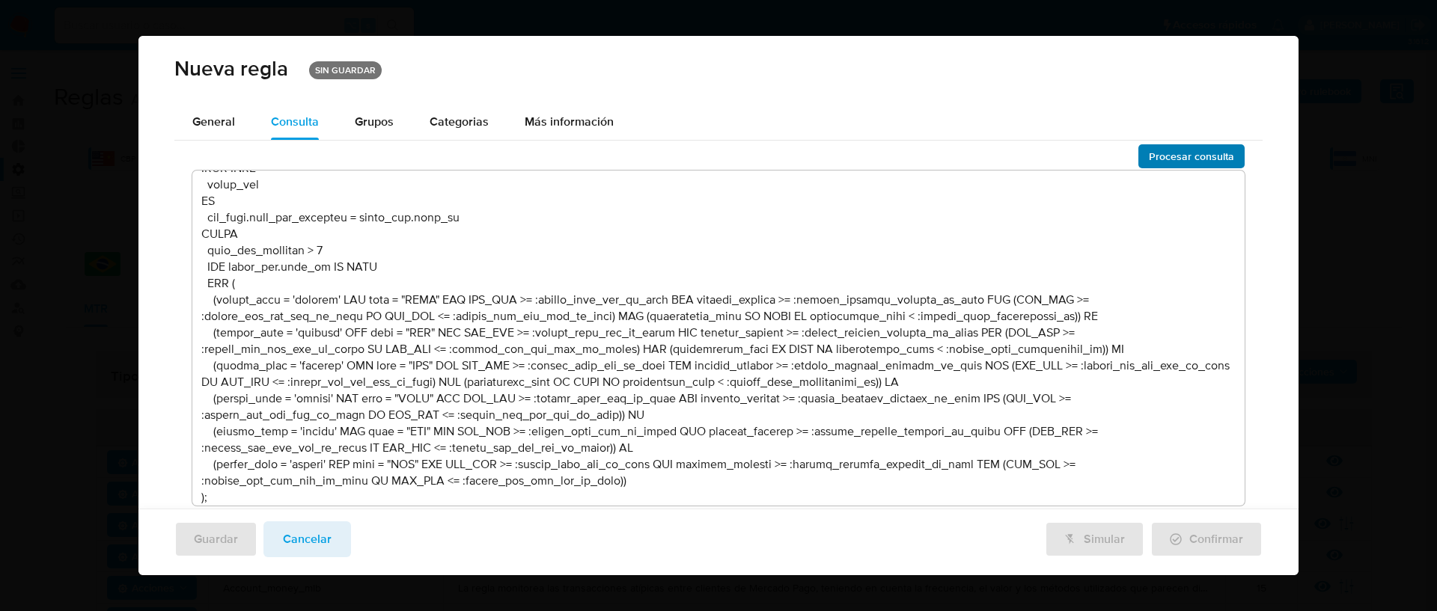
click at [1167, 163] on span "Procesar consulta" at bounding box center [1191, 156] width 85 height 21
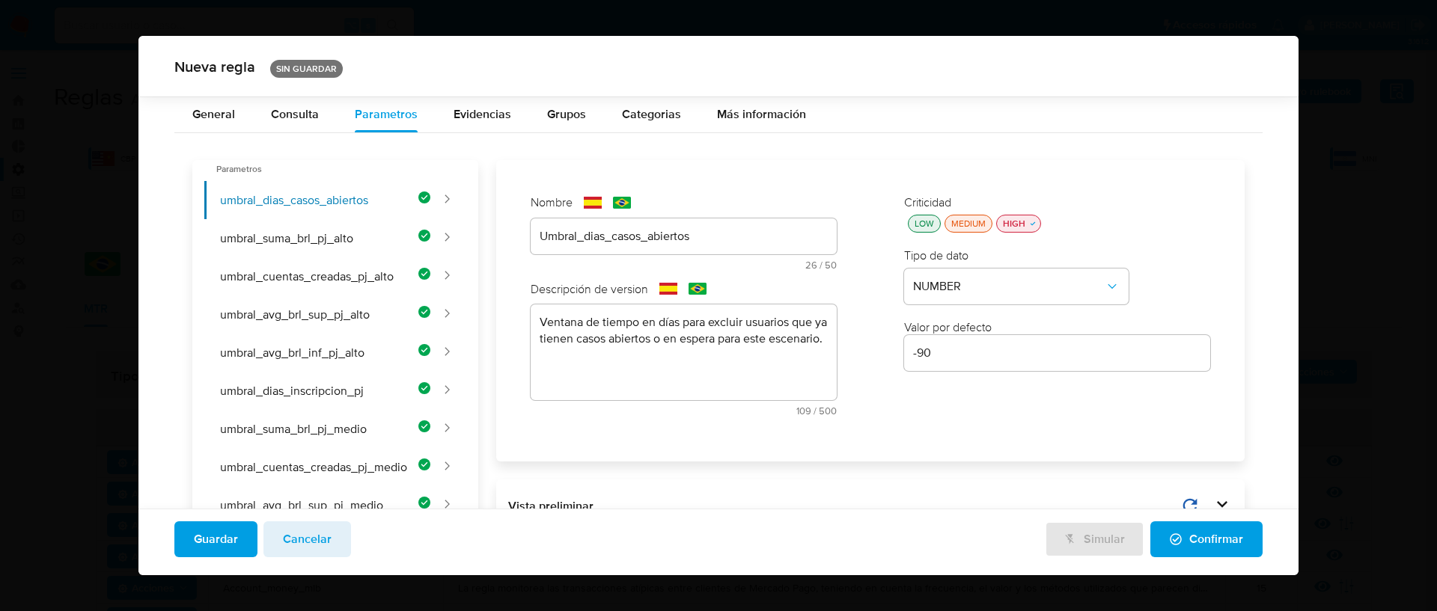
scroll to position [311, 0]
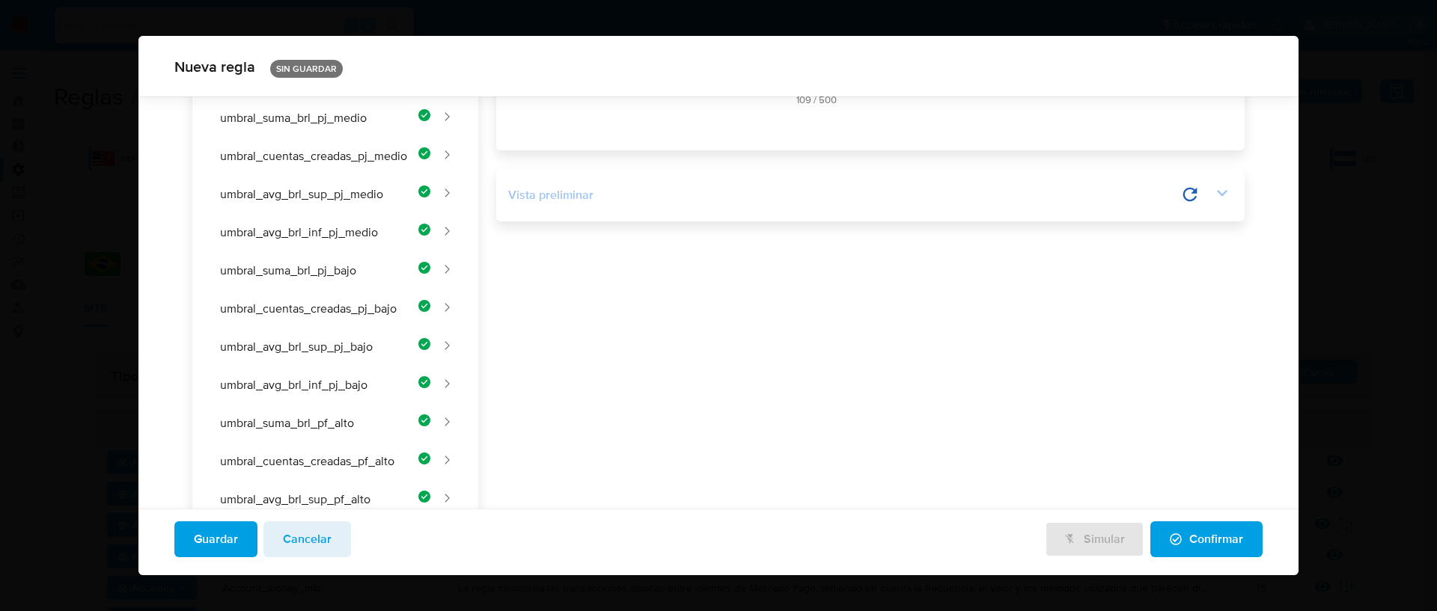
click at [1218, 195] on icon at bounding box center [1222, 193] width 21 height 21
click at [1041, 198] on icon at bounding box center [1040, 194] width 21 height 21
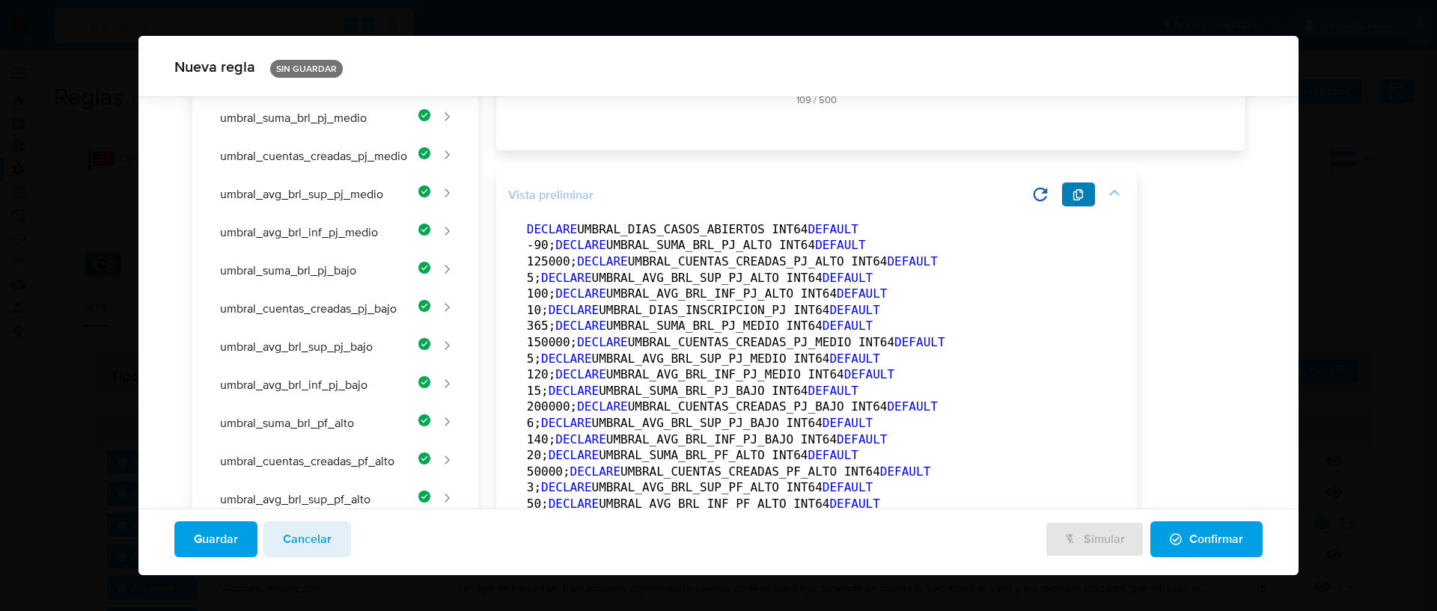
click at [1072, 197] on button "button" at bounding box center [1078, 195] width 33 height 24
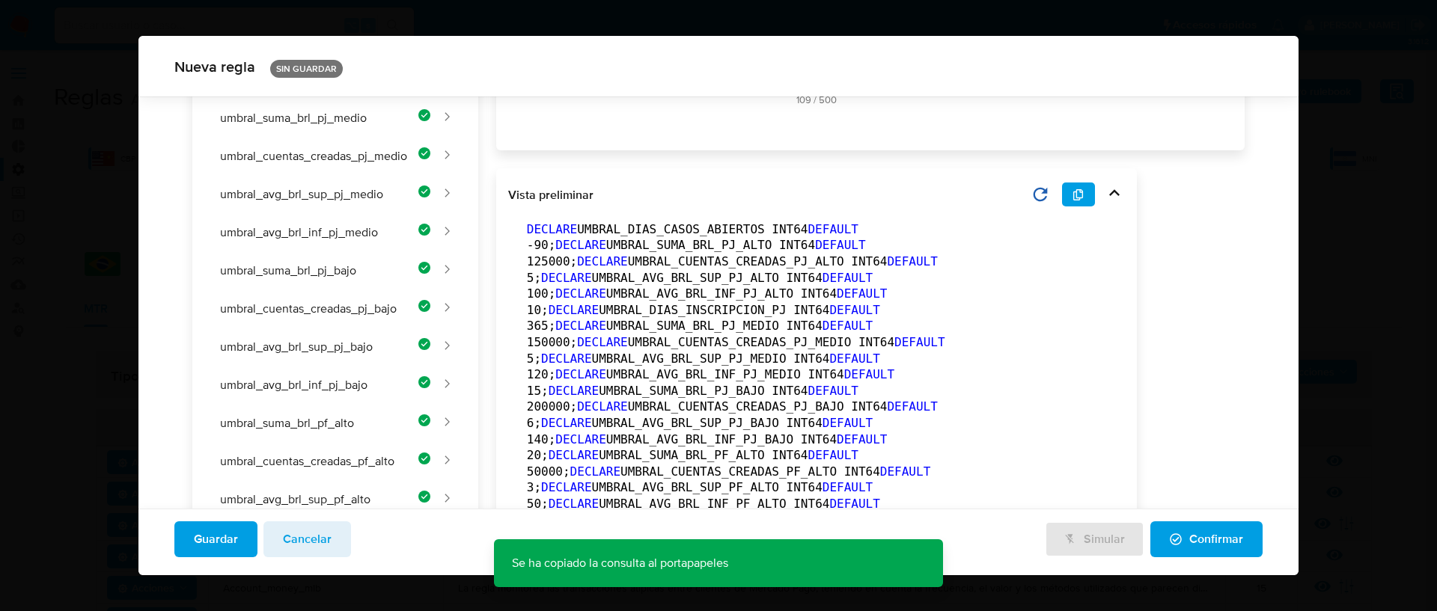
click at [1120, 195] on icon at bounding box center [1114, 193] width 21 height 21
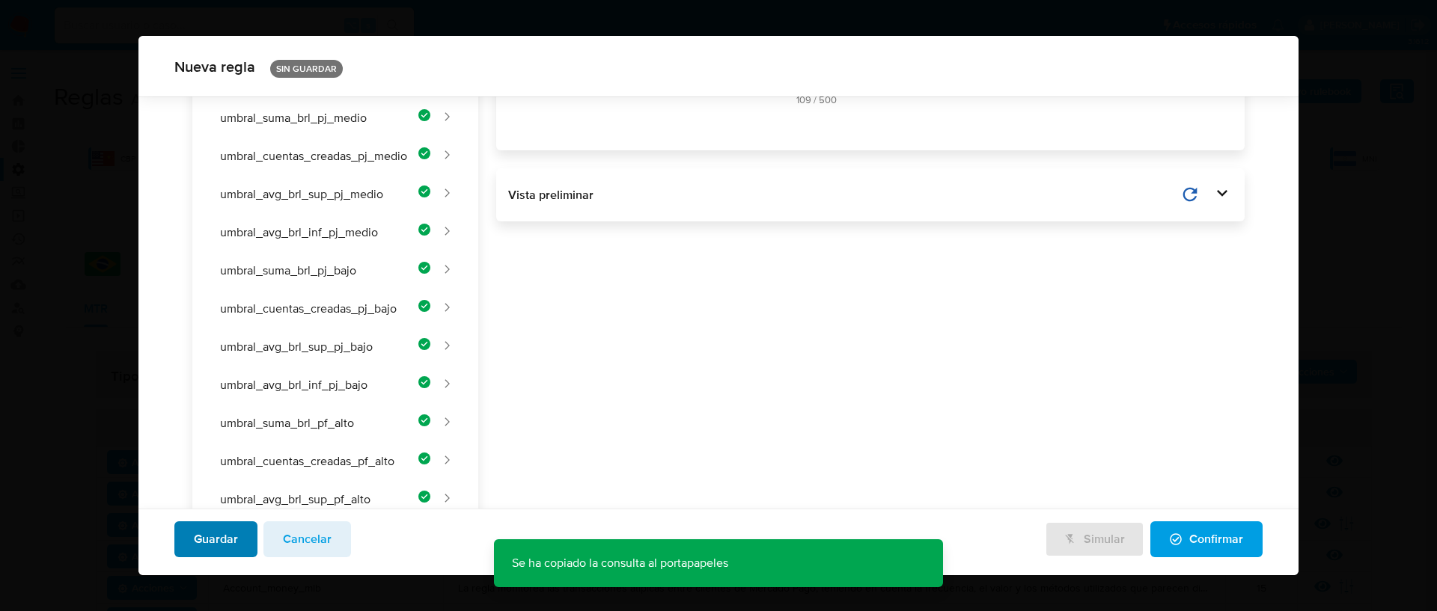
click at [216, 536] on span "Guardar" at bounding box center [216, 539] width 44 height 33
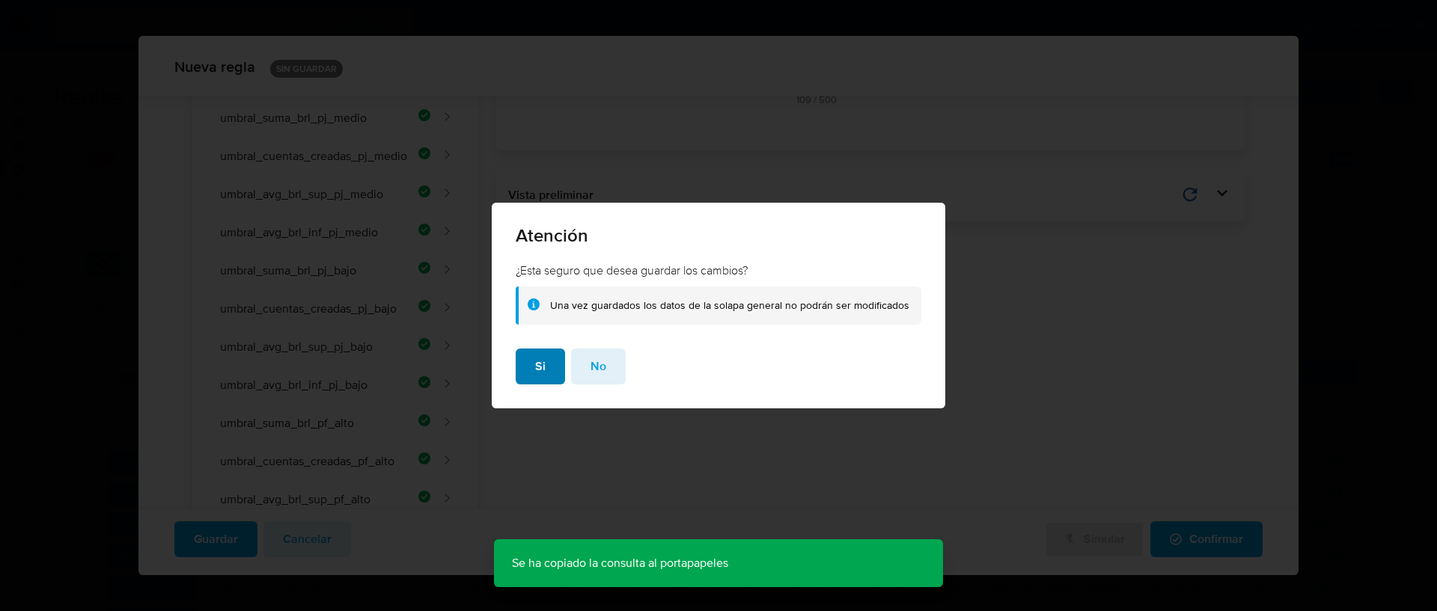
click at [538, 369] on span "Si" at bounding box center [540, 366] width 10 height 33
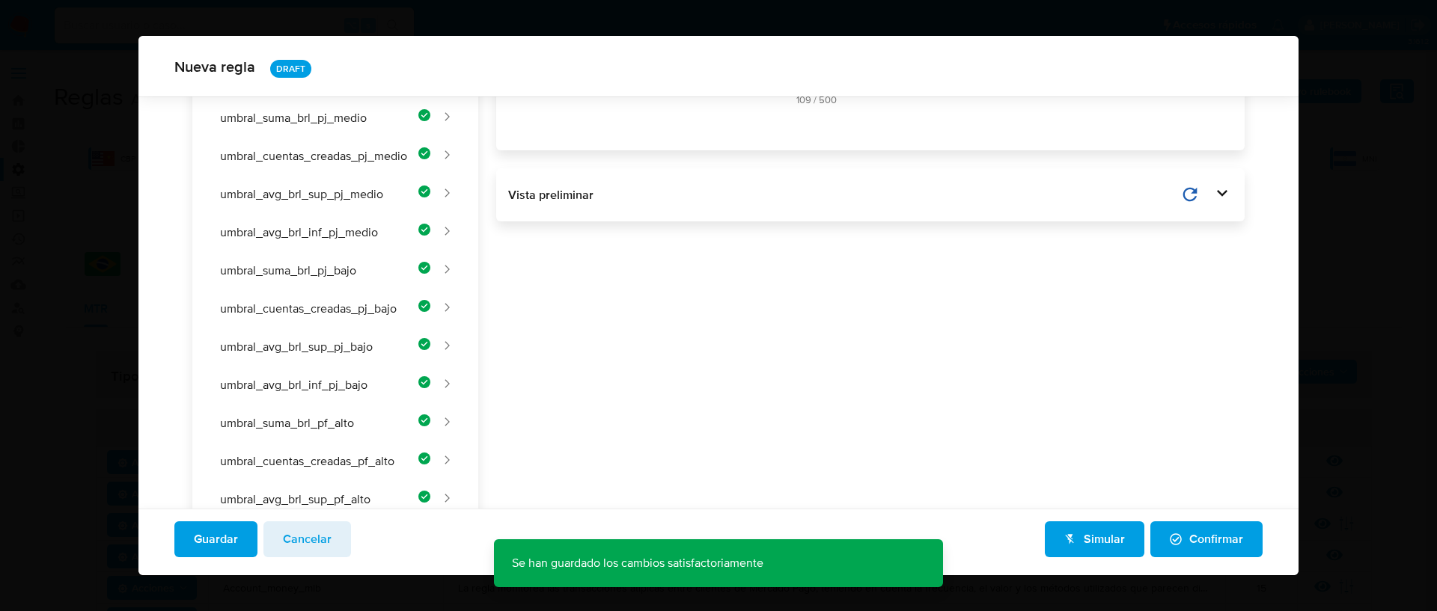
click at [311, 535] on span "Cancelar" at bounding box center [307, 539] width 49 height 33
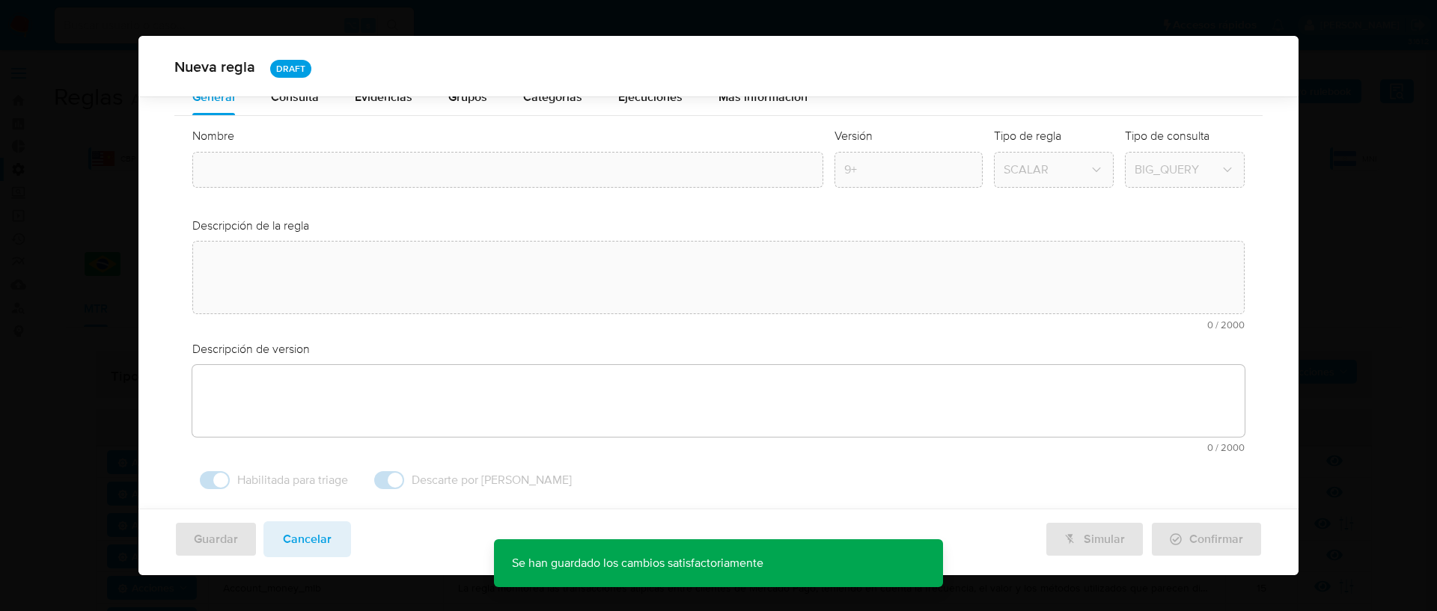
type input "Contas_concentradas_mlb"
type textarea "La regla monitorea a los usuarios que crean varias cuentas en el mismo día o en…"
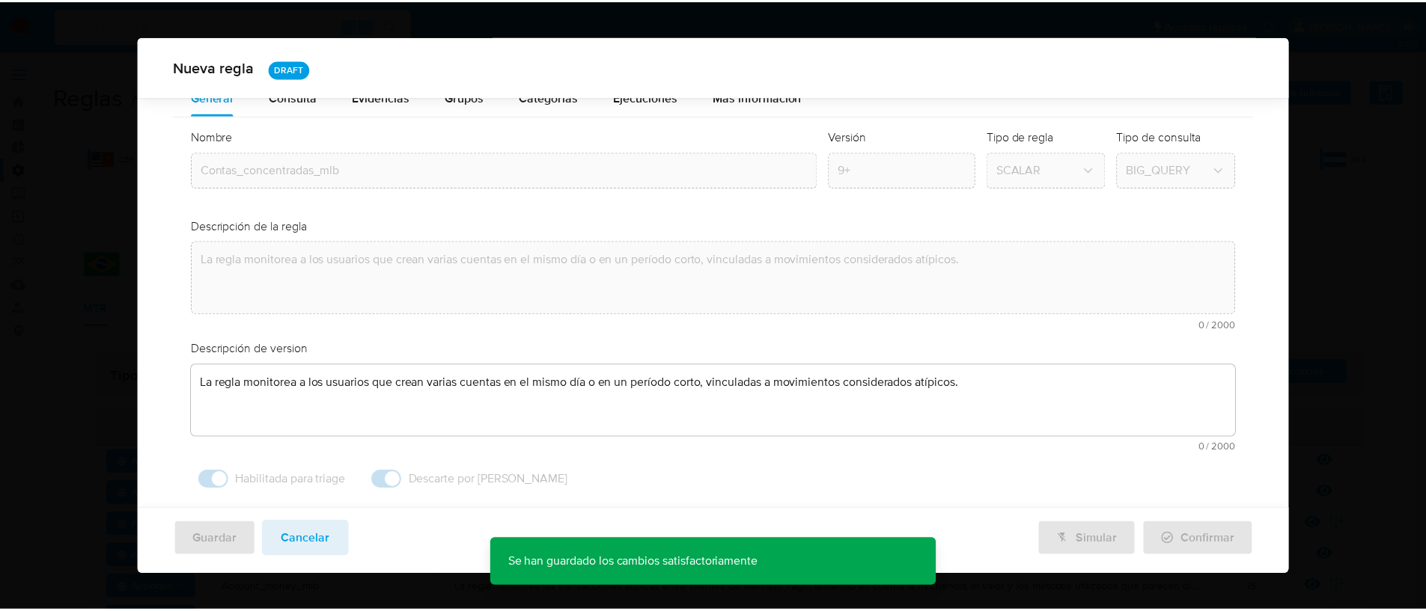
scroll to position [24, 0]
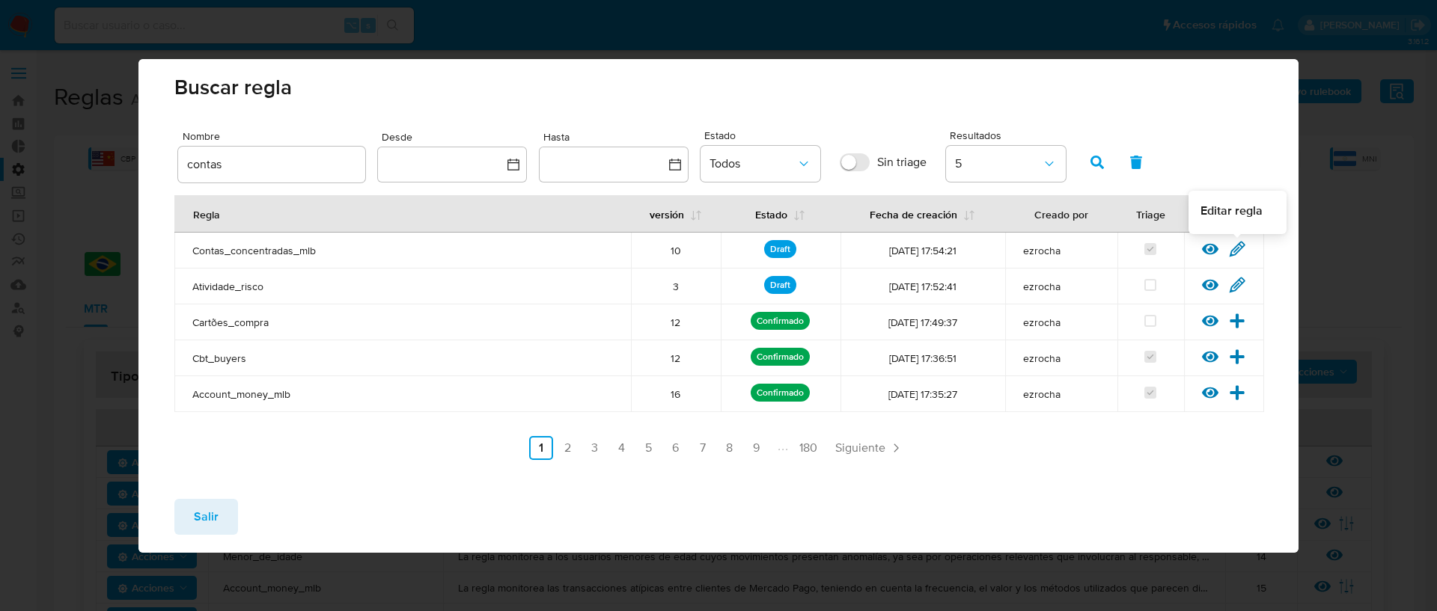
click at [1236, 249] on icon at bounding box center [1237, 249] width 14 height 14
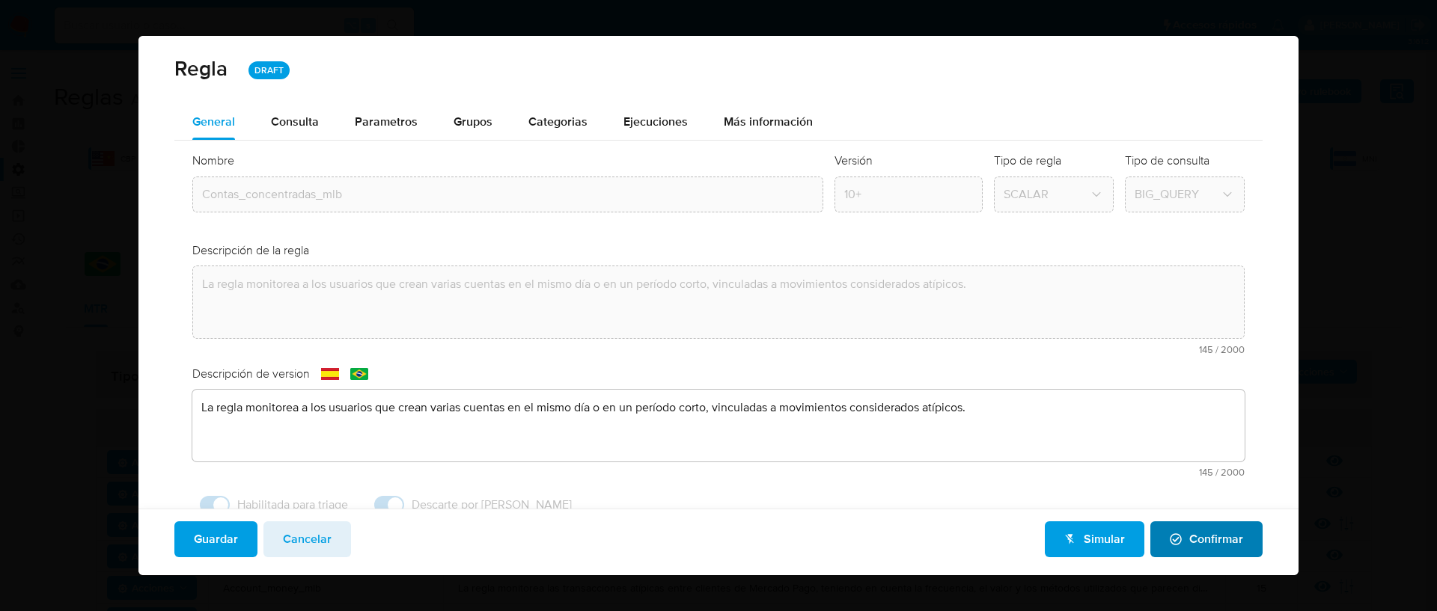
click at [1170, 527] on span "Confirmar" at bounding box center [1206, 539] width 73 height 33
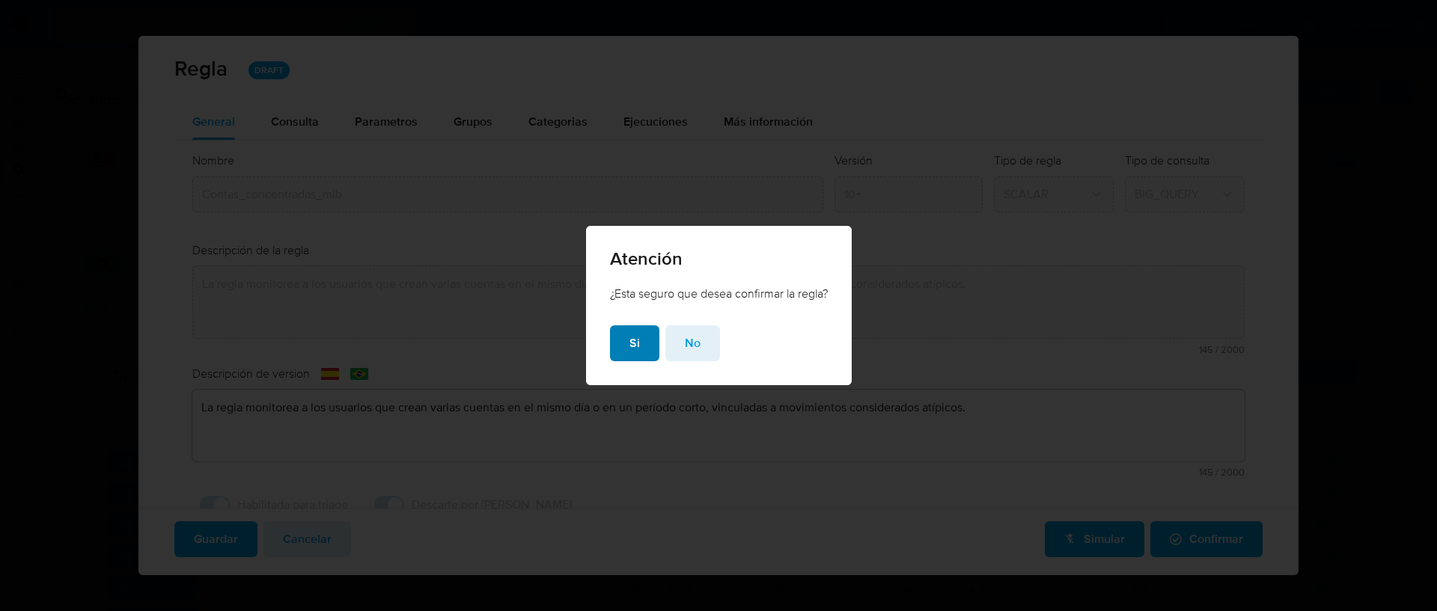
click at [614, 342] on button "Si" at bounding box center [634, 344] width 49 height 36
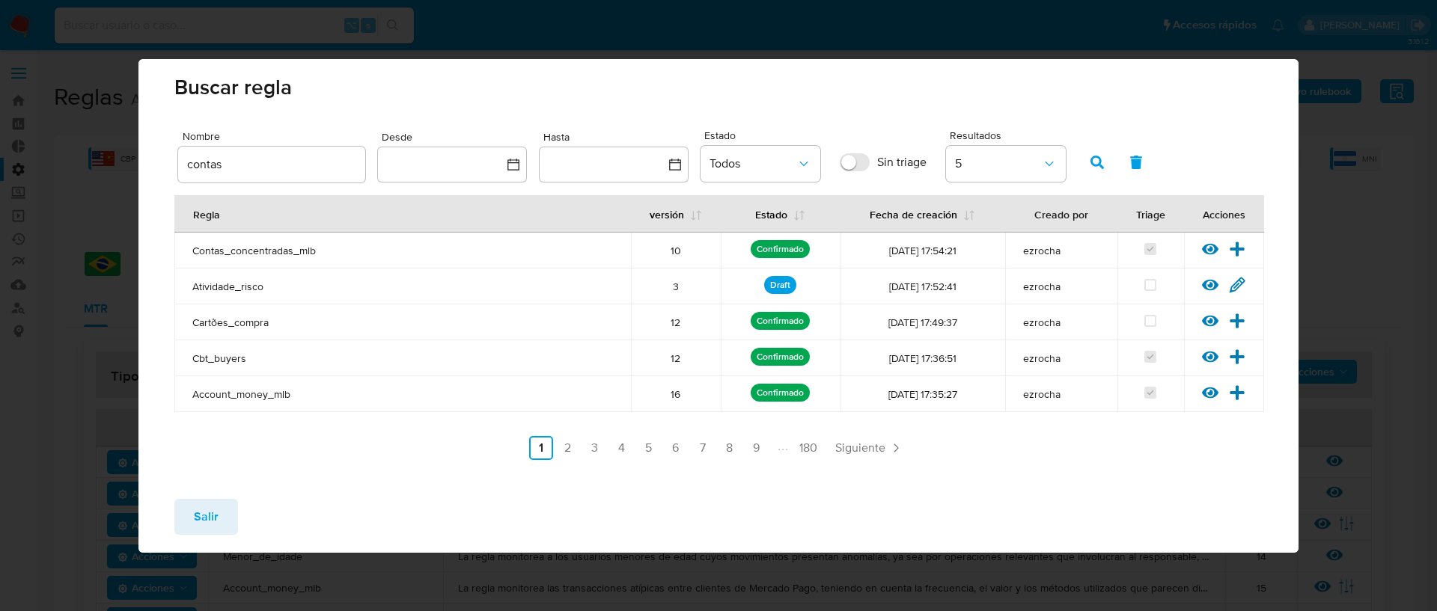
click at [206, 519] on span "Salir" at bounding box center [206, 517] width 25 height 33
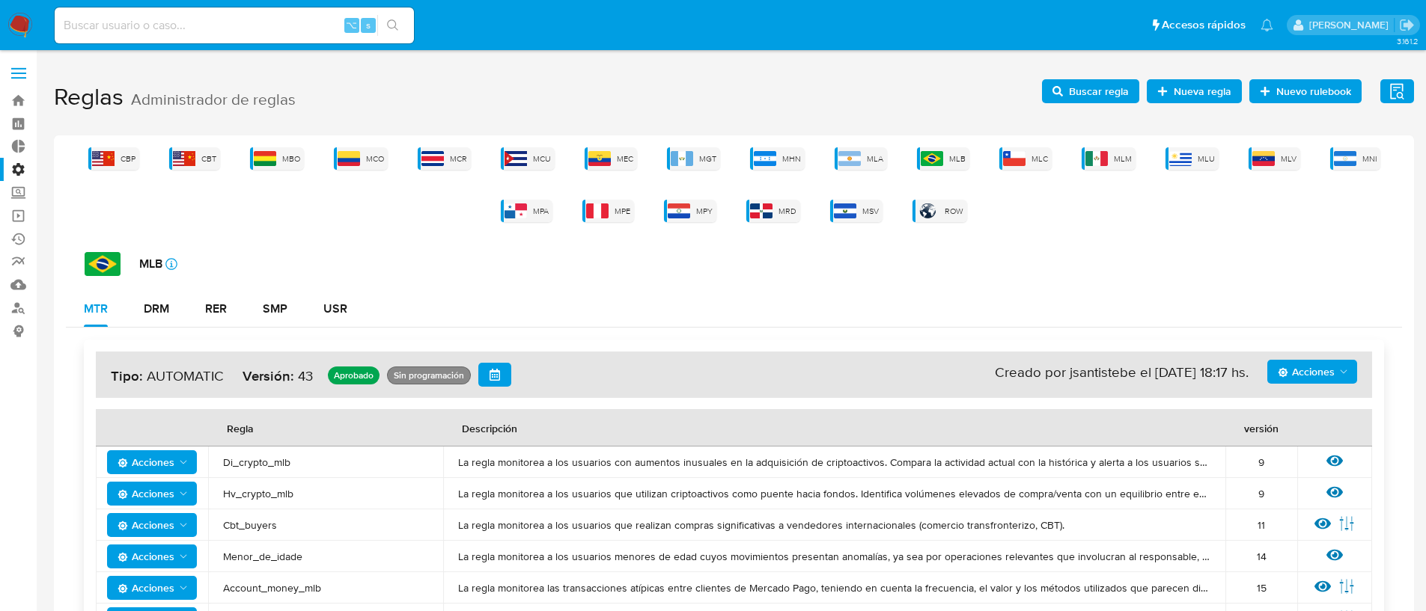
click at [1086, 92] on span "Buscar regla" at bounding box center [1099, 91] width 60 height 24
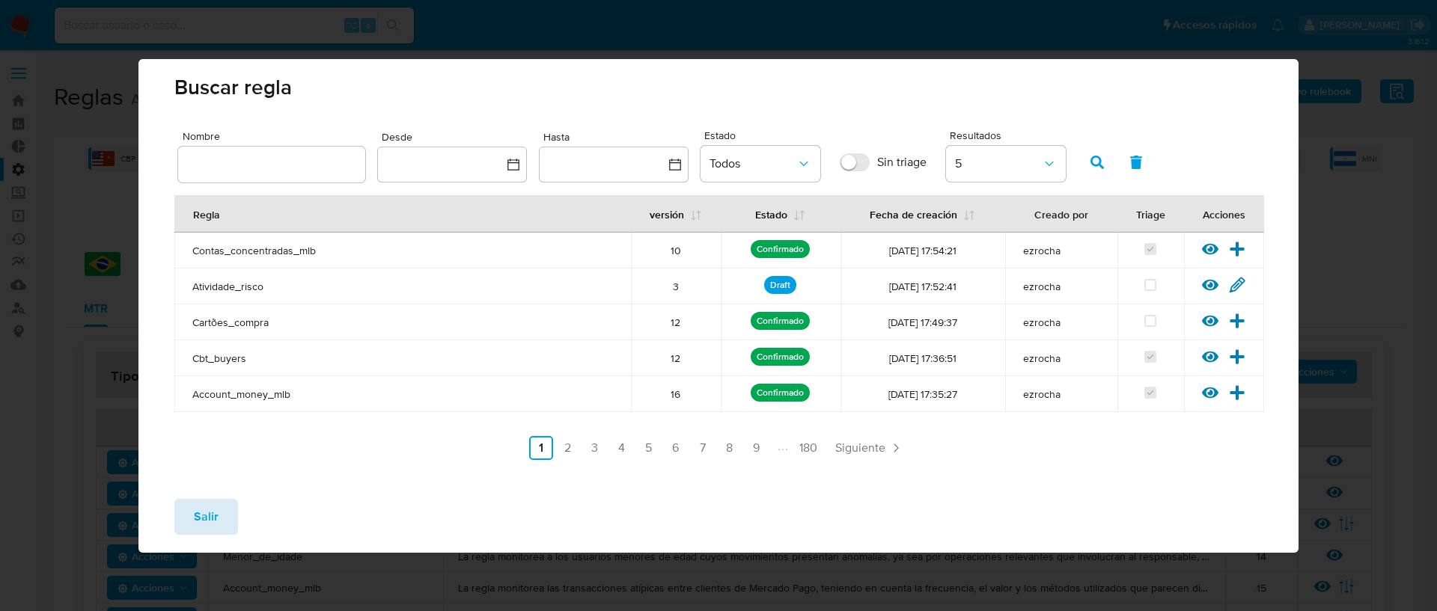
click at [215, 501] on span "Salir" at bounding box center [206, 517] width 25 height 33
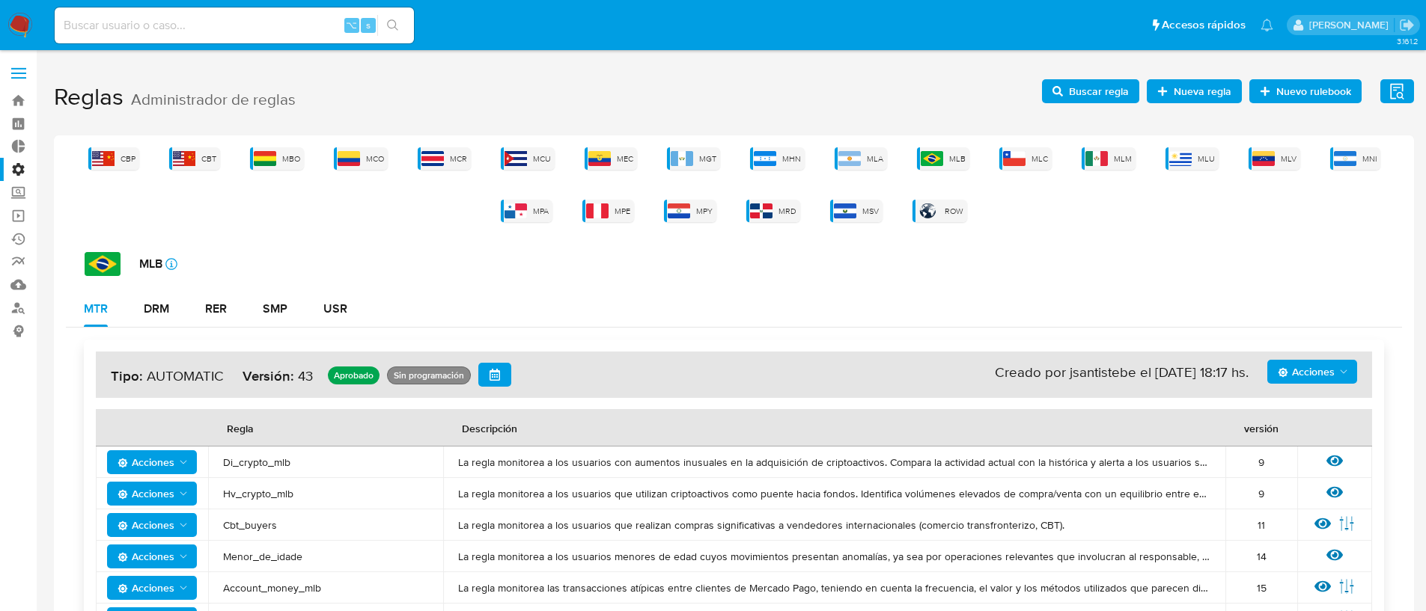
click at [1075, 86] on span "Buscar regla" at bounding box center [1099, 91] width 60 height 24
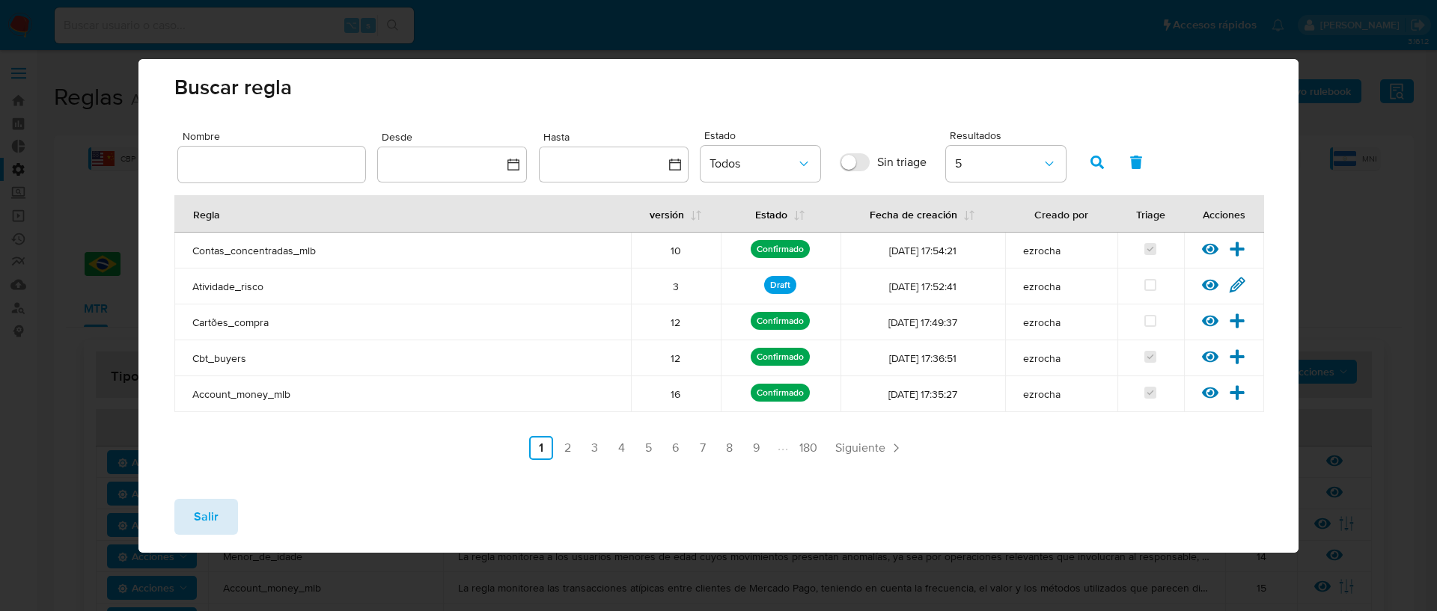
click at [205, 525] on span "Salir" at bounding box center [206, 517] width 25 height 33
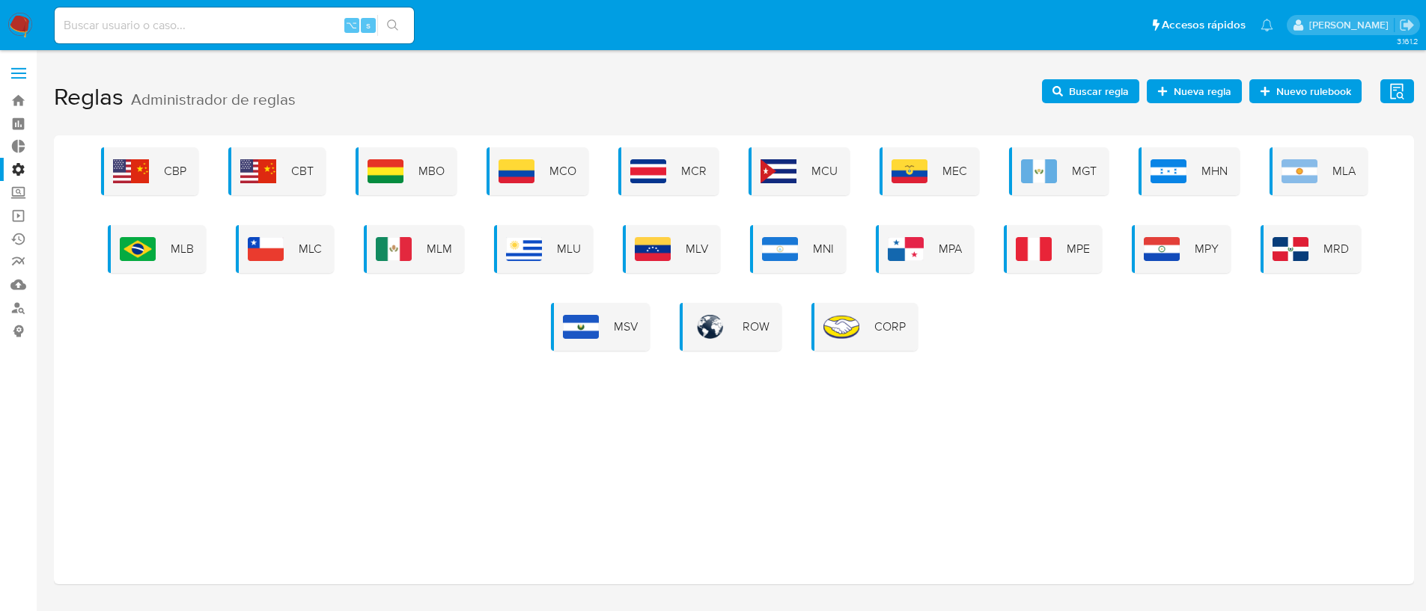
click at [1115, 91] on span "Buscar regla" at bounding box center [1099, 91] width 60 height 24
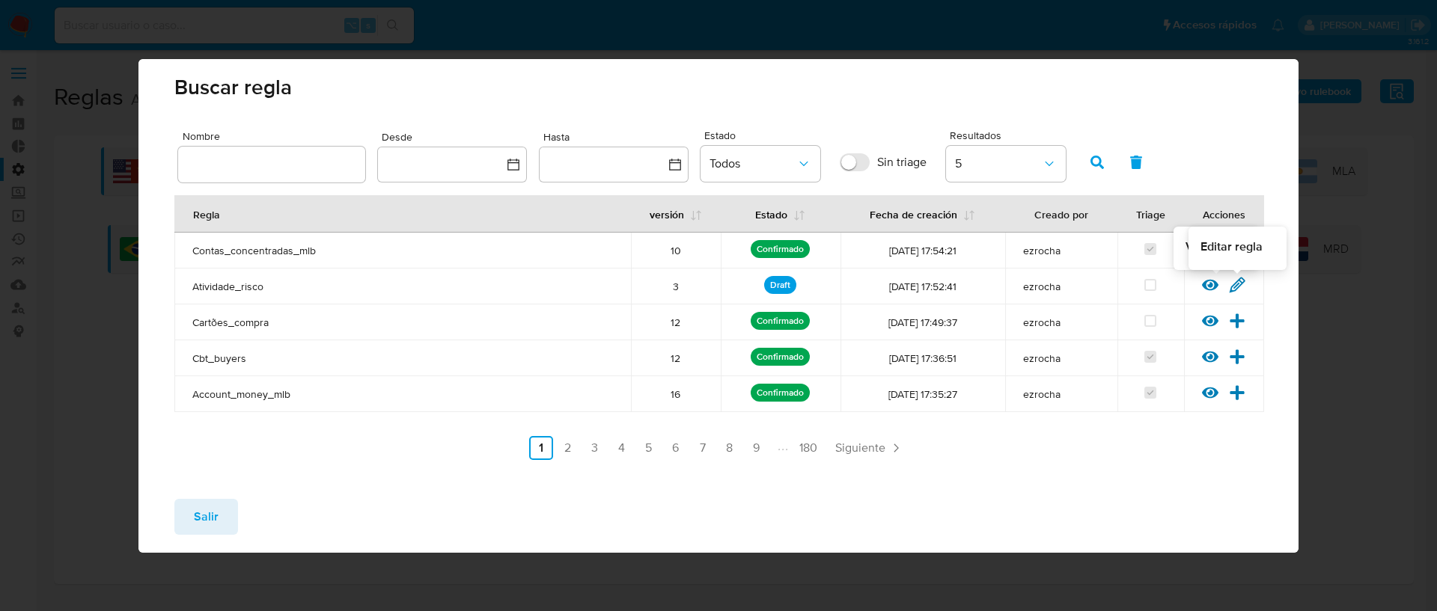
click at [1238, 285] on icon at bounding box center [1237, 285] width 16 height 16
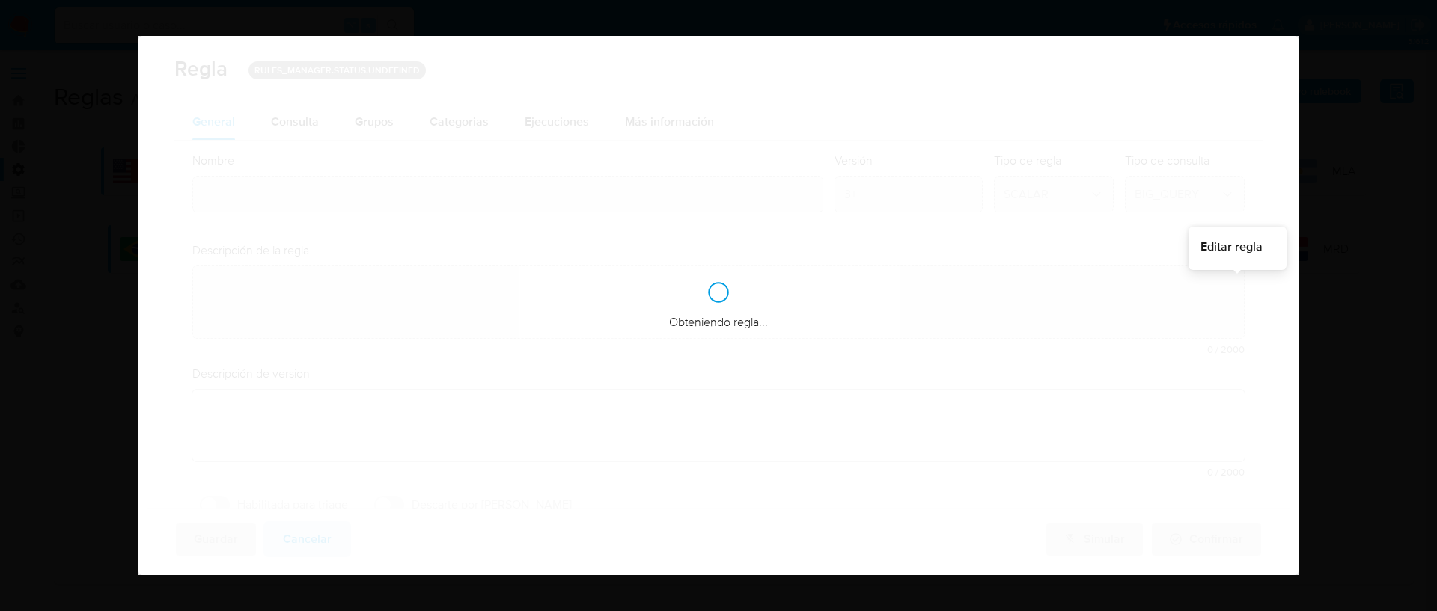
type input "Atividade_risco"
type textarea "La regla monitorea a los usuarios con movimientos superiores a su capacidad fin…"
checkbox input "true"
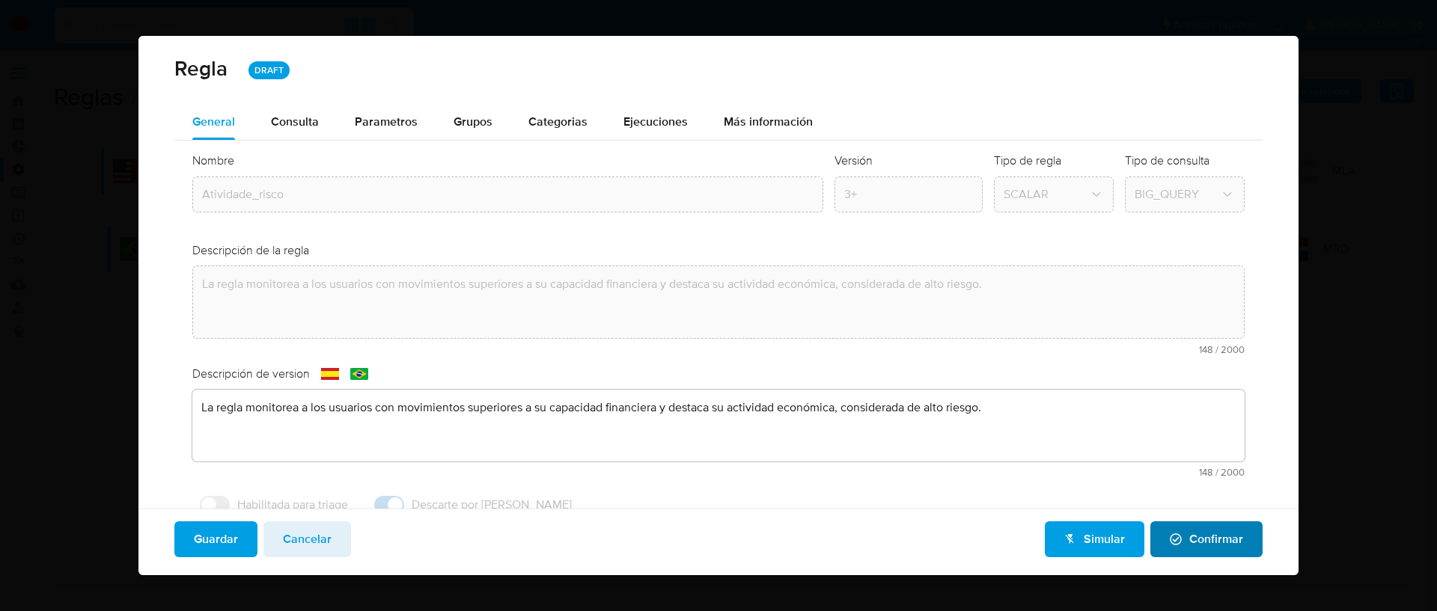
click at [1170, 537] on icon "button" at bounding box center [1176, 540] width 12 height 12
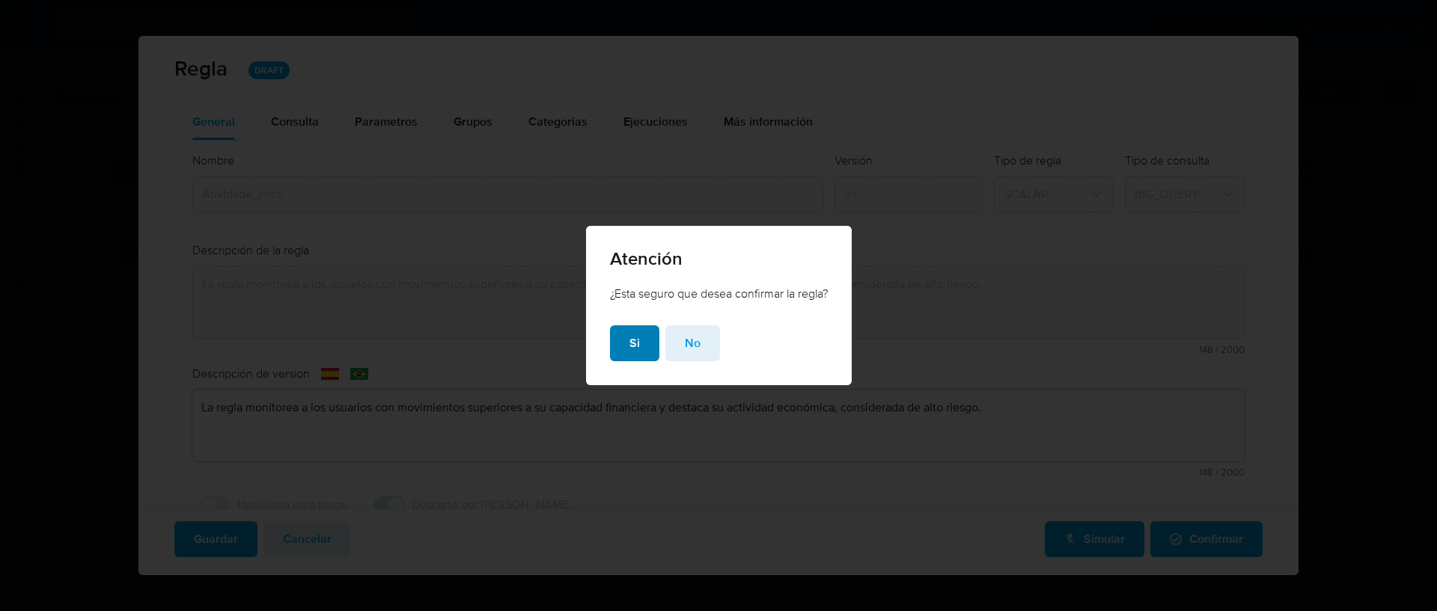
click at [634, 338] on span "Si" at bounding box center [634, 343] width 10 height 33
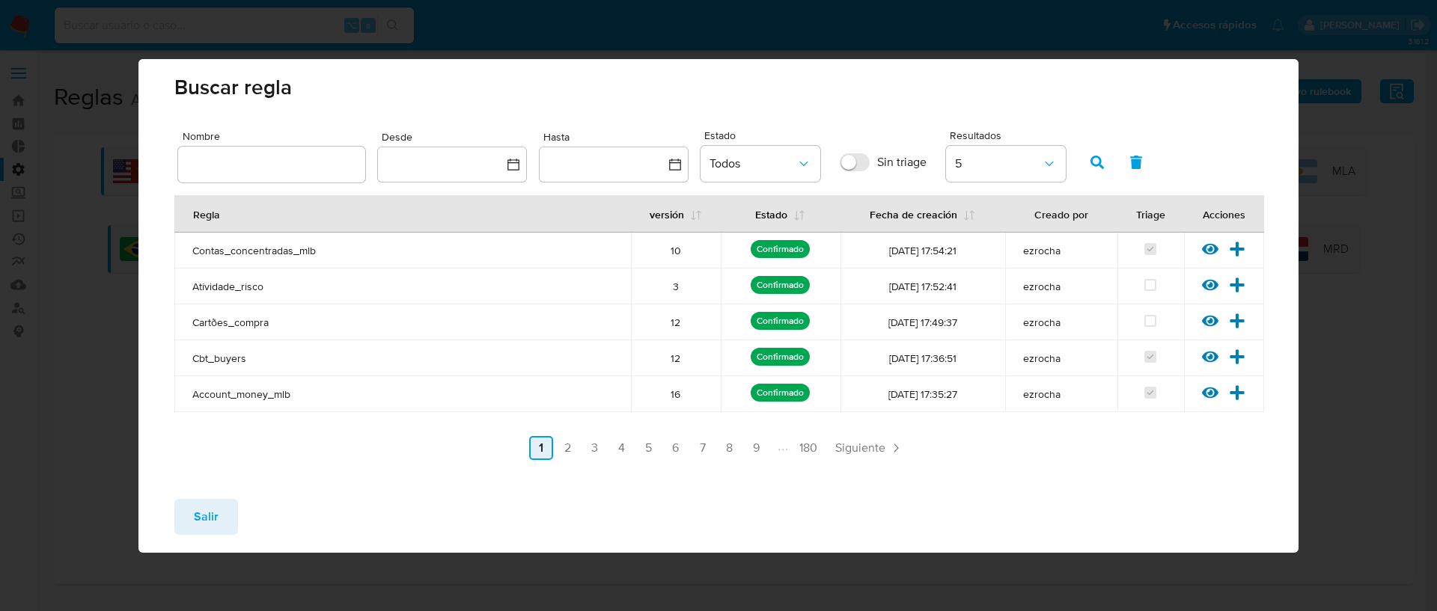
click at [579, 445] on link "2" at bounding box center [568, 448] width 24 height 24
click at [634, 449] on link "3" at bounding box center [635, 448] width 24 height 24
click at [668, 454] on link "4" at bounding box center [662, 448] width 24 height 24
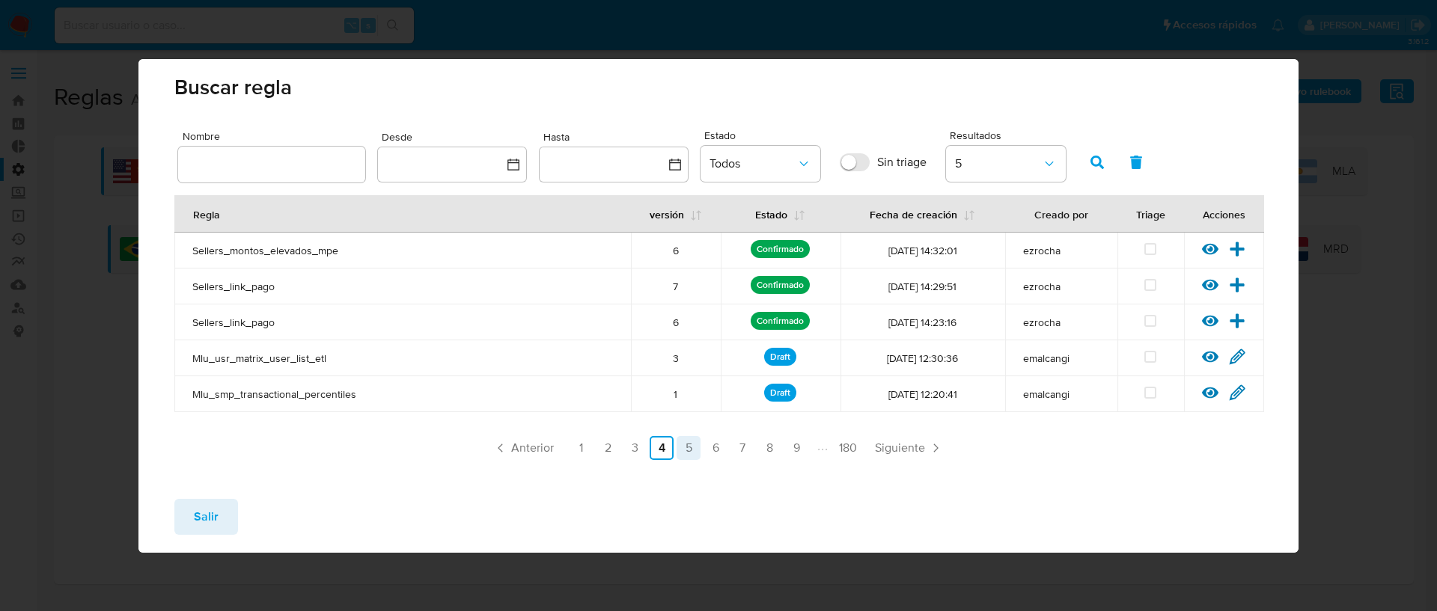
click at [688, 450] on link "5" at bounding box center [689, 448] width 24 height 24
click at [587, 448] on link "1" at bounding box center [581, 448] width 24 height 24
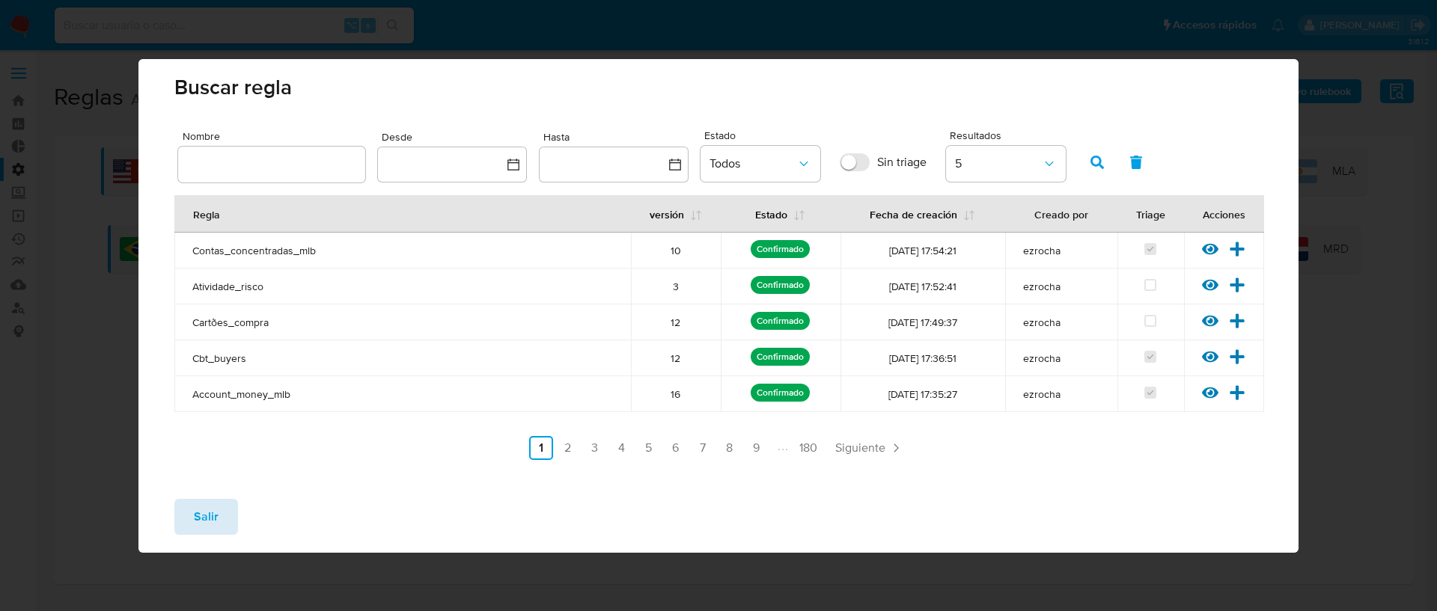
click at [213, 510] on span "Salir" at bounding box center [206, 517] width 25 height 33
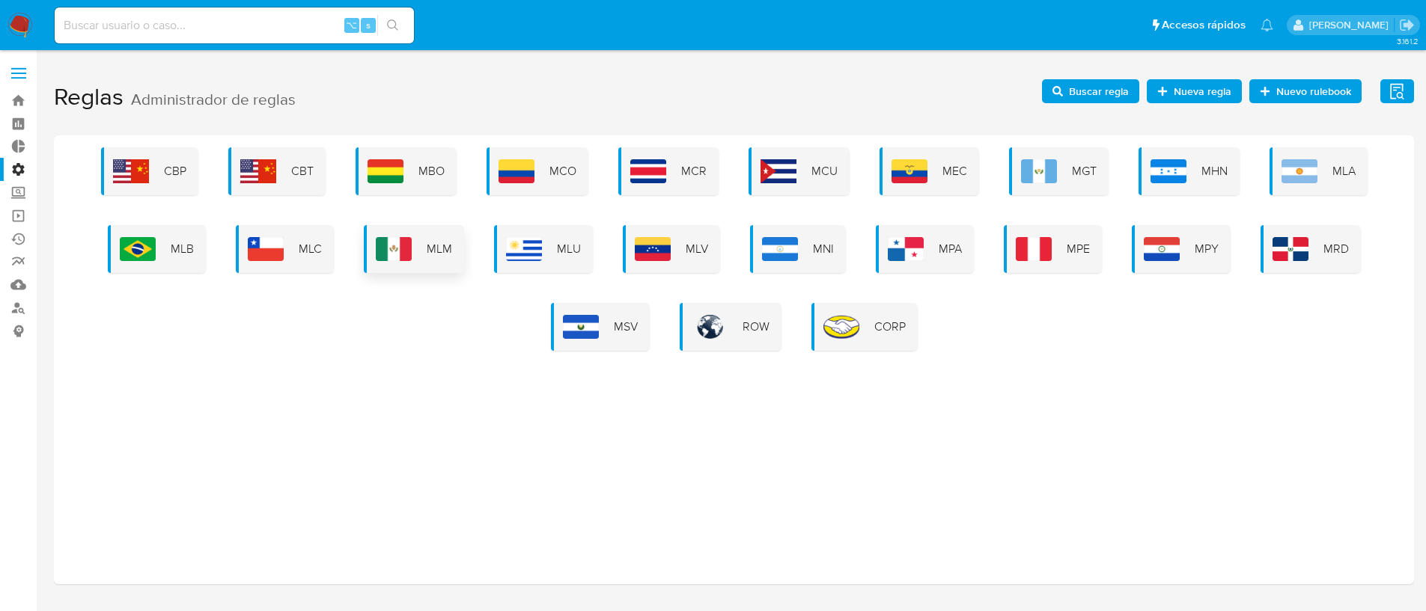
click at [391, 258] on img at bounding box center [394, 249] width 36 height 24
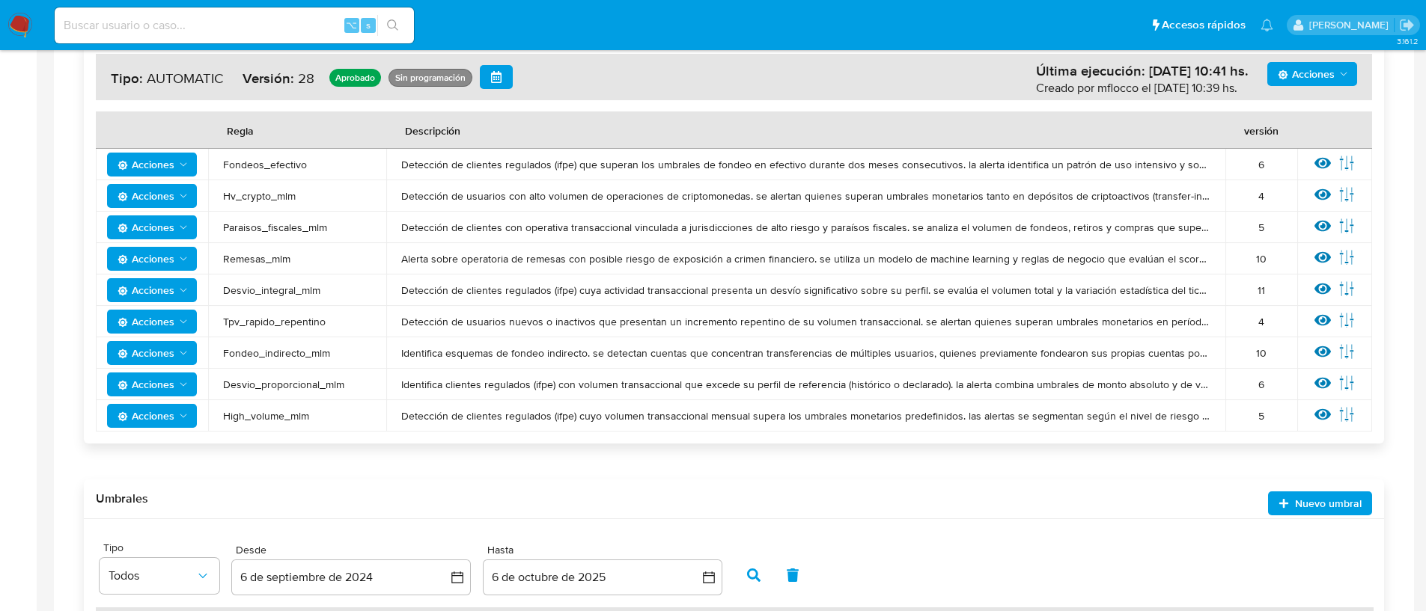
scroll to position [170, 0]
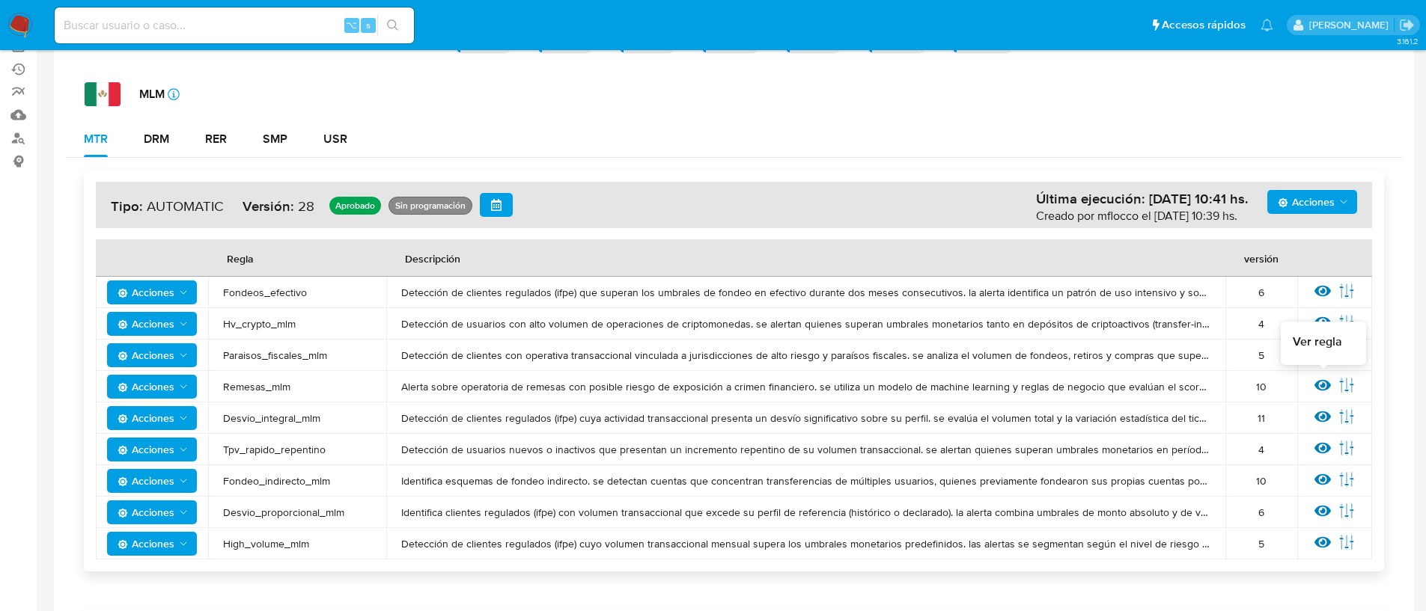
click at [1327, 386] on icon at bounding box center [1322, 385] width 16 height 11
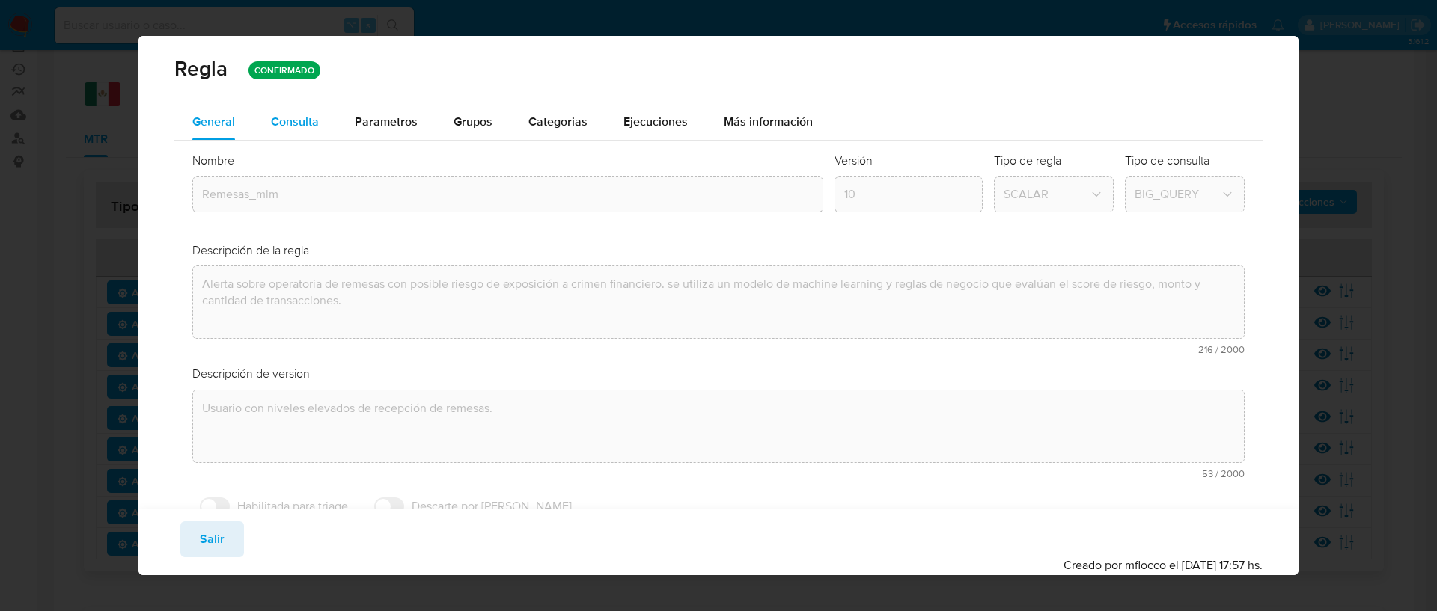
click at [293, 123] on div "Consulta" at bounding box center [295, 122] width 48 height 12
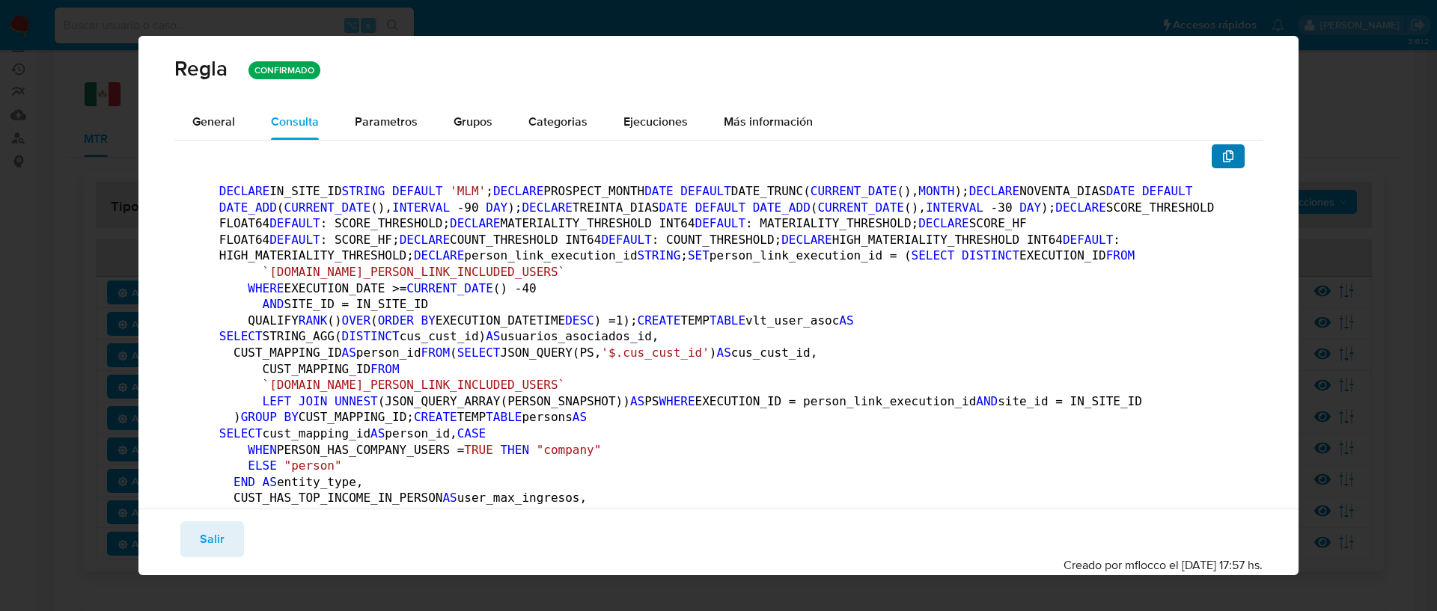
click at [1223, 153] on icon "button" at bounding box center [1228, 156] width 10 height 12
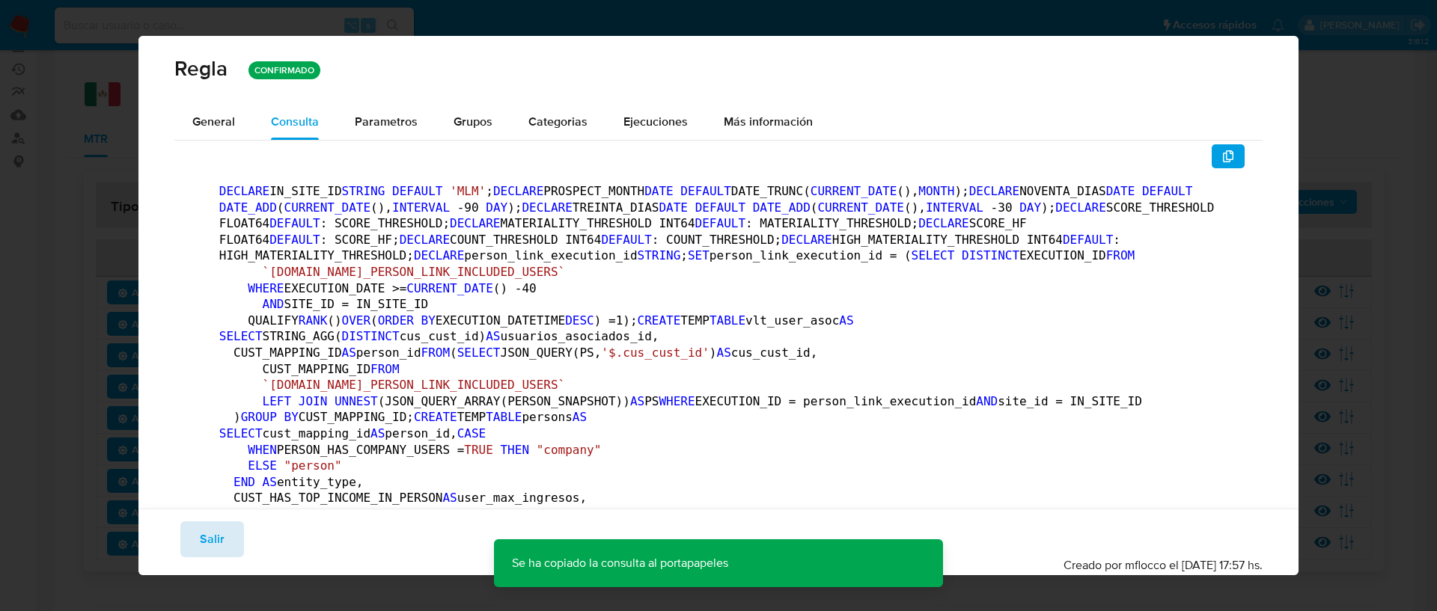
click at [218, 542] on span "Salir" at bounding box center [212, 539] width 25 height 33
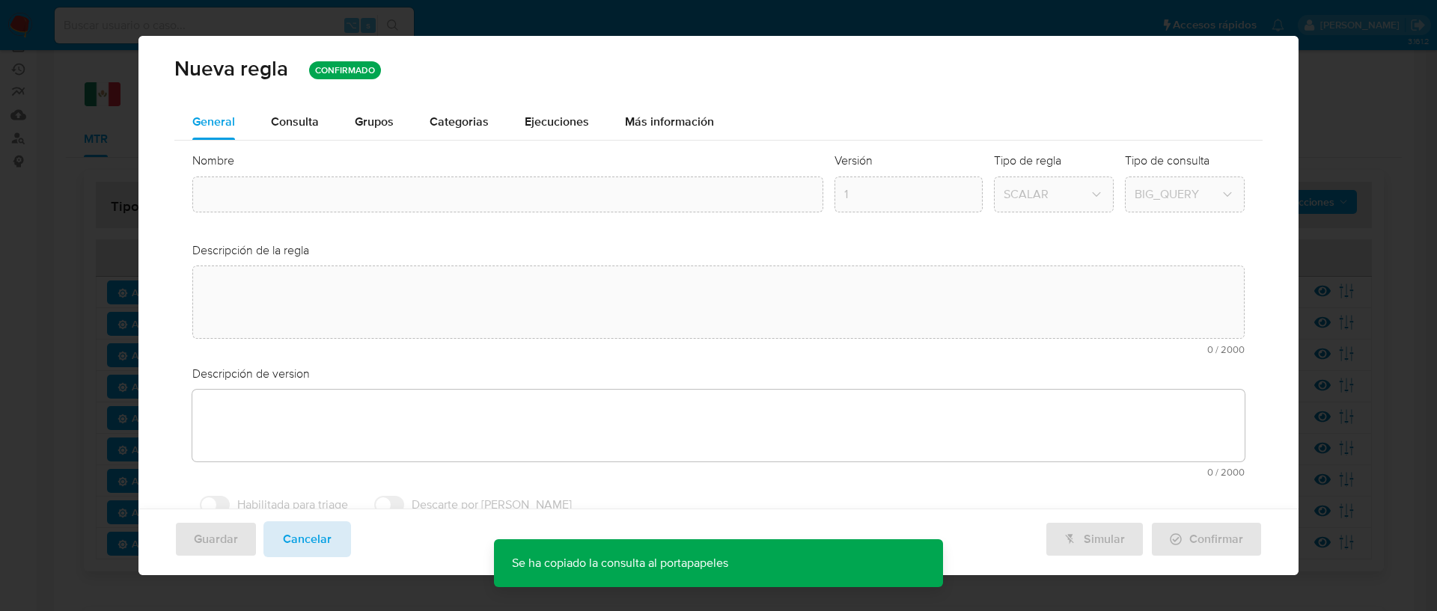
type input "Remesas_mlm"
type textarea "Alerta sobre operatoria de remesas con posible riesgo de exposición a crimen fi…"
type textarea "Usuario con niveles elevados de recepción de remesas."
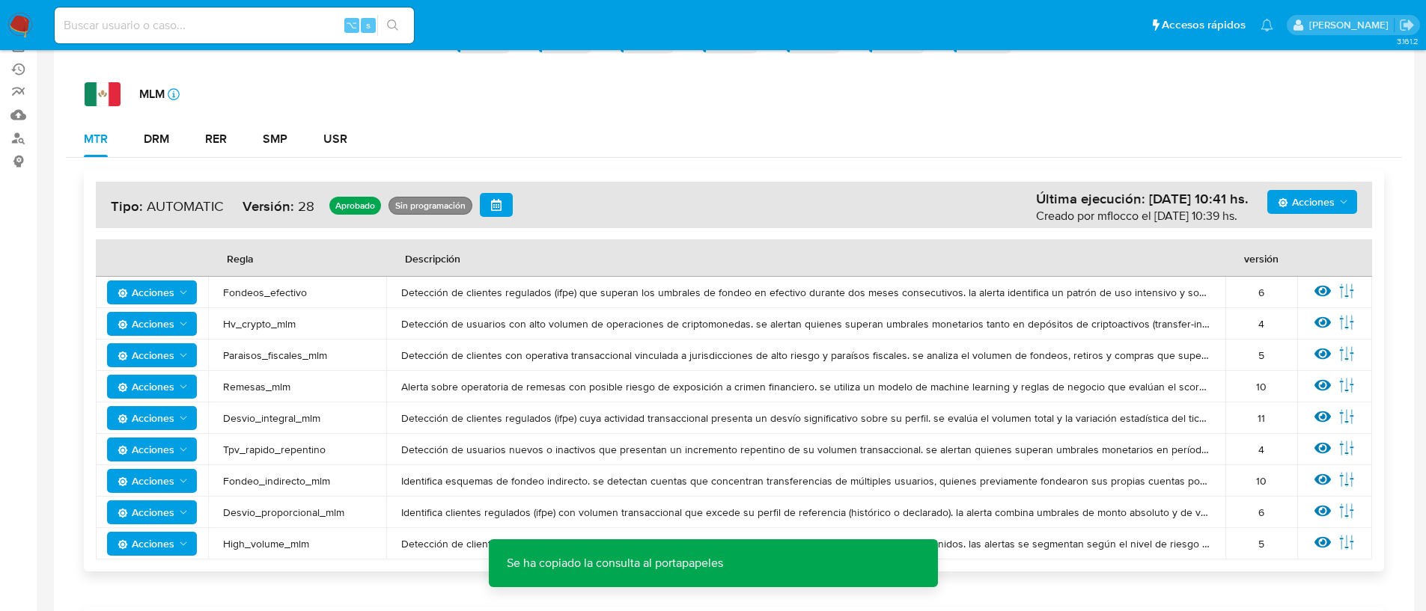
click at [278, 393] on span "Remesas_mlm" at bounding box center [297, 386] width 148 height 13
click at [287, 392] on span "Remesas_mlm" at bounding box center [297, 386] width 148 height 13
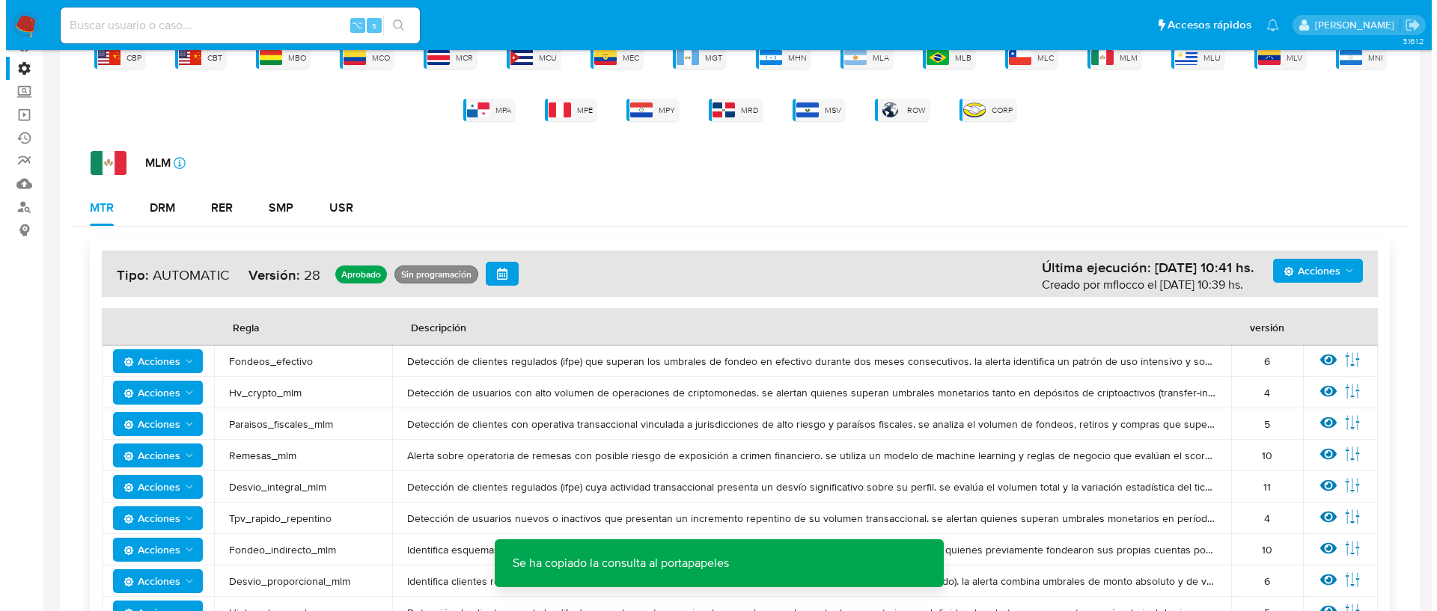
scroll to position [0, 0]
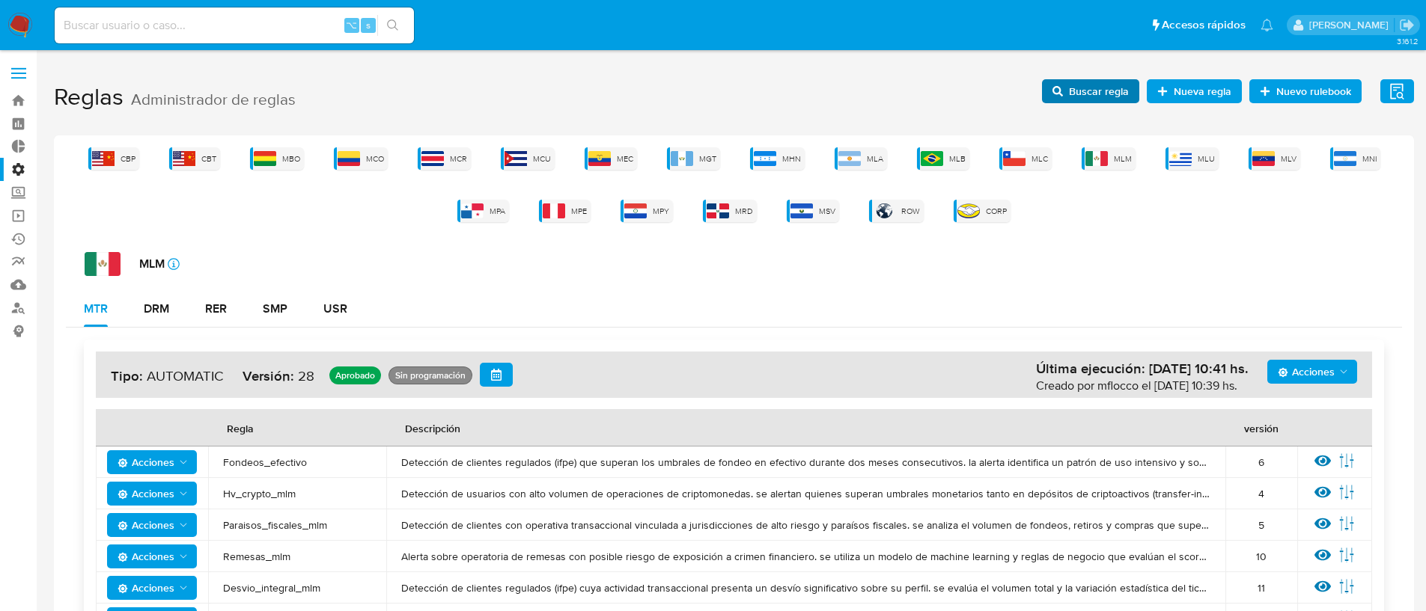
click at [1111, 95] on span "Buscar regla" at bounding box center [1099, 91] width 60 height 24
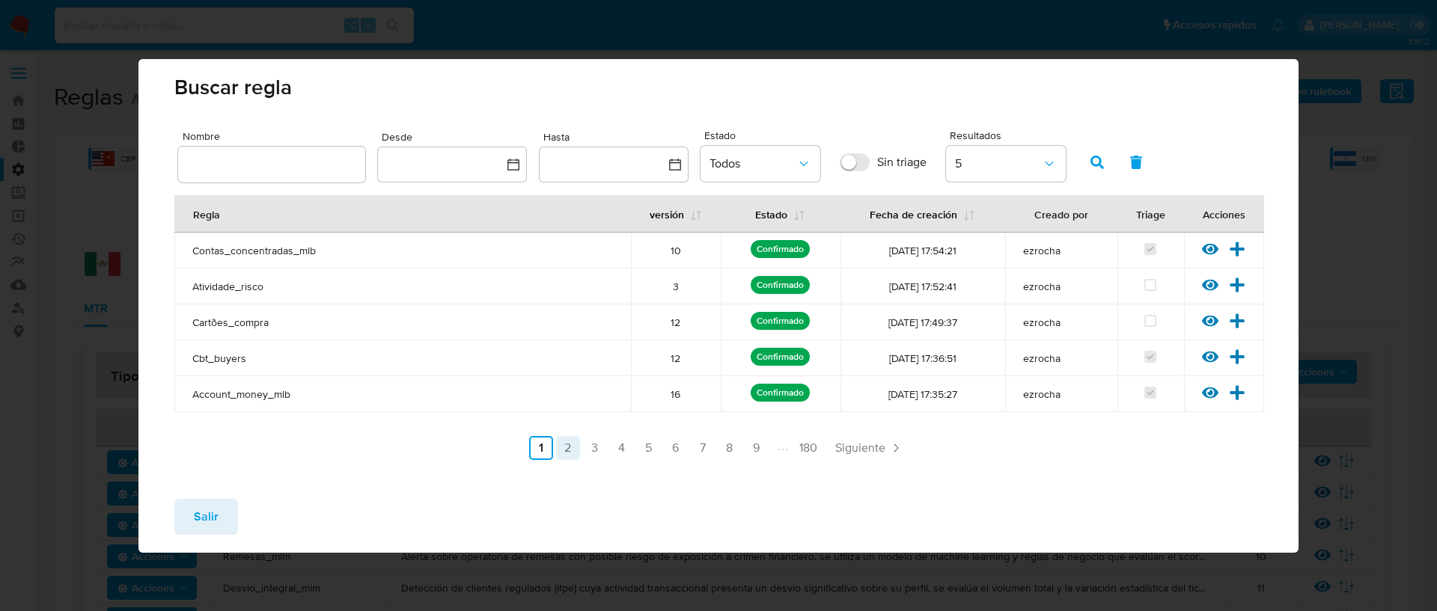
click at [561, 446] on link "2" at bounding box center [568, 448] width 24 height 24
click at [578, 453] on link "1" at bounding box center [581, 448] width 24 height 24
click at [278, 174] on input "text" at bounding box center [271, 164] width 187 height 19
type input "remesas"
click at [1093, 163] on icon "button" at bounding box center [1096, 162] width 13 height 13
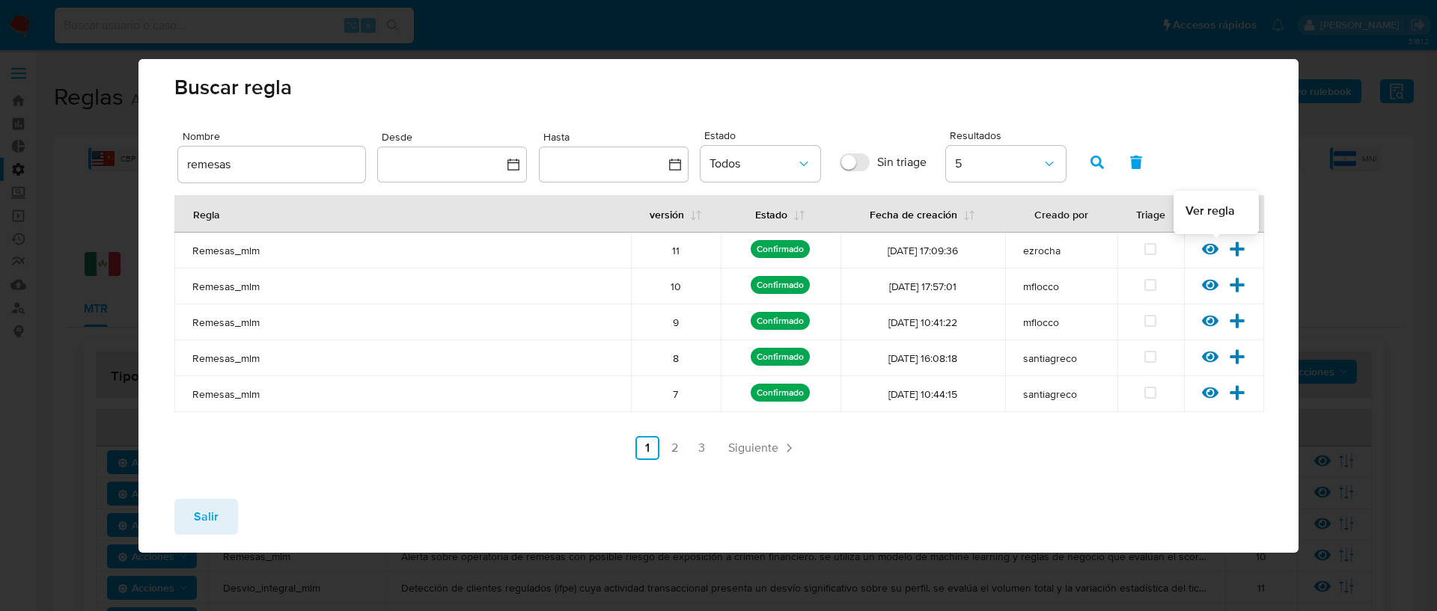
click at [1205, 248] on icon at bounding box center [1210, 248] width 16 height 11
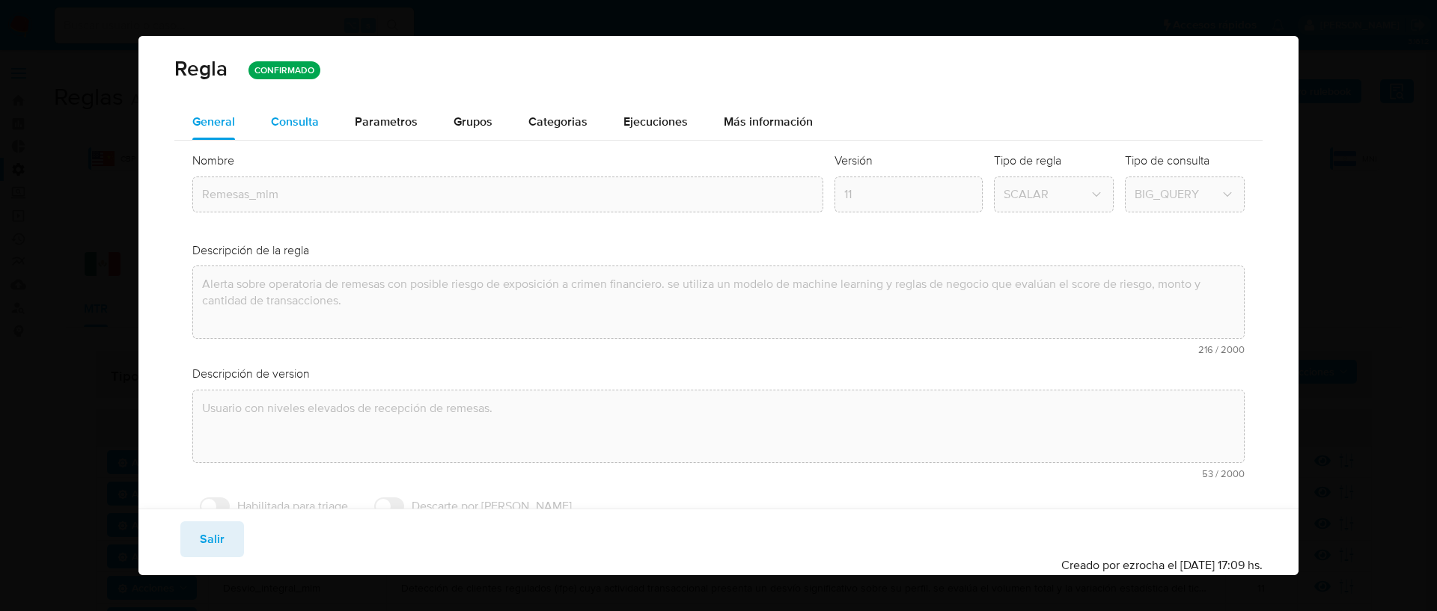
click at [299, 123] on div "Consulta" at bounding box center [295, 122] width 48 height 12
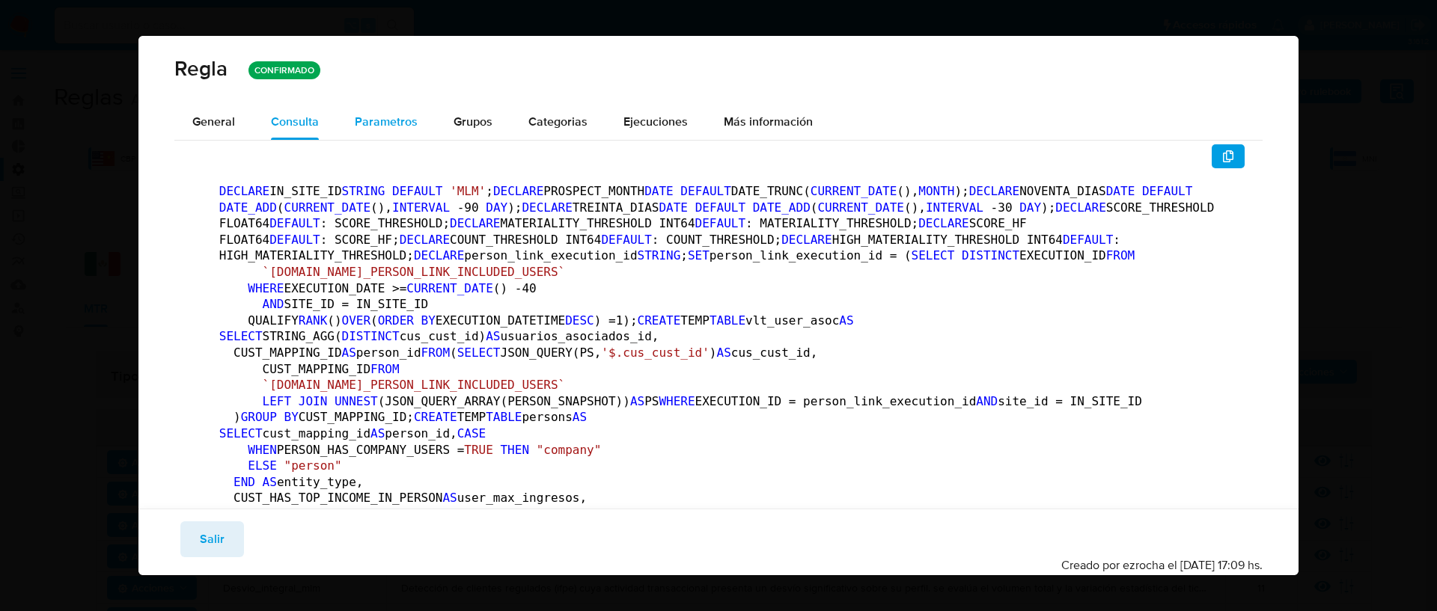
click at [414, 121] on span "Parametros" at bounding box center [386, 121] width 63 height 17
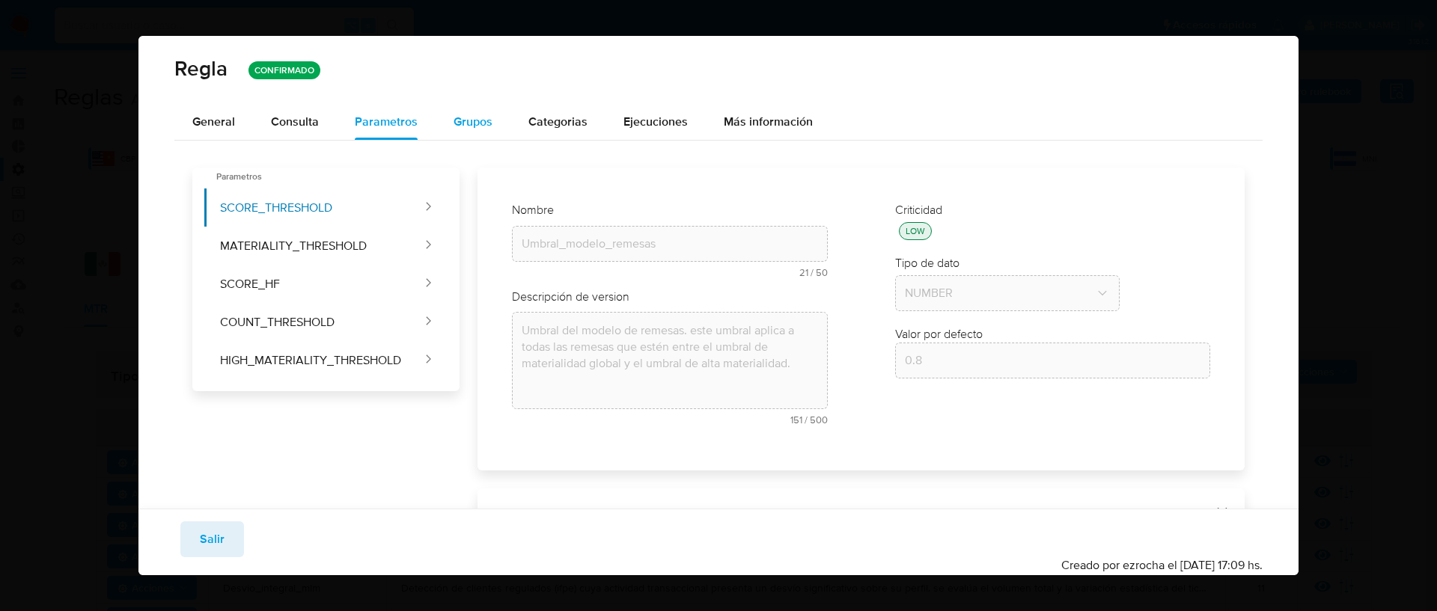
click at [467, 122] on span "Grupos" at bounding box center [473, 121] width 39 height 17
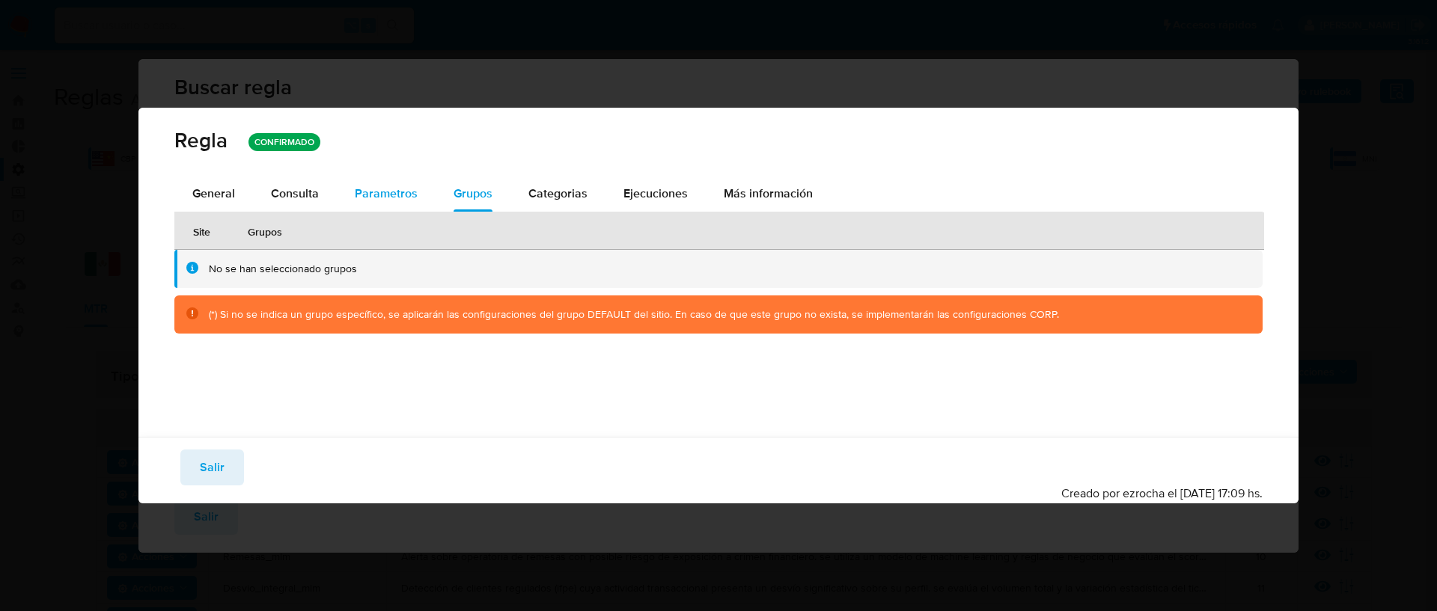
click at [396, 185] on span "Parametros" at bounding box center [386, 193] width 63 height 17
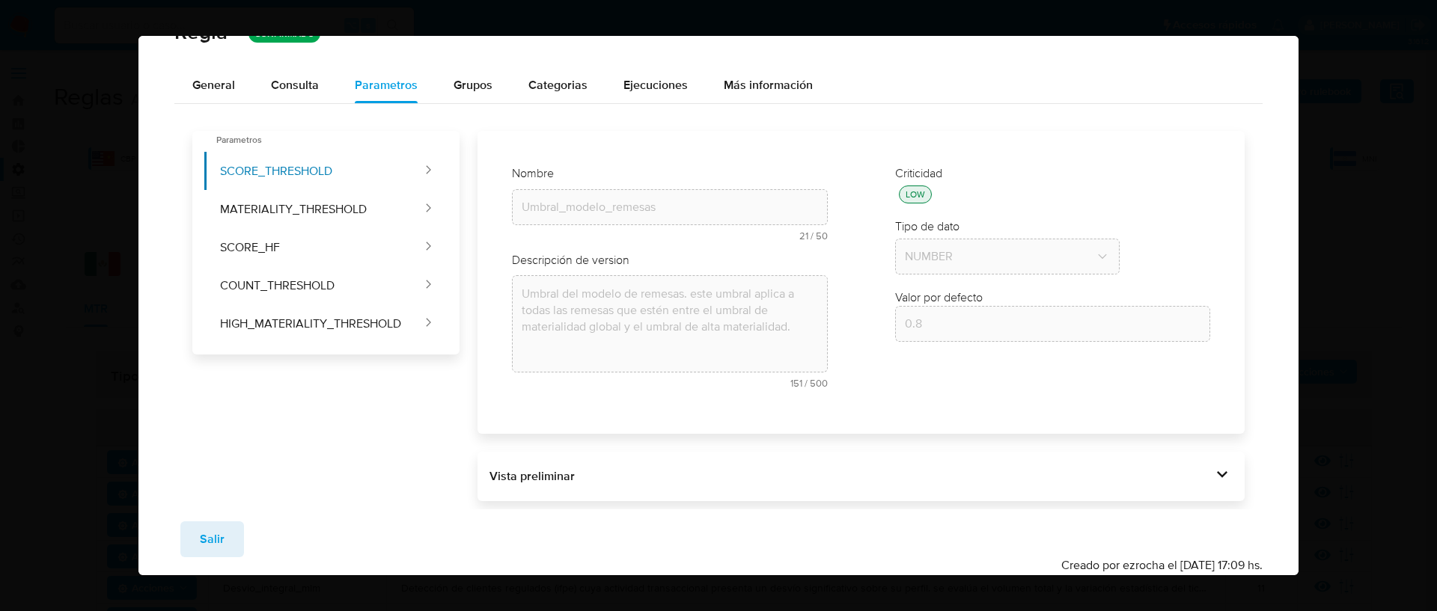
scroll to position [30, 0]
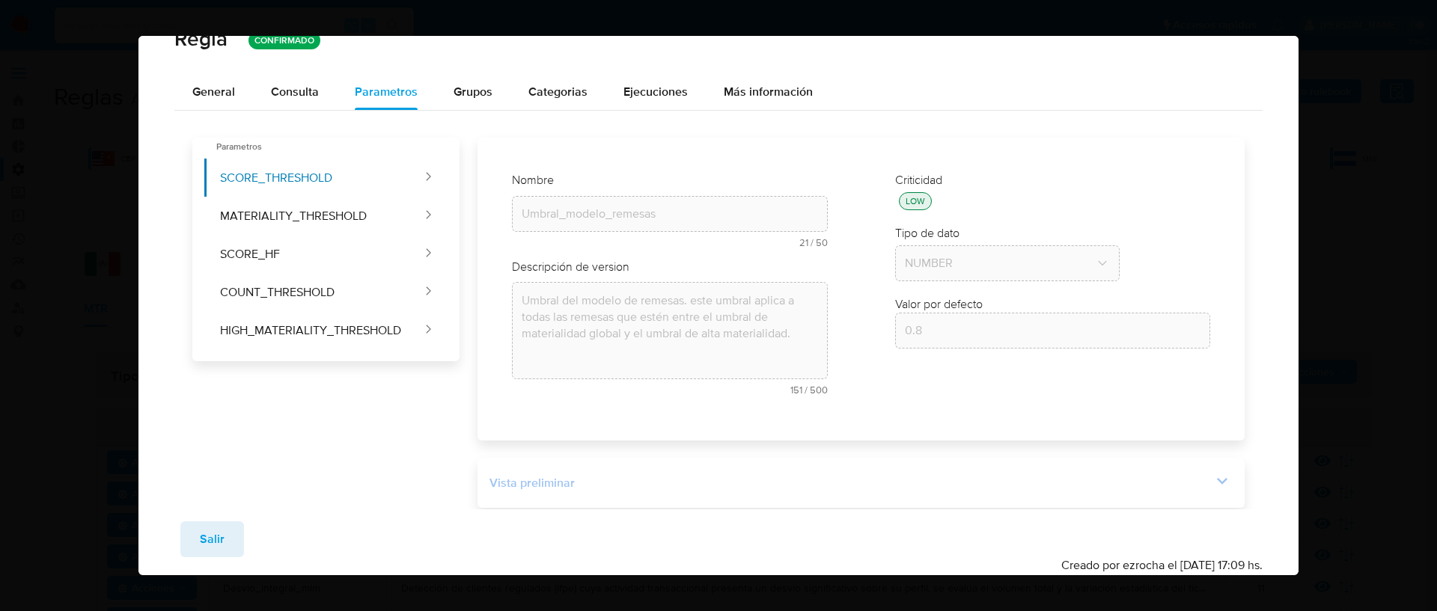
click at [1221, 480] on icon at bounding box center [1222, 481] width 21 height 21
click at [1056, 487] on icon "button" at bounding box center [1059, 483] width 10 height 12
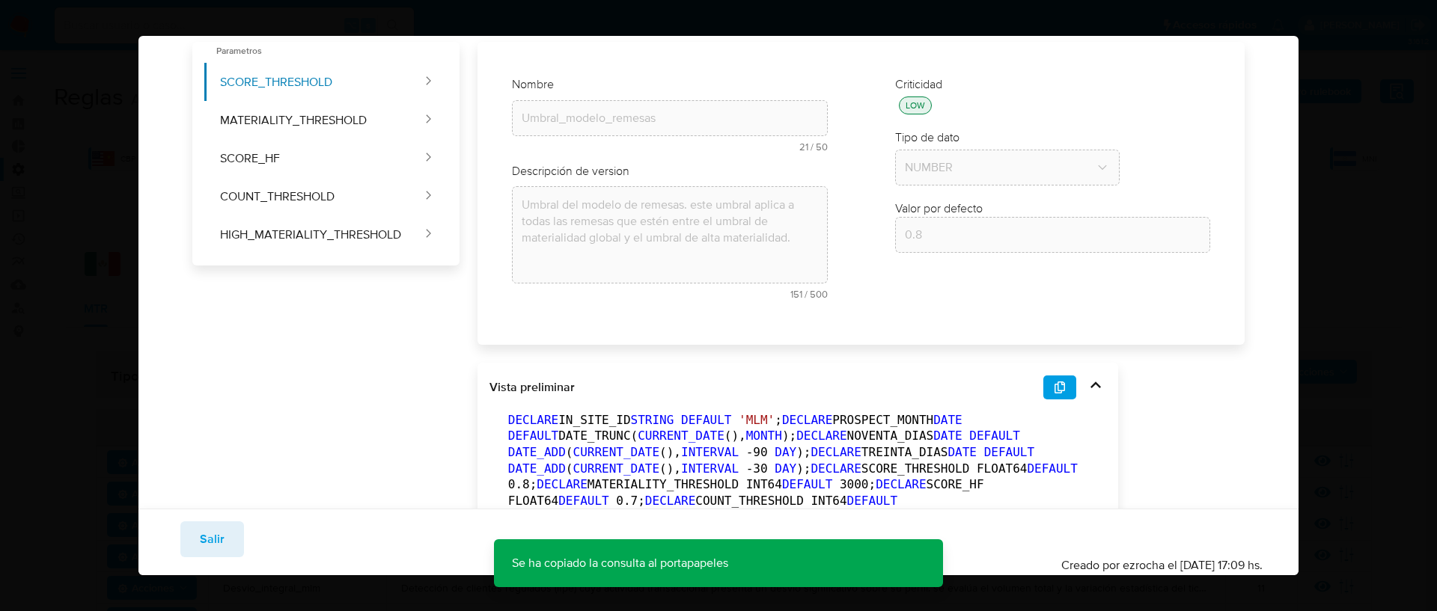
scroll to position [150, 0]
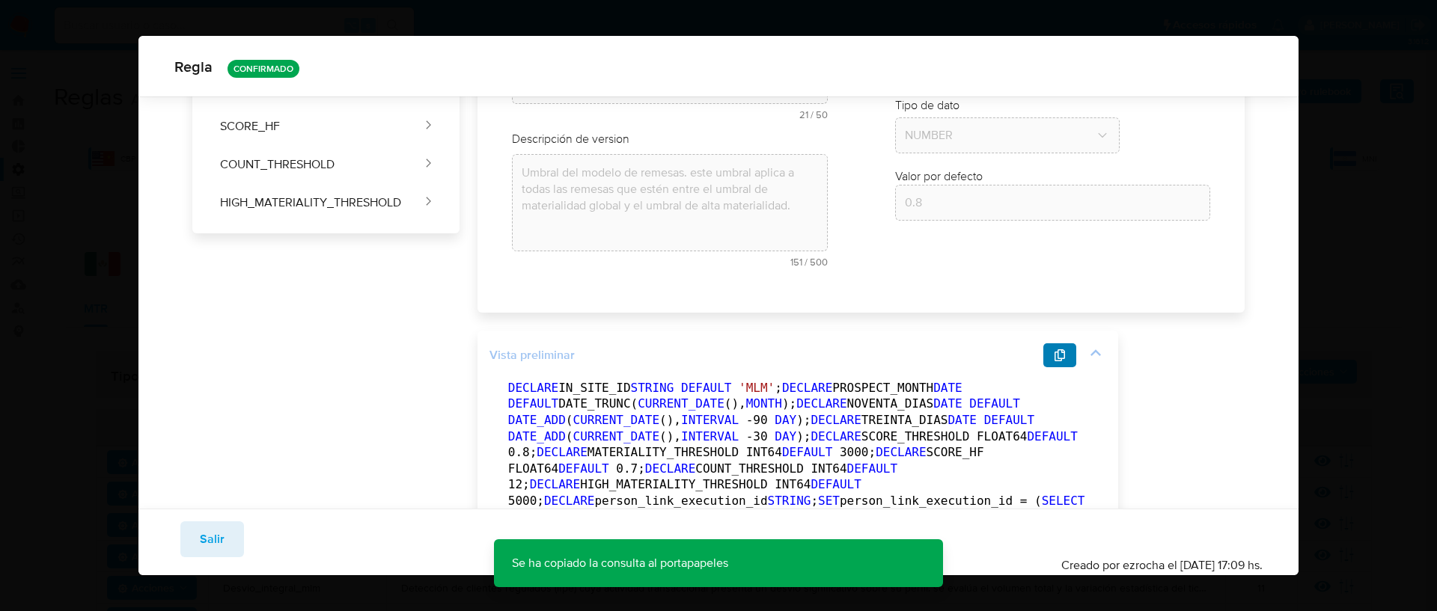
click at [1048, 350] on button "button" at bounding box center [1059, 356] width 33 height 24
click at [222, 538] on span "Salir" at bounding box center [212, 539] width 25 height 33
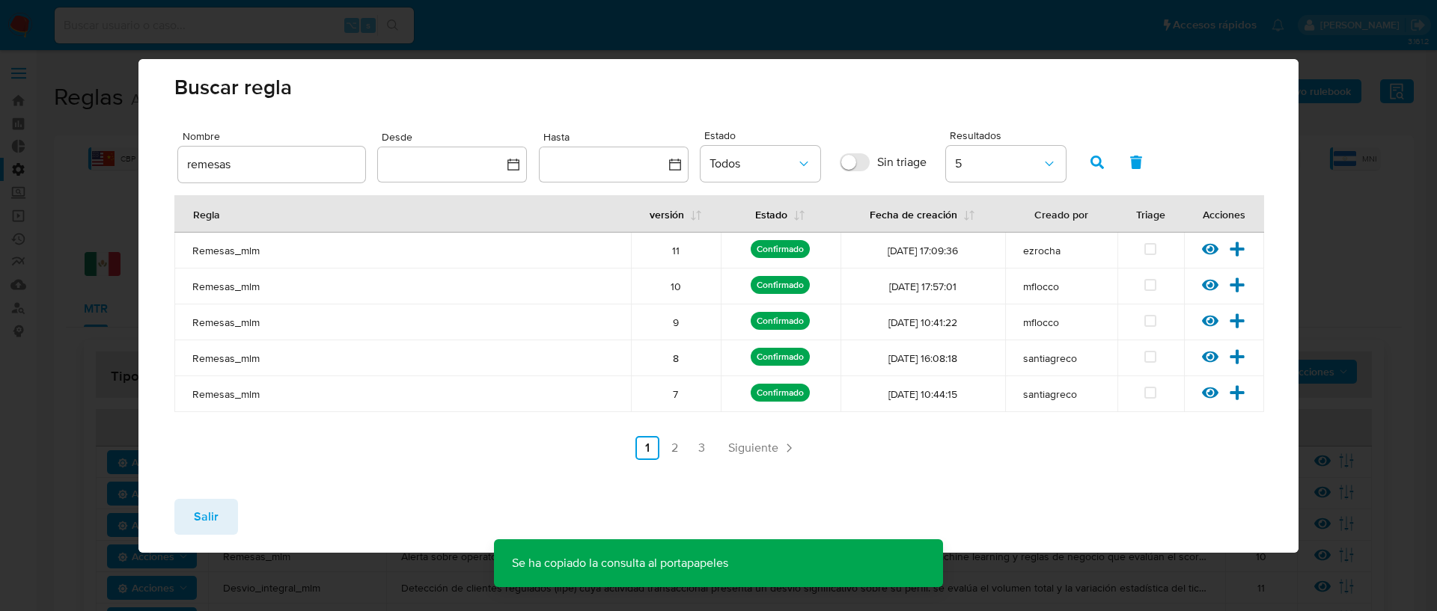
click at [204, 524] on span "Salir" at bounding box center [206, 517] width 25 height 33
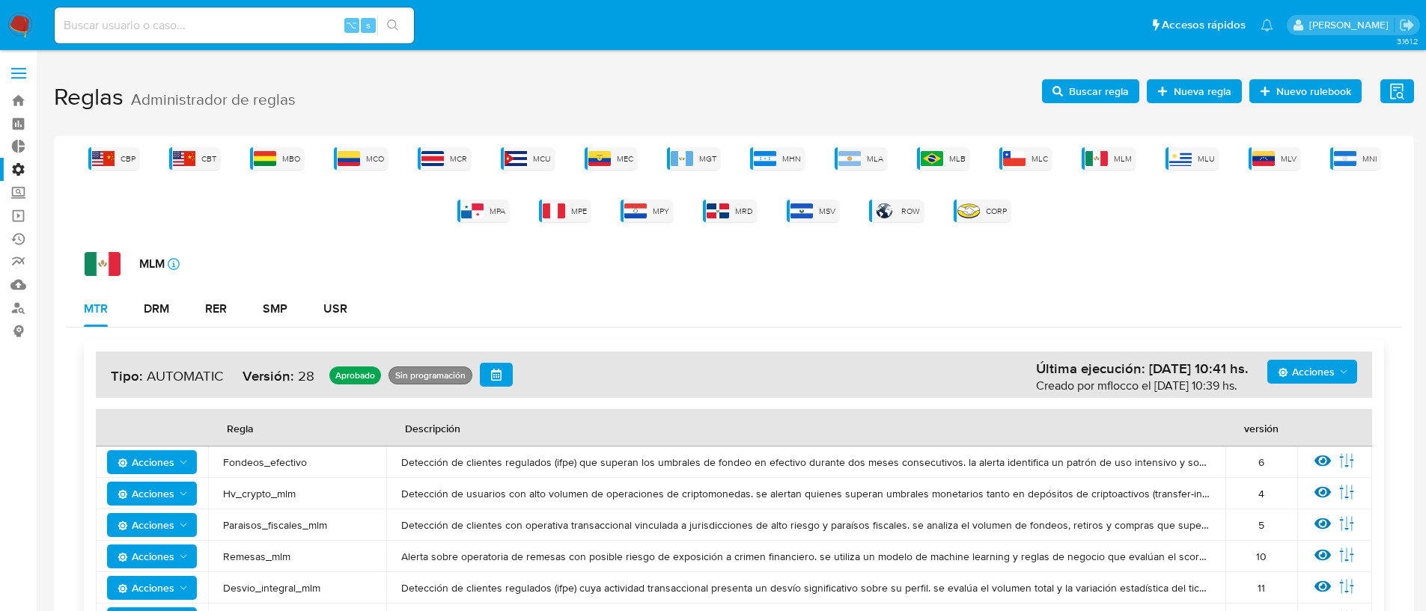
click at [1081, 93] on span "Buscar regla" at bounding box center [1099, 91] width 60 height 24
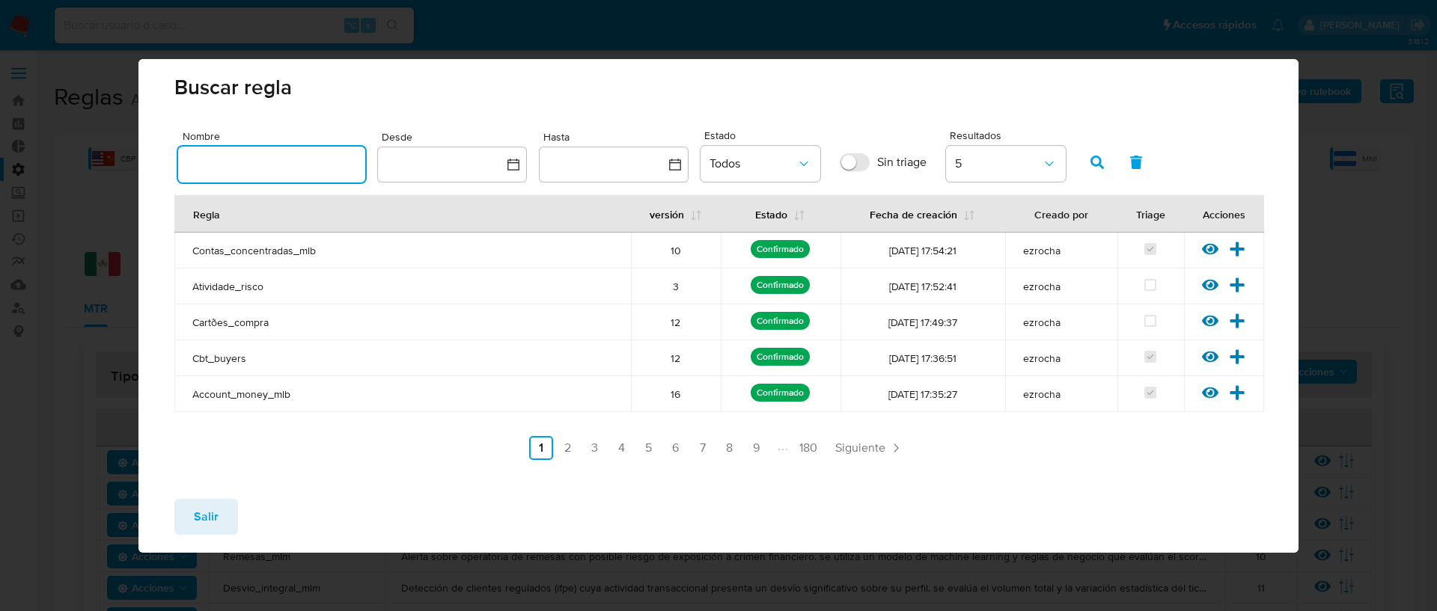
click at [237, 171] on input "text" at bounding box center [271, 164] width 187 height 19
type input "remesas"
click at [1096, 157] on icon "button" at bounding box center [1096, 162] width 13 height 13
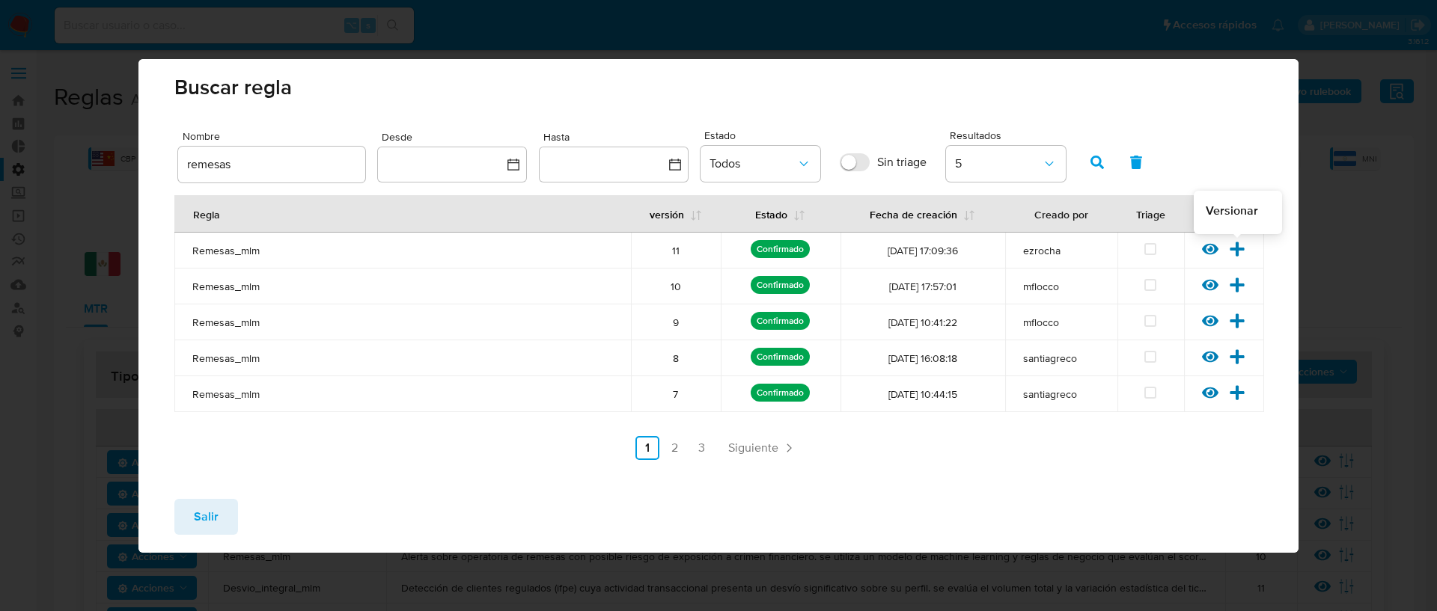
click at [1236, 254] on icon at bounding box center [1237, 249] width 14 height 14
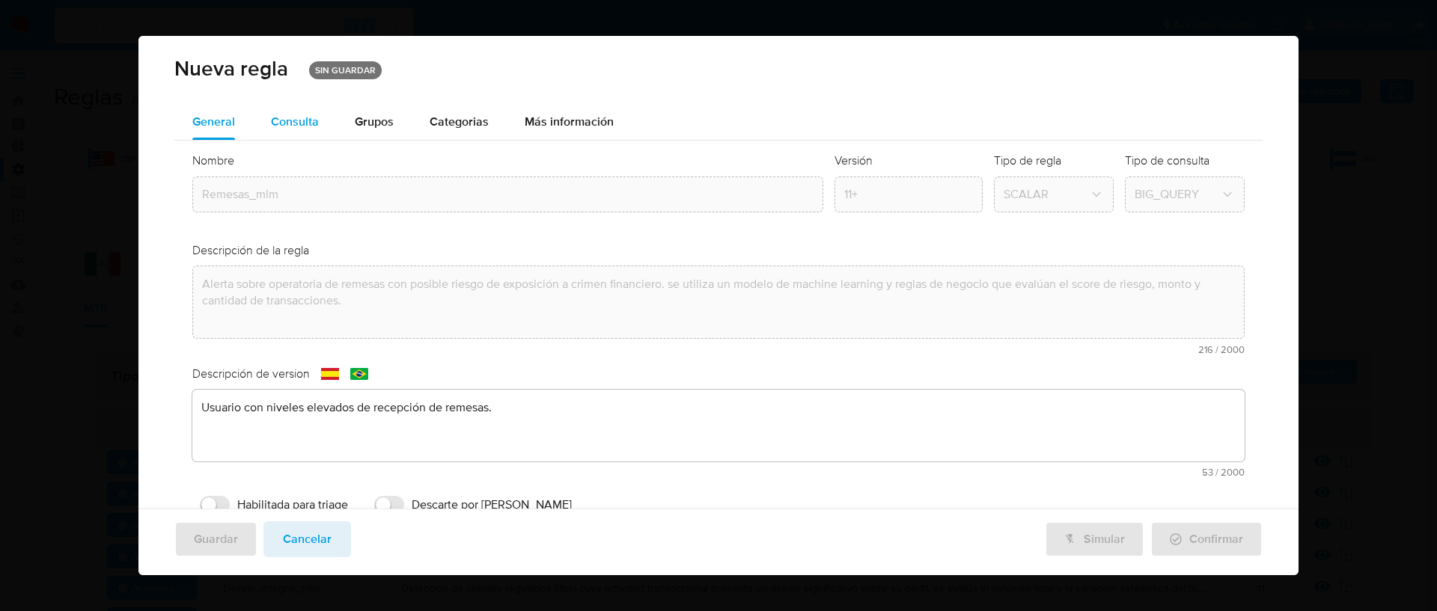
click at [299, 126] on div "Consulta" at bounding box center [295, 122] width 48 height 12
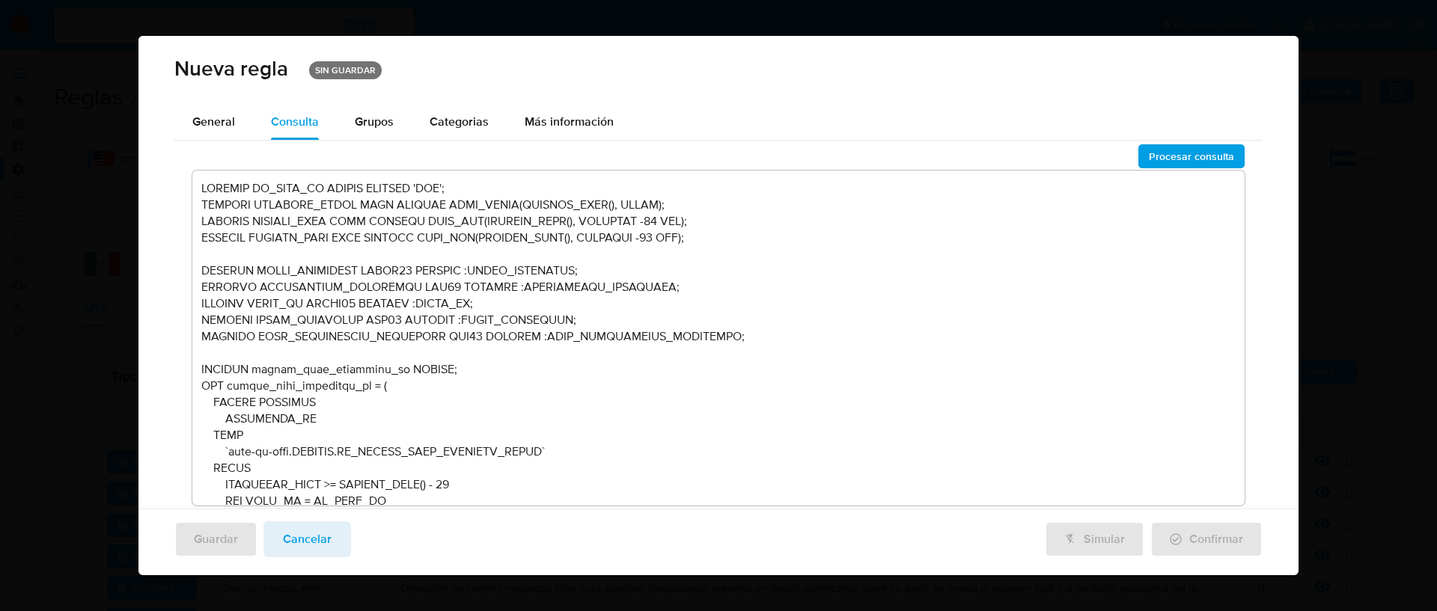
click at [532, 358] on textarea at bounding box center [718, 338] width 1052 height 335
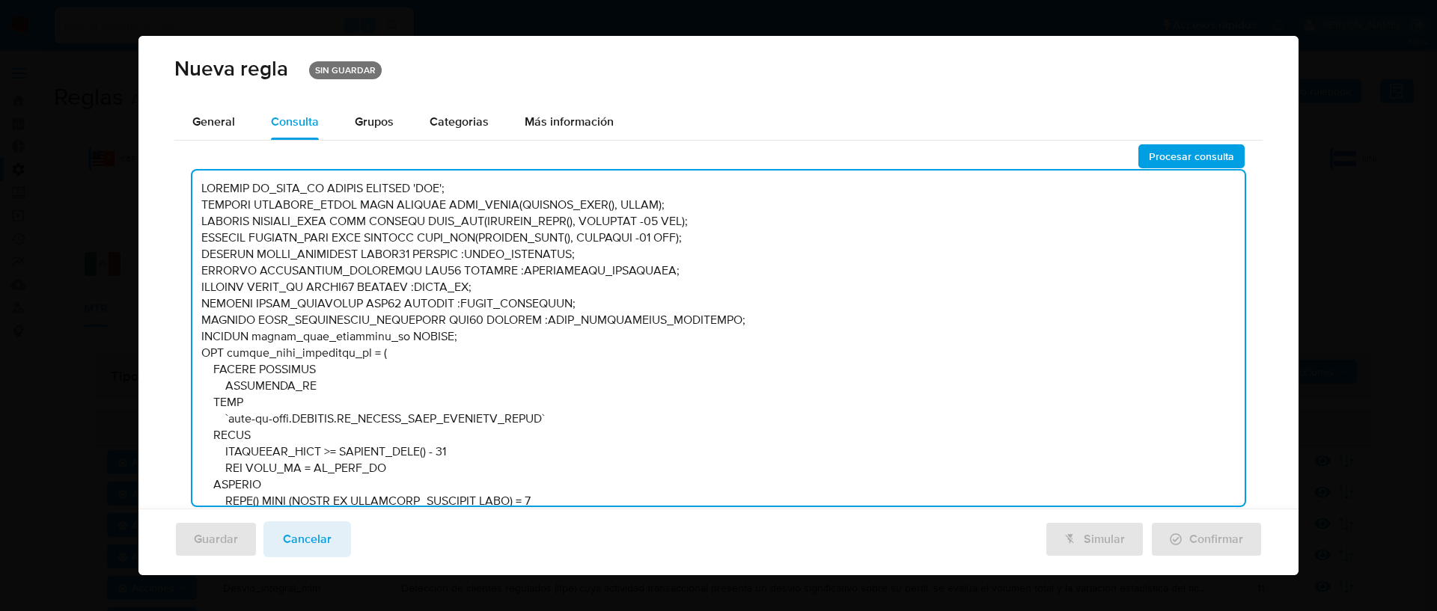
scroll to position [2605, 0]
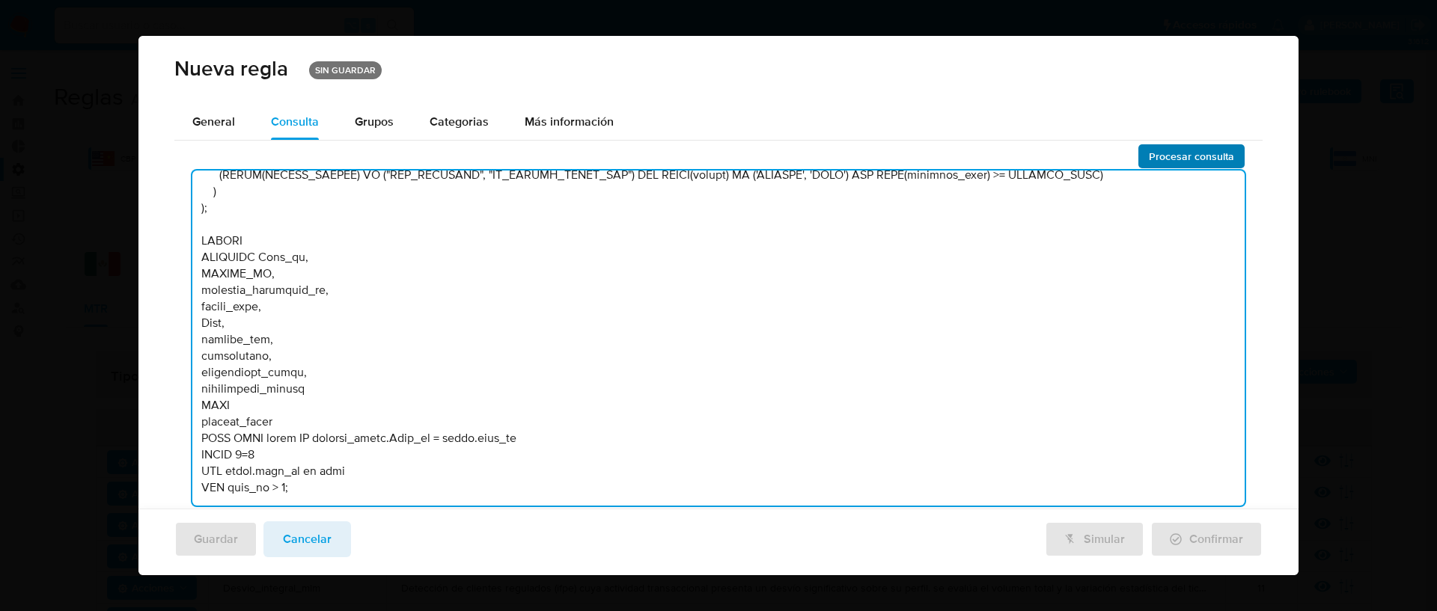
type textarea "DECLARE IN_SITE_ID STRING DEFAULT 'MLM'; DECLARE PROSPECT_MONTH DATE DEFAULT DA…"
click at [1191, 153] on span "Procesar consulta" at bounding box center [1191, 156] width 85 height 21
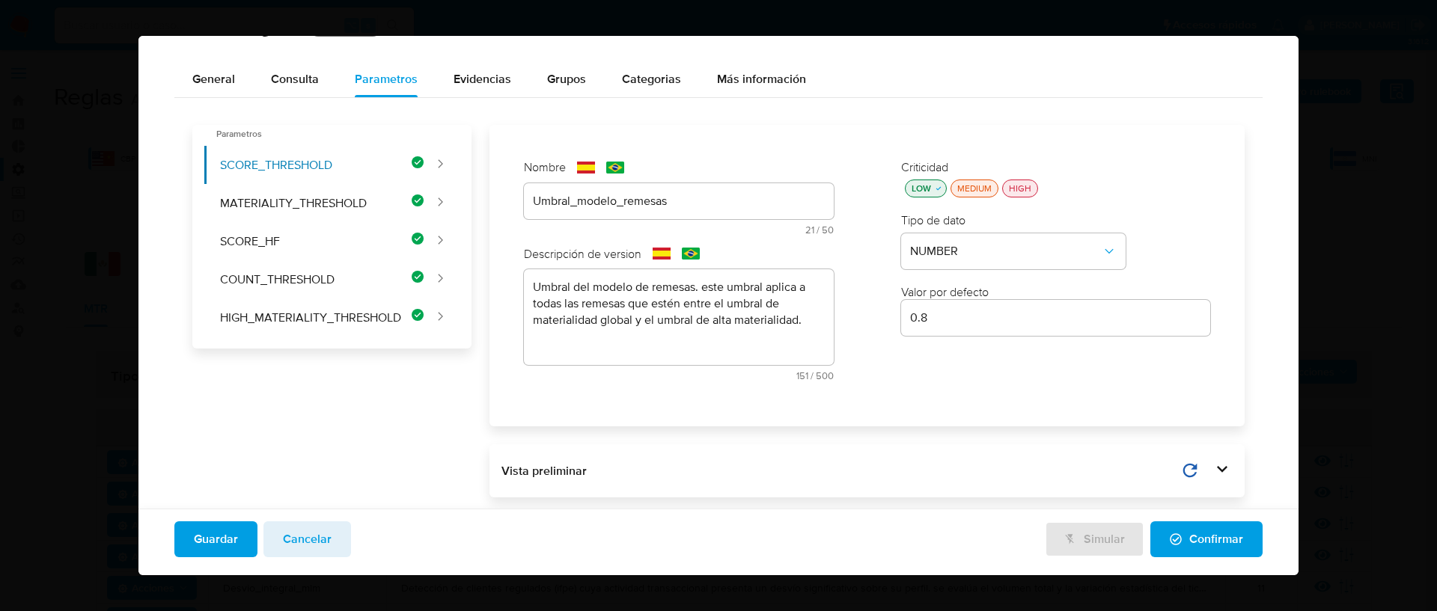
scroll to position [43, 0]
click at [1221, 468] on div "Vista preliminar" at bounding box center [866, 471] width 755 height 53
click at [1219, 468] on icon at bounding box center [1222, 469] width 21 height 21
click at [1034, 470] on icon at bounding box center [1033, 470] width 21 height 21
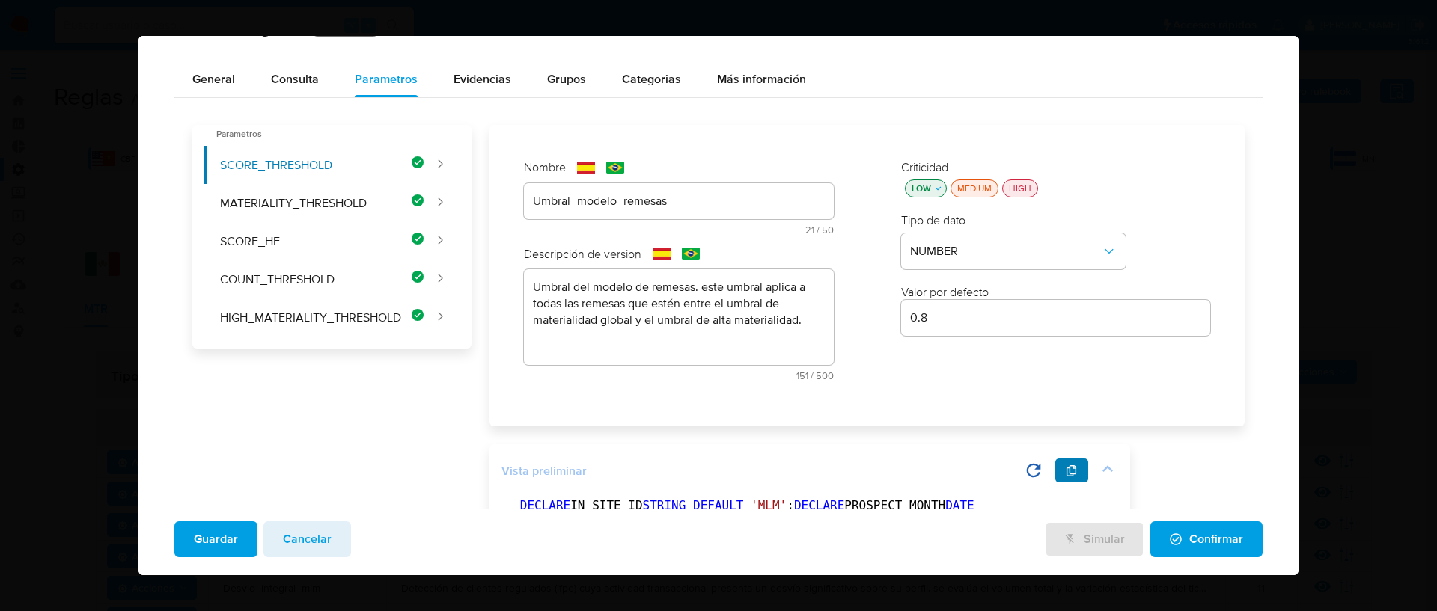
click at [1075, 474] on icon "button" at bounding box center [1071, 471] width 10 height 12
click at [1203, 543] on span "Confirmar" at bounding box center [1206, 539] width 73 height 33
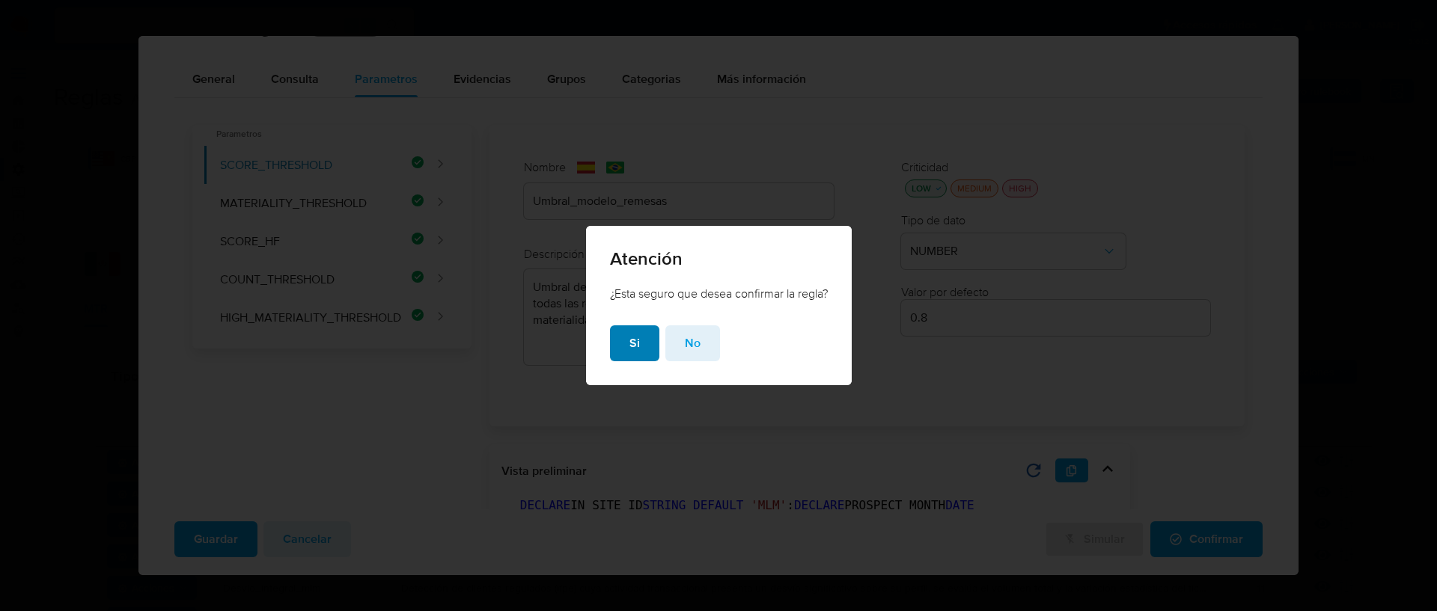
click at [639, 345] on button "Si" at bounding box center [634, 344] width 49 height 36
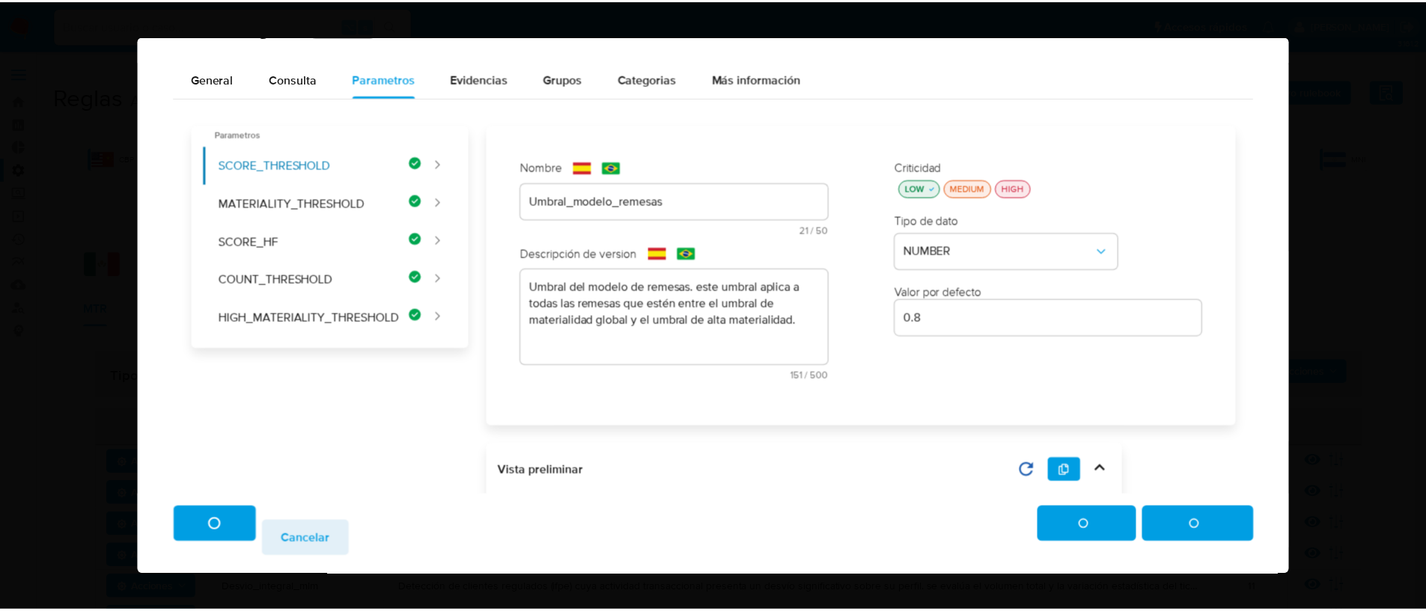
scroll to position [24, 0]
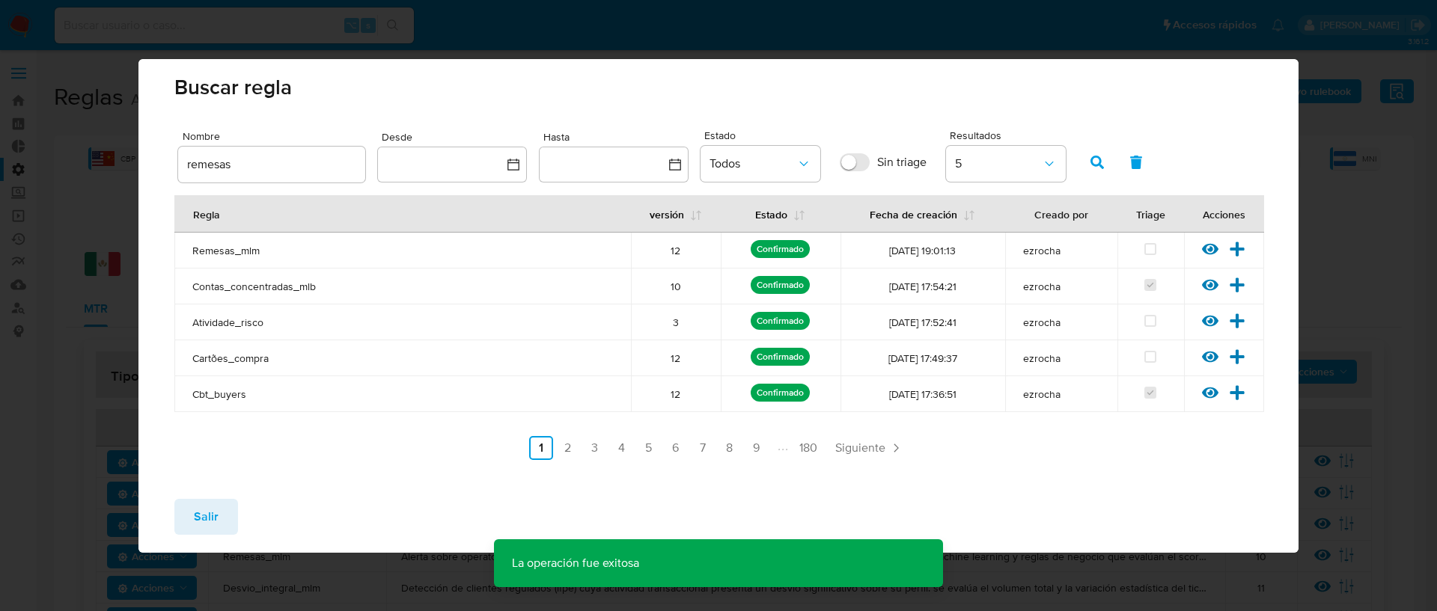
click at [213, 501] on span "Salir" at bounding box center [206, 517] width 25 height 33
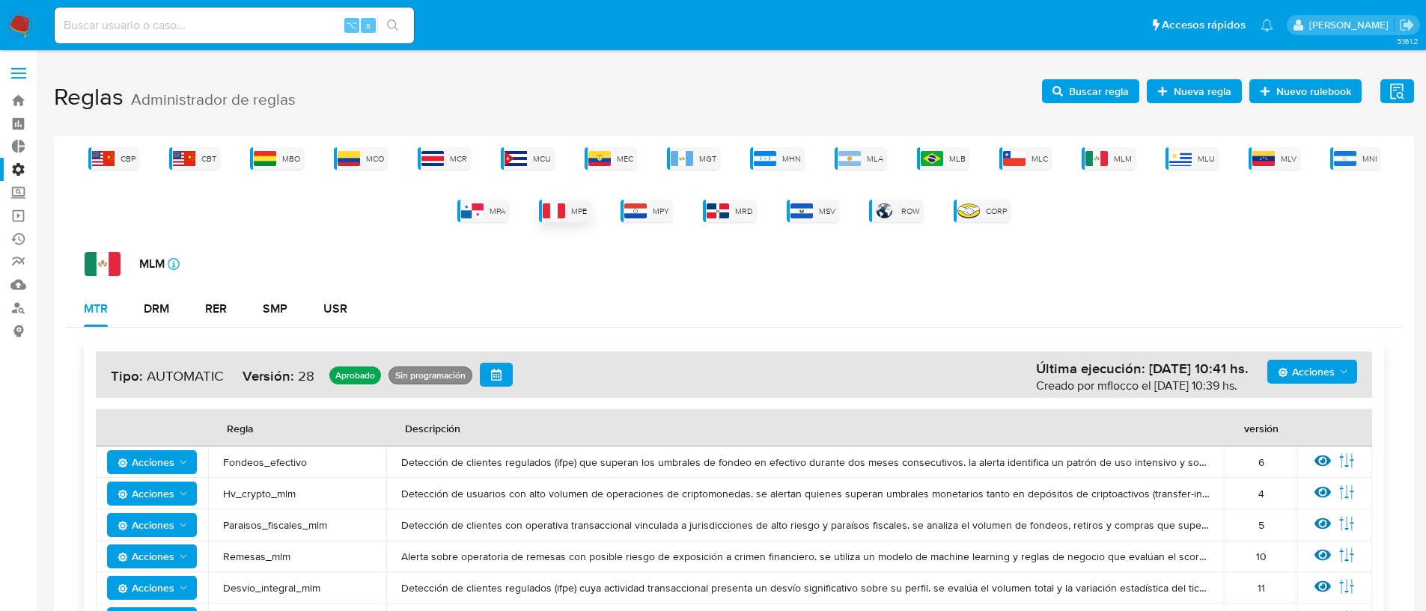
click at [556, 214] on img at bounding box center [554, 211] width 22 height 15
click at [1312, 369] on span "Acciones" at bounding box center [1305, 372] width 57 height 24
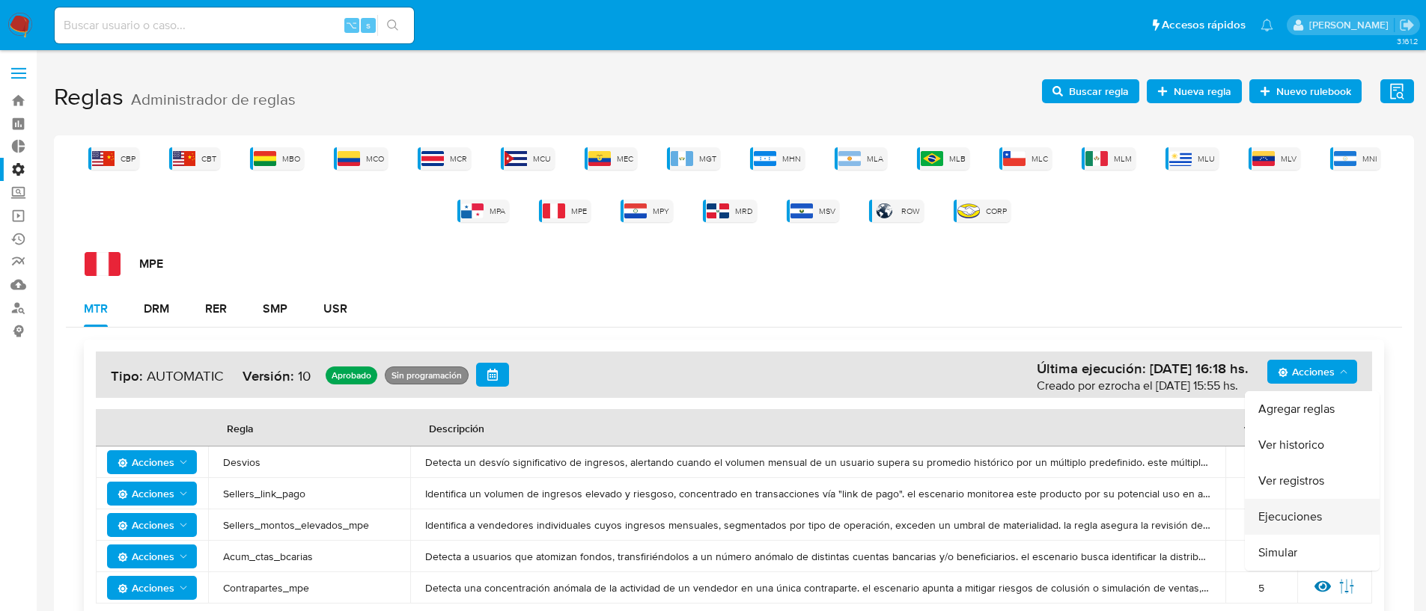
click at [1316, 512] on button "Ejecuciones" at bounding box center [1312, 517] width 135 height 36
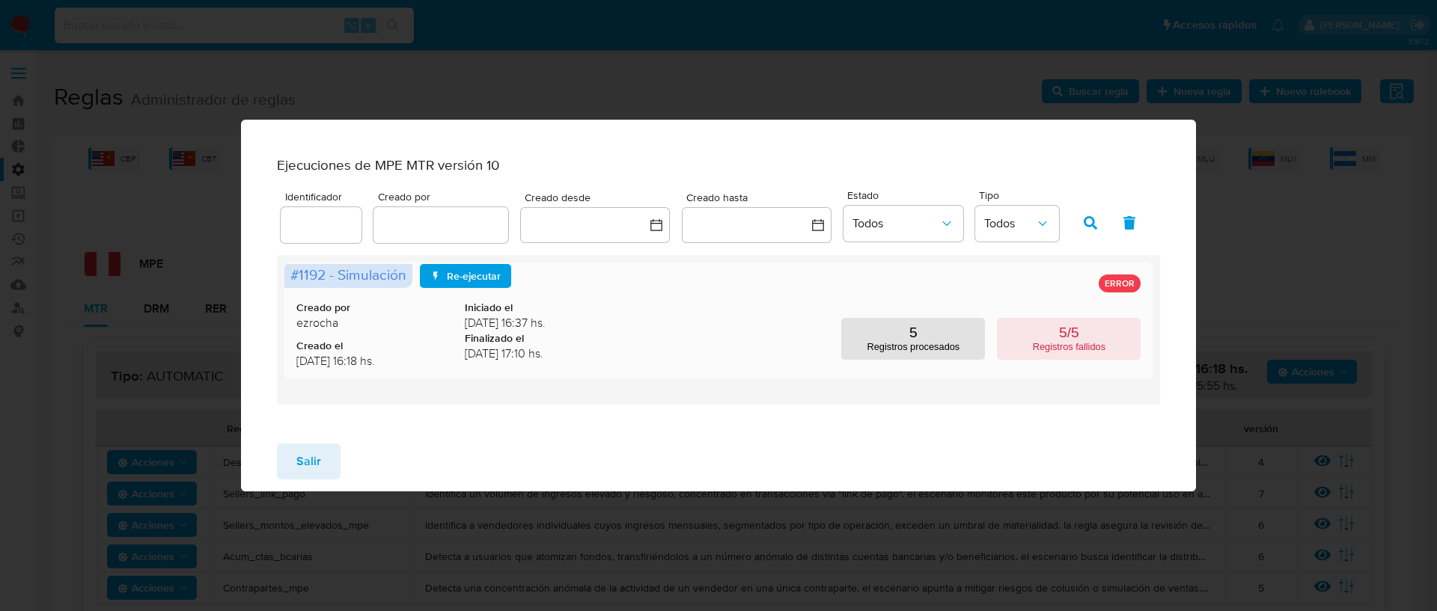
click at [797, 293] on div "Creado por ezrocha Creado el [DATE] 16:18 hs. Iniciado el [DATE] 16:37 hs. Fina…" at bounding box center [718, 321] width 845 height 104
click at [1068, 341] on p "5/5" at bounding box center [1069, 333] width 20 height 16
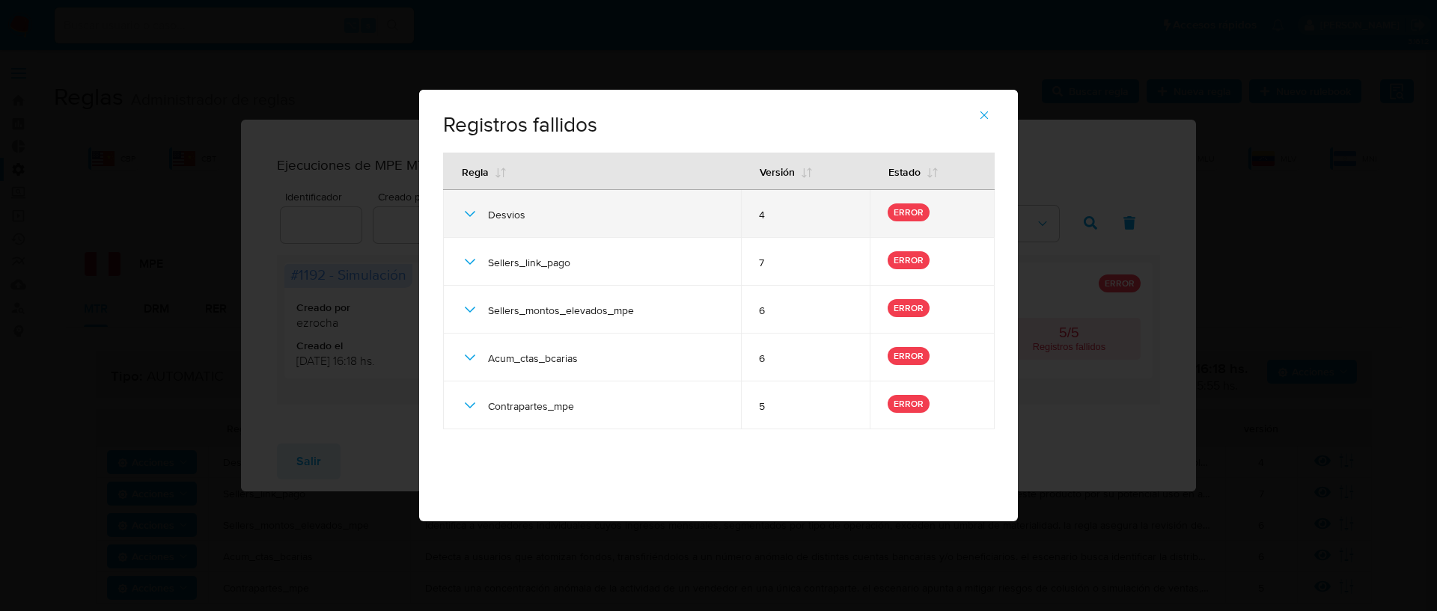
click at [902, 207] on p "ERROR" at bounding box center [909, 213] width 42 height 18
click at [921, 214] on p "ERROR" at bounding box center [909, 213] width 42 height 18
click at [459, 210] on td "Desvios" at bounding box center [592, 214] width 298 height 48
click at [471, 213] on icon at bounding box center [470, 214] width 18 height 18
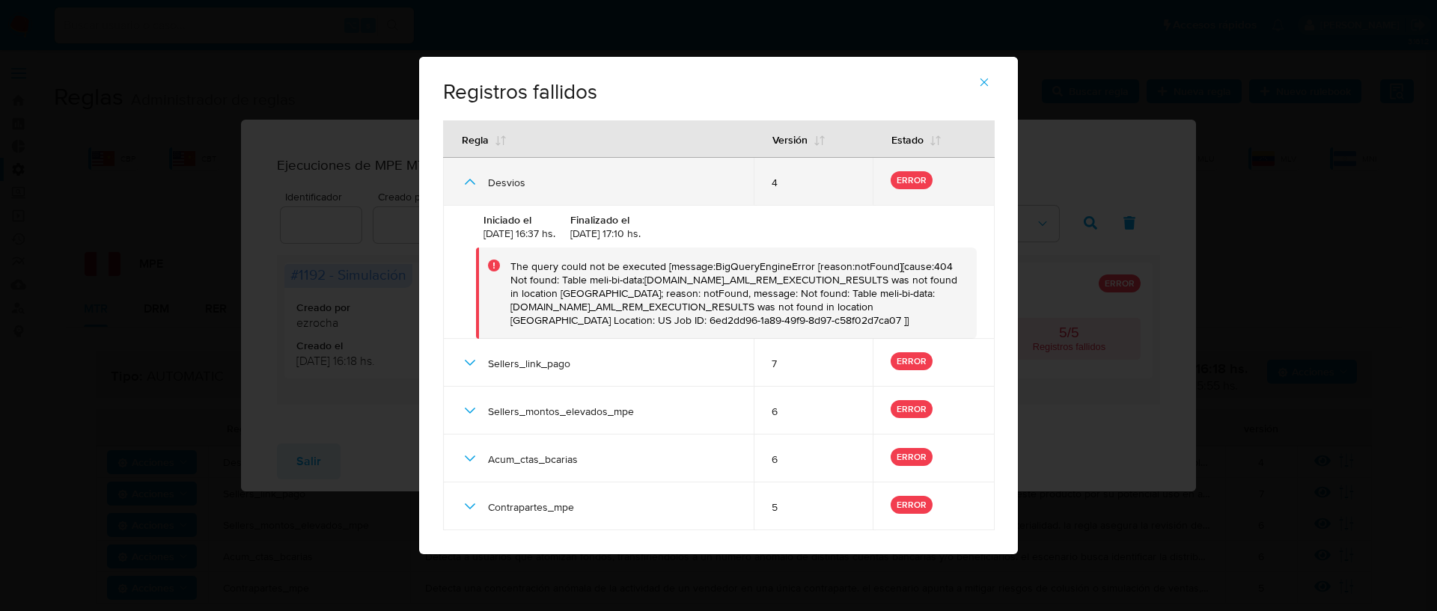
click at [463, 184] on icon at bounding box center [470, 182] width 18 height 18
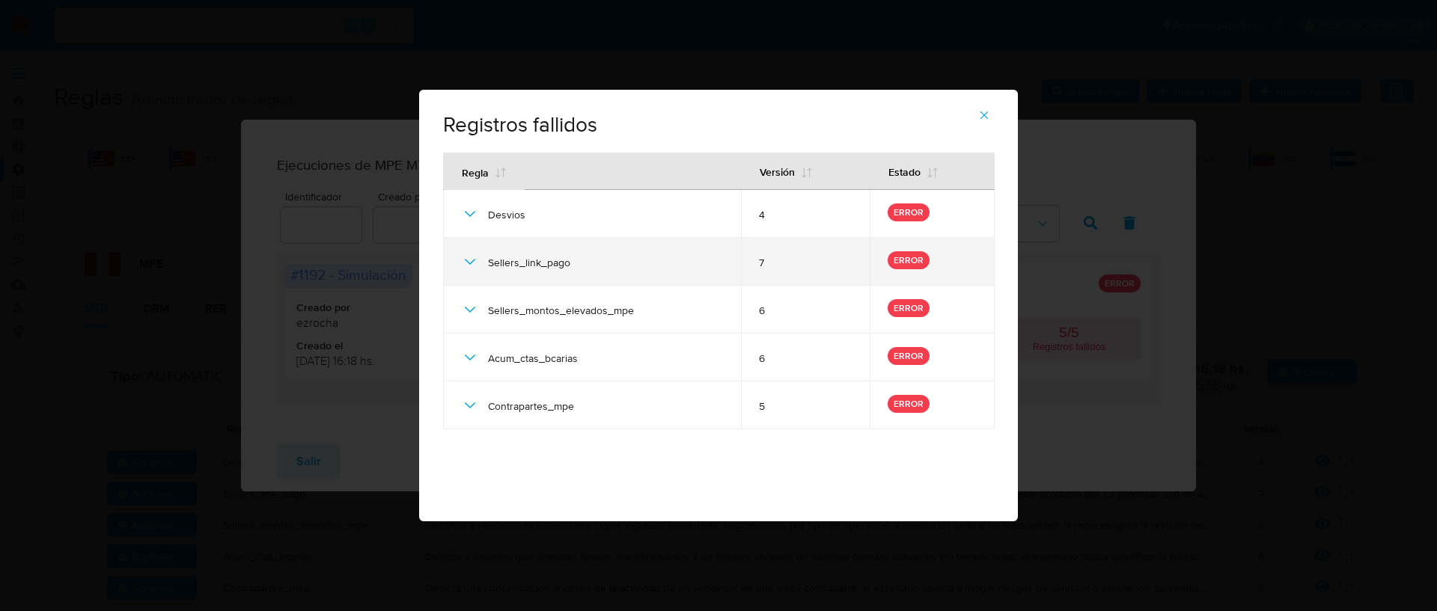
click at [457, 254] on td "Sellers_link_pago" at bounding box center [592, 262] width 298 height 48
click at [464, 259] on icon at bounding box center [470, 262] width 18 height 18
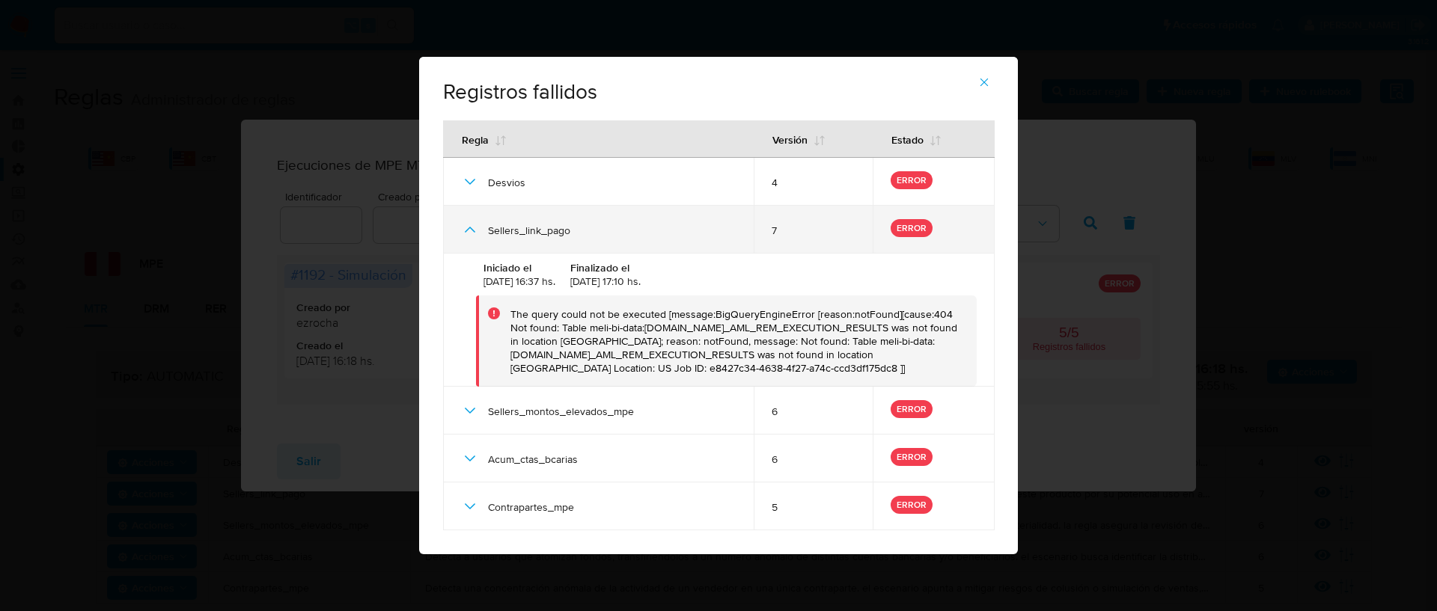
click at [461, 228] on icon at bounding box center [470, 230] width 18 height 18
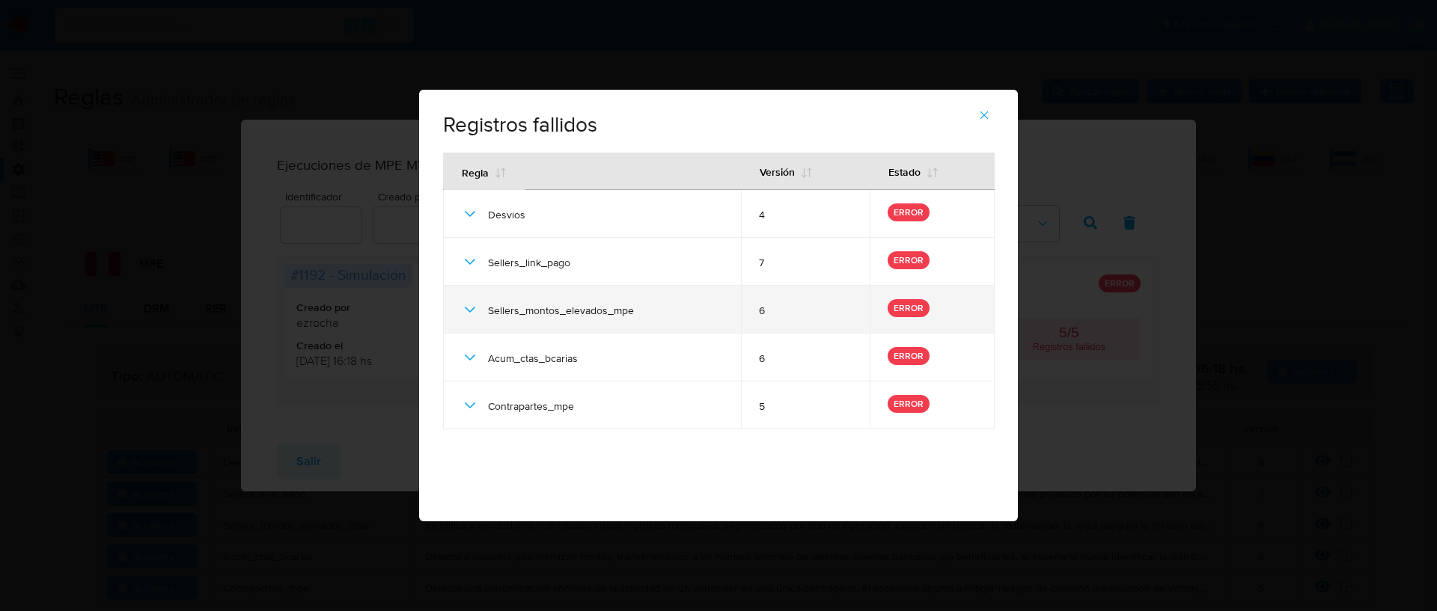
click at [471, 315] on icon at bounding box center [470, 310] width 18 height 18
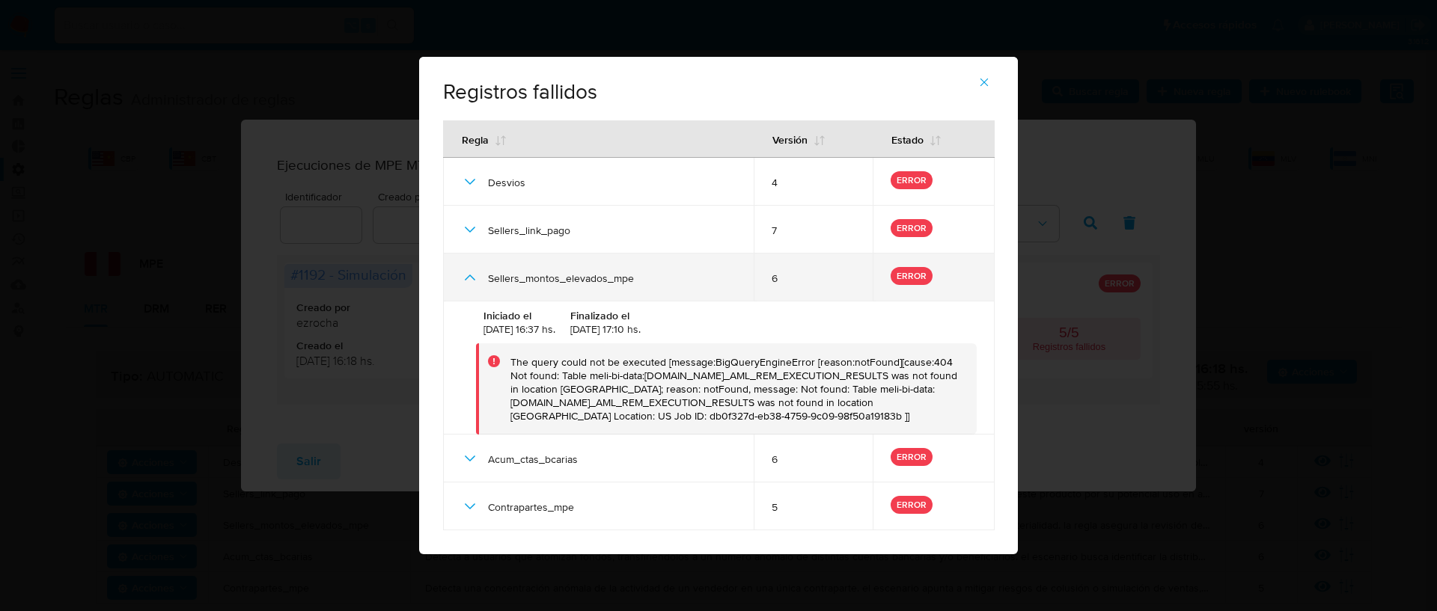
click at [474, 288] on div "Sellers_montos_elevados_mpe" at bounding box center [598, 278] width 275 height 48
click at [471, 281] on icon at bounding box center [470, 278] width 18 height 18
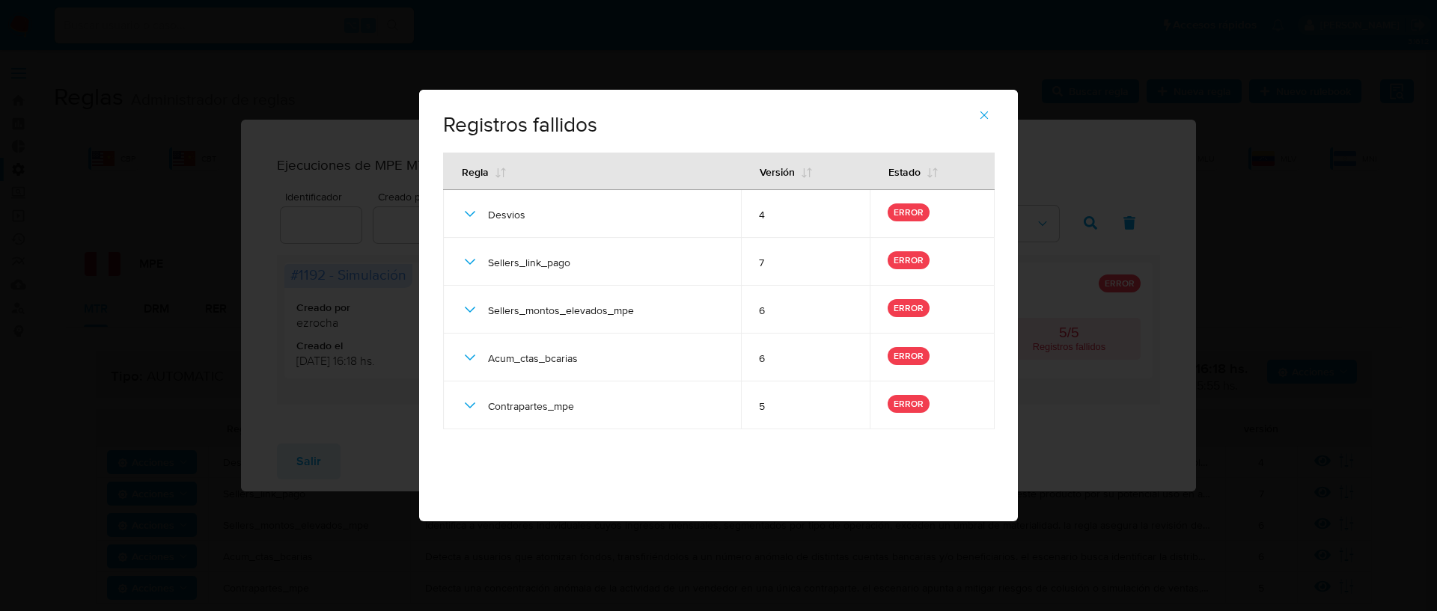
click at [992, 115] on button "button" at bounding box center [984, 115] width 52 height 36
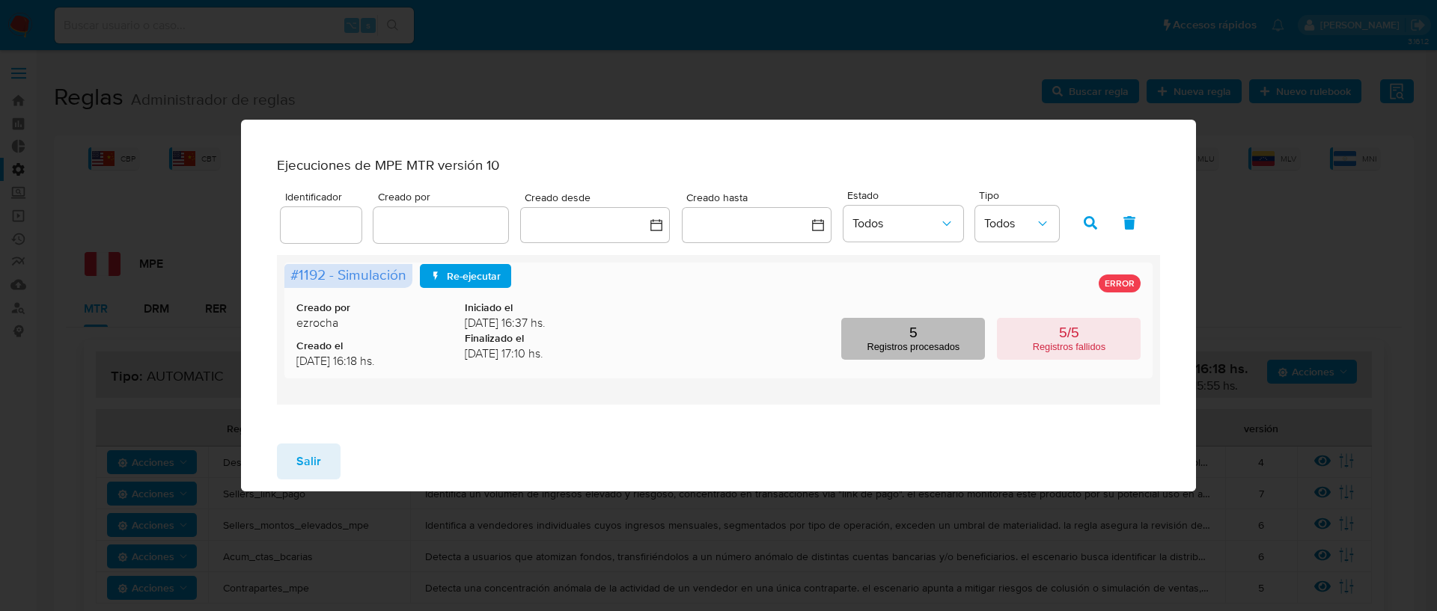
click at [939, 340] on button "5 Registros procesados" at bounding box center [913, 339] width 144 height 42
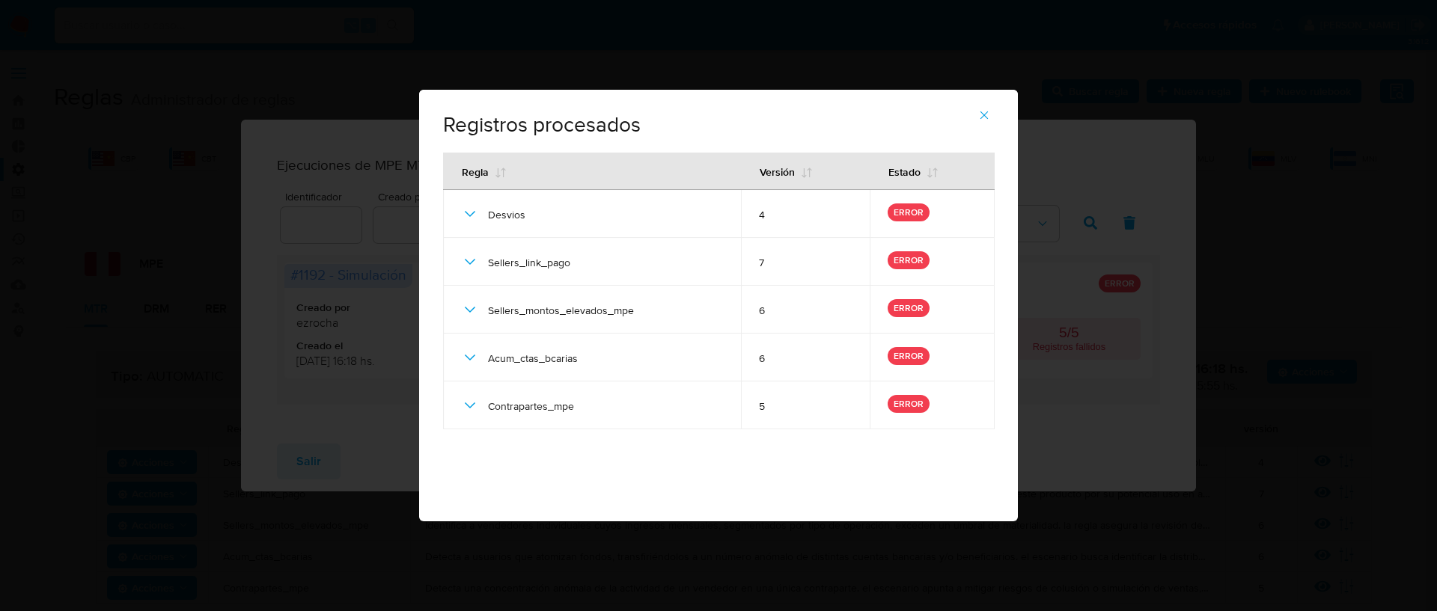
click at [986, 117] on icon "button" at bounding box center [984, 116] width 8 height 8
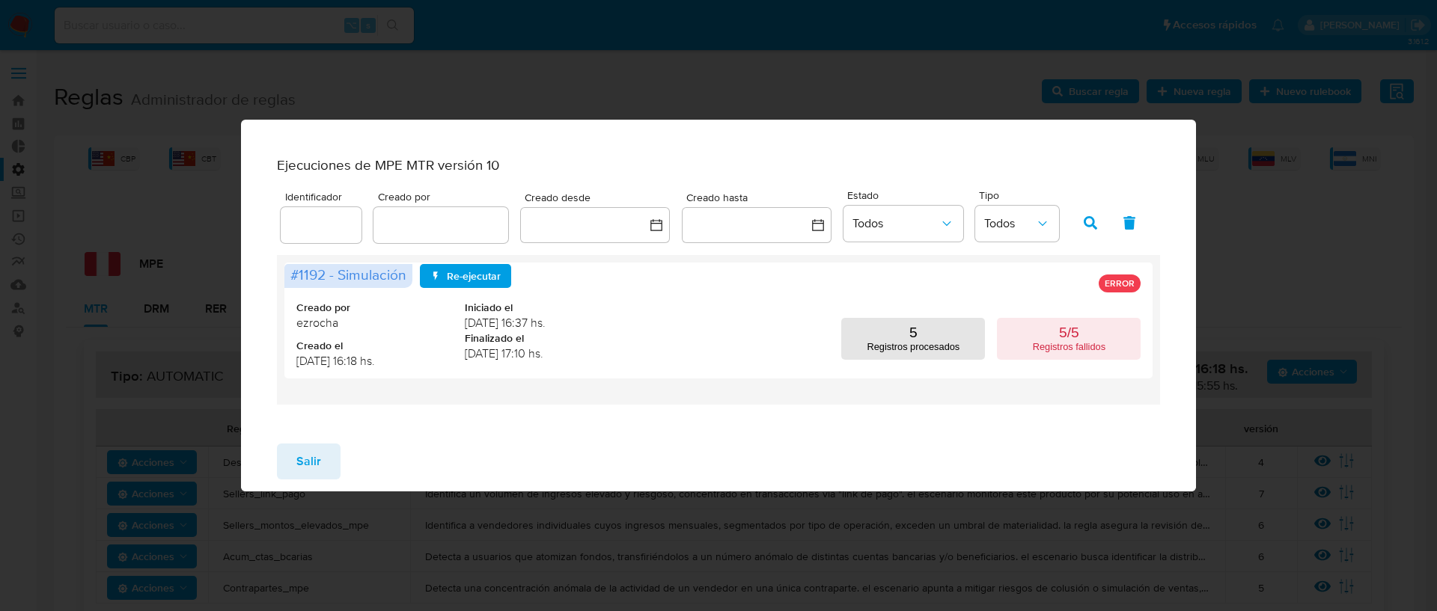
click at [298, 465] on span "Salir" at bounding box center [308, 461] width 25 height 33
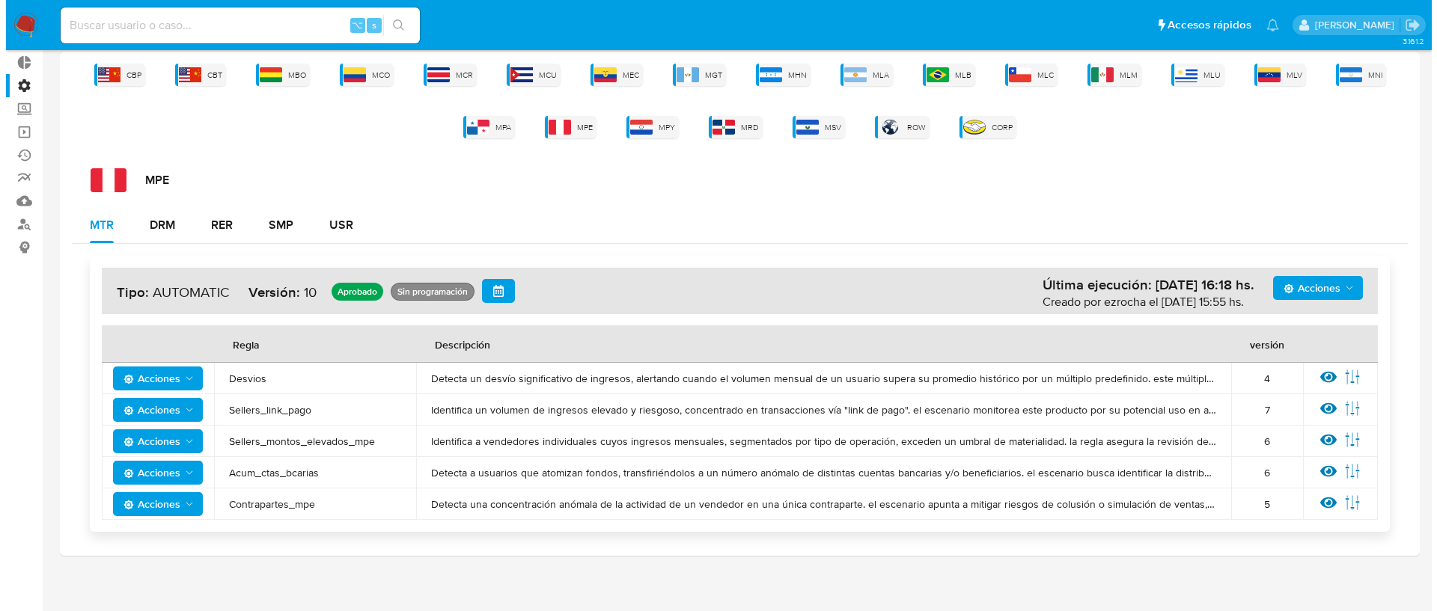
scroll to position [92, 0]
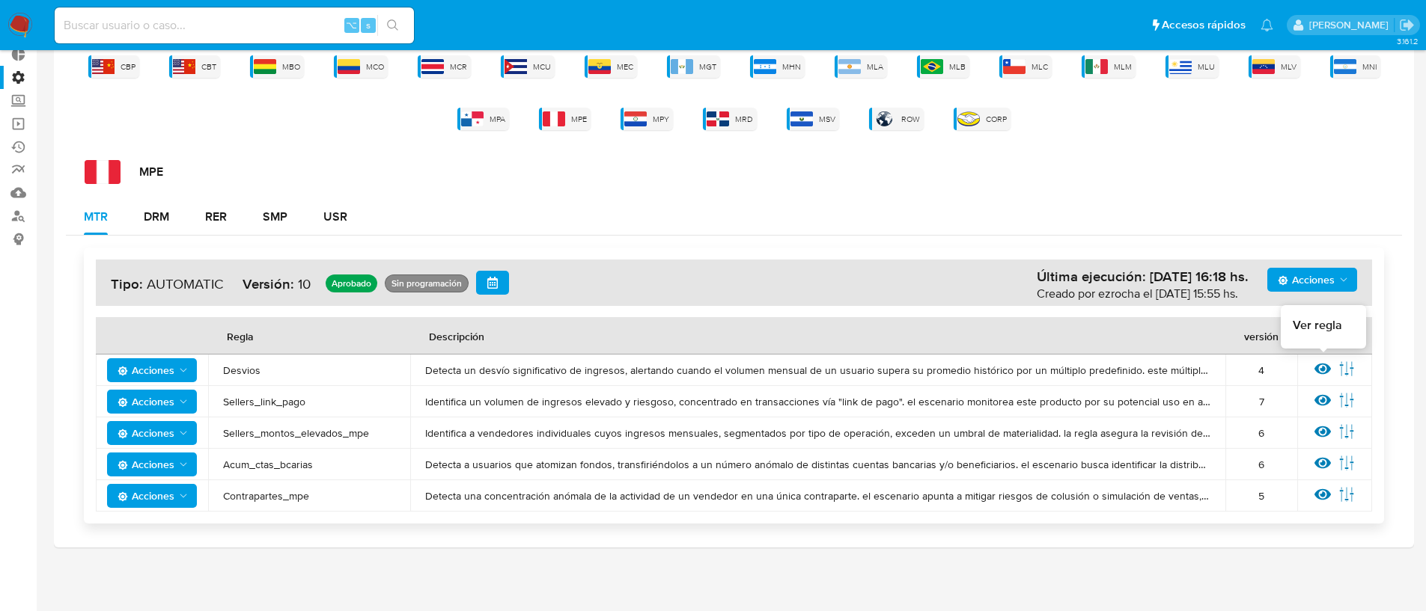
click at [1317, 373] on icon at bounding box center [1322, 369] width 16 height 16
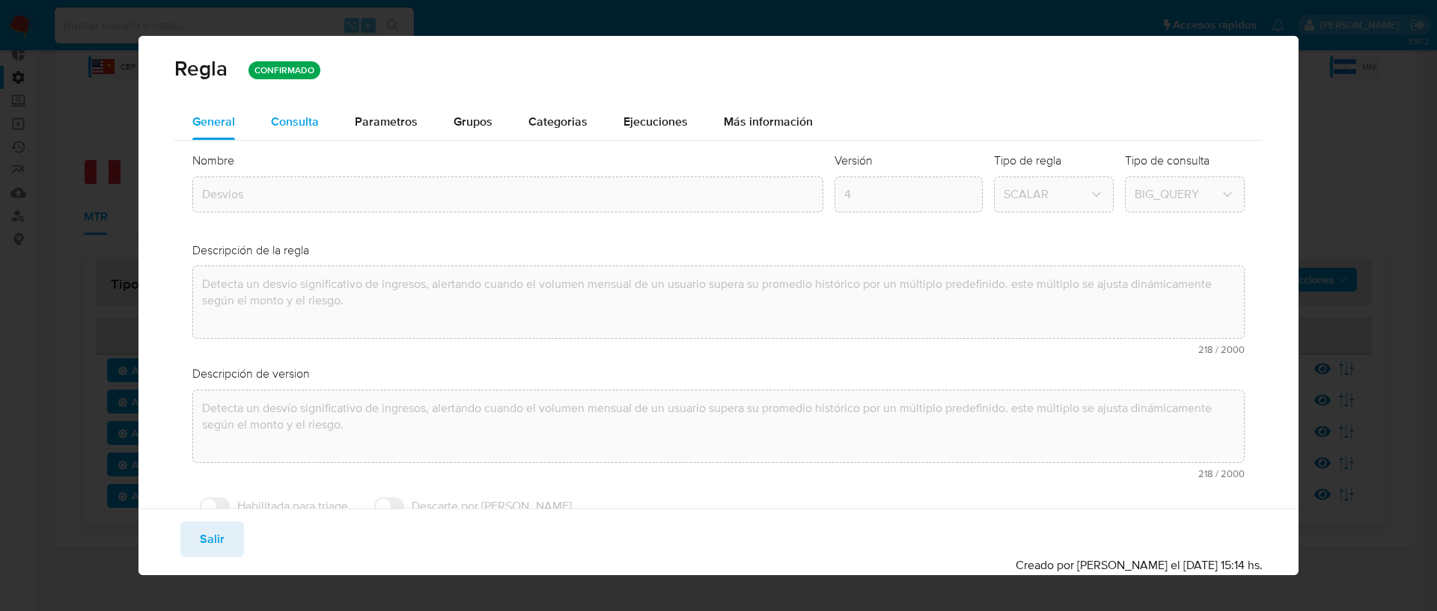
click at [308, 122] on div "Consulta" at bounding box center [295, 122] width 48 height 12
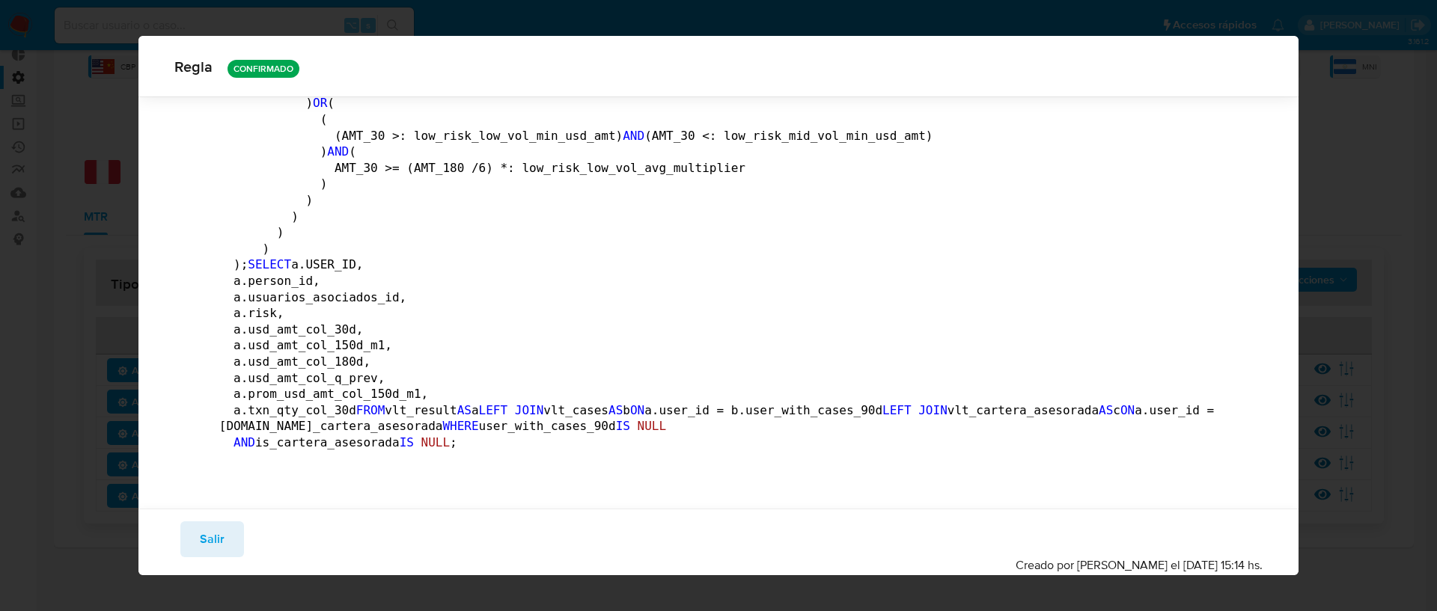
scroll to position [5090, 0]
click at [192, 546] on button "Salir" at bounding box center [212, 540] width 64 height 36
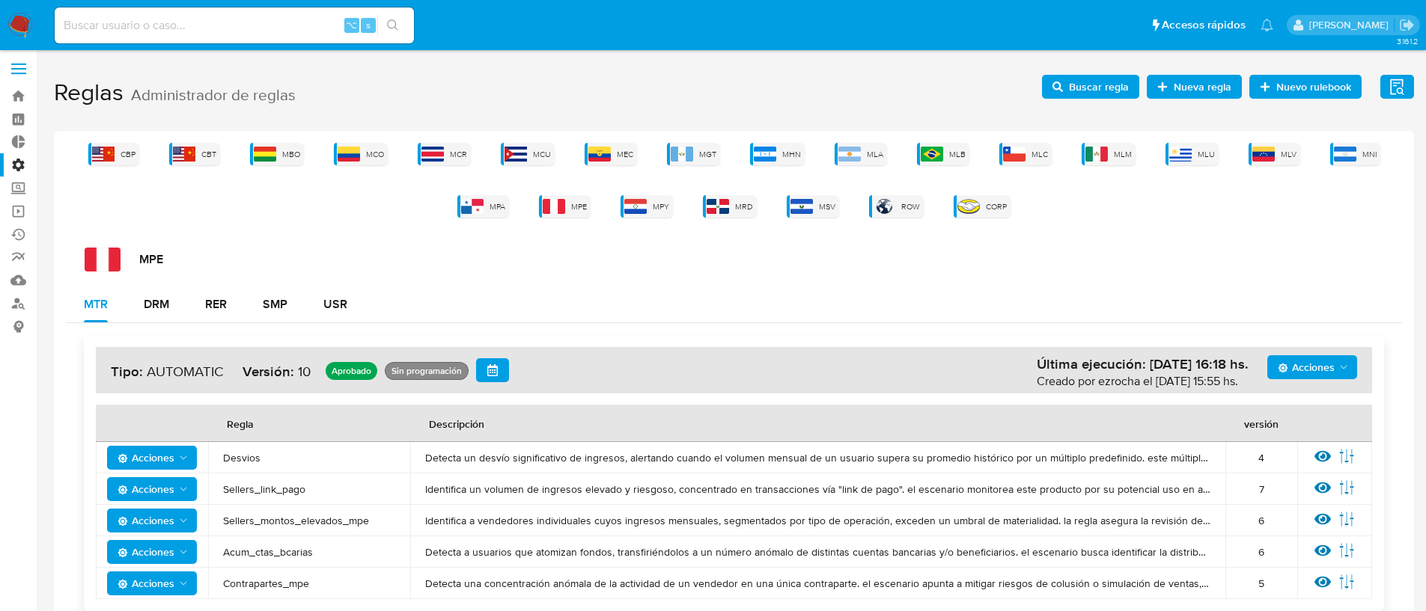
scroll to position [0, 0]
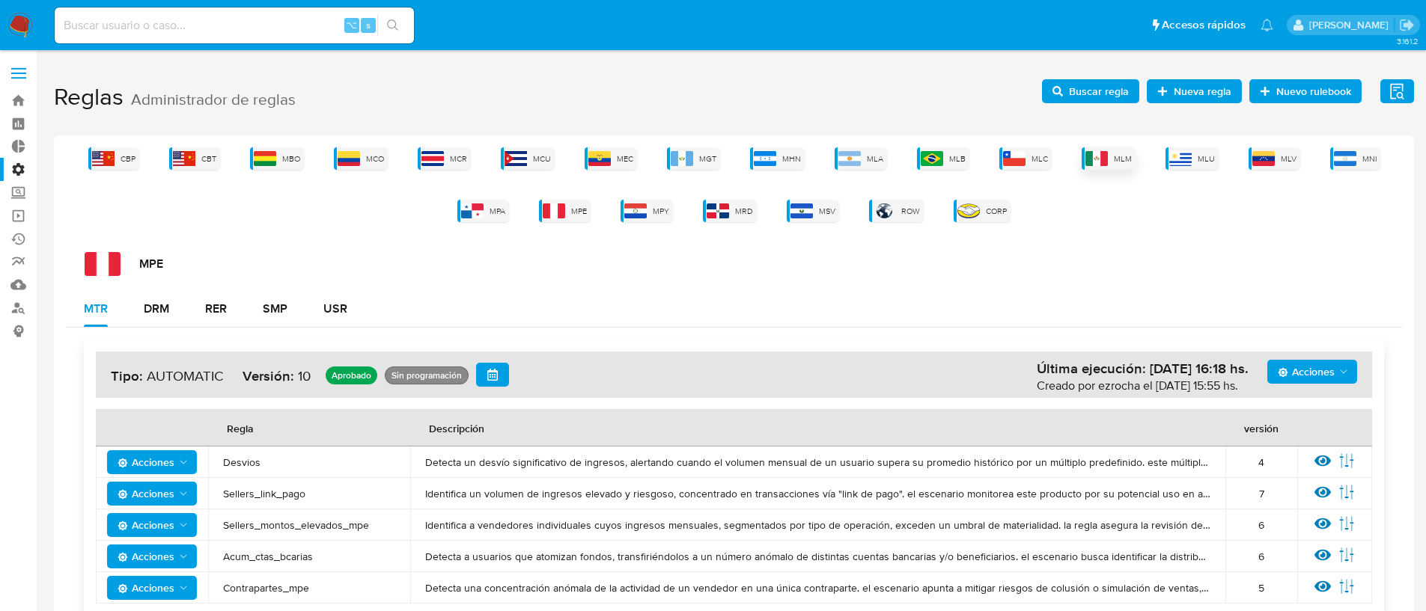
click at [1091, 160] on img at bounding box center [1096, 158] width 22 height 15
